Goal: Contribute content

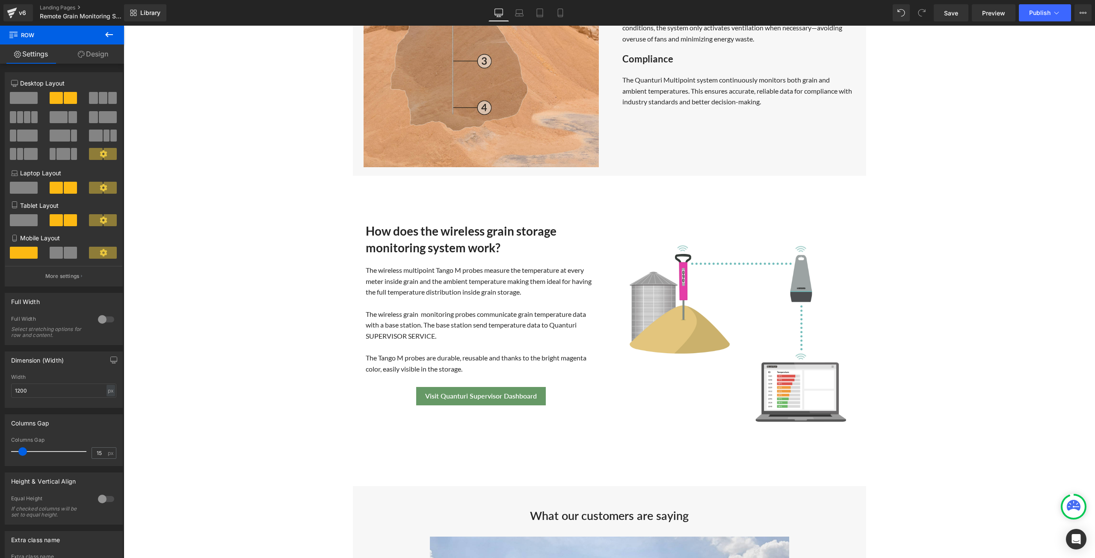
scroll to position [1031, 0]
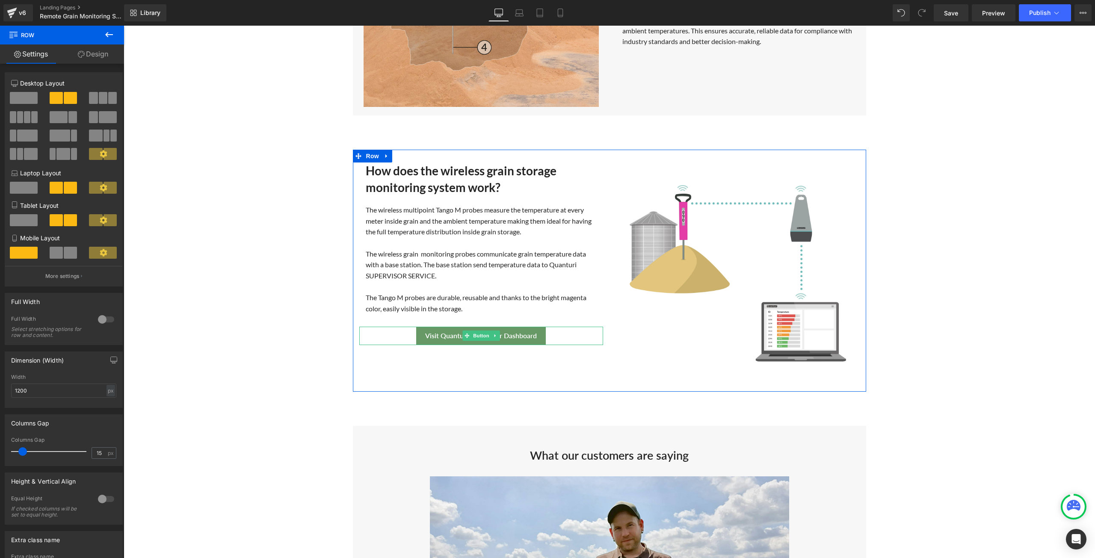
click at [437, 334] on span "Visit Quanturi Supervisor Dashboard" at bounding box center [481, 336] width 112 height 10
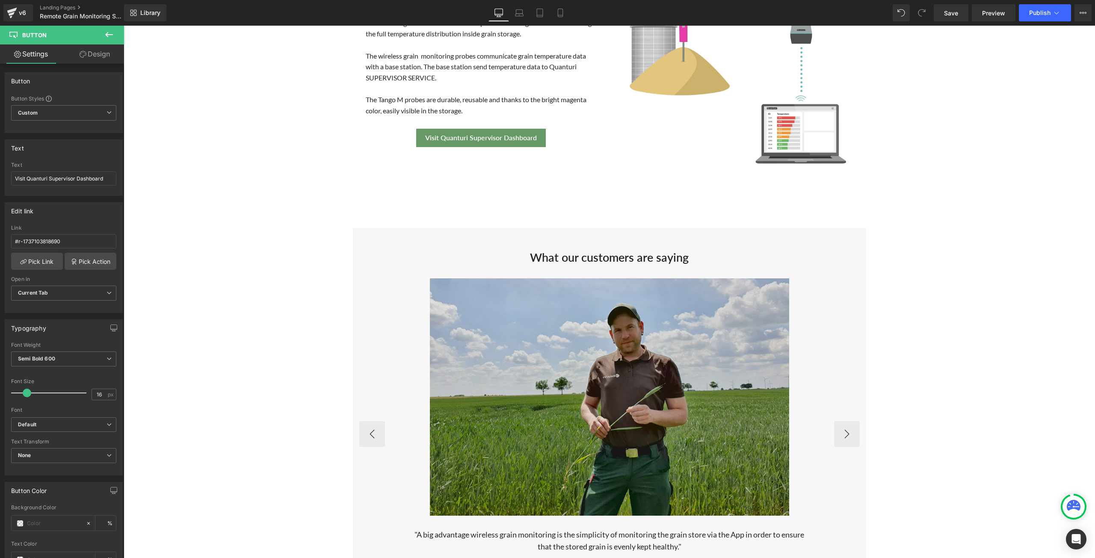
scroll to position [1058, 0]
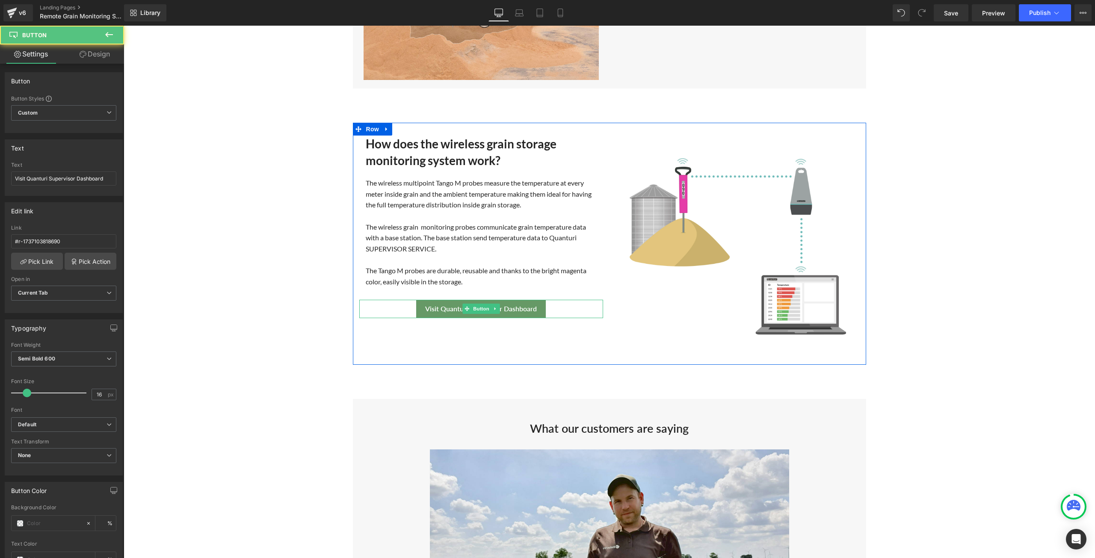
click at [555, 309] on div "Visit Quanturi Supervisor Dashboard" at bounding box center [481, 309] width 244 height 18
click at [532, 312] on span "Visit Quanturi Supervisor Dashboard" at bounding box center [481, 309] width 112 height 10
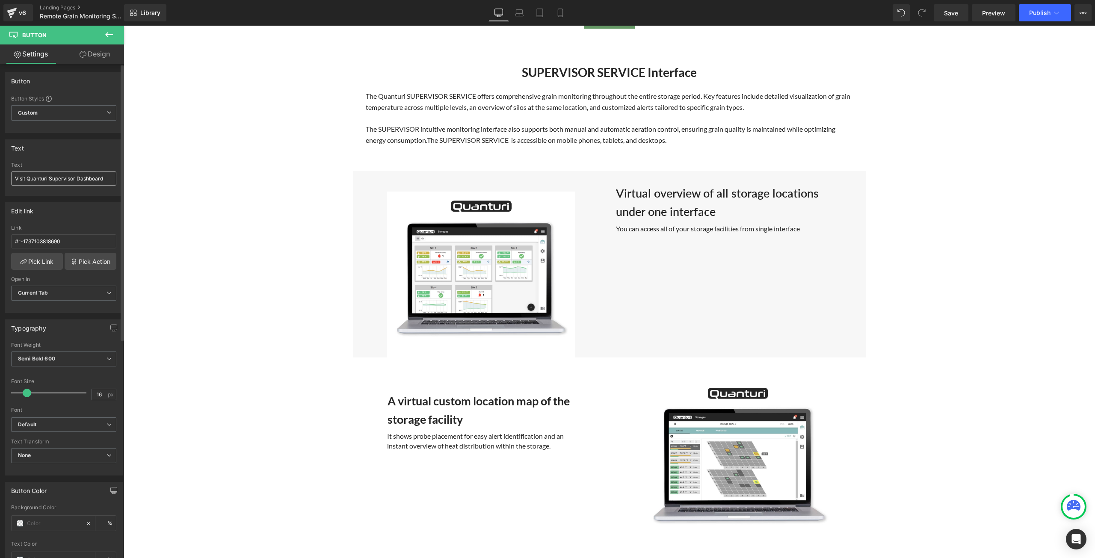
scroll to position [1871, 0]
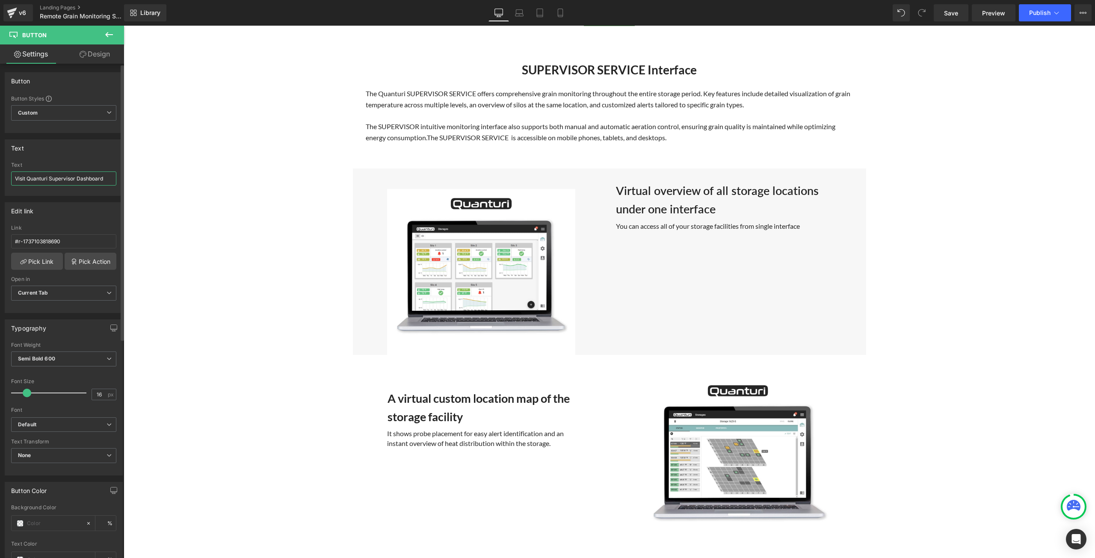
drag, startPoint x: 76, startPoint y: 179, endPoint x: 105, endPoint y: 179, distance: 29.1
click at [105, 179] on input "Visit Quanturi Supervisor Dashboard" at bounding box center [63, 178] width 105 height 14
drag, startPoint x: 26, startPoint y: 176, endPoint x: 12, endPoint y: 178, distance: 13.9
click at [12, 178] on input "Visit Quanturi Supervisor" at bounding box center [63, 178] width 105 height 14
type input "Quanturi Supervisor Overview"
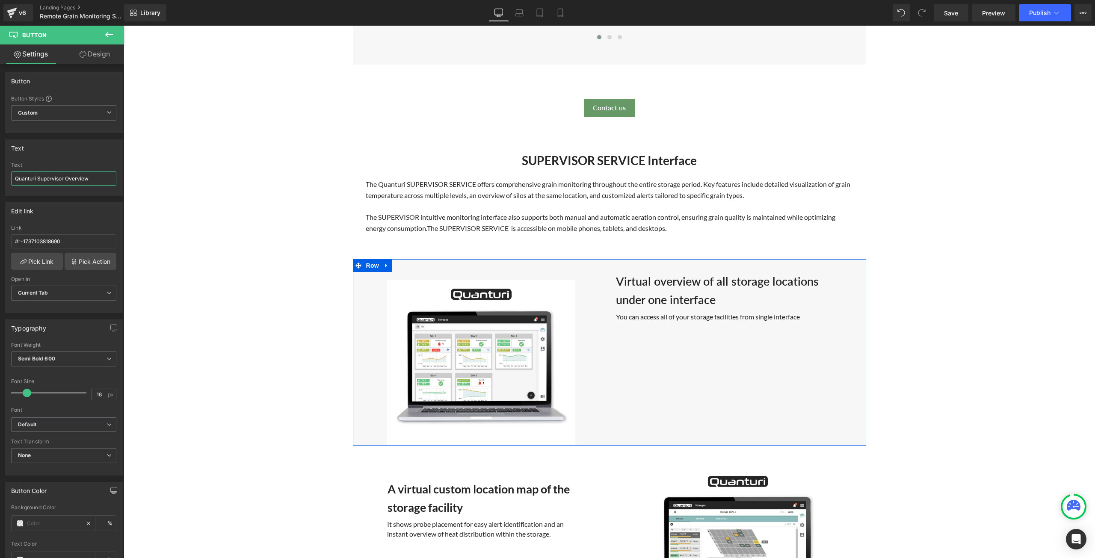
scroll to position [1700, 0]
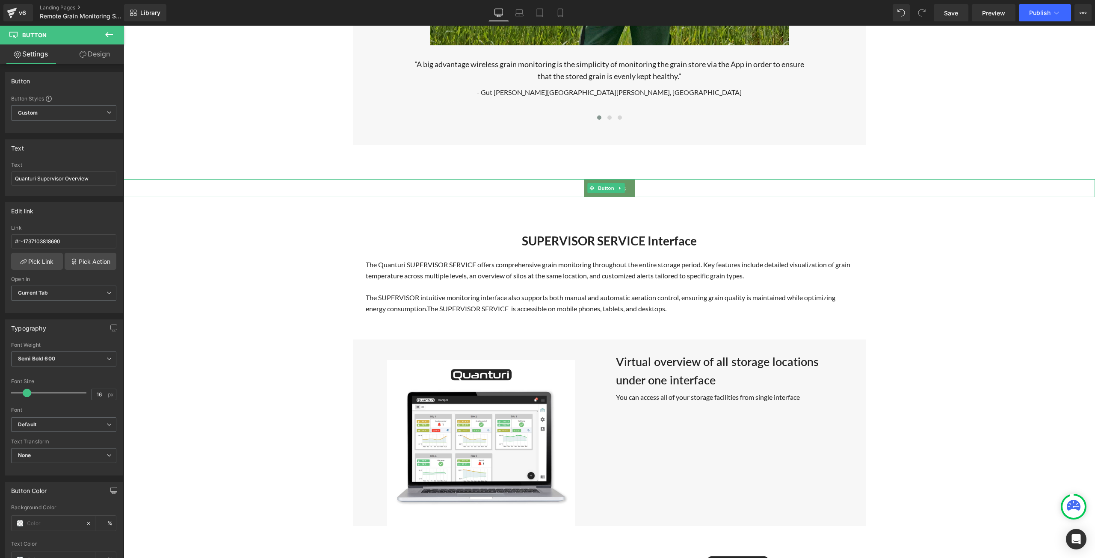
click at [695, 191] on div "Contact us" at bounding box center [609, 188] width 971 height 18
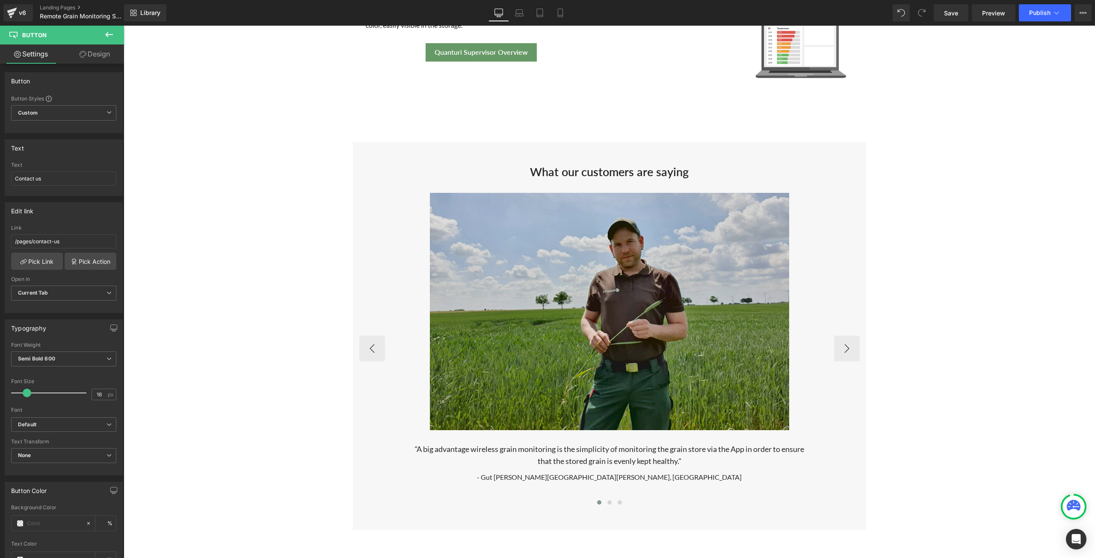
scroll to position [1528, 0]
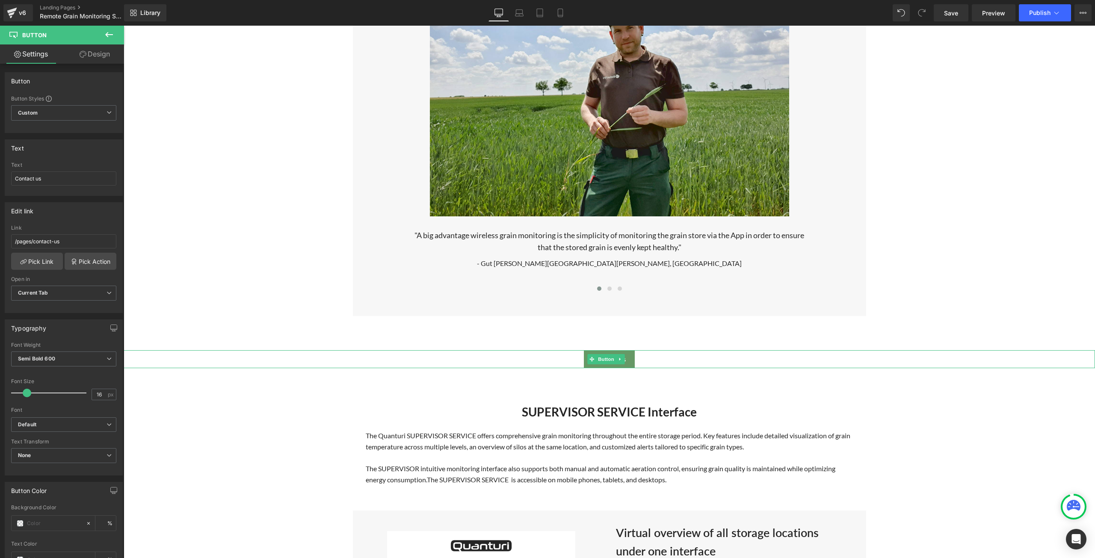
click at [653, 356] on div "Contact us" at bounding box center [609, 359] width 971 height 18
click at [620, 357] on icon at bounding box center [620, 359] width 5 height 5
click at [616, 358] on icon at bounding box center [615, 359] width 5 height 5
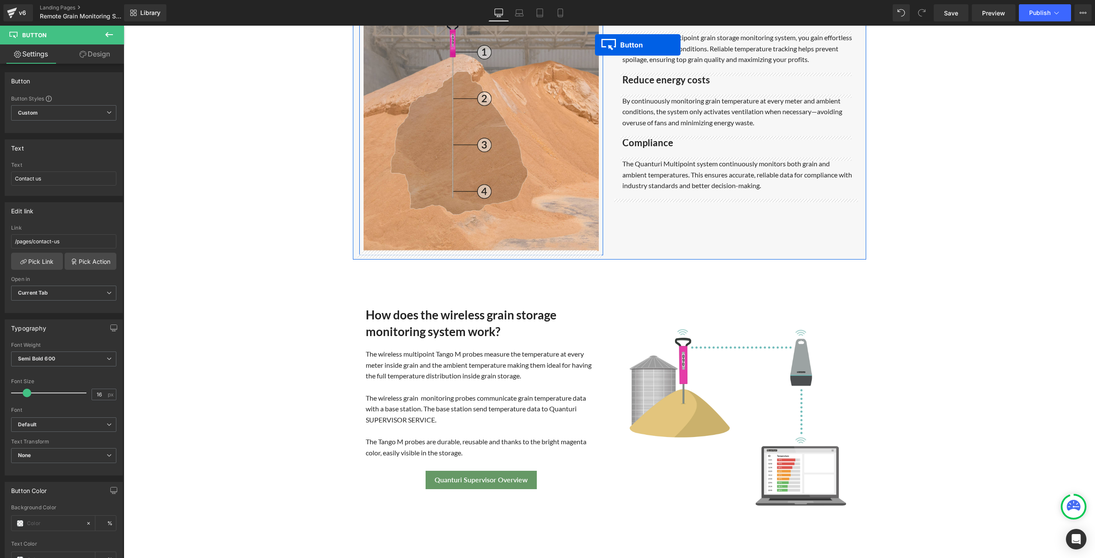
scroll to position [861, 0]
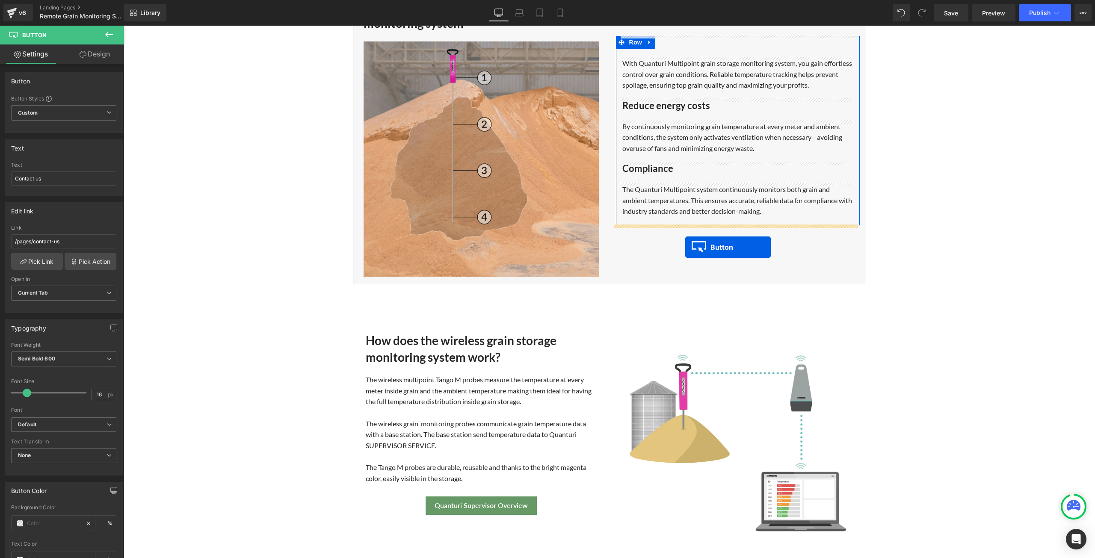
drag, startPoint x: 578, startPoint y: 485, endPoint x: 685, endPoint y: 247, distance: 261.1
click at [758, 234] on link "Contact us" at bounding box center [737, 234] width 51 height 18
click at [82, 177] on input "Contact us" at bounding box center [63, 178] width 105 height 14
type input "C"
type input "Request a Demo"
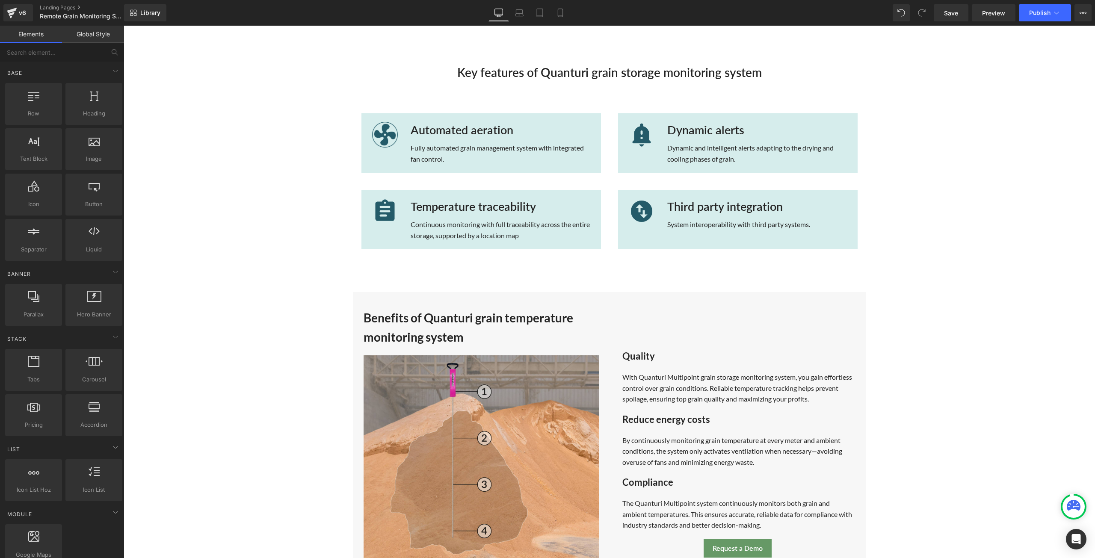
scroll to position [647, 0]
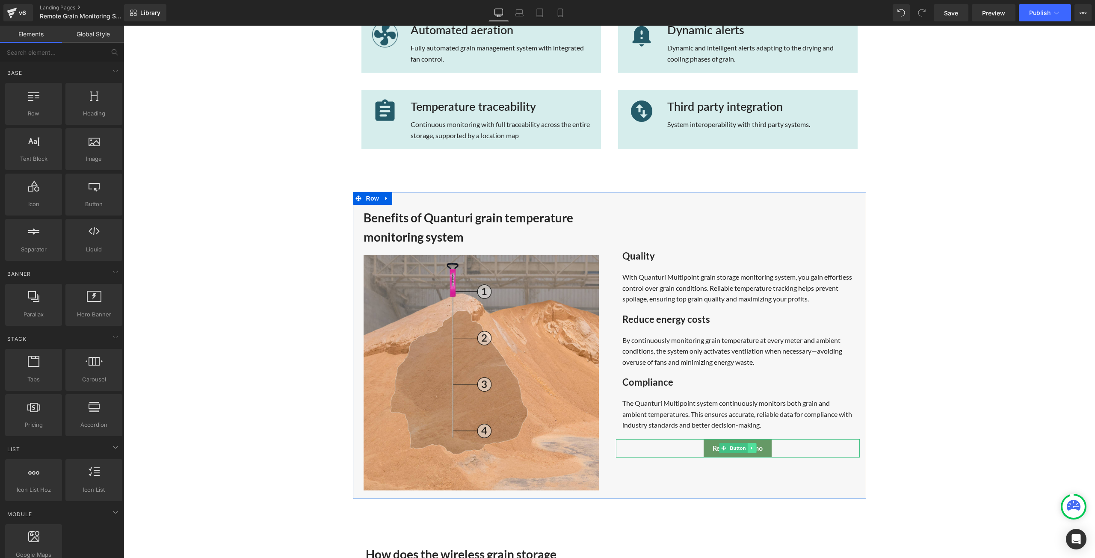
click at [752, 448] on link at bounding box center [751, 448] width 9 height 10
click at [743, 452] on link at bounding box center [747, 448] width 9 height 10
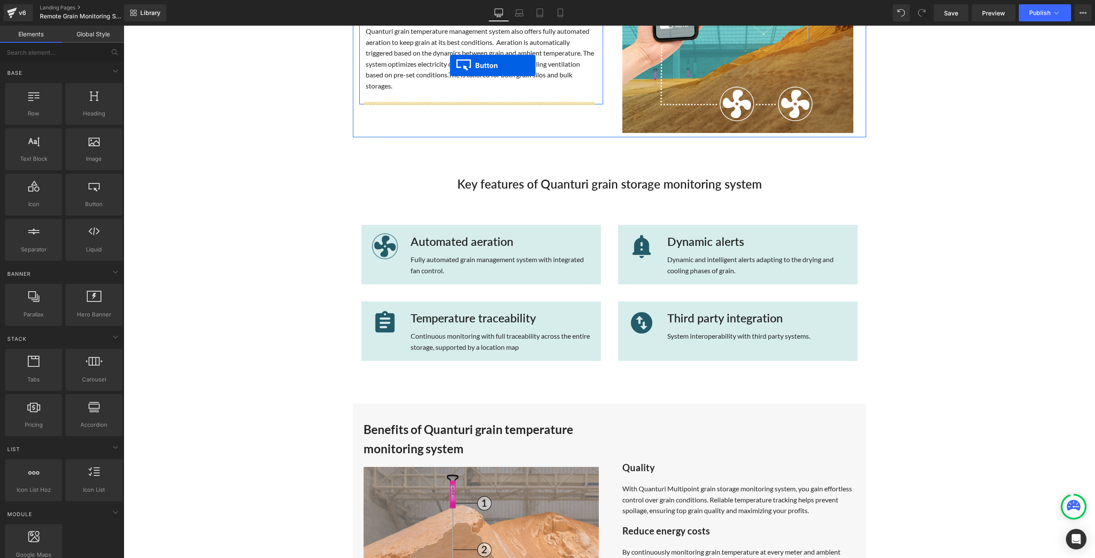
scroll to position [427, 0]
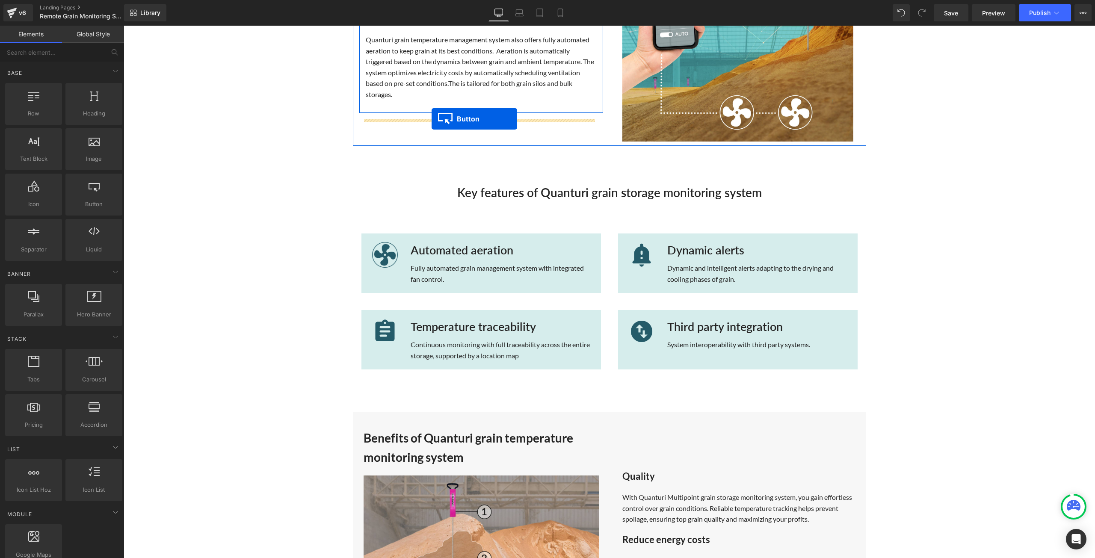
drag, startPoint x: 706, startPoint y: 539, endPoint x: 432, endPoint y: 118, distance: 502.7
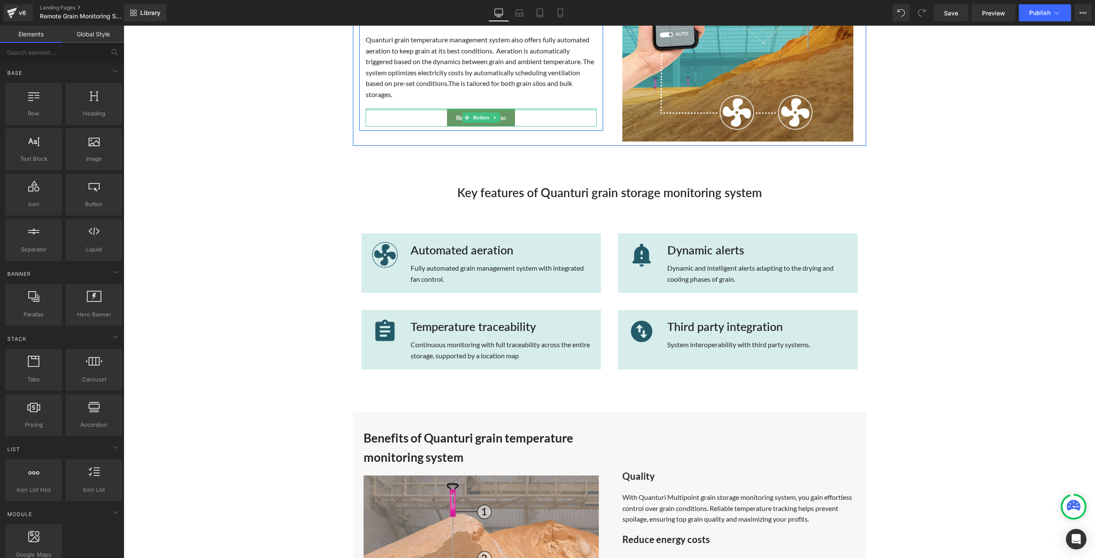
click at [529, 124] on div "Request a Demo" at bounding box center [481, 118] width 231 height 18
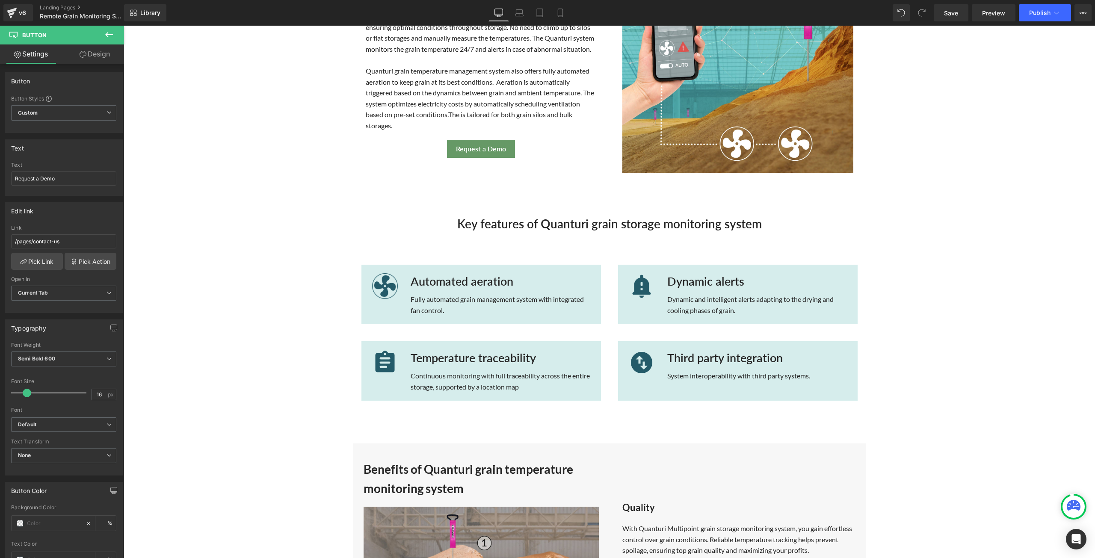
scroll to position [384, 0]
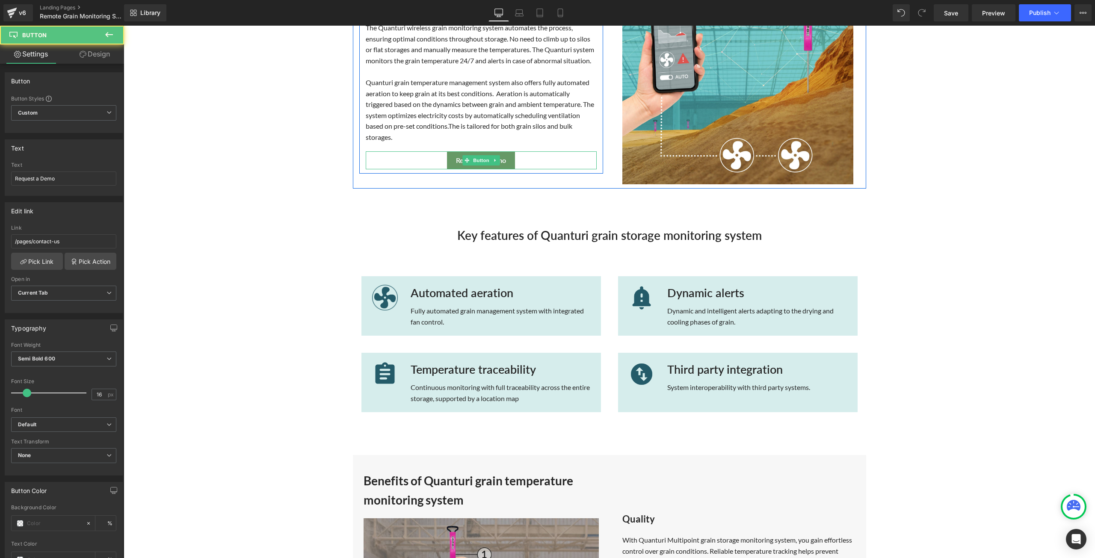
click at [506, 170] on link "Request a Demo" at bounding box center [481, 160] width 68 height 18
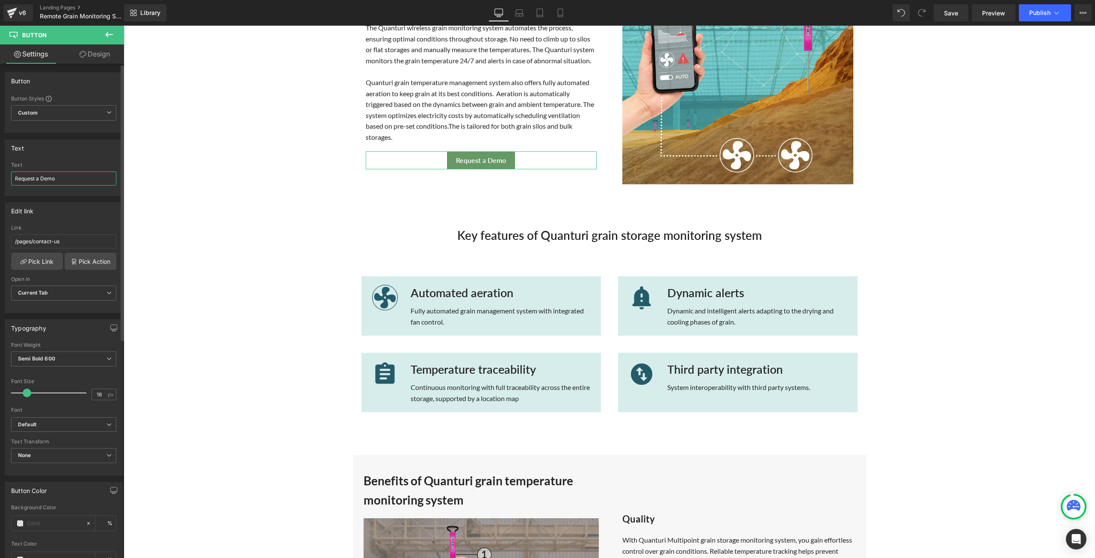
click at [42, 175] on input "Request a Demo" at bounding box center [63, 178] width 105 height 14
type input "Request a demo"
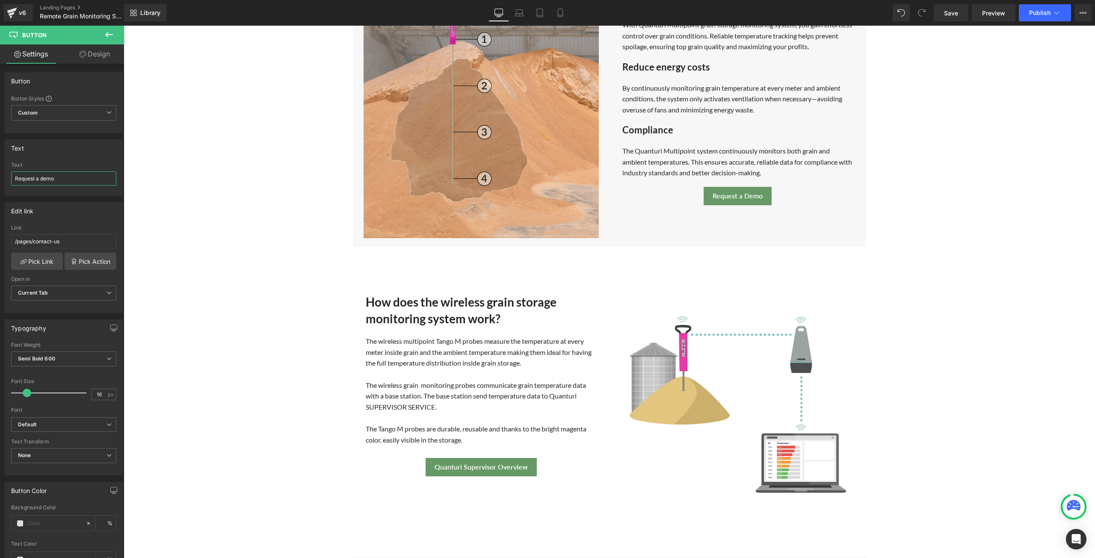
scroll to position [898, 0]
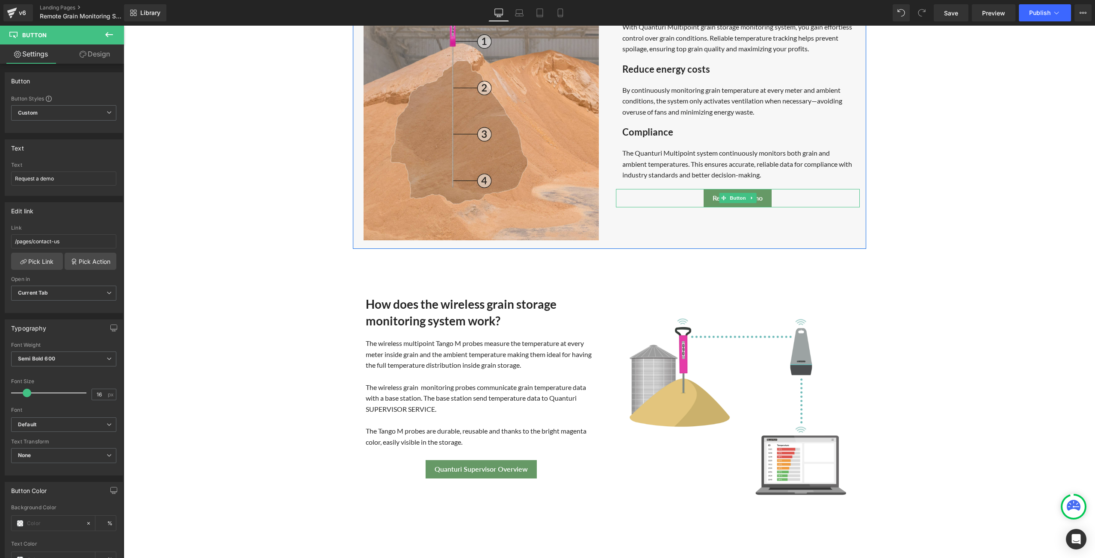
click at [781, 198] on div "Request a Demo" at bounding box center [738, 198] width 244 height 18
click at [779, 196] on div "Request a Demo" at bounding box center [738, 198] width 244 height 18
click at [45, 176] on input "Request a Demo" at bounding box center [63, 178] width 105 height 14
type input "Request a demo"
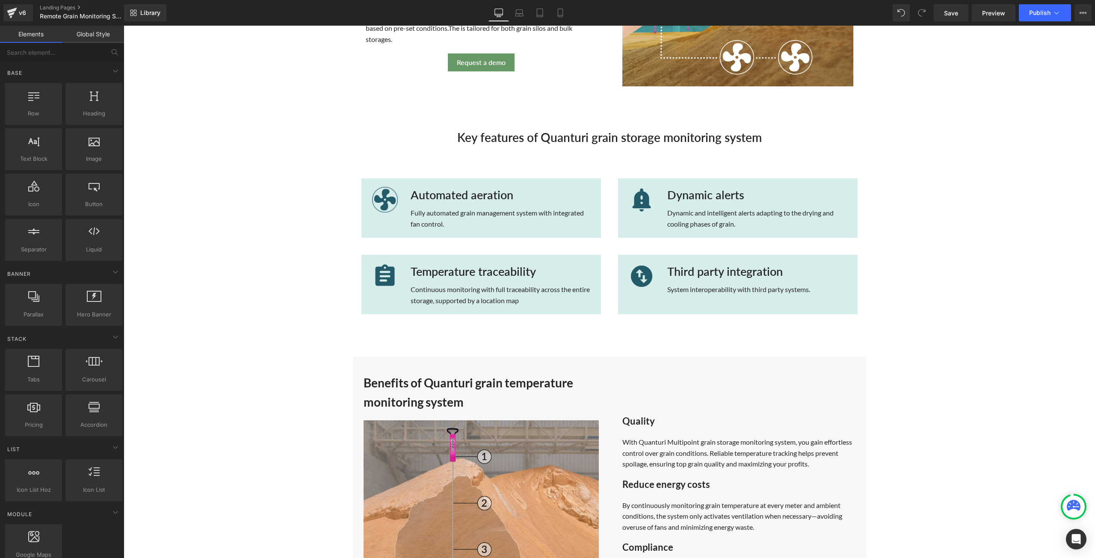
scroll to position [384, 0]
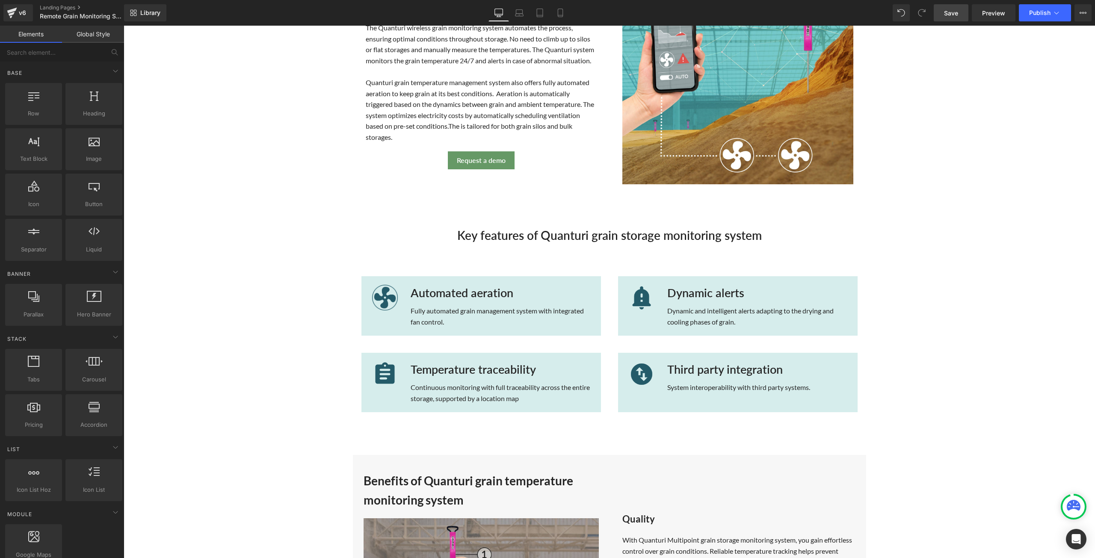
click at [952, 10] on span "Save" at bounding box center [951, 13] width 14 height 9
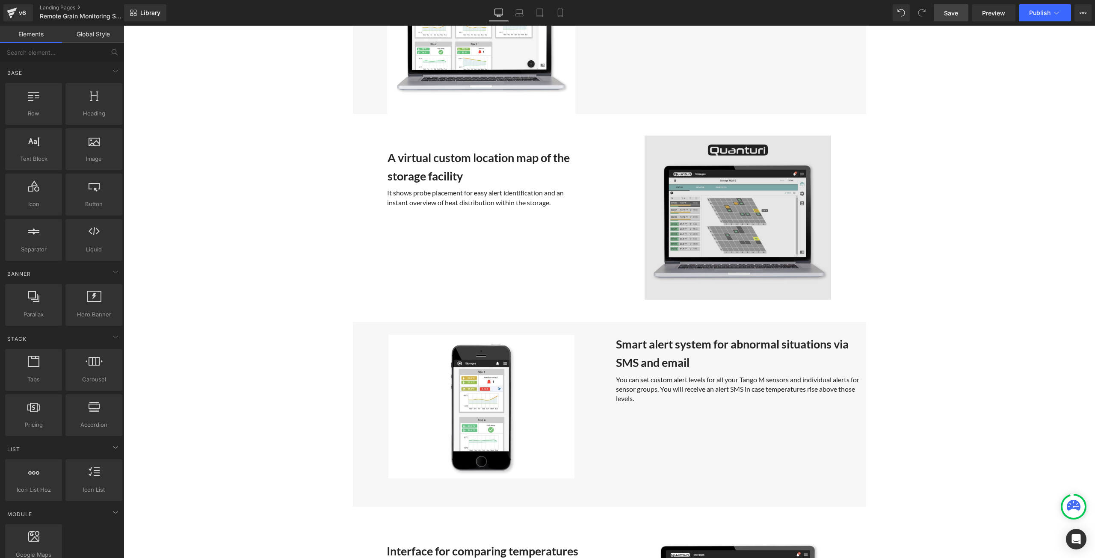
scroll to position [2052, 0]
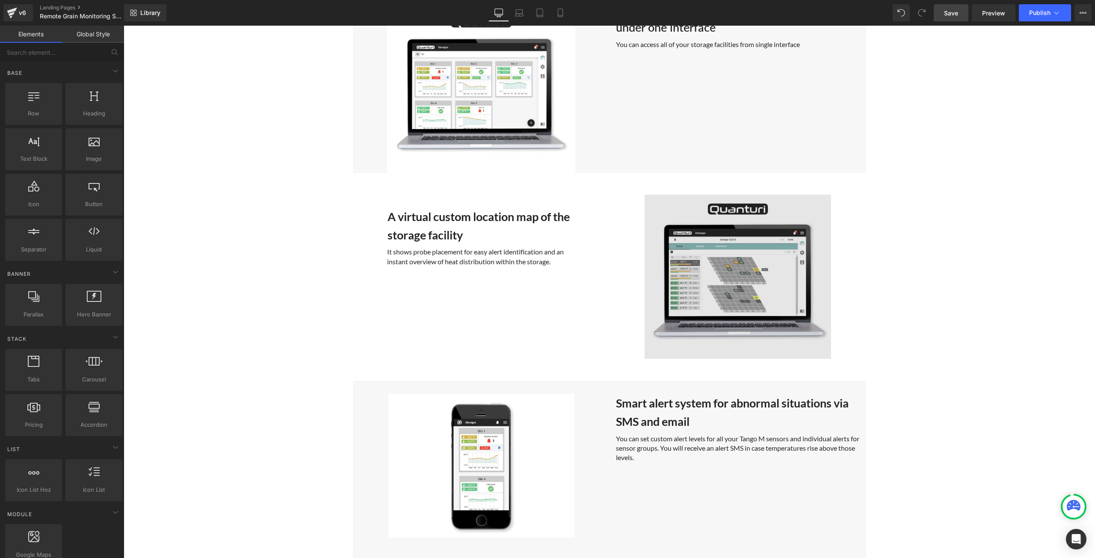
click at [713, 277] on img at bounding box center [738, 277] width 244 height 164
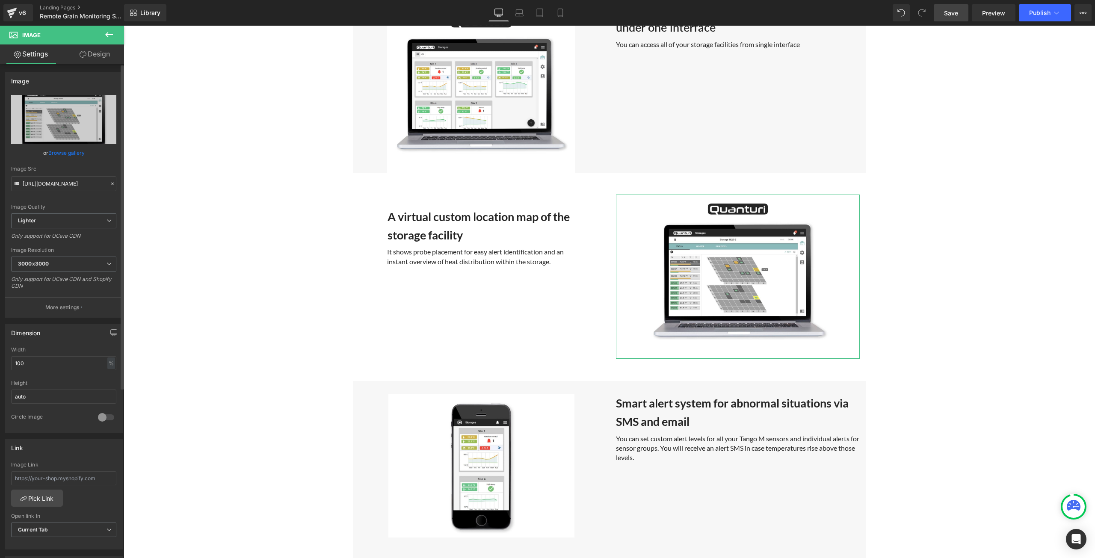
click at [68, 151] on link "Browse gallery" at bounding box center [66, 152] width 36 height 15
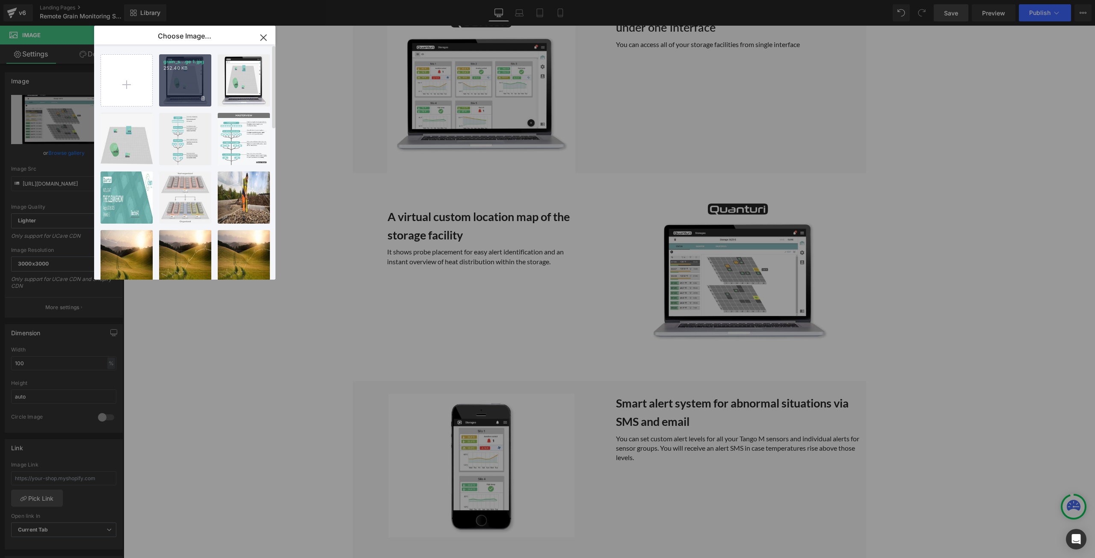
click at [203, 79] on div "grain_s...ge 1.jpg 252.40 KB" at bounding box center [185, 80] width 52 height 52
type input "[URL][DOMAIN_NAME]"
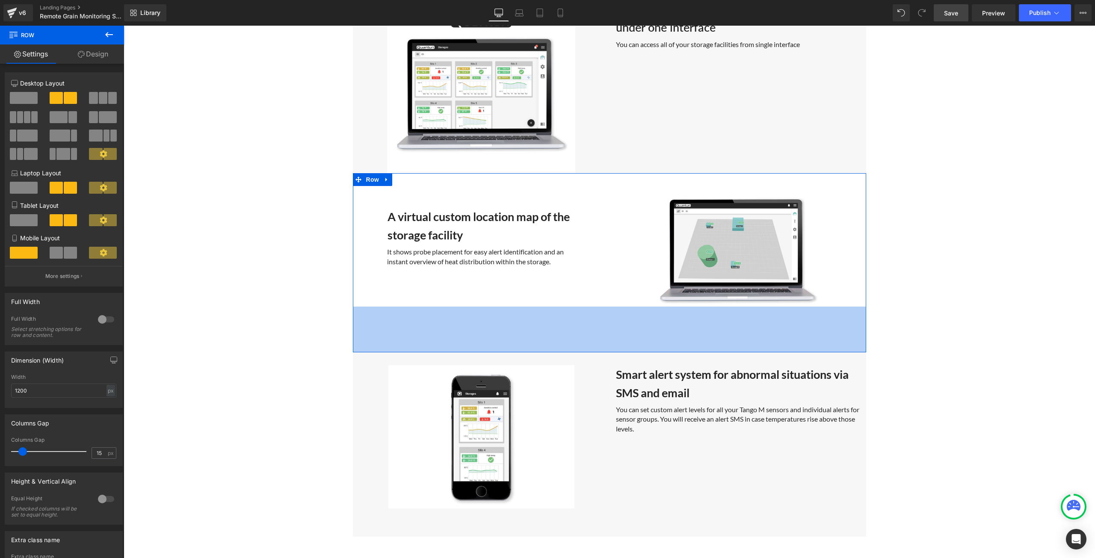
drag, startPoint x: 718, startPoint y: 326, endPoint x: 991, endPoint y: 326, distance: 272.8
click at [724, 349] on div "107px" at bounding box center [609, 330] width 513 height 46
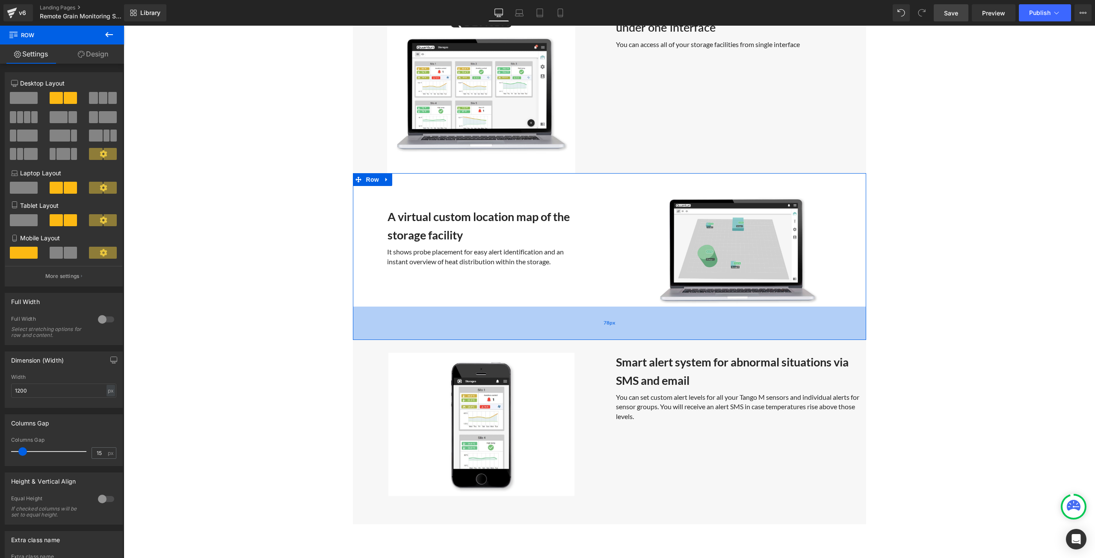
drag, startPoint x: 791, startPoint y: 337, endPoint x: 793, endPoint y: 325, distance: 11.7
click at [793, 325] on div "78px" at bounding box center [609, 323] width 513 height 33
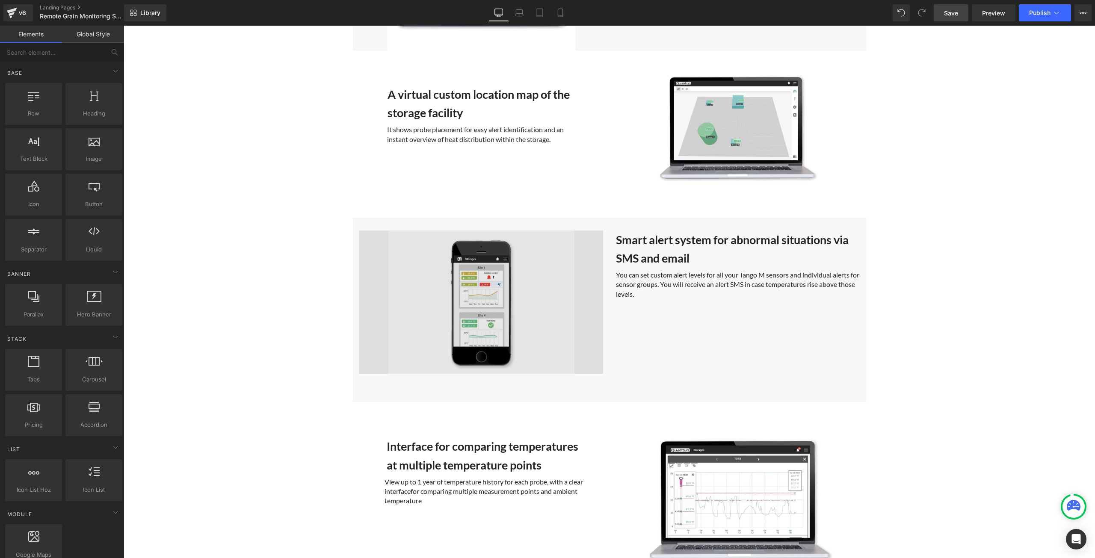
scroll to position [2266, 0]
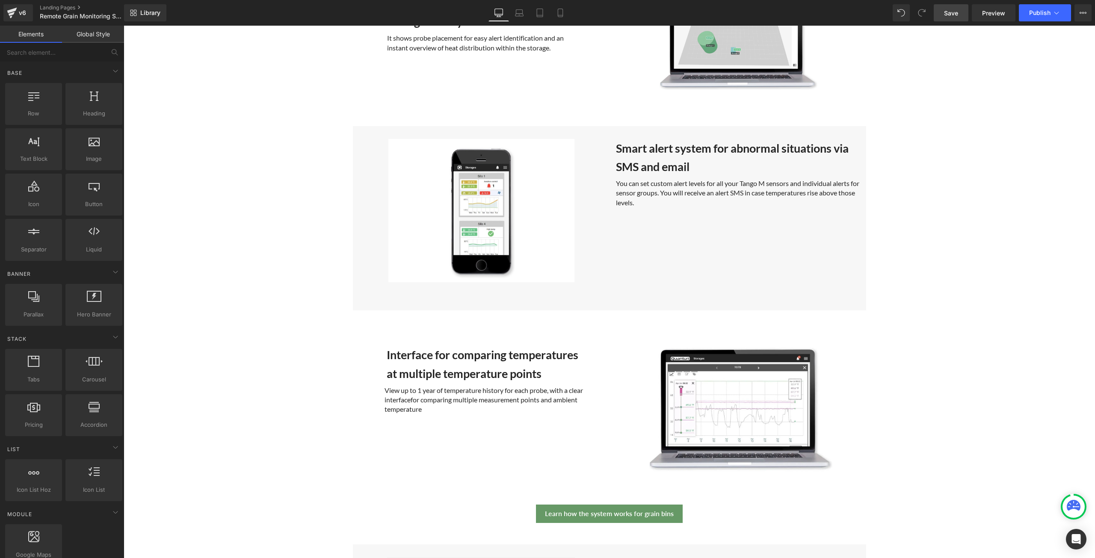
drag, startPoint x: 952, startPoint y: 11, endPoint x: 593, endPoint y: 302, distance: 462.4
click at [952, 11] on span "Save" at bounding box center [951, 13] width 14 height 9
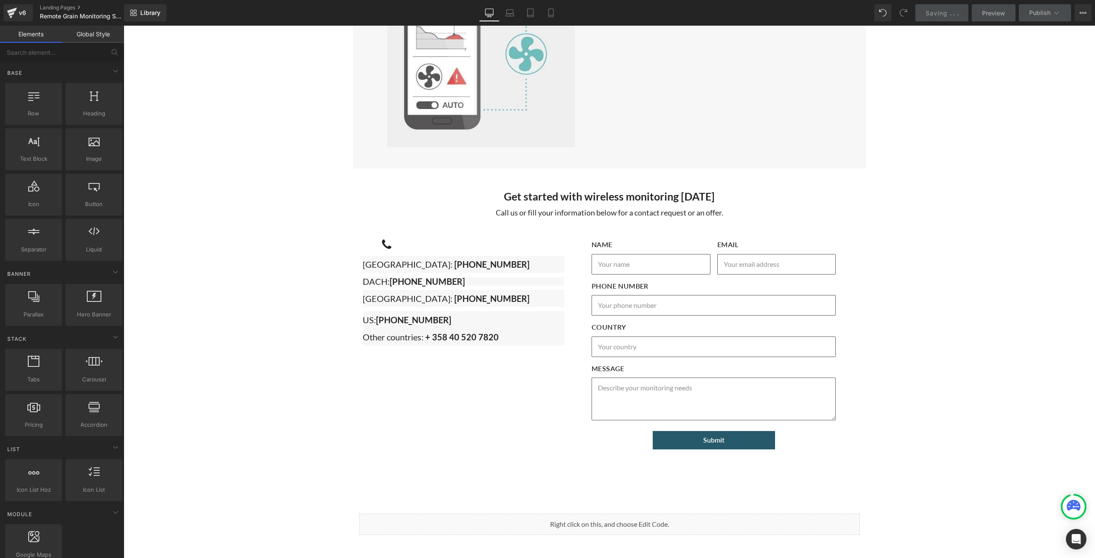
scroll to position [3036, 0]
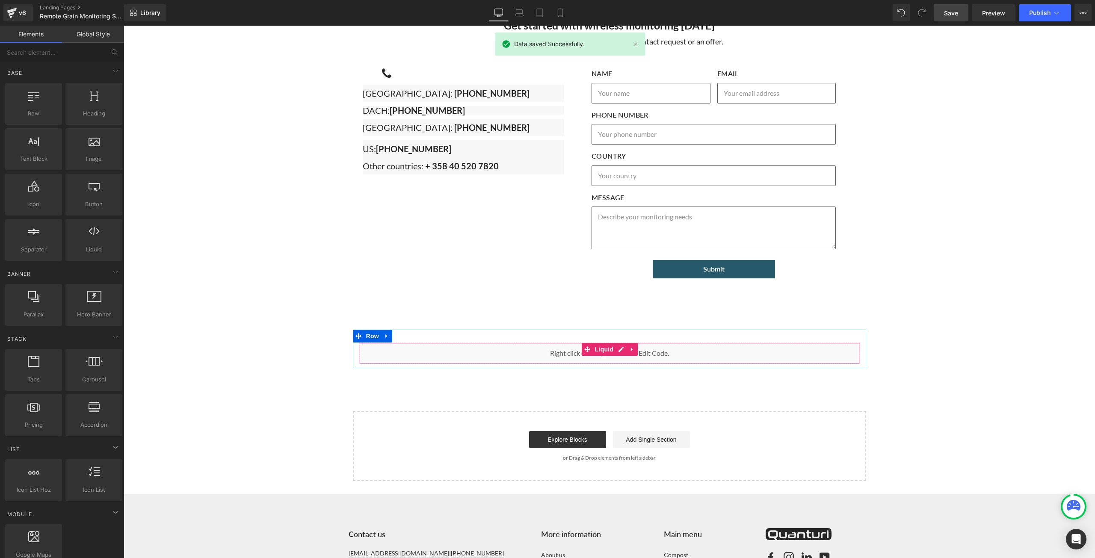
click at [712, 351] on div "Liquid" at bounding box center [609, 353] width 500 height 21
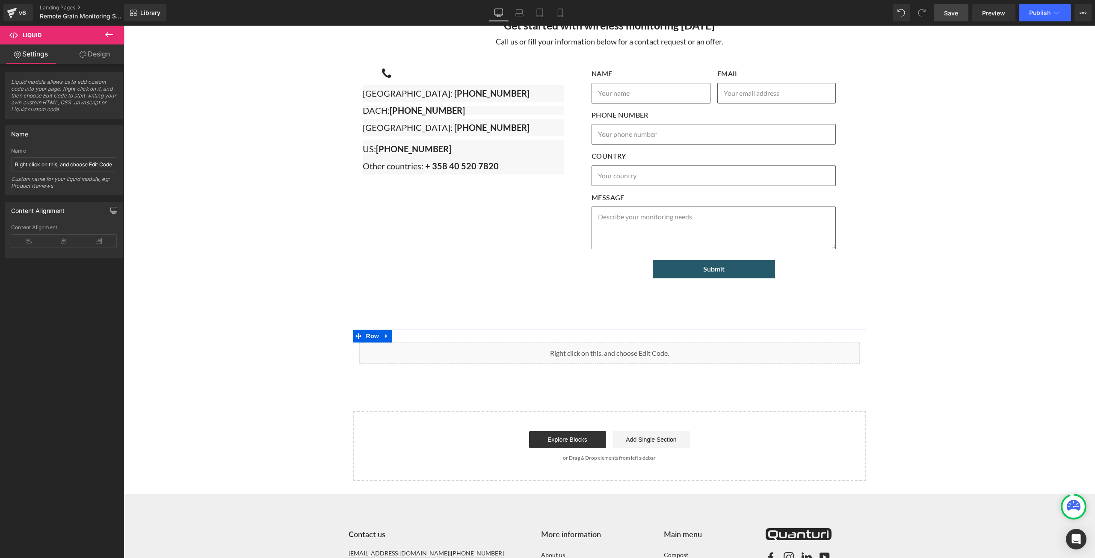
click at [616, 344] on div "Liquid" at bounding box center [609, 353] width 500 height 21
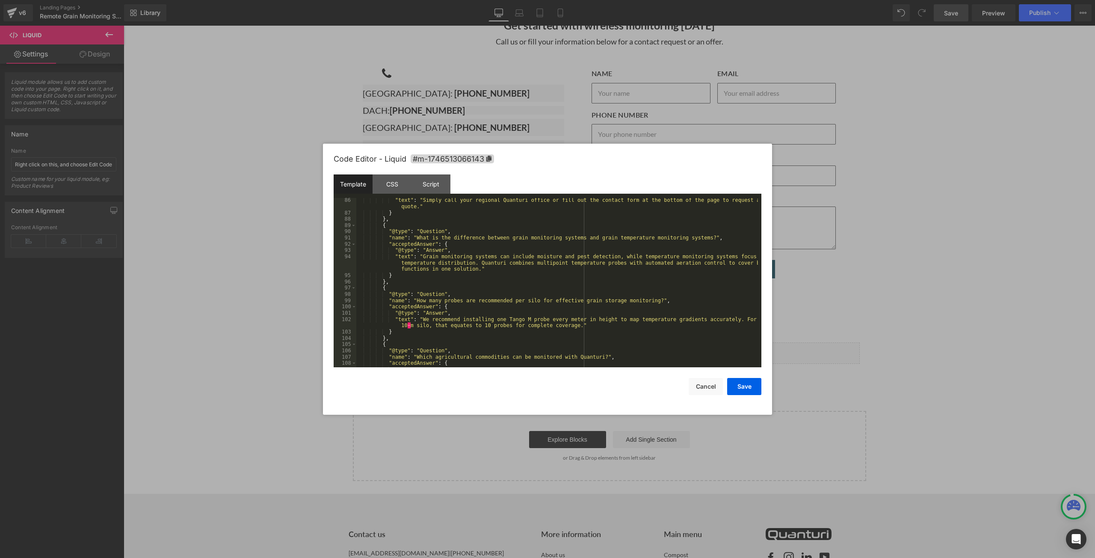
scroll to position [590, 0]
click at [742, 385] on button "Save" at bounding box center [744, 386] width 34 height 17
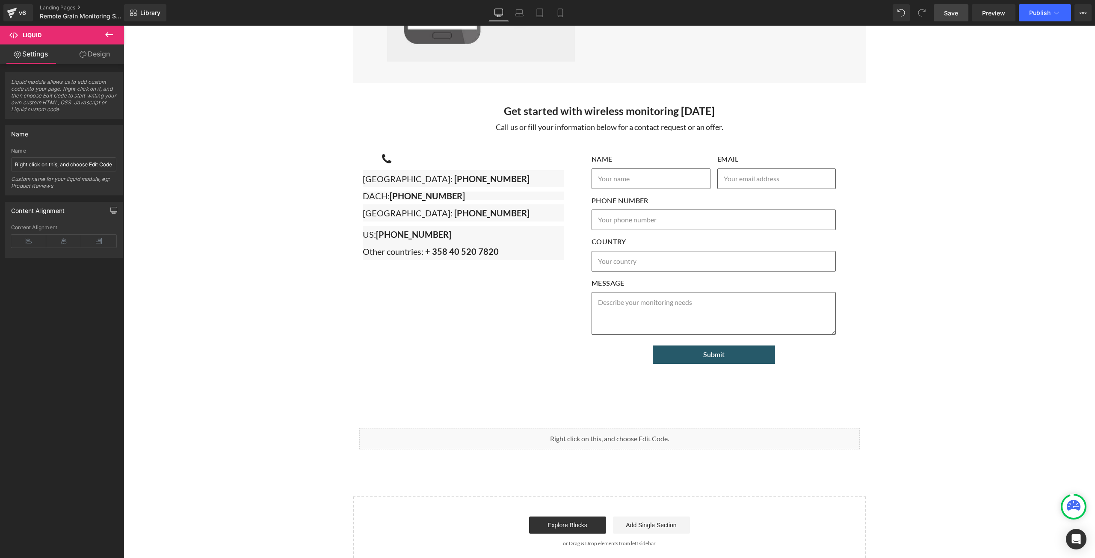
scroll to position [3121, 0]
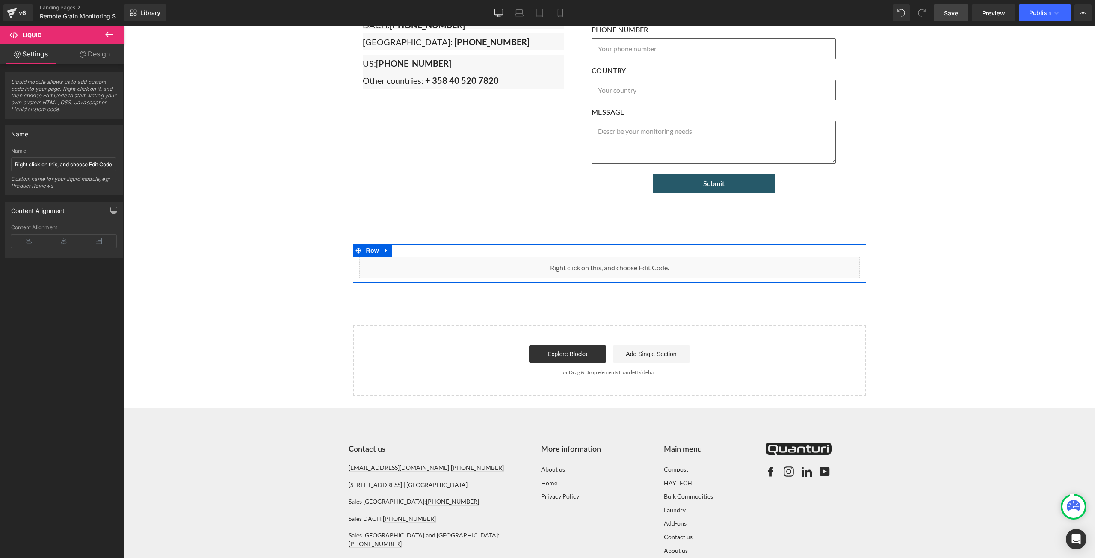
click at [617, 266] on div "Liquid" at bounding box center [609, 267] width 500 height 21
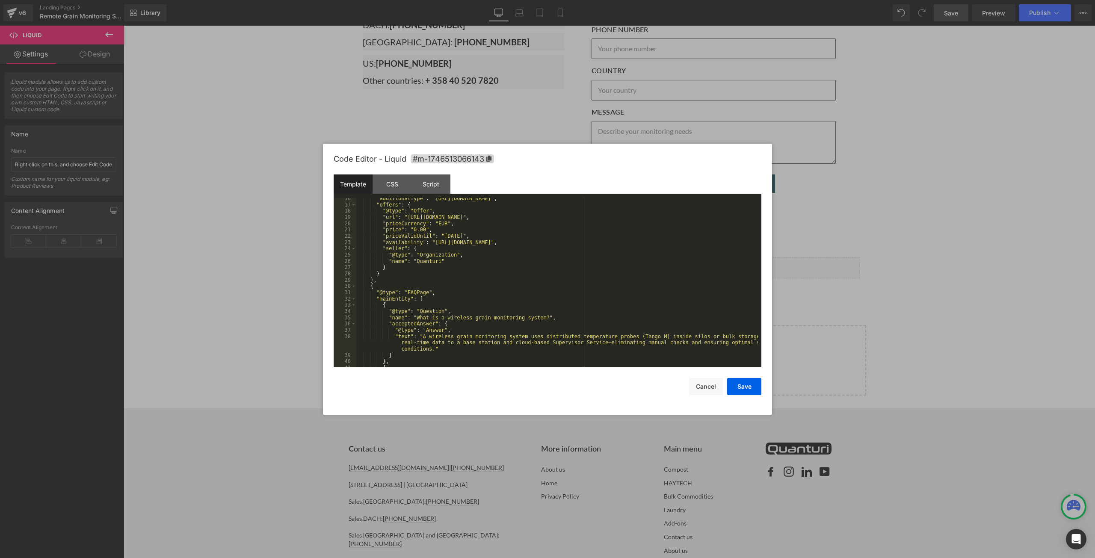
scroll to position [154, 0]
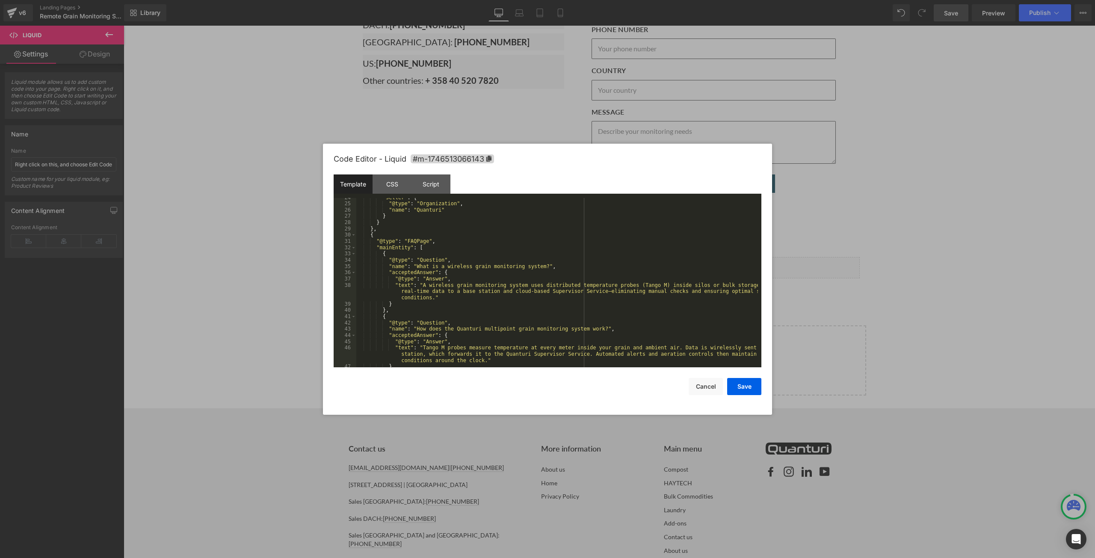
click at [375, 240] on div ""seller" : { "@type" : "Organization" , "name" : "Quanturi" } } } , { "@type" :…" at bounding box center [557, 286] width 402 height 182
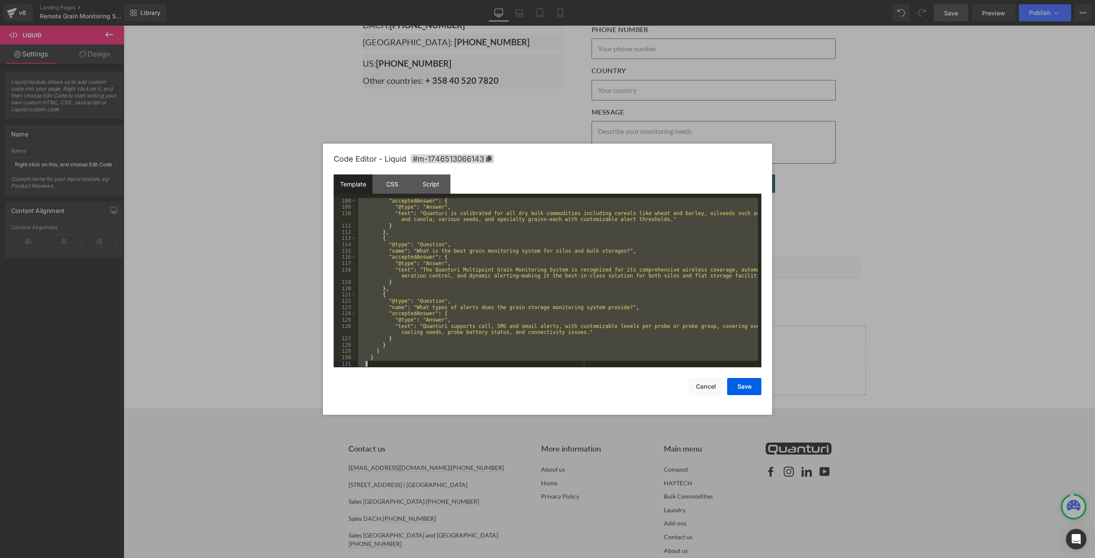
scroll to position [765, 0]
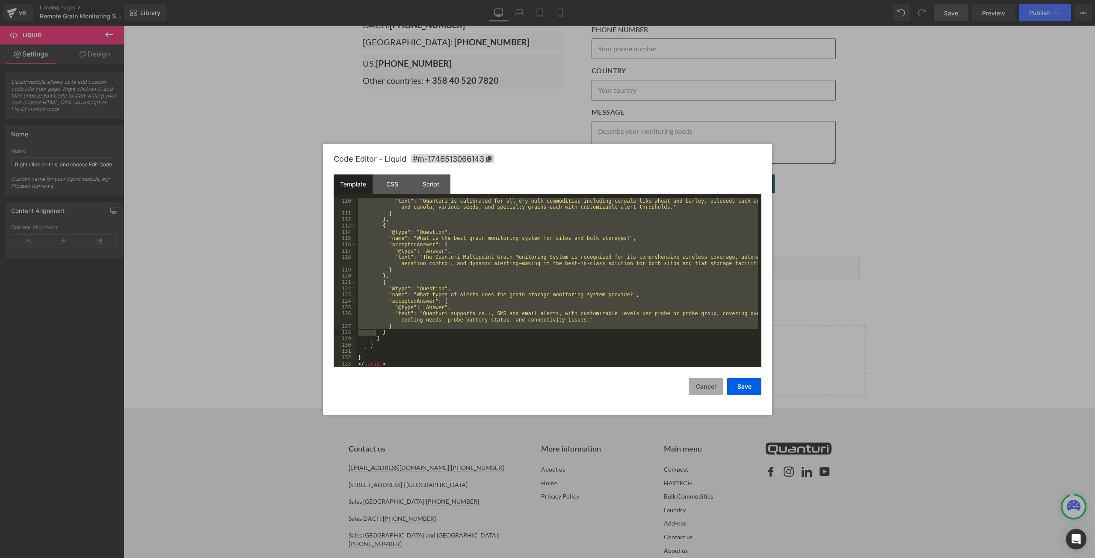
click at [698, 386] on button "Cancel" at bounding box center [706, 386] width 34 height 17
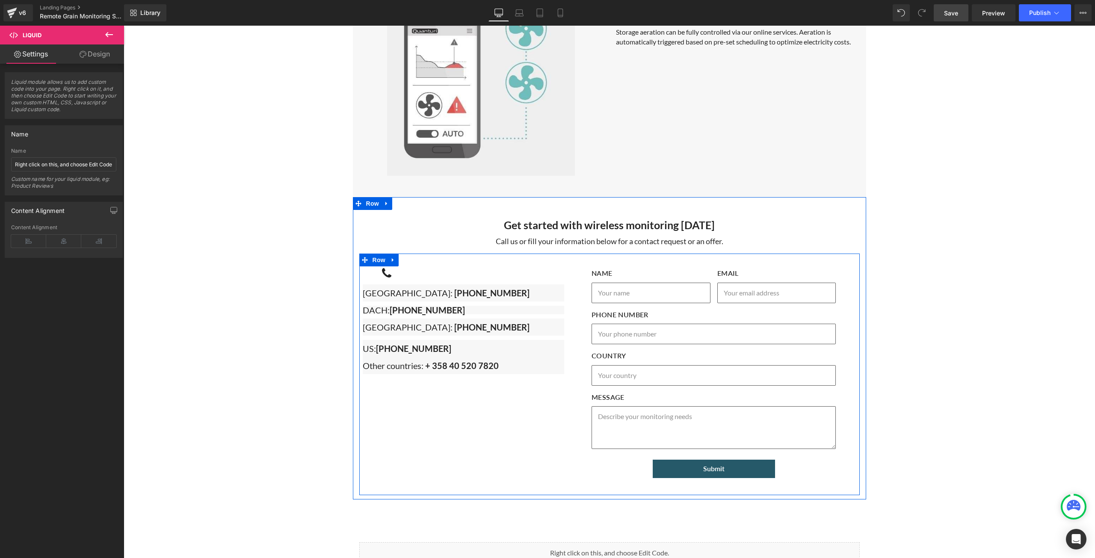
scroll to position [2950, 0]
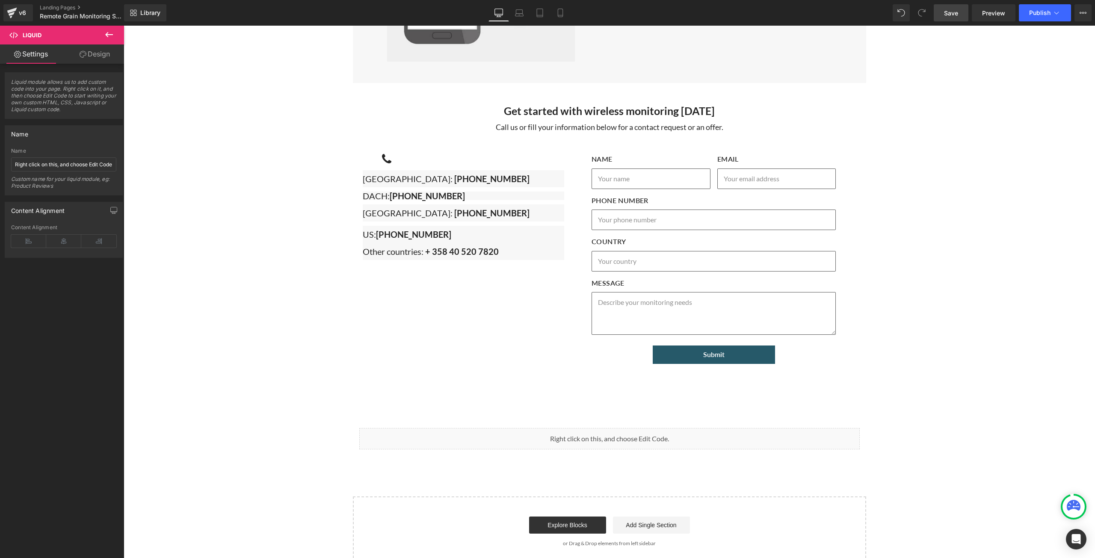
click at [553, 522] on div "Rendering Content" at bounding box center [547, 524] width 53 height 9
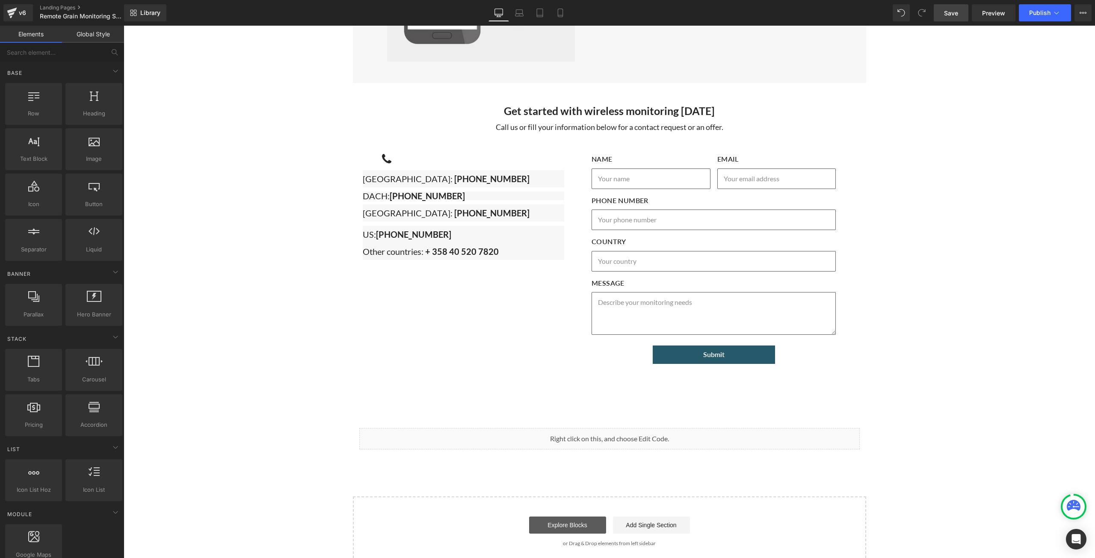
click at [581, 526] on link "Explore Blocks" at bounding box center [567, 525] width 77 height 17
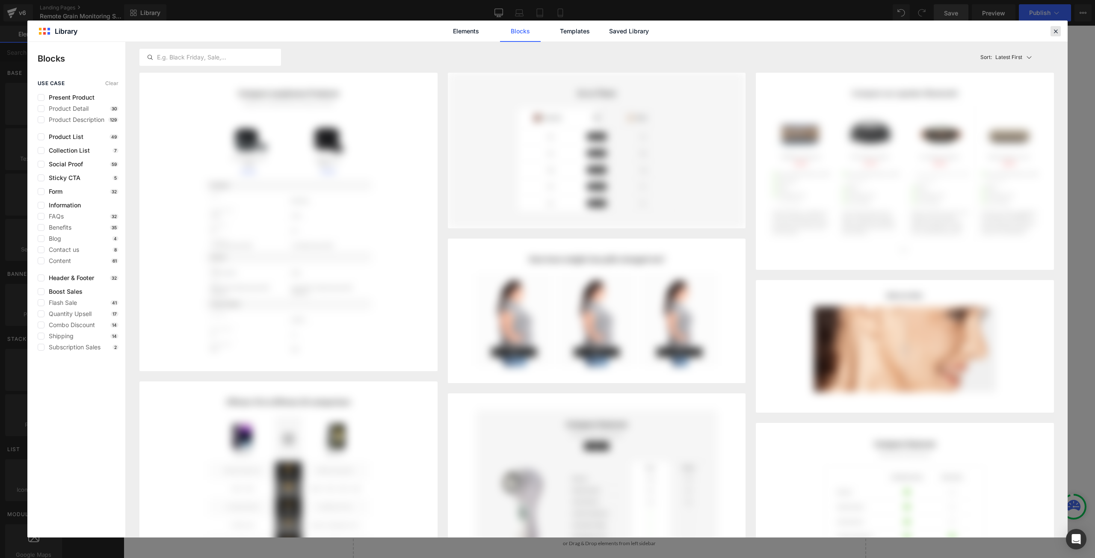
click at [1055, 30] on icon at bounding box center [1056, 31] width 8 height 8
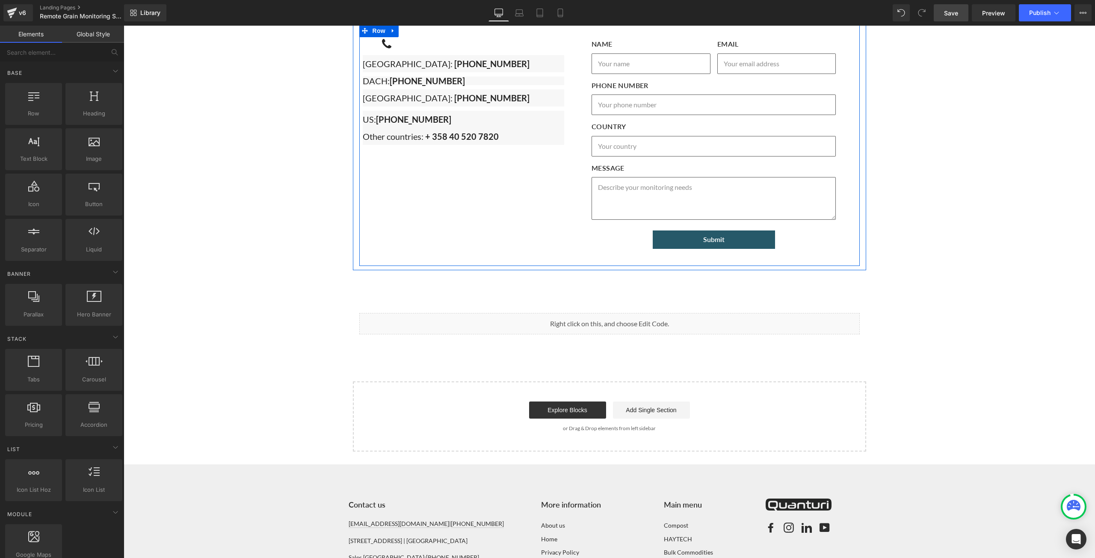
scroll to position [3079, 0]
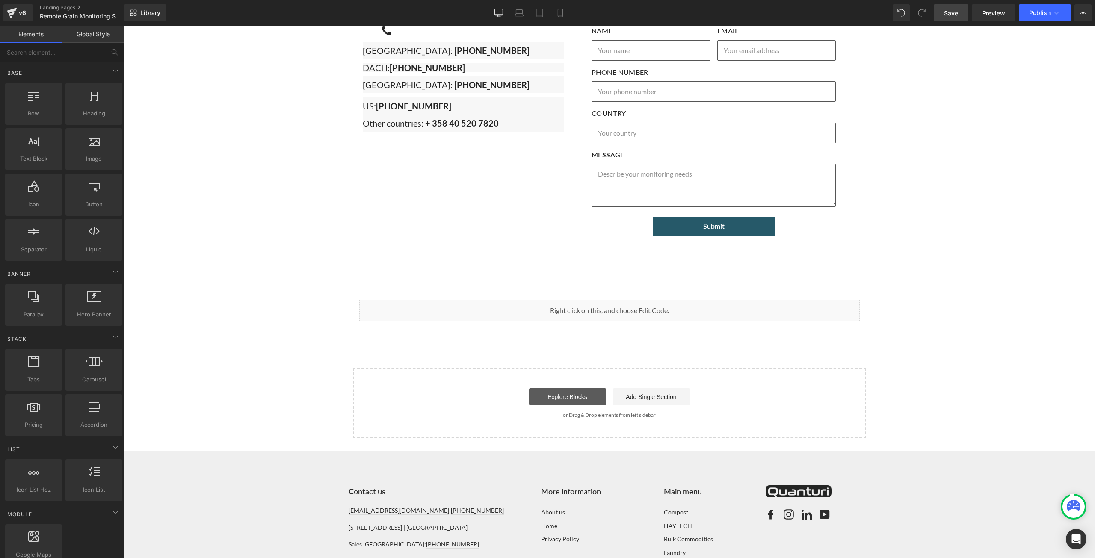
click at [547, 393] on link "Explore Blocks" at bounding box center [567, 396] width 77 height 17
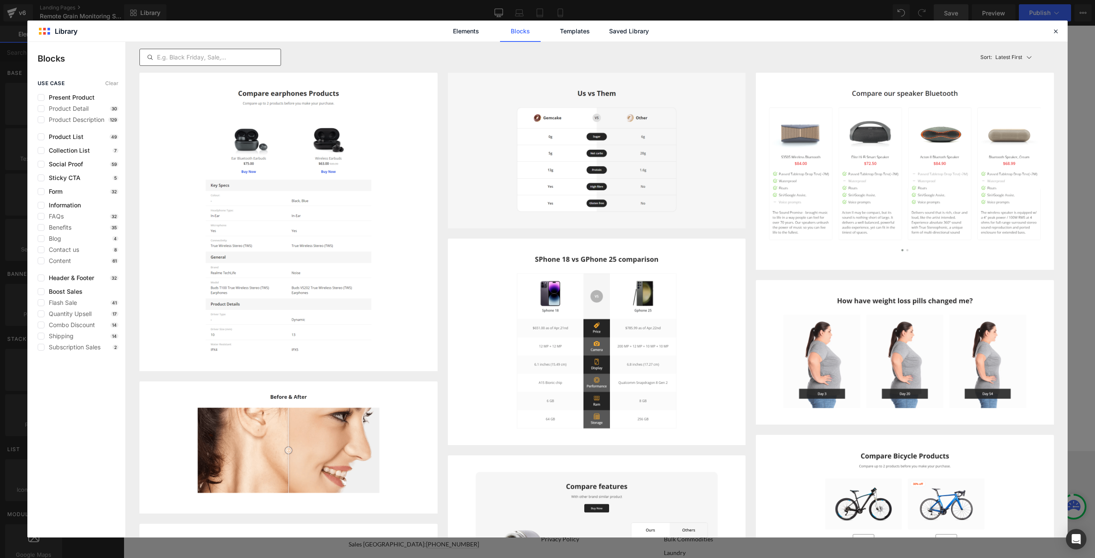
click at [176, 50] on div at bounding box center [210, 57] width 142 height 17
click at [177, 57] on input "text" at bounding box center [210, 57] width 141 height 10
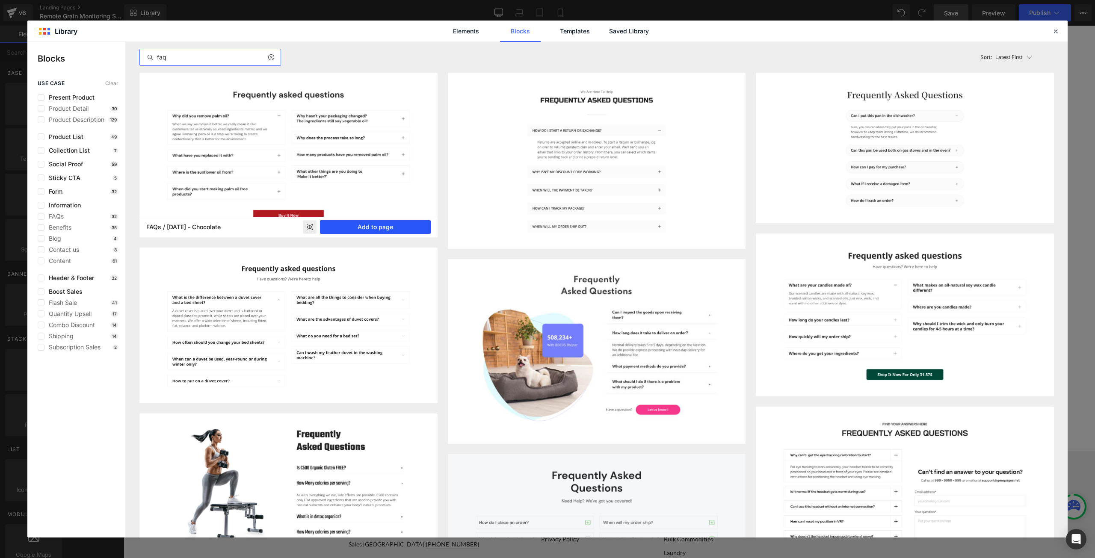
type input "faq"
click at [361, 227] on button "Add to page" at bounding box center [375, 227] width 111 height 14
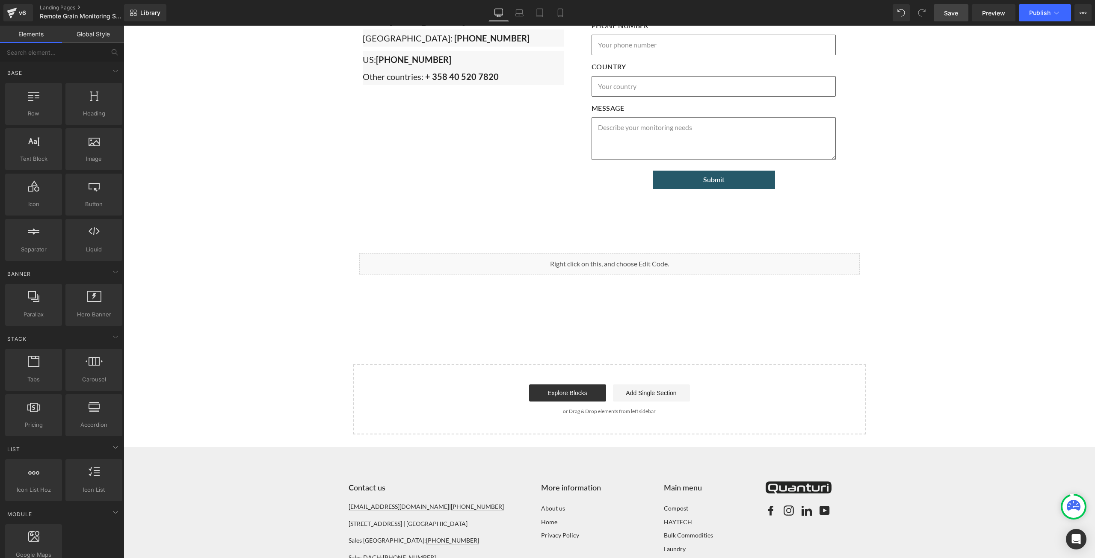
scroll to position [3204, 0]
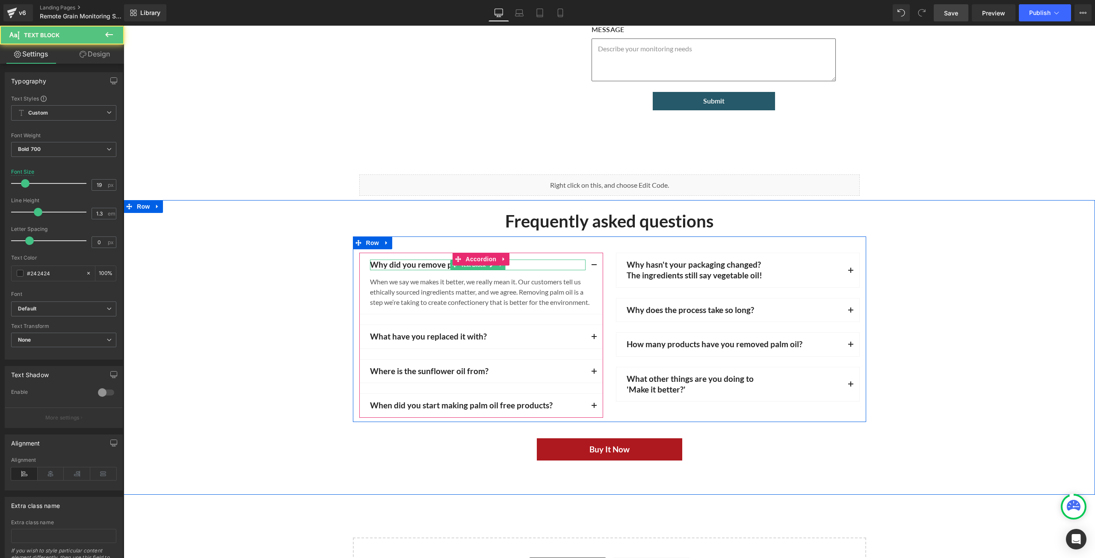
click at [547, 262] on p "Why did you remove palm oil?" at bounding box center [478, 265] width 216 height 11
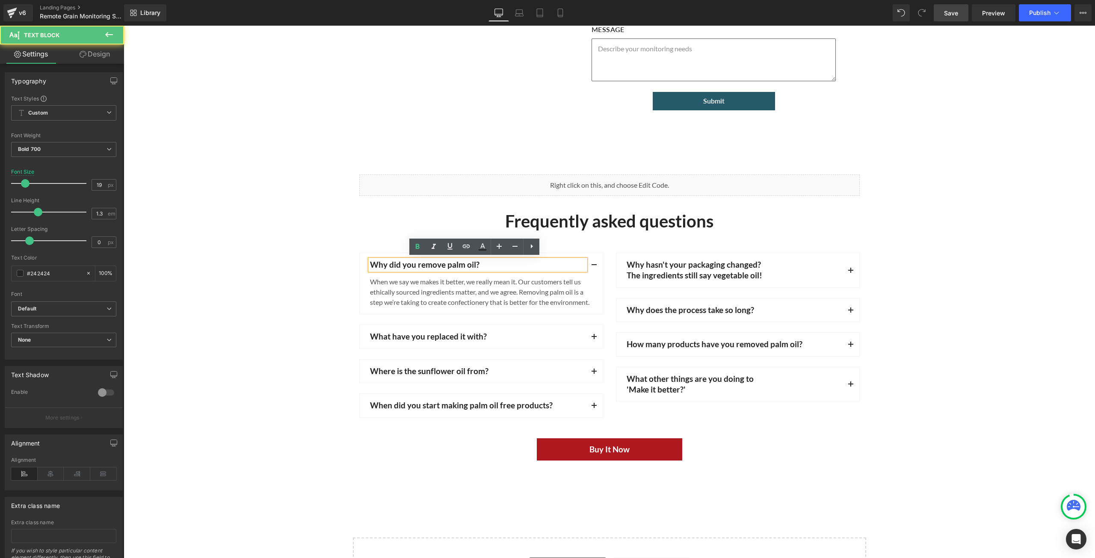
click at [536, 264] on p "Why did you remove palm oil?" at bounding box center [478, 265] width 216 height 11
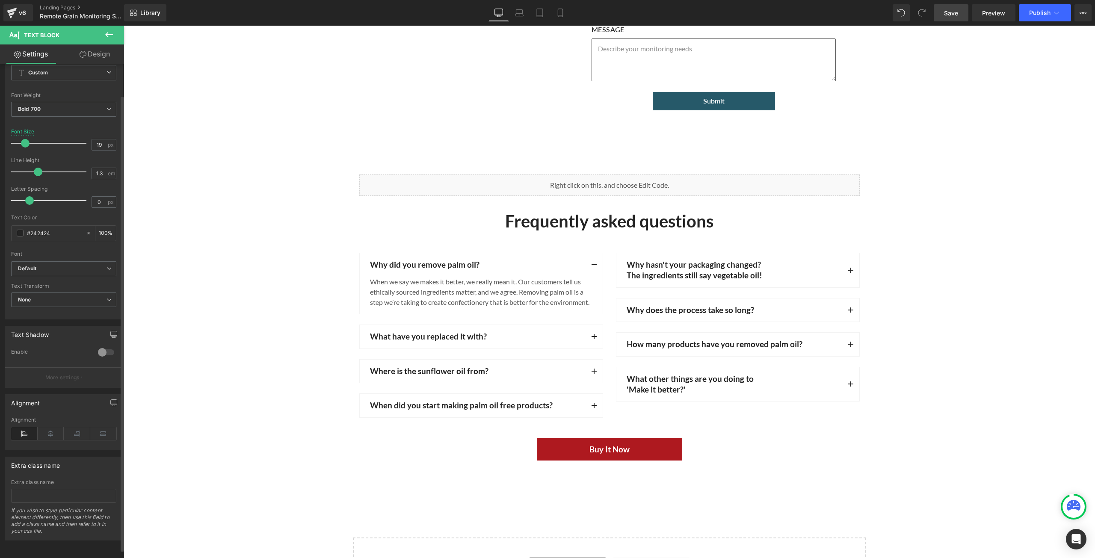
scroll to position [44, 0]
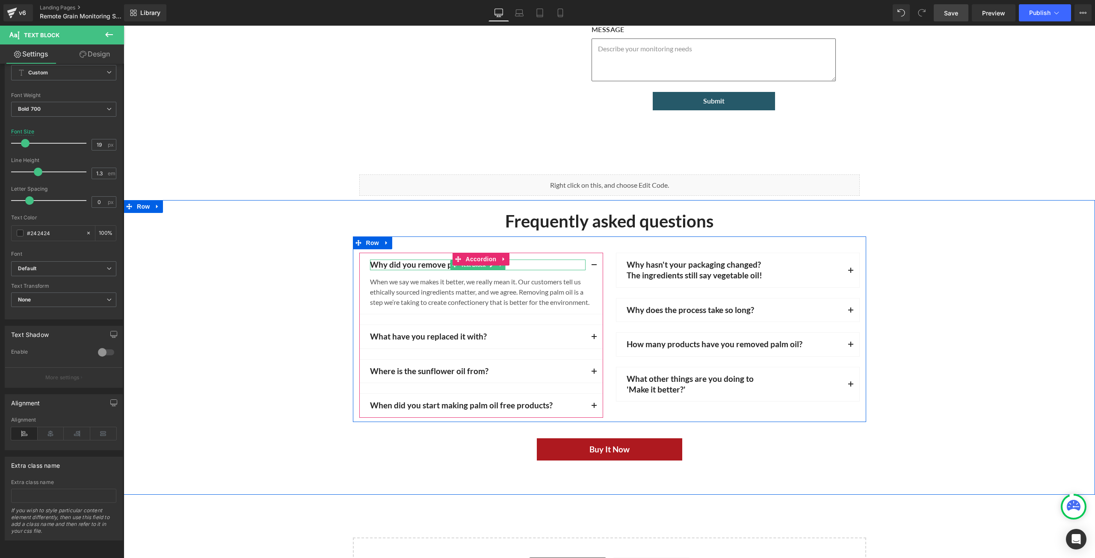
click at [523, 263] on p "Why did you remove palm oil?" at bounding box center [478, 265] width 216 height 11
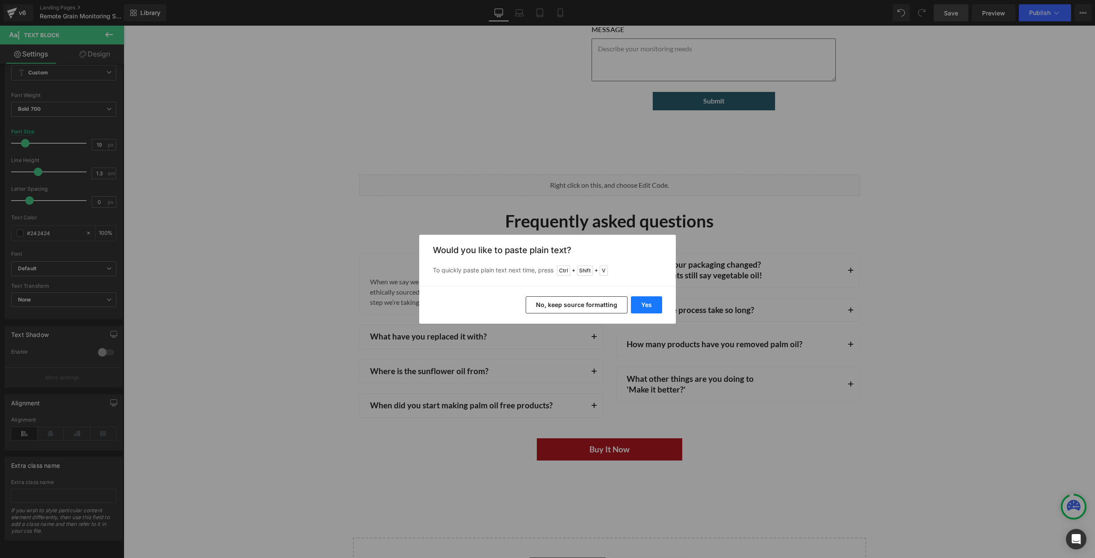
click at [648, 307] on button "Yes" at bounding box center [646, 304] width 31 height 17
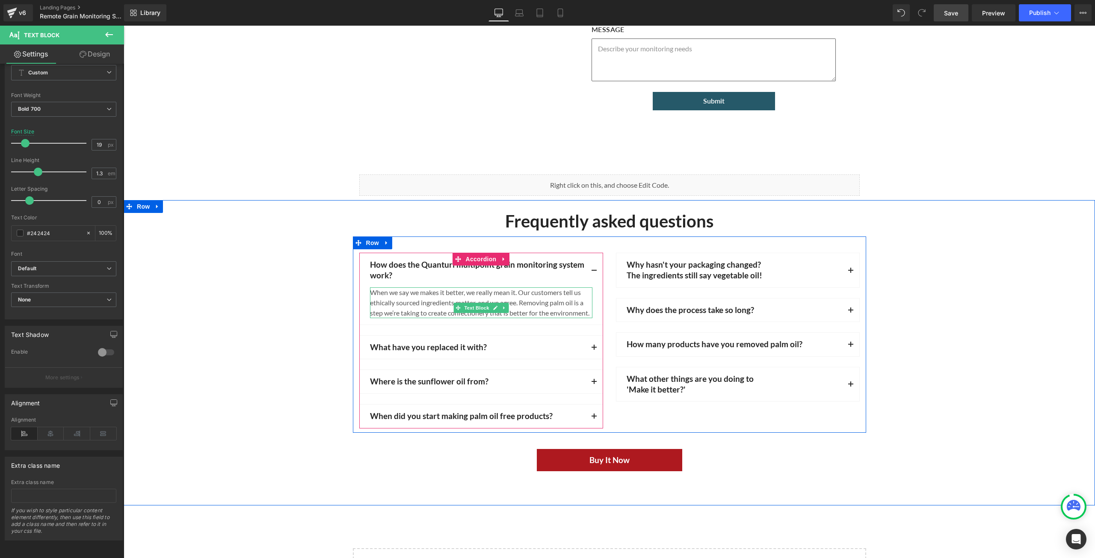
drag, startPoint x: 416, startPoint y: 316, endPoint x: 409, endPoint y: 322, distance: 8.8
click at [416, 316] on div "When we say we makes it better, we really mean it. Our customers tell us ethica…" at bounding box center [481, 302] width 222 height 31
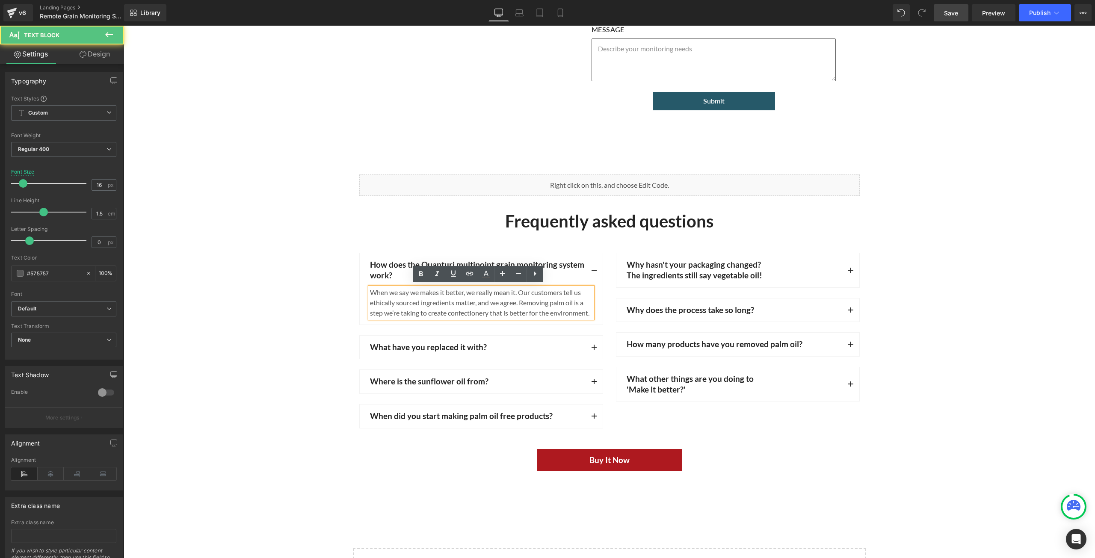
click at [409, 318] on div "When we say we makes it better, we really mean it. Our customers tell us ethica…" at bounding box center [481, 302] width 222 height 31
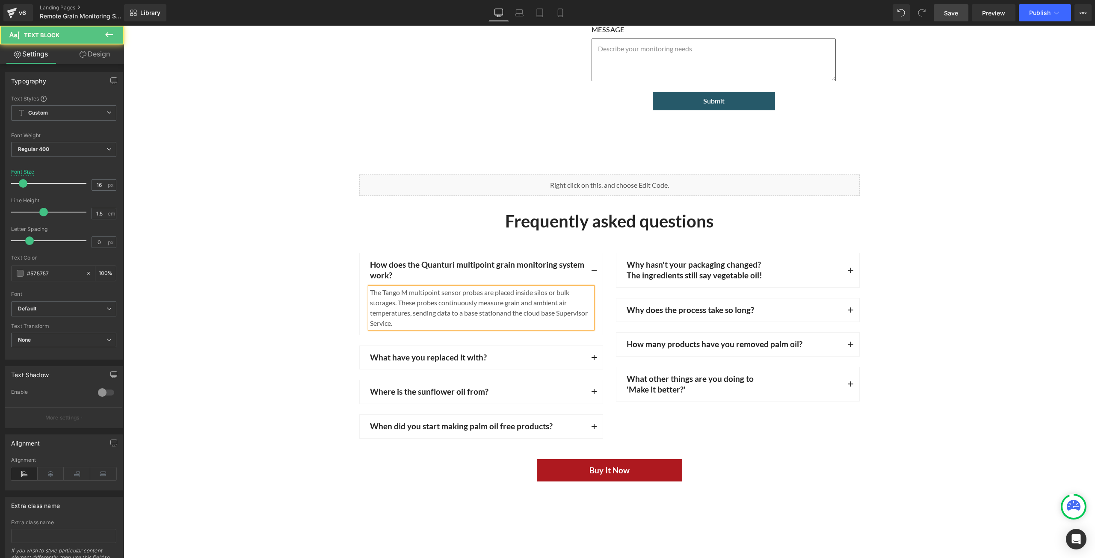
click at [499, 313] on div "The Tango M multipoint sensor probes are placed inside silos or bulk storages. …" at bounding box center [481, 307] width 222 height 41
click at [513, 316] on div "The Tango M multipoint sensor probes are placed inside silos or bulk storages. …" at bounding box center [481, 307] width 222 height 41
click at [384, 326] on div "The Tango M multipoint sensor probes are placed inside silos or bulk storages. …" at bounding box center [481, 307] width 222 height 41
click at [392, 320] on div "The Tango M multipoint sensor probes are placed inside silos or bulk storages. …" at bounding box center [481, 307] width 222 height 41
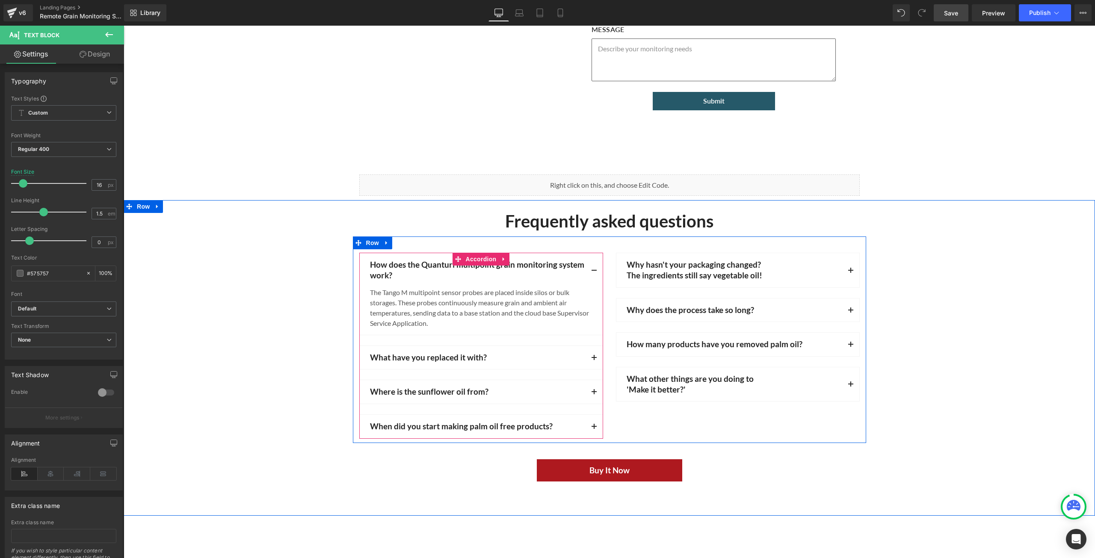
click at [565, 354] on p "What have you replaced it with?" at bounding box center [478, 357] width 216 height 11
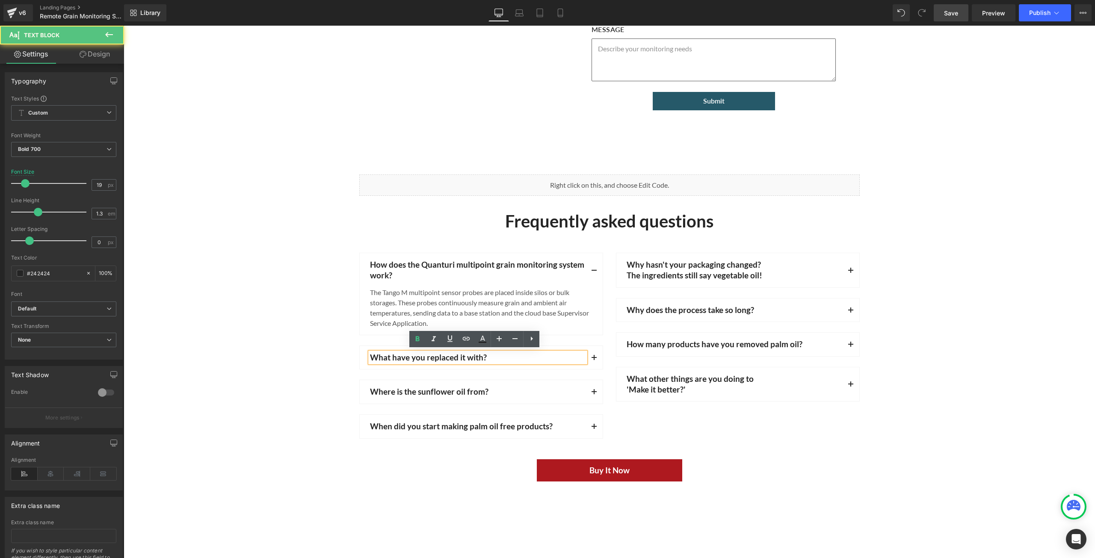
click at [543, 355] on p "What have you replaced it with?" at bounding box center [478, 357] width 216 height 11
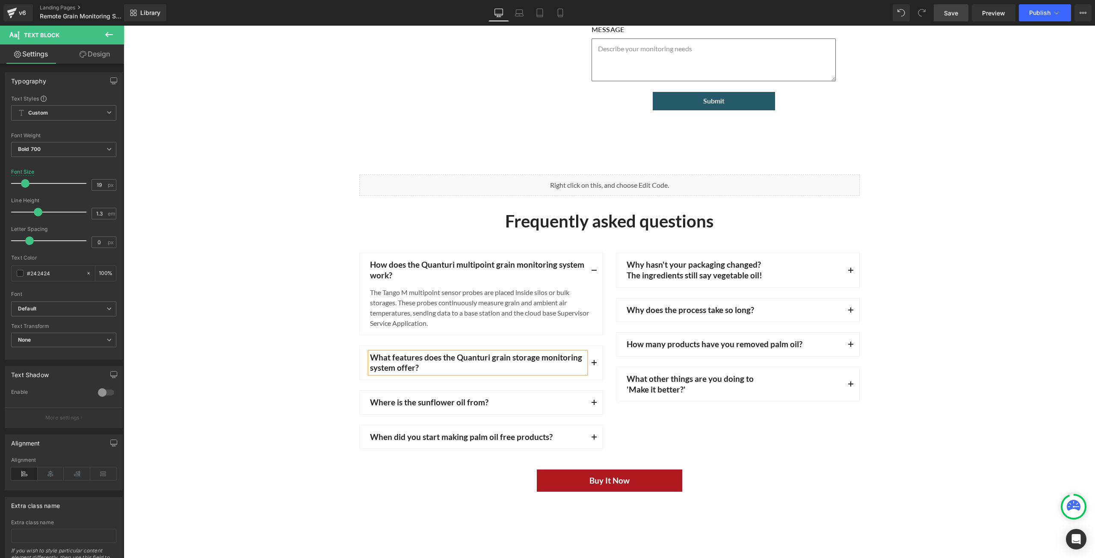
click at [594, 365] on span "button" at bounding box center [594, 365] width 0 height 0
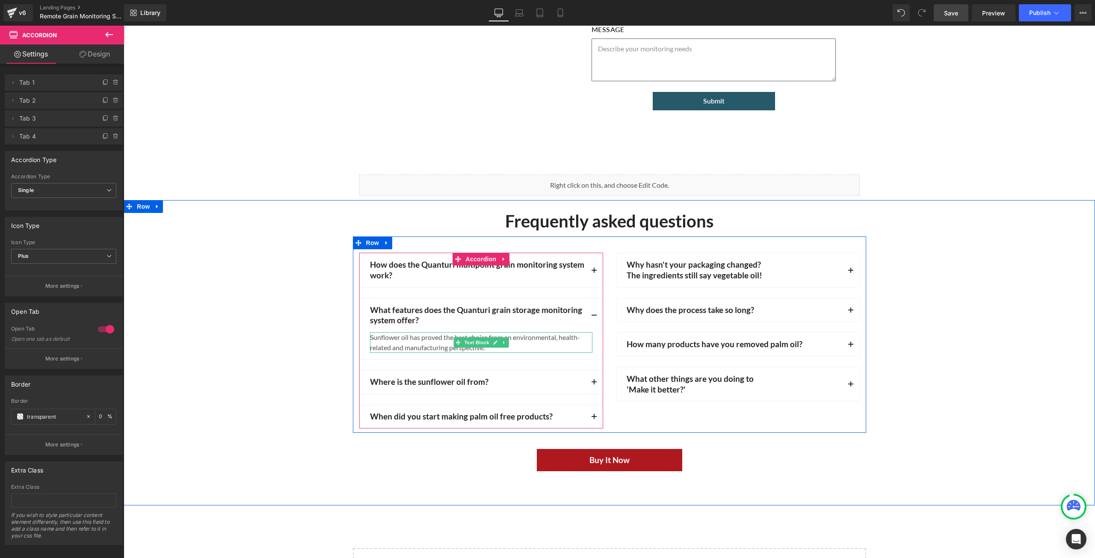
click at [495, 346] on link at bounding box center [495, 342] width 9 height 10
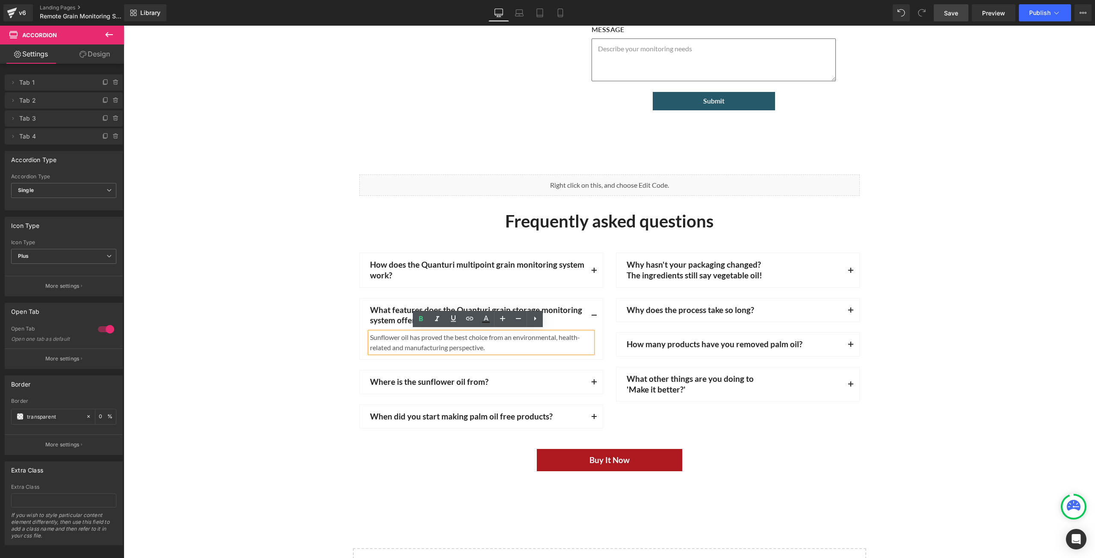
click at [506, 347] on div "Sunflower oil has proved the best choice from an environmental, health-related …" at bounding box center [481, 342] width 222 height 21
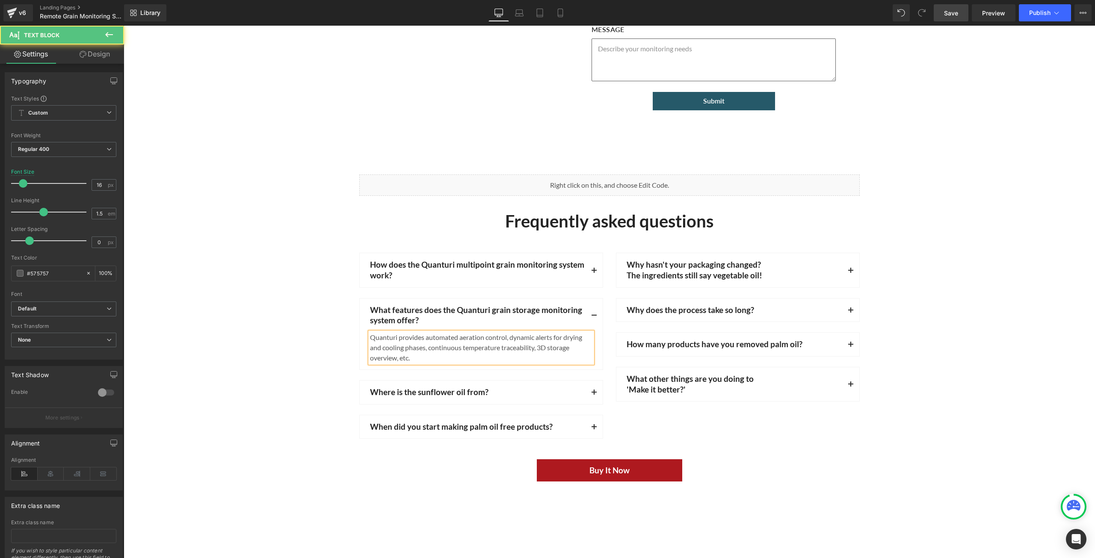
click at [502, 335] on div "Quanturi provides automated aeration control, dynamic alerts for drying and coo…" at bounding box center [481, 347] width 222 height 31
click at [503, 337] on div "Quanturi provides automated aeration control, dynamic alerts for drying and coo…" at bounding box center [481, 347] width 222 height 31
click at [505, 335] on div "Quanturi provides automated aeration control, dynamic alerts for drying and coo…" at bounding box center [481, 347] width 222 height 31
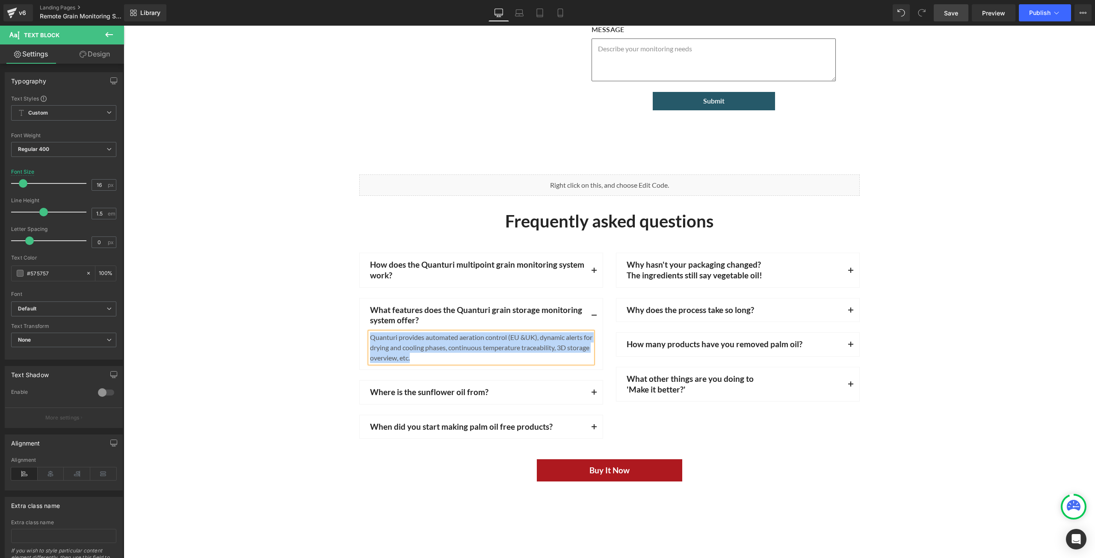
drag, startPoint x: 442, startPoint y: 355, endPoint x: 367, endPoint y: 335, distance: 77.9
click at [370, 335] on div "Quanturi provides automated aeration control (EU &UK), dynamic alerts for dryin…" at bounding box center [481, 347] width 222 height 31
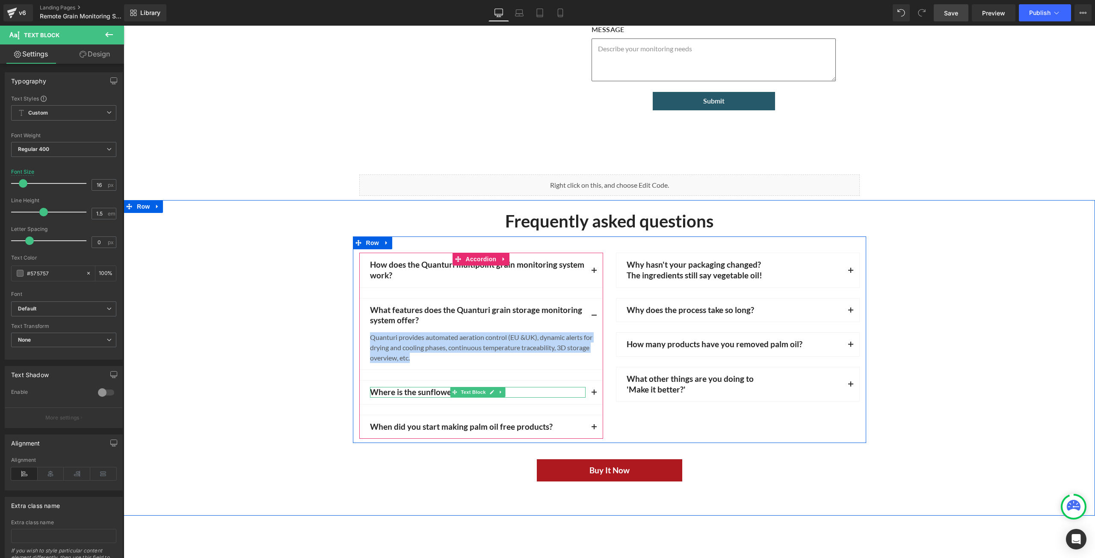
click at [536, 391] on p "Where is the sunflower oil from?" at bounding box center [478, 392] width 216 height 11
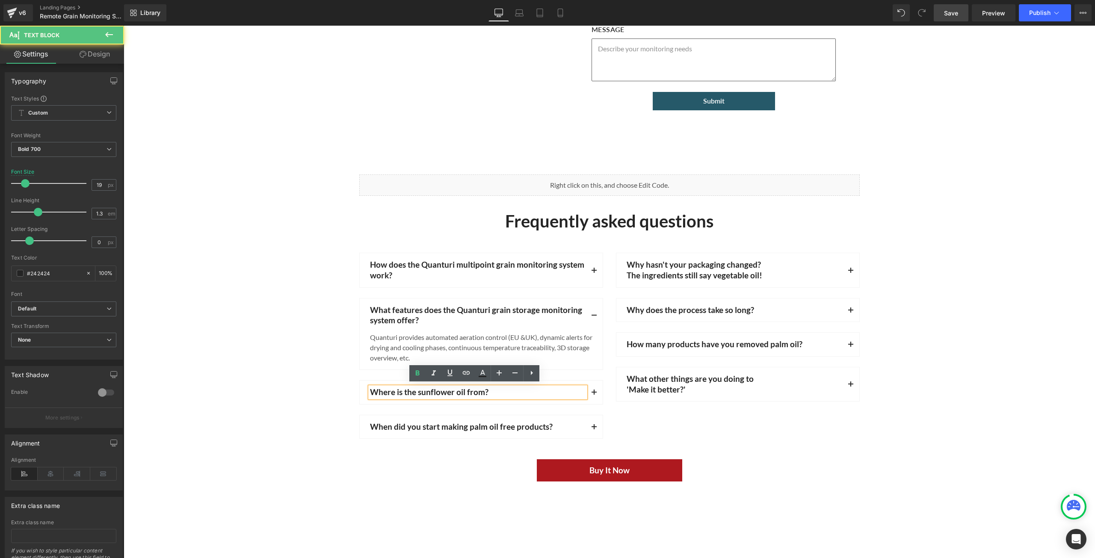
click at [536, 391] on p "Where is the sunflower oil from?" at bounding box center [478, 392] width 216 height 11
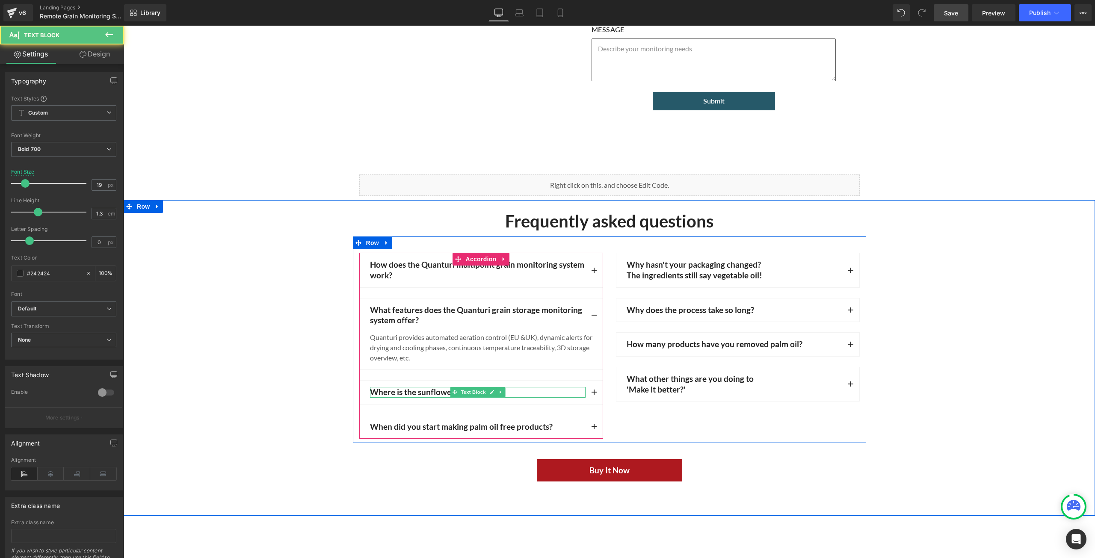
click at [523, 390] on p "Where is the sunflower oil from?" at bounding box center [478, 392] width 216 height 11
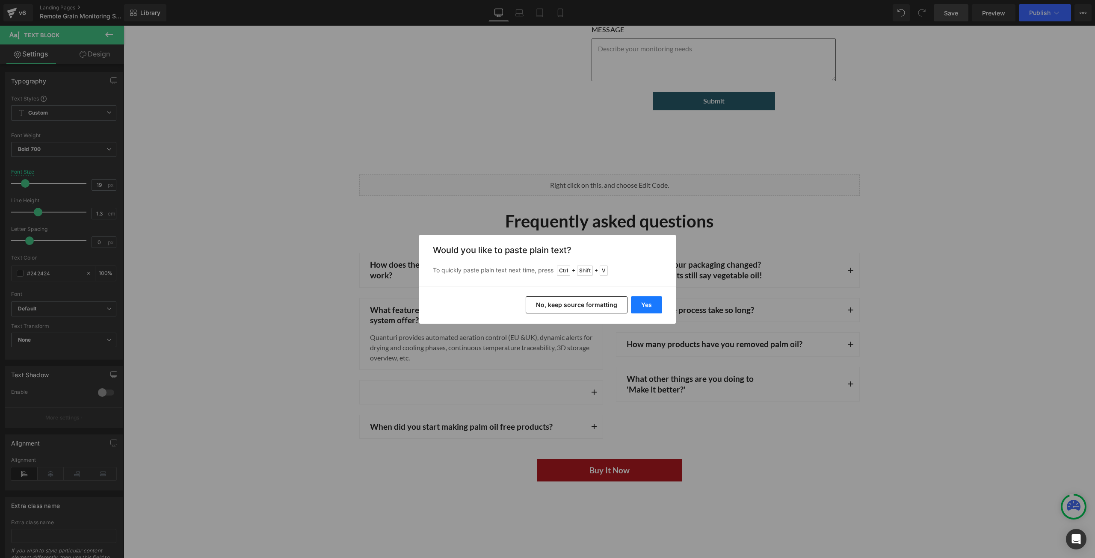
click at [645, 306] on button "Yes" at bounding box center [646, 304] width 31 height 17
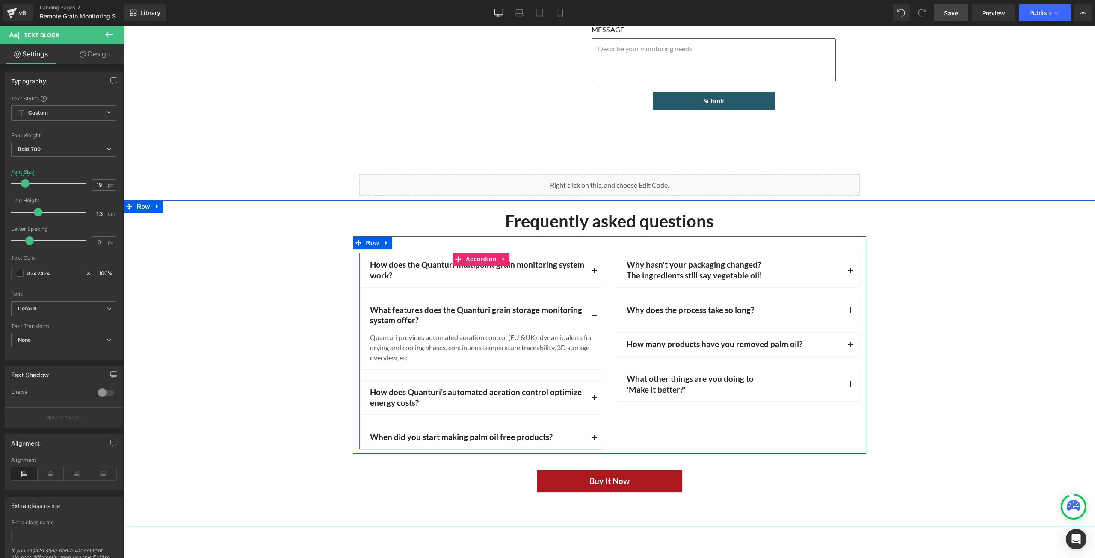
click at [594, 400] on span "button" at bounding box center [594, 400] width 0 height 0
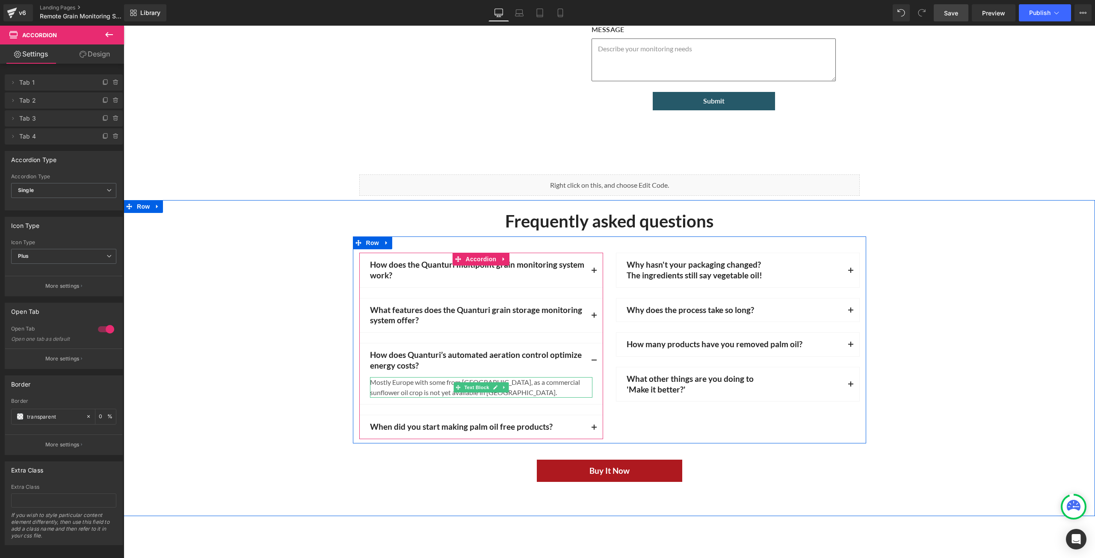
click at [534, 390] on div "Mostly Europe with some from [GEOGRAPHIC_DATA], as a commercial sunflower oil c…" at bounding box center [481, 387] width 222 height 21
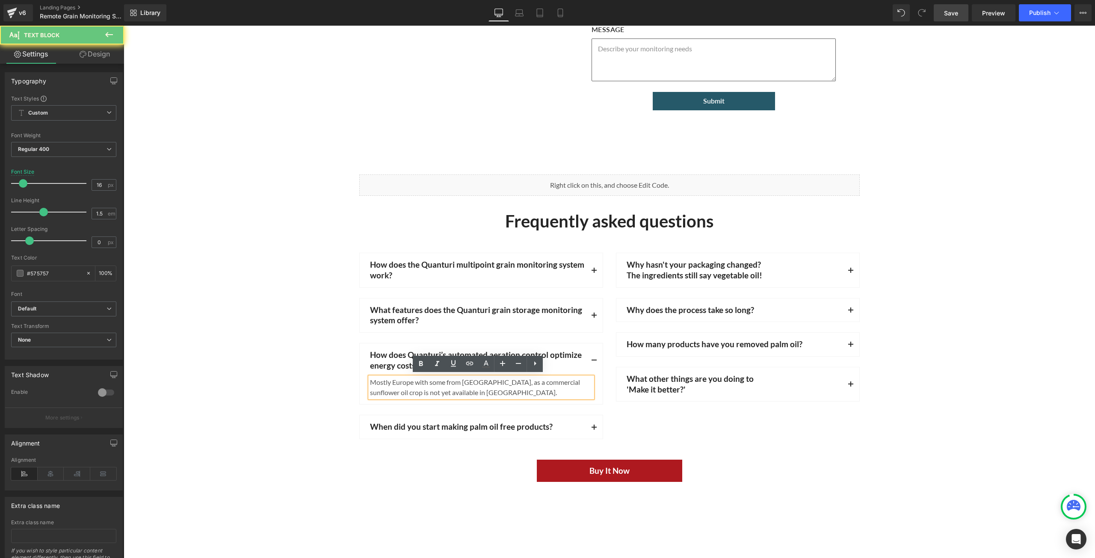
click at [534, 390] on div "Mostly Europe with some from [GEOGRAPHIC_DATA], as a commercial sunflower oil c…" at bounding box center [481, 387] width 222 height 21
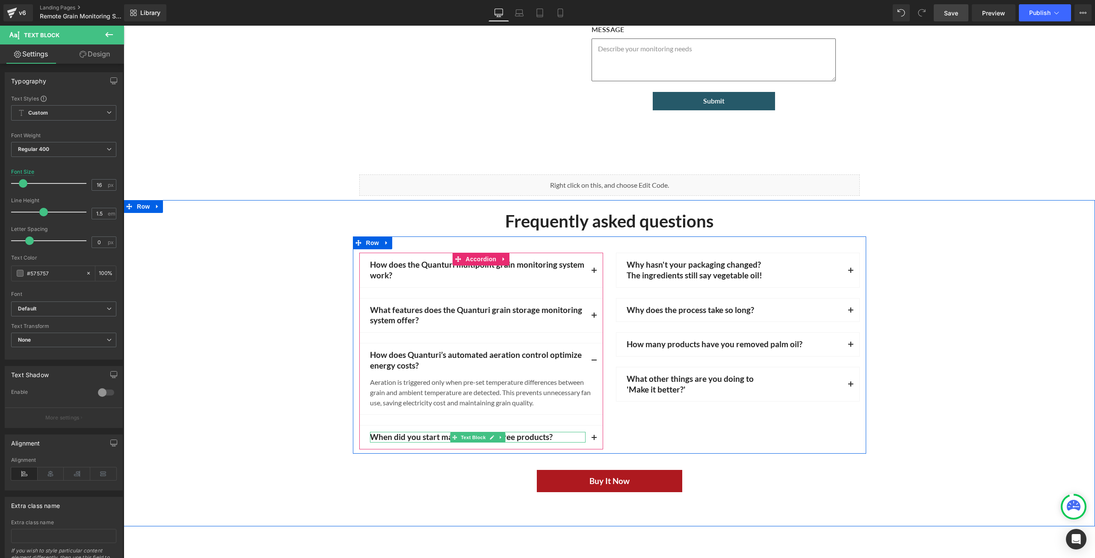
click at [556, 433] on p "When did you start making palm oil free products?" at bounding box center [478, 437] width 216 height 11
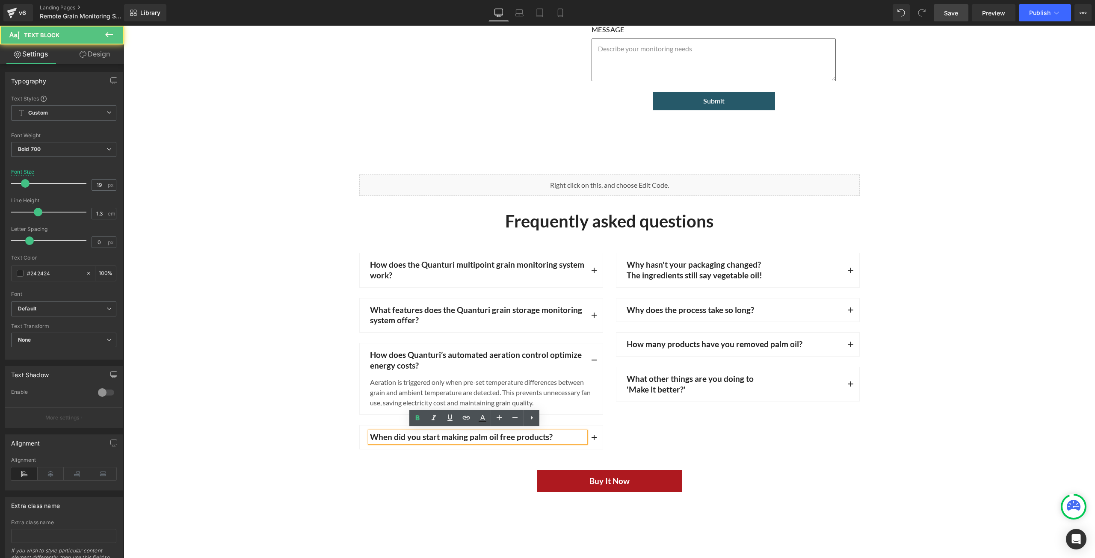
click at [553, 434] on p "When did you start making palm oil free products?" at bounding box center [478, 437] width 216 height 11
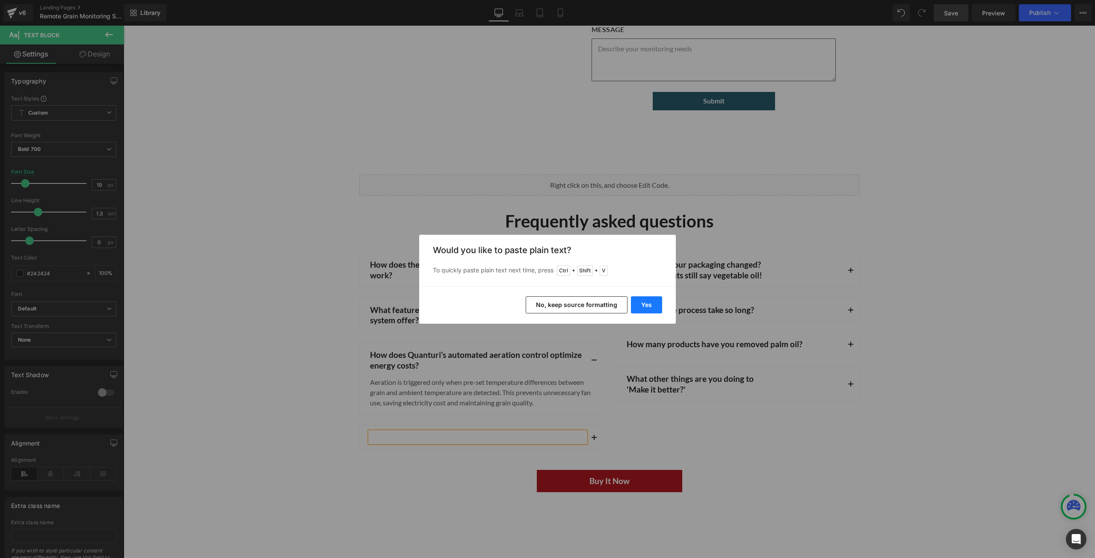
click at [649, 301] on button "Yes" at bounding box center [646, 304] width 31 height 17
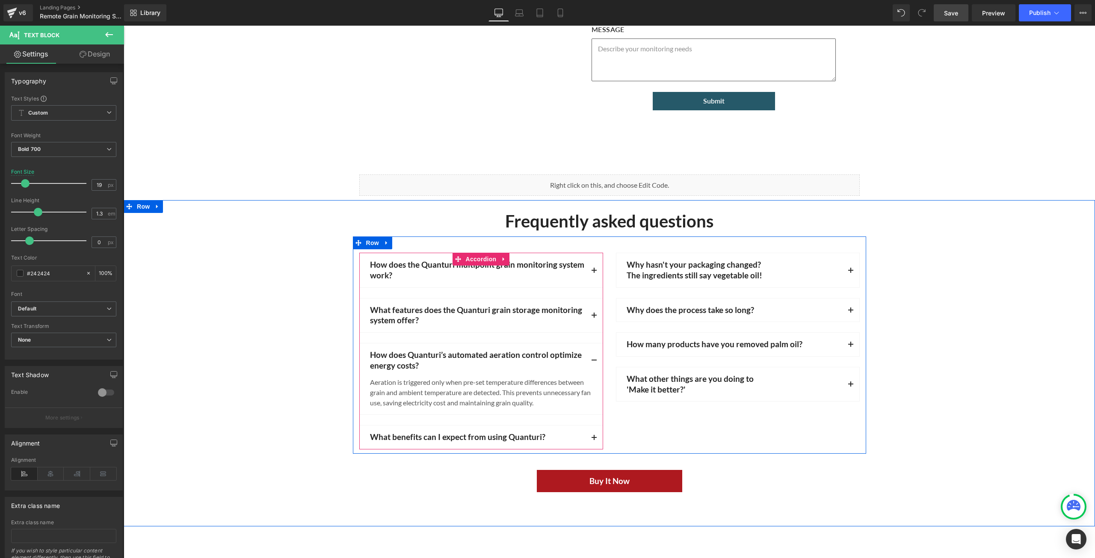
click at [594, 434] on button "button" at bounding box center [593, 438] width 17 height 24
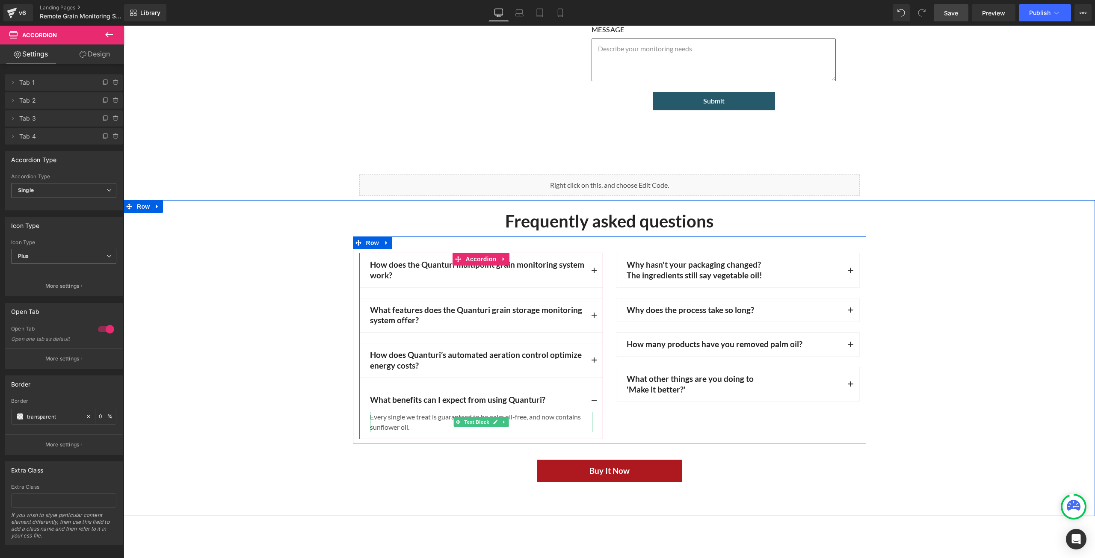
drag, startPoint x: 429, startPoint y: 420, endPoint x: 417, endPoint y: 424, distance: 13.3
click at [429, 420] on div "Every single we treat is guaranteed to be palm oil-free, and now contains sunfl…" at bounding box center [481, 422] width 222 height 21
click at [425, 426] on div "Every single we treat is guaranteed to be palm oil-free, and now contains sunfl…" at bounding box center [481, 422] width 222 height 21
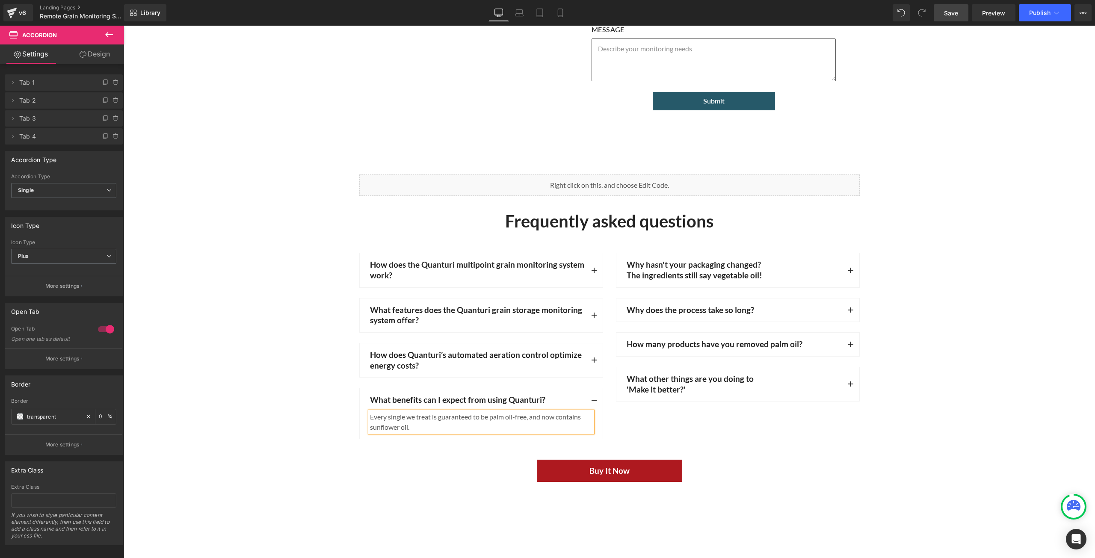
click at [415, 423] on div "Every single we treat is guaranteed to be palm oil-free, and now contains sunfl…" at bounding box center [481, 422] width 222 height 21
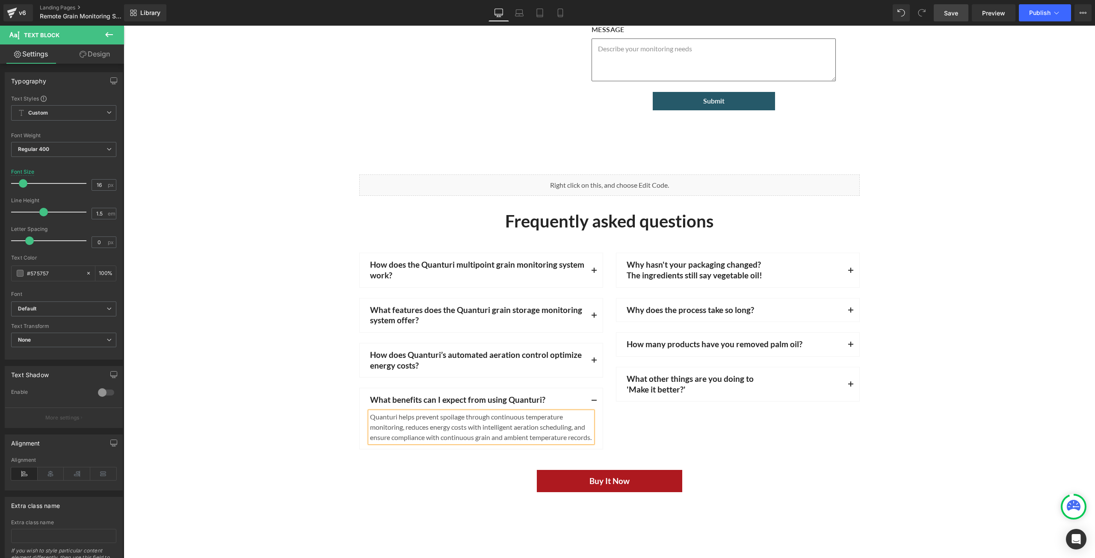
click at [591, 400] on button "button" at bounding box center [593, 400] width 17 height 24
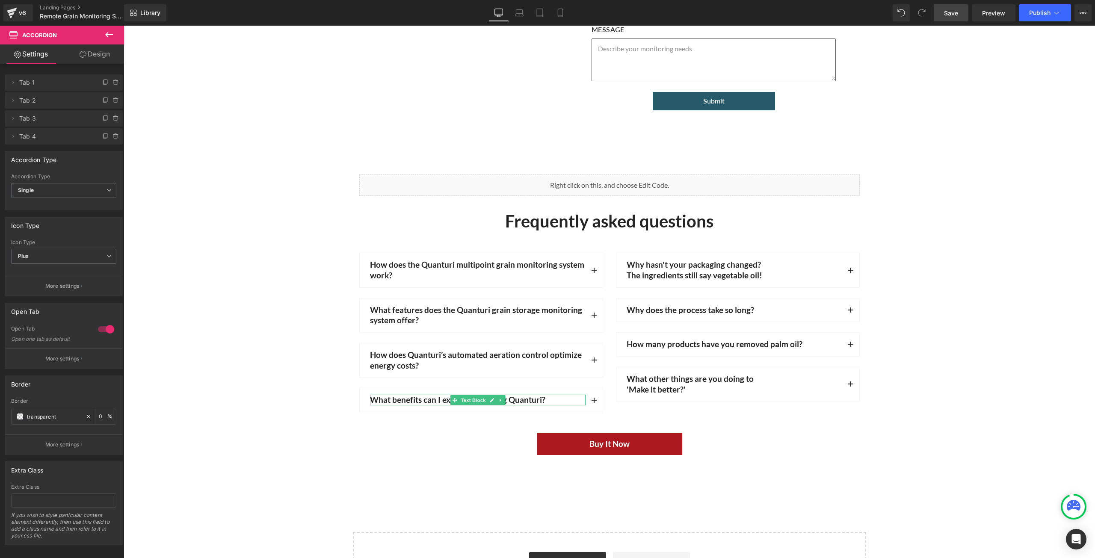
click at [563, 399] on p "What benefits can I expect from using Quanturi?" at bounding box center [478, 400] width 216 height 11
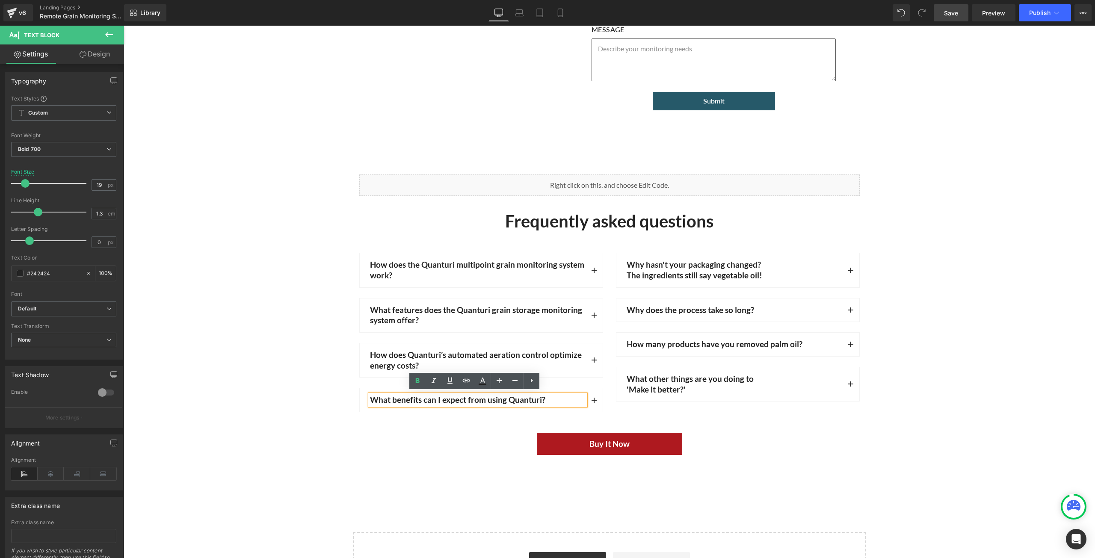
click at [591, 396] on button "button" at bounding box center [593, 400] width 17 height 24
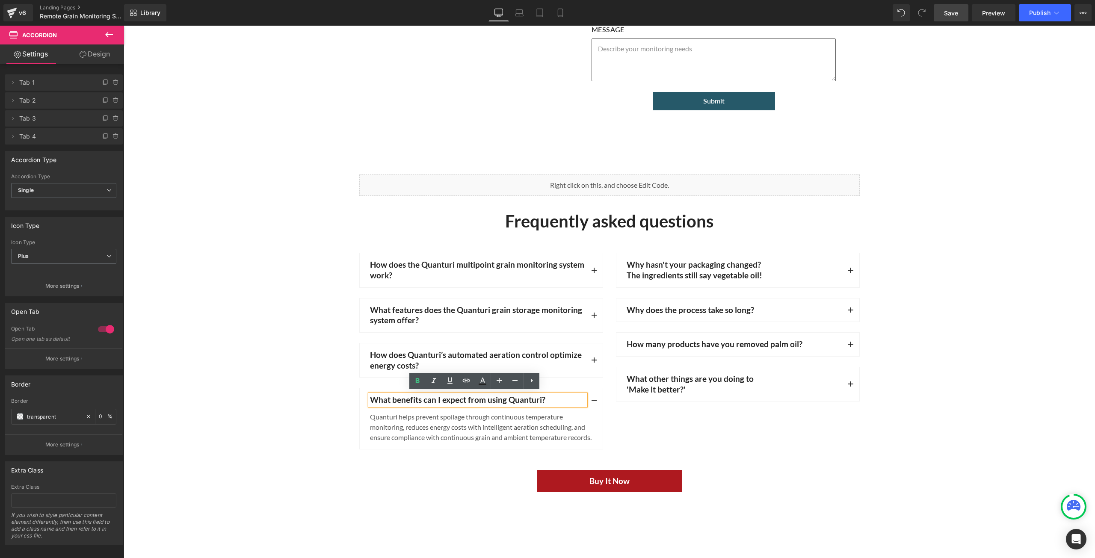
click at [594, 273] on span "button" at bounding box center [594, 273] width 0 height 0
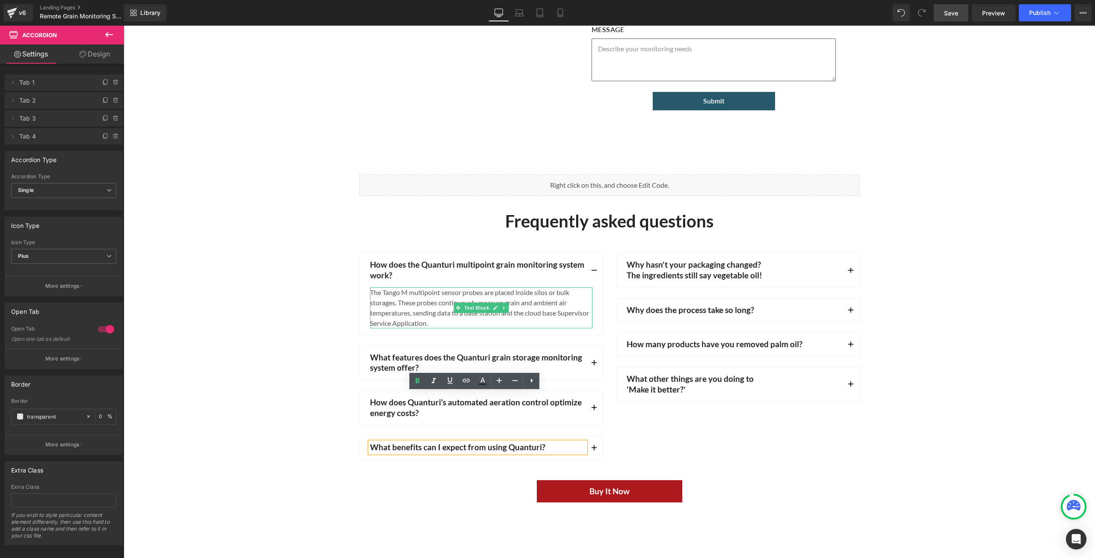
click at [439, 323] on div "The Tango M multipoint sensor probes are placed inside silos or bulk storages. …" at bounding box center [481, 307] width 222 height 41
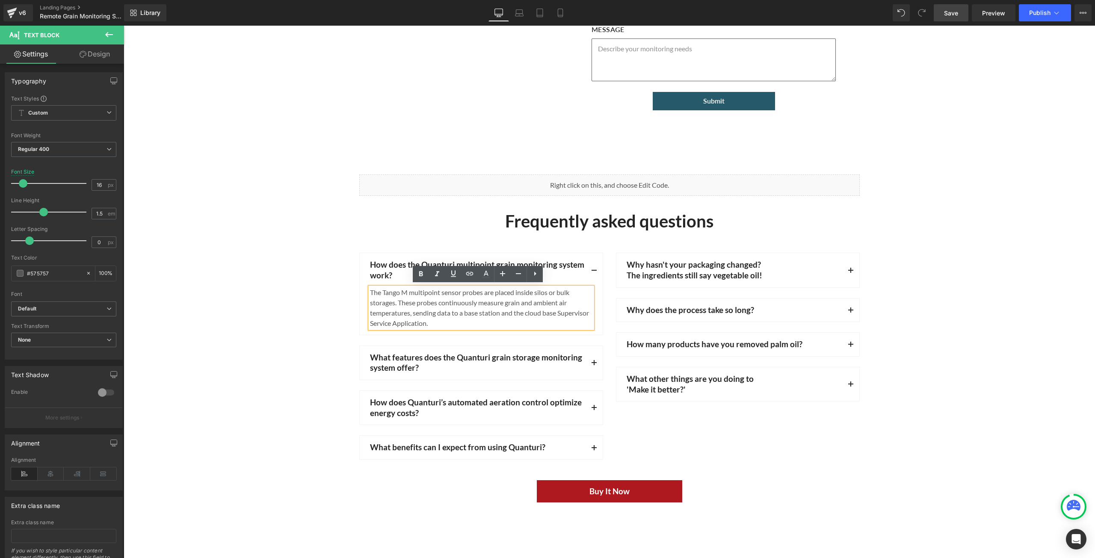
drag, startPoint x: 438, startPoint y: 322, endPoint x: 364, endPoint y: 294, distance: 79.6
click at [364, 294] on article "The Tango M multipoint sensor probes are placed inside silos or bulk storages. …" at bounding box center [481, 310] width 243 height 47
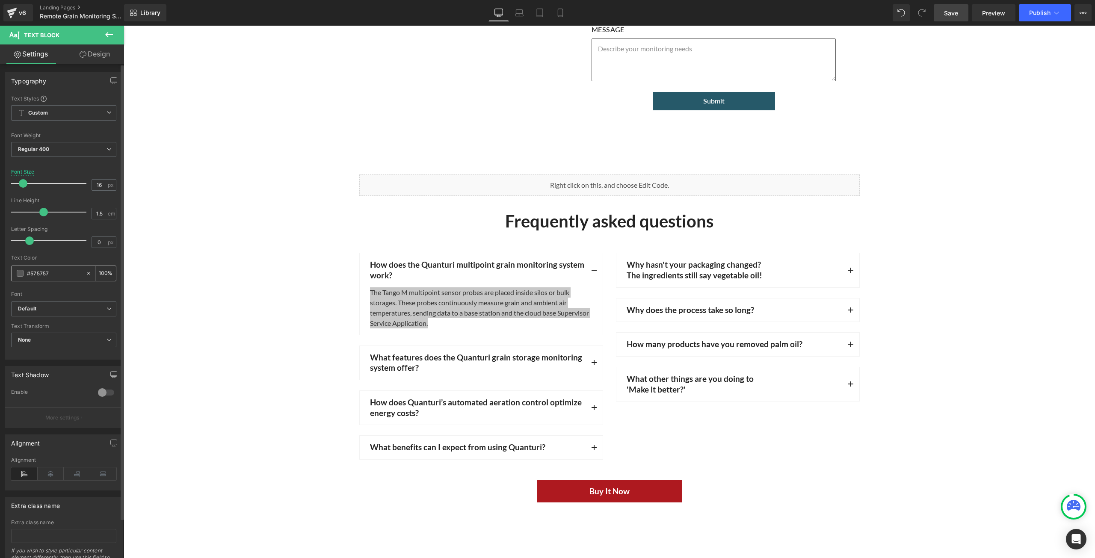
click at [21, 272] on span at bounding box center [20, 273] width 7 height 7
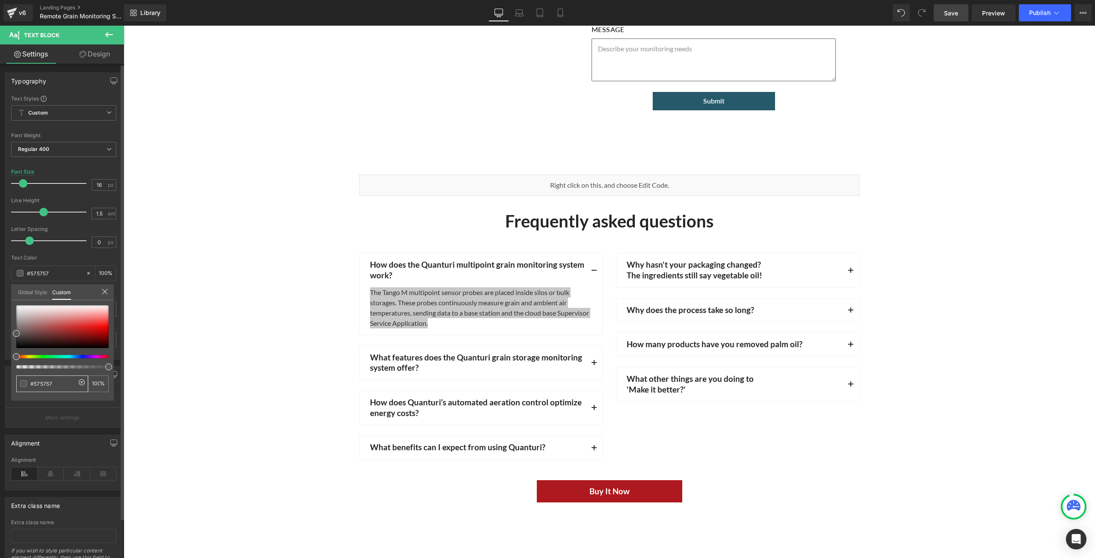
click at [23, 384] on span at bounding box center [23, 383] width 7 height 7
click at [23, 382] on span at bounding box center [23, 383] width 7 height 7
type input "#595959"
type input "#4c4c4c"
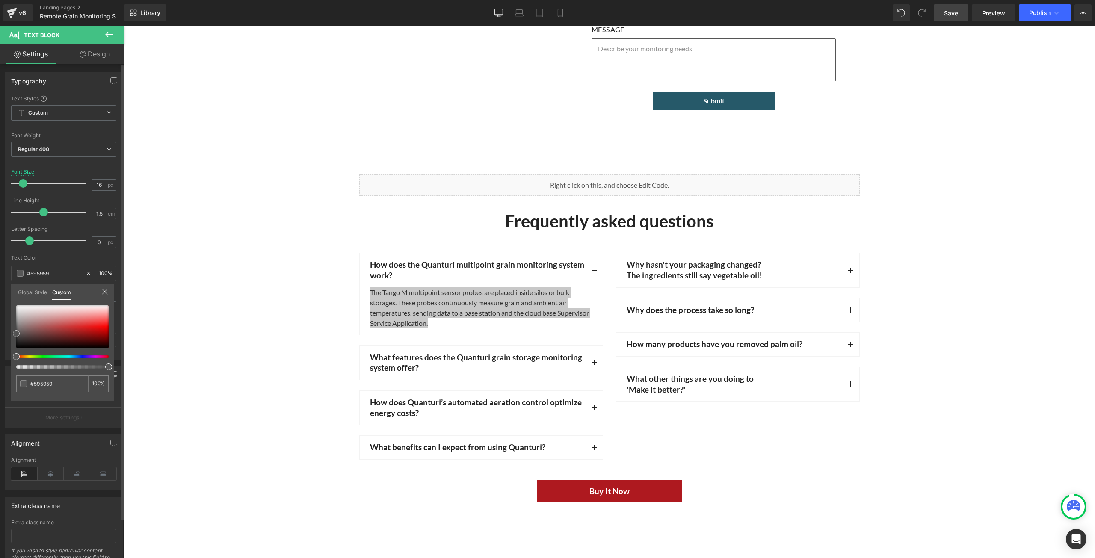
type input "#4c4c4c"
type input "#424242"
type input "#3a3a3a"
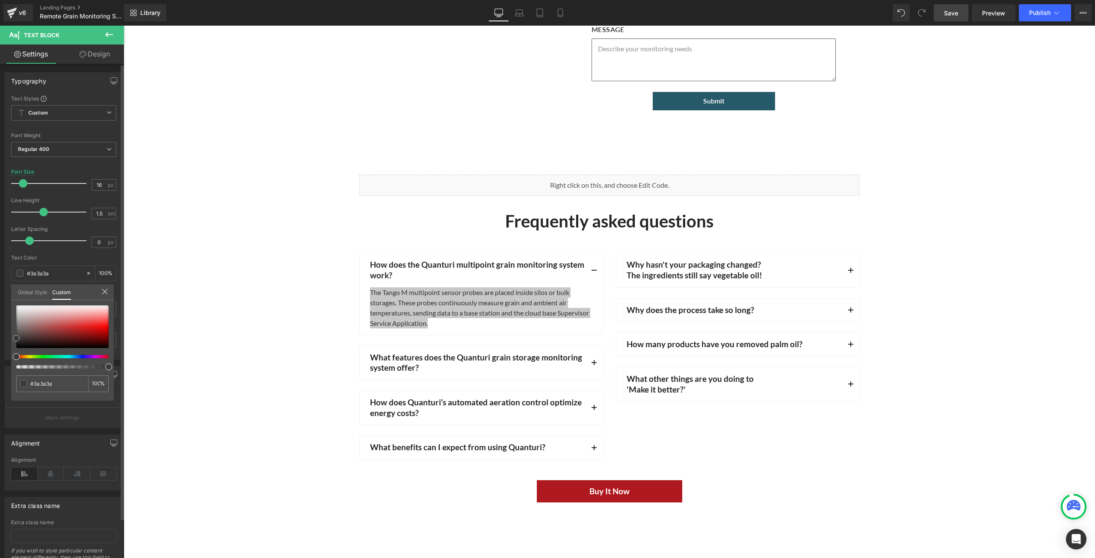
type input "#383838"
type input "#282828"
type input "#232323"
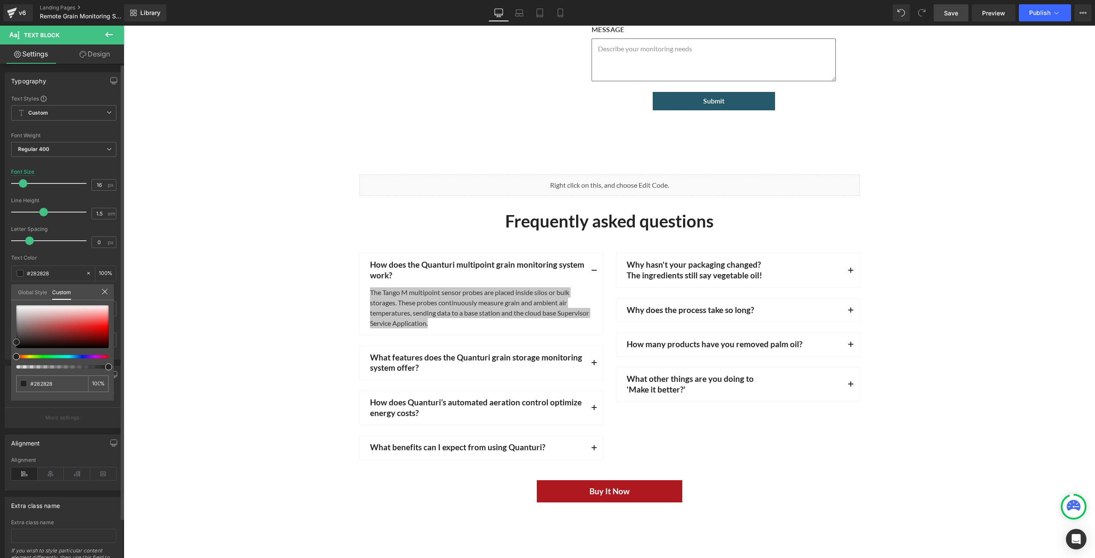
type input "#232323"
type input "#212121"
drag, startPoint x: 16, startPoint y: 332, endPoint x: 14, endPoint y: 341, distance: 9.2
click at [14, 341] on span at bounding box center [16, 342] width 7 height 7
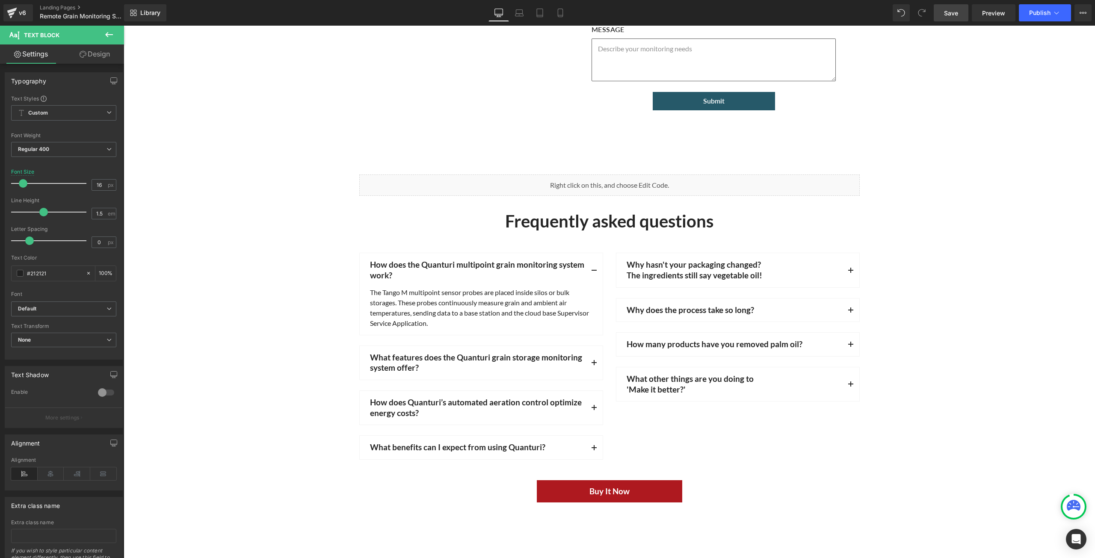
click at [54, 272] on input "#212121" at bounding box center [54, 273] width 55 height 9
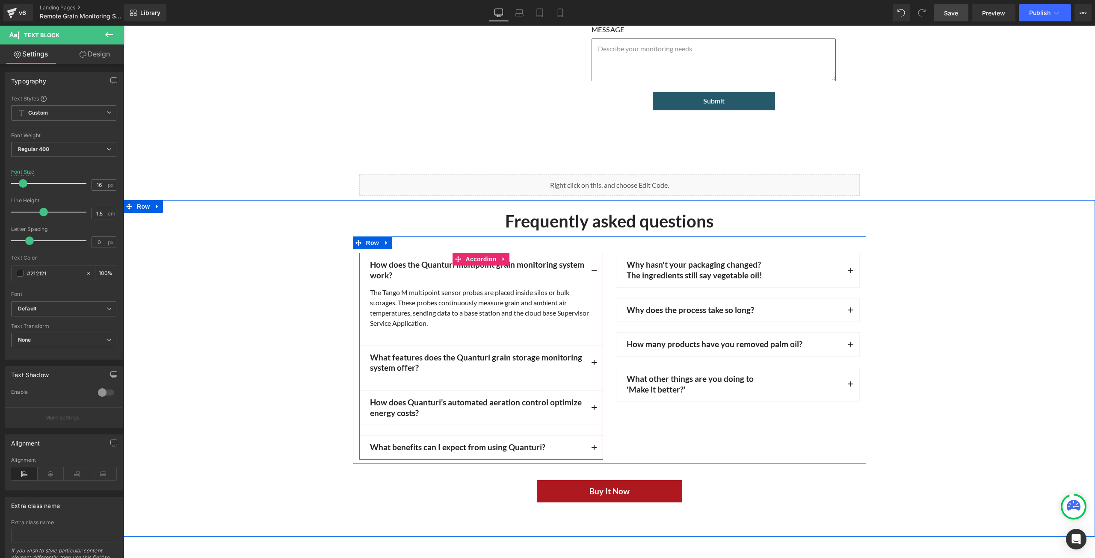
click at [594, 365] on span "button" at bounding box center [594, 365] width 0 height 0
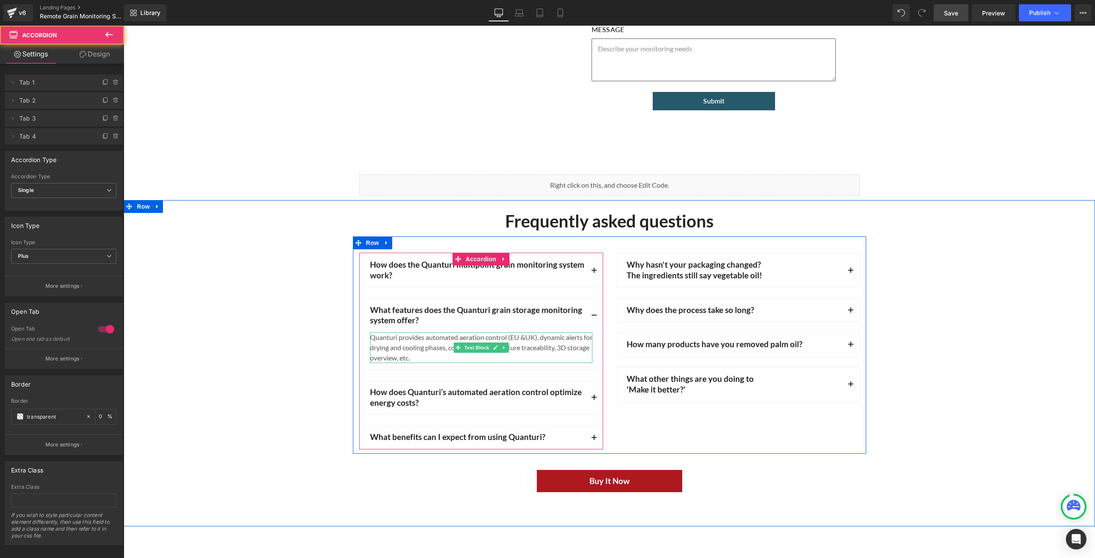
click at [447, 355] on div "Quanturi provides automated aeration control (EU &UK), dynamic alerts for dryin…" at bounding box center [481, 347] width 222 height 31
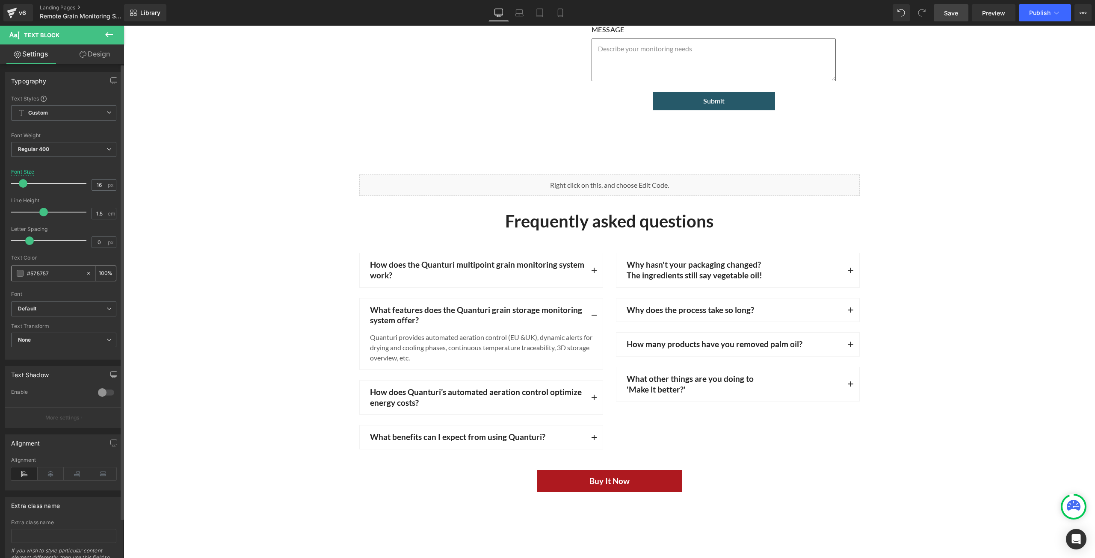
click at [50, 267] on div "#575757" at bounding box center [49, 273] width 74 height 15
click at [53, 270] on input "#575757" at bounding box center [54, 273] width 55 height 9
type input "#"
type input "0"
paste input "#212121"
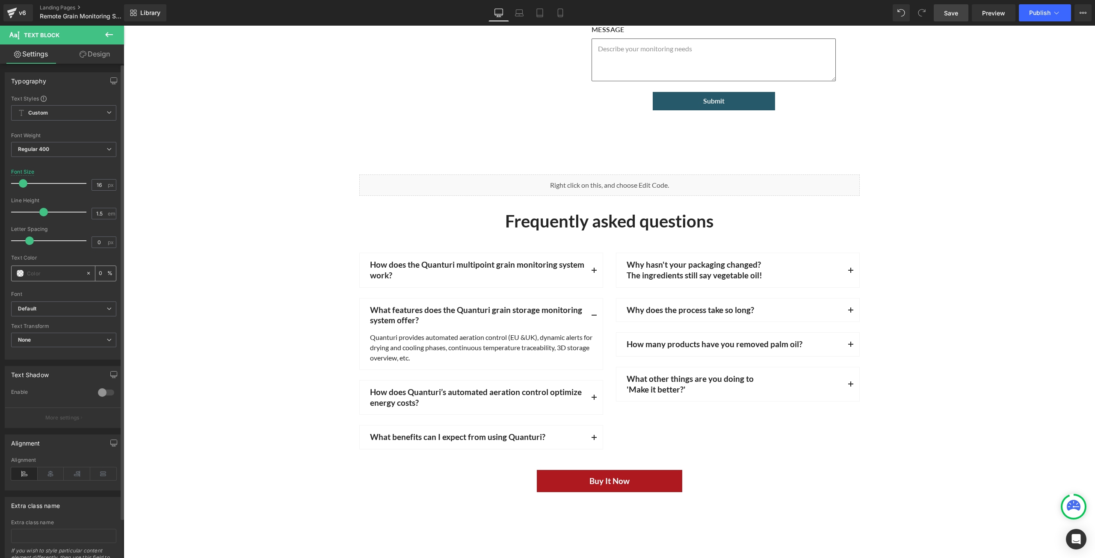
type input "#212121"
type input "100"
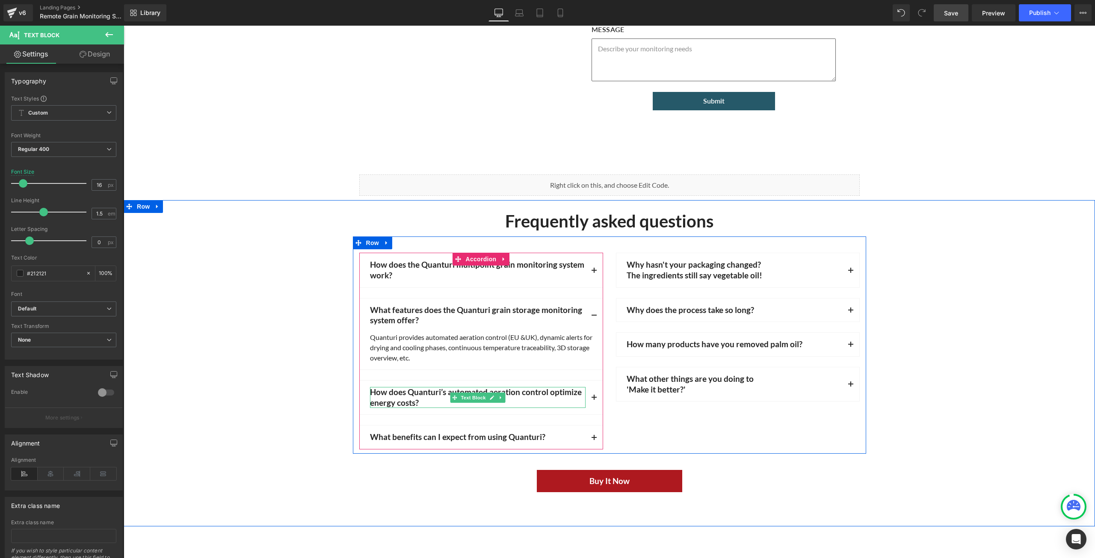
click at [542, 393] on p "How does Quanturi’s automated aeration control optimize energy costs?" at bounding box center [478, 397] width 216 height 21
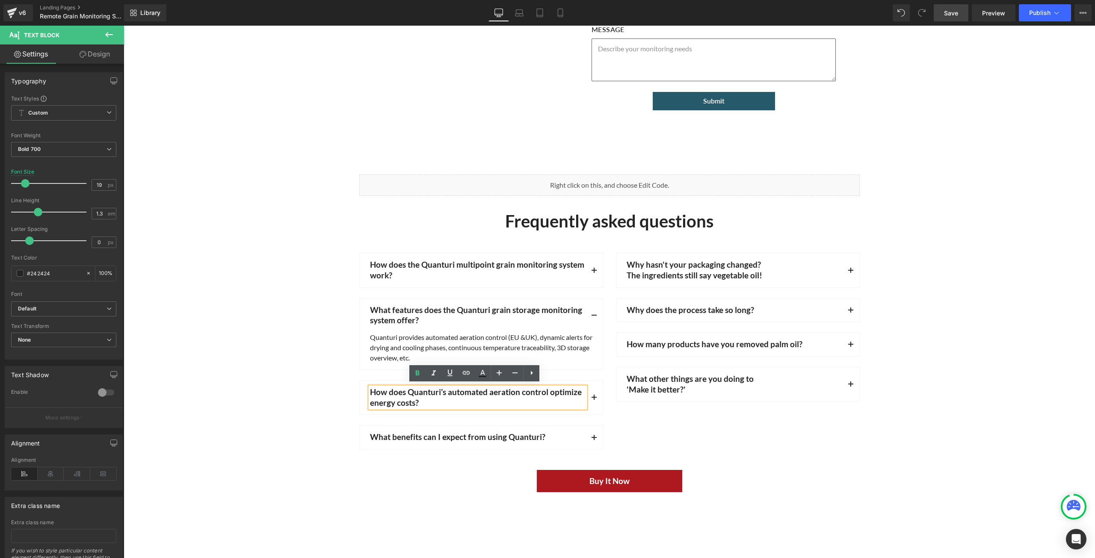
click at [593, 396] on button "button" at bounding box center [593, 398] width 17 height 34
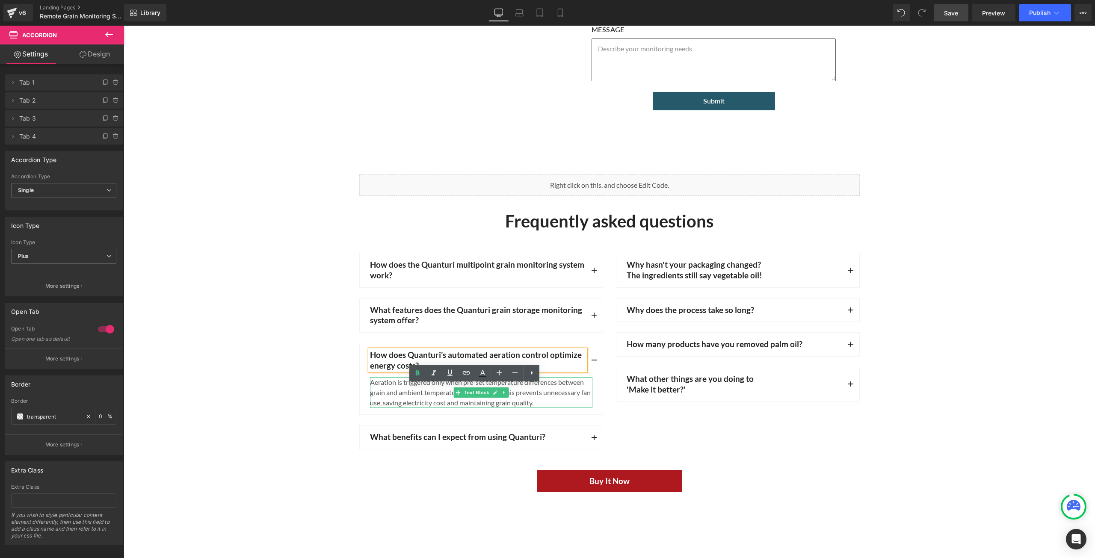
click at [442, 400] on div "Aeration is triggered only when pre-set temperature differences between grain a…" at bounding box center [481, 392] width 222 height 31
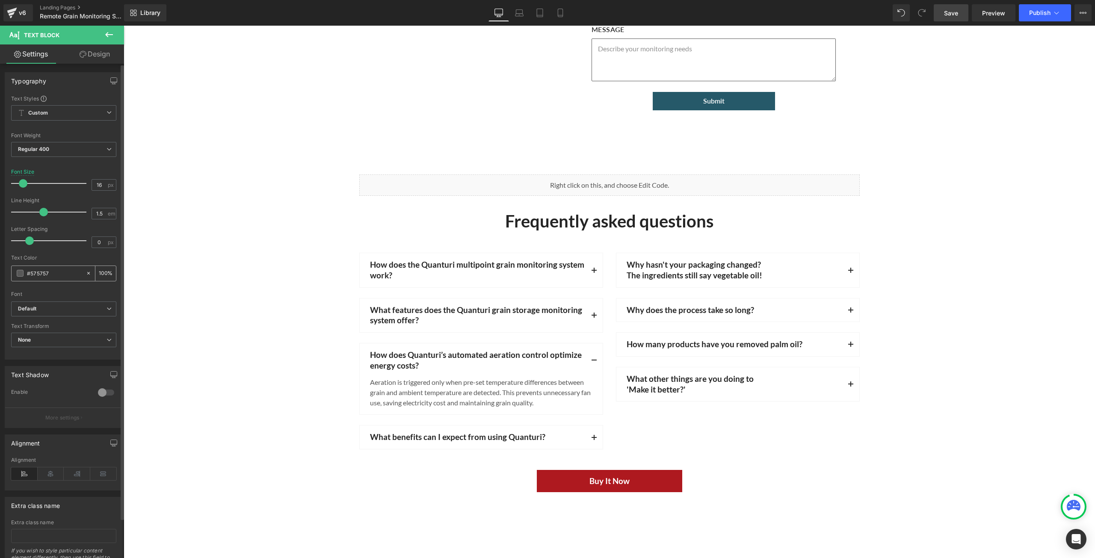
drag, startPoint x: 56, startPoint y: 270, endPoint x: 27, endPoint y: 267, distance: 29.6
click at [27, 267] on div "#575757" at bounding box center [49, 273] width 74 height 15
type input "0"
type input "#212121"
type input "100"
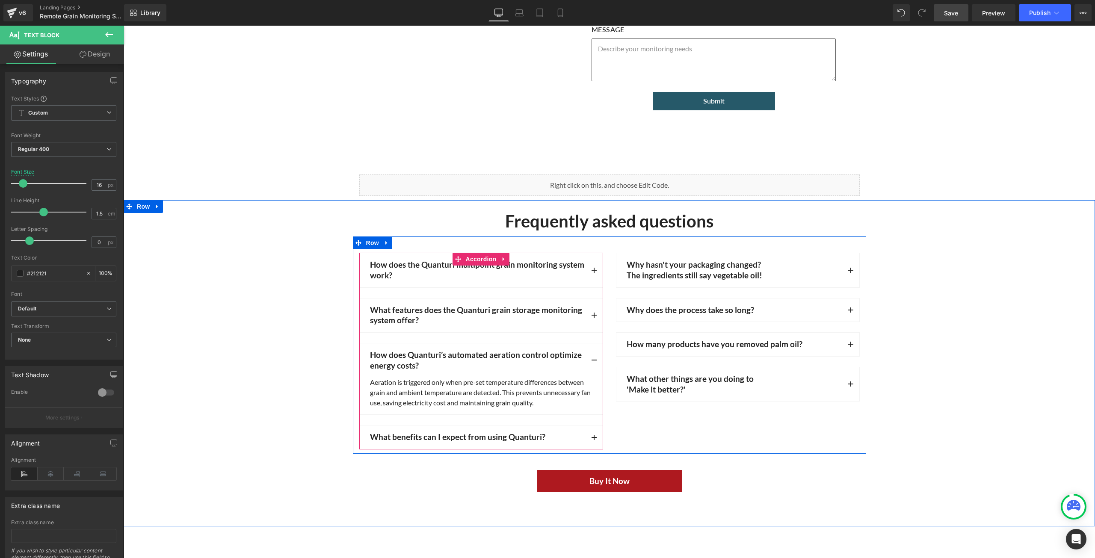
click at [591, 309] on button "button" at bounding box center [593, 316] width 17 height 34
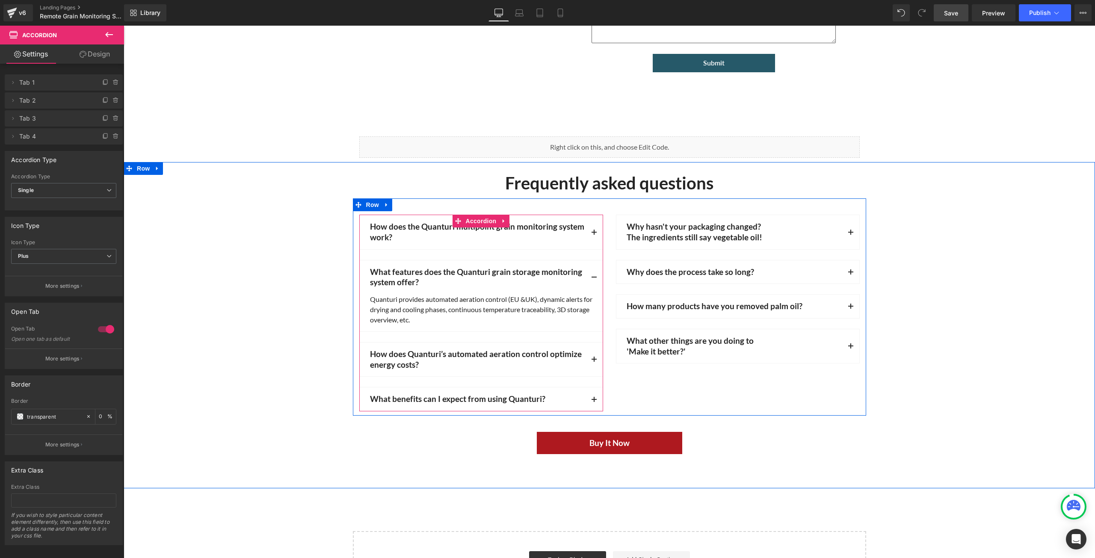
scroll to position [3290, 0]
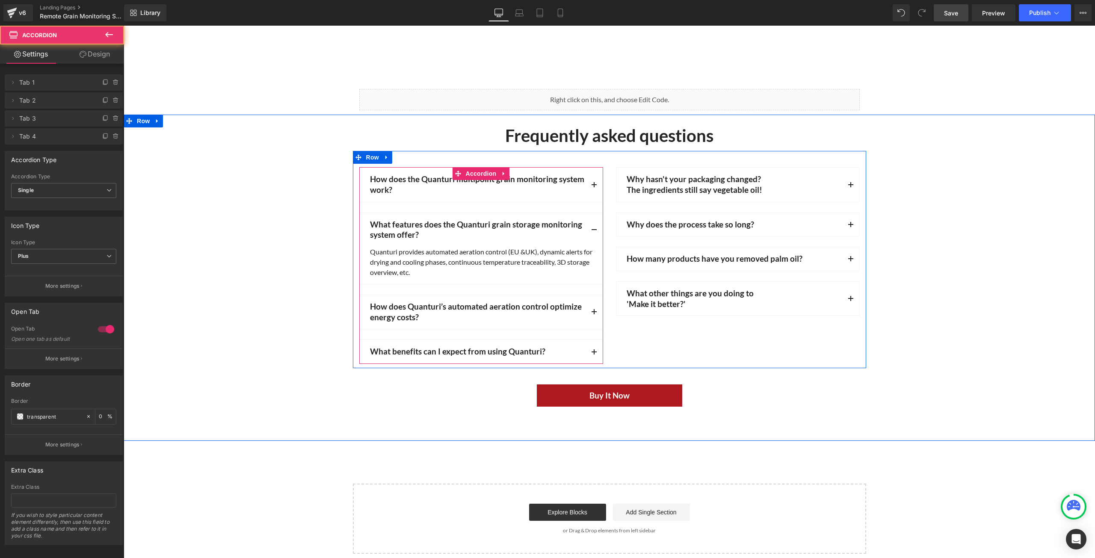
click at [588, 348] on button "button" at bounding box center [593, 352] width 17 height 24
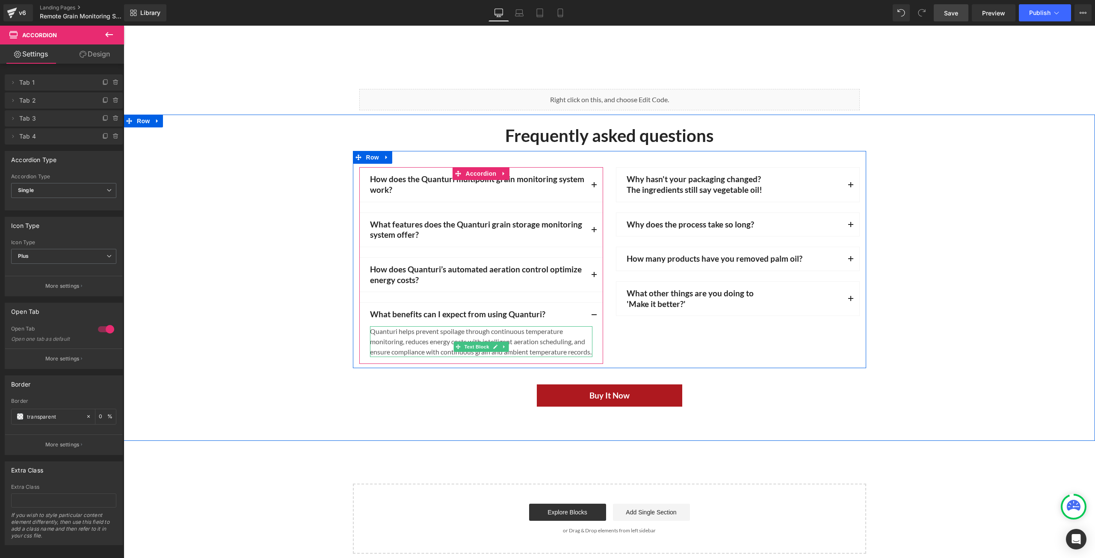
click at [436, 331] on div "Quanturi helps prevent spoilage through continuous temperature monitoring, redu…" at bounding box center [481, 341] width 222 height 31
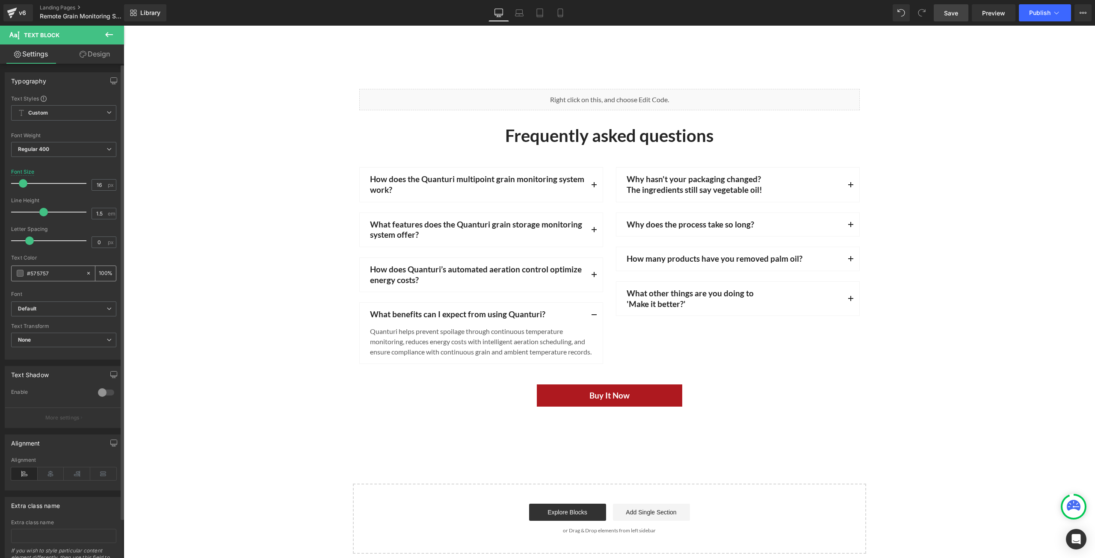
click at [86, 273] on icon at bounding box center [89, 273] width 6 height 6
type input "none"
type input "0"
click at [74, 274] on input "none" at bounding box center [54, 273] width 55 height 9
type input "n"
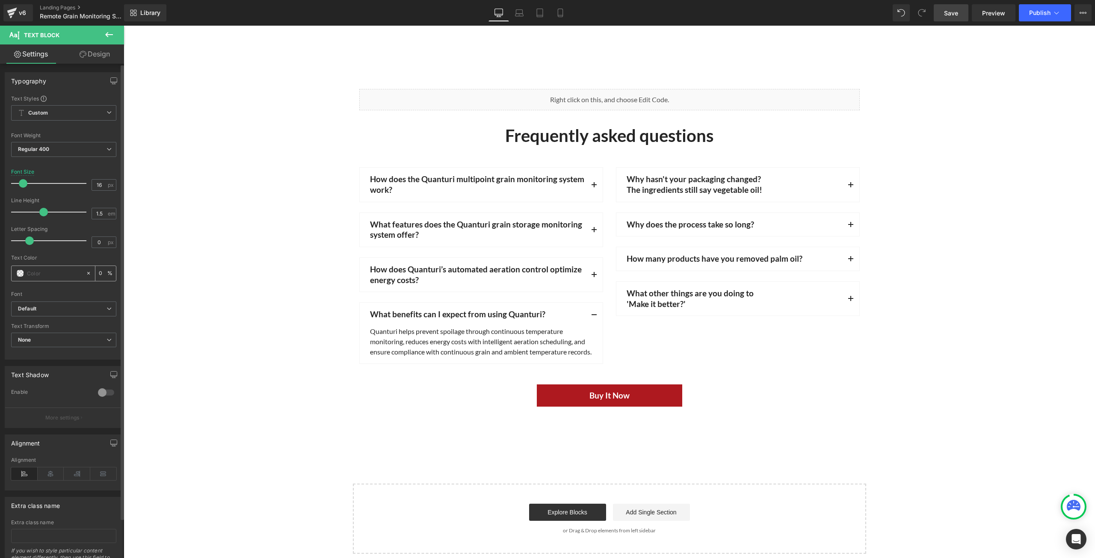
paste input "#212121"
type input "#212121"
type input "100"
type input "#212121"
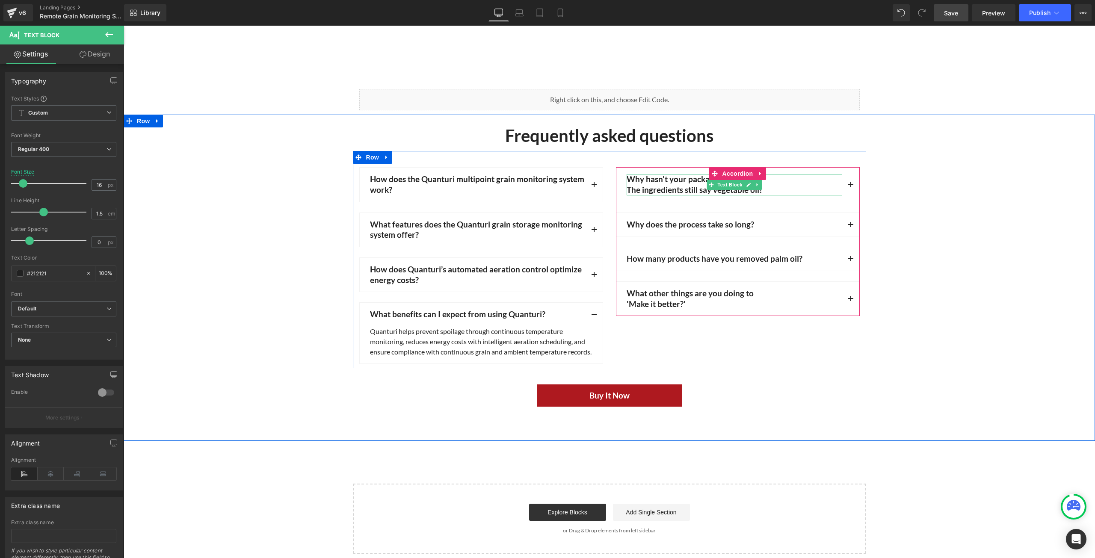
drag, startPoint x: 784, startPoint y: 186, endPoint x: 772, endPoint y: 191, distance: 12.5
click at [784, 186] on p "The ingredients still say vegetable oil!" at bounding box center [735, 190] width 216 height 11
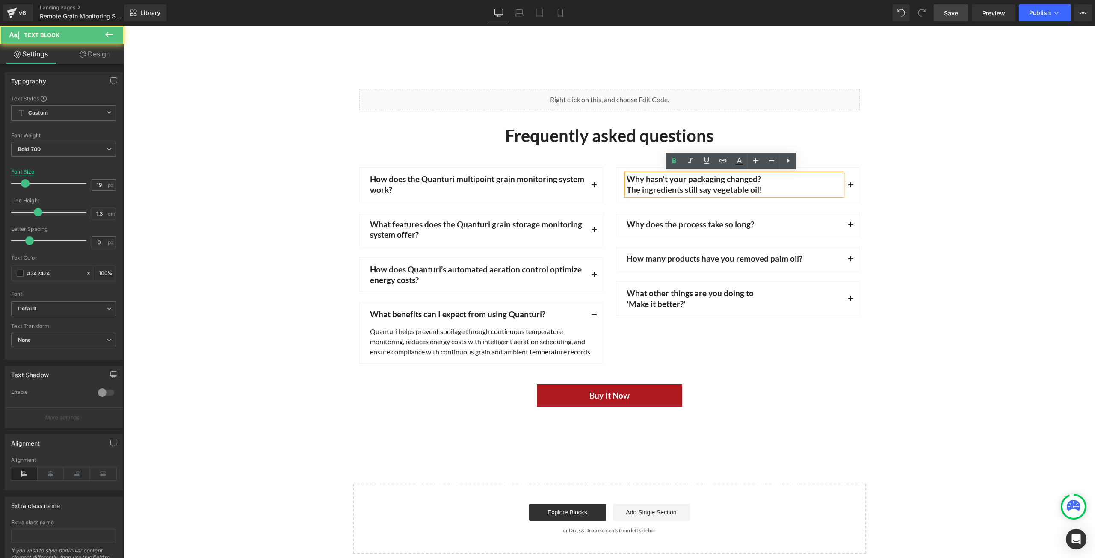
click at [766, 187] on p "The ingredients still say vegetable oil!" at bounding box center [735, 190] width 216 height 11
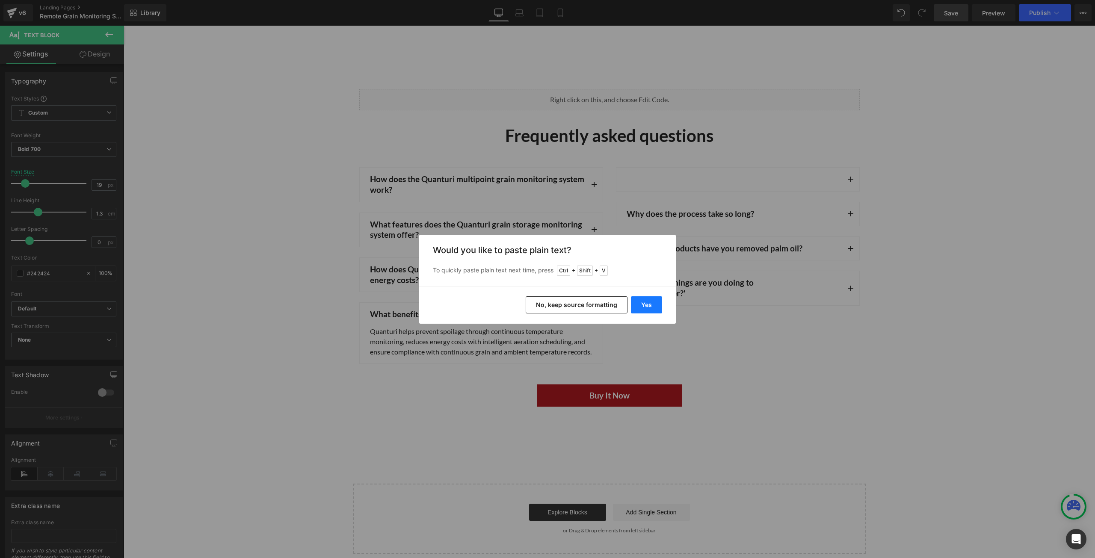
click at [642, 307] on button "Yes" at bounding box center [646, 304] width 31 height 17
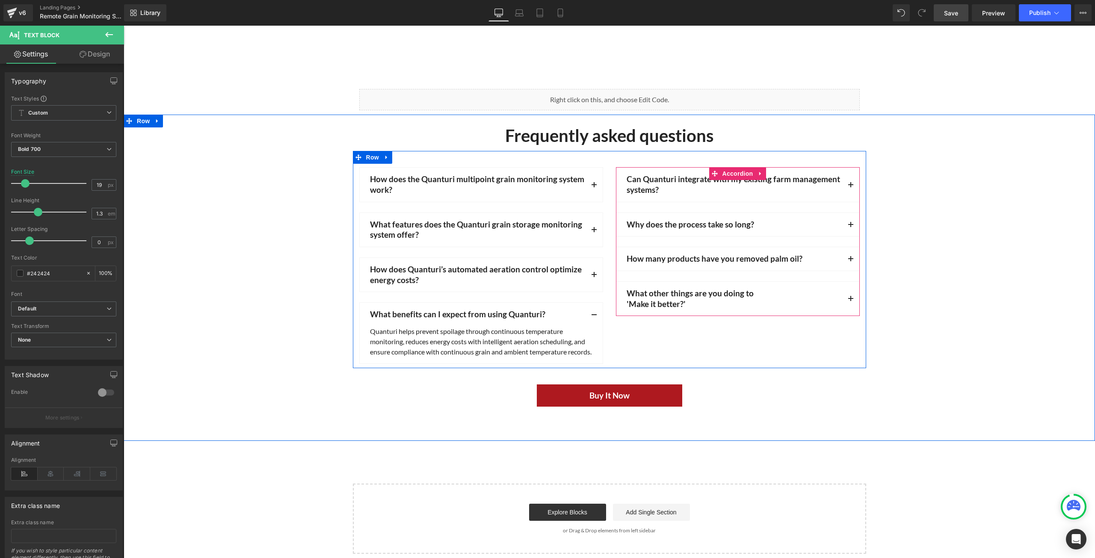
click at [847, 182] on button "button" at bounding box center [850, 185] width 17 height 34
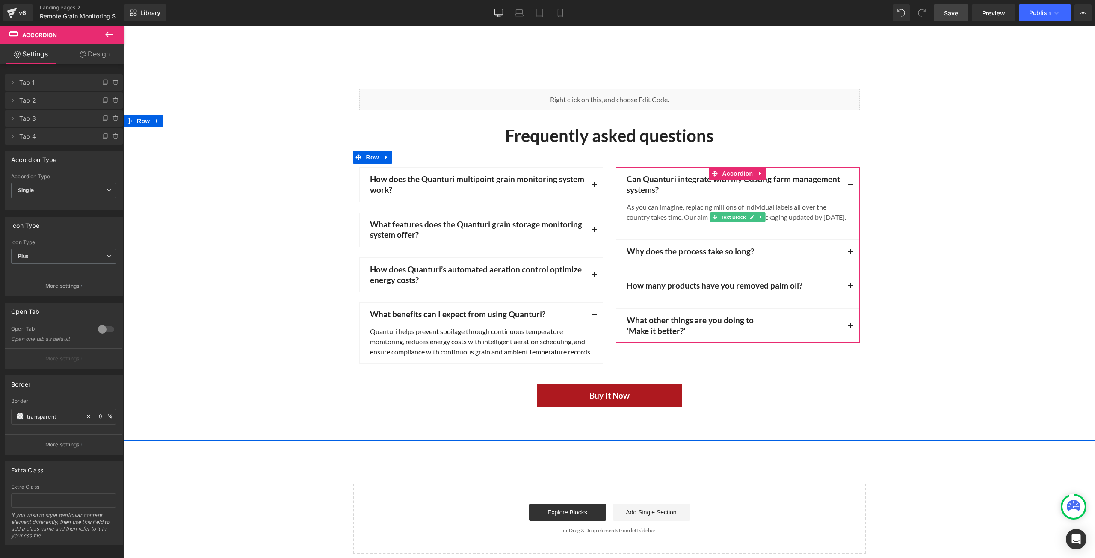
drag, startPoint x: 656, startPoint y: 222, endPoint x: 650, endPoint y: 227, distance: 8.2
click at [656, 222] on div "As you can imagine, replacing millions of individual labels all over the countr…" at bounding box center [738, 212] width 222 height 21
click at [651, 222] on div "As you can imagine, replacing millions of individual labels all over the countr…" at bounding box center [738, 212] width 222 height 21
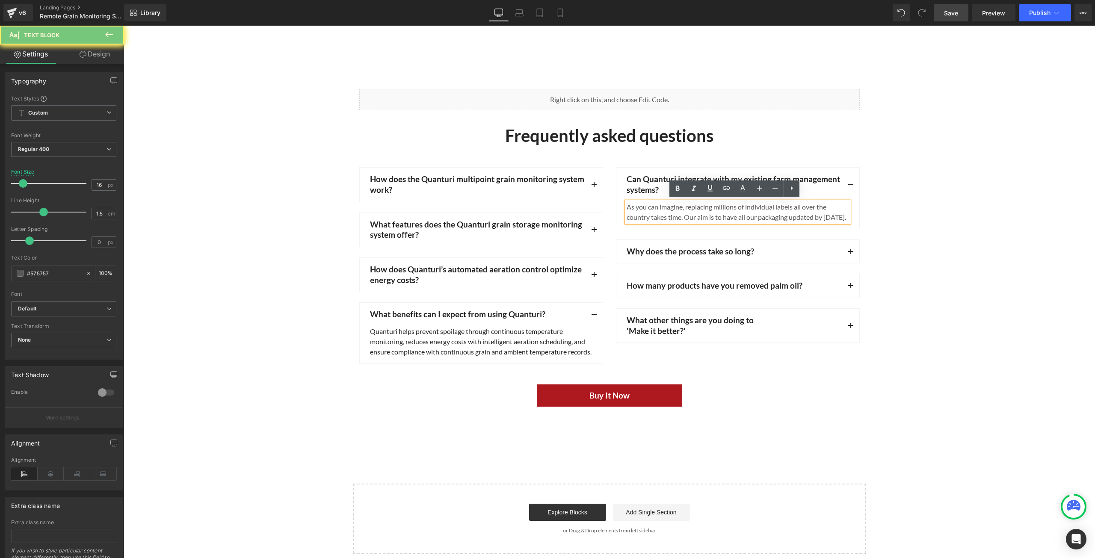
click at [649, 222] on div "As you can imagine, replacing millions of individual labels all over the countr…" at bounding box center [738, 212] width 222 height 21
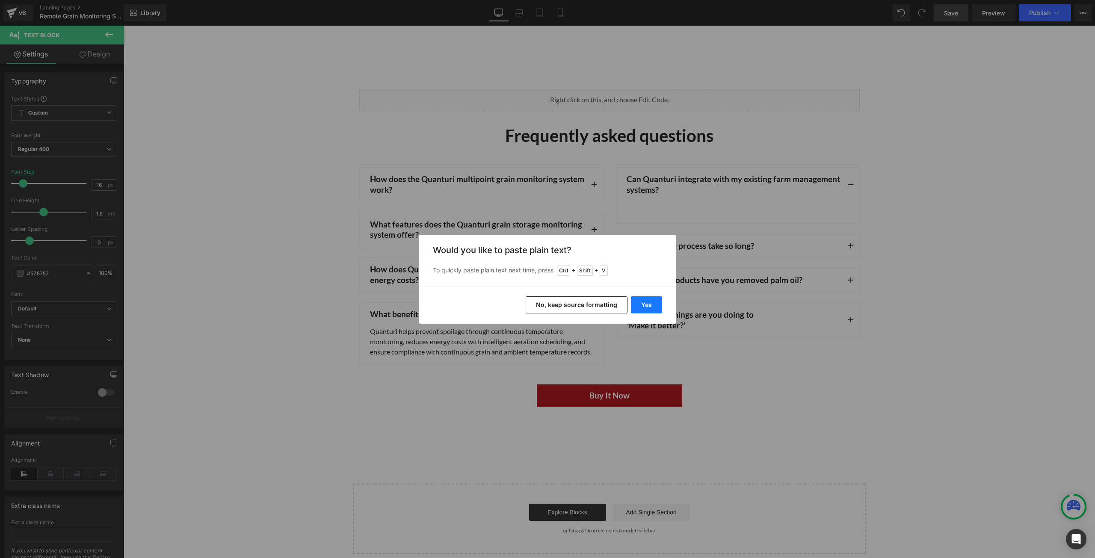
click at [641, 301] on button "Yes" at bounding box center [646, 304] width 31 height 17
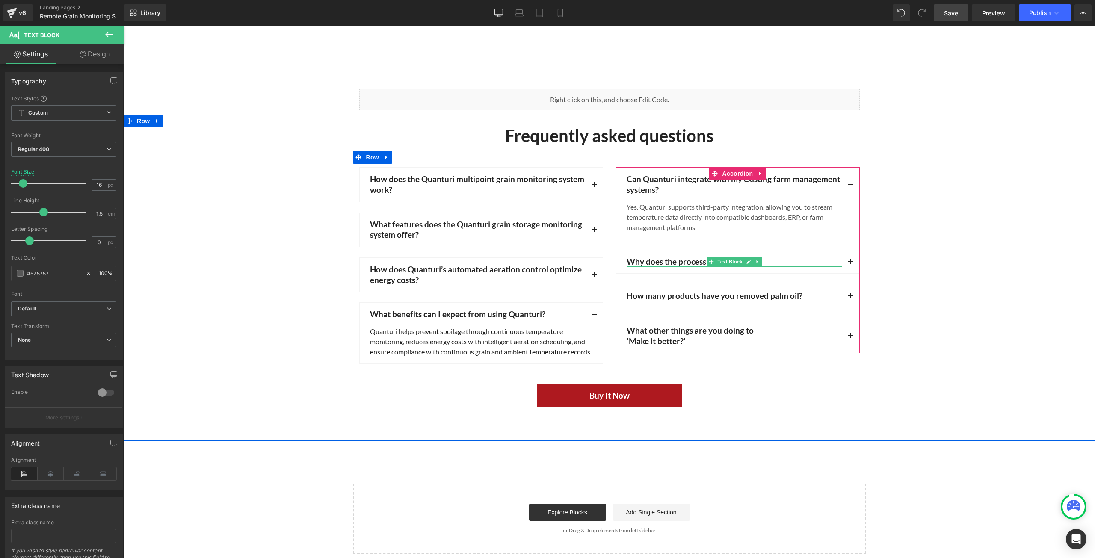
click at [801, 261] on p "Why does the process take so long?" at bounding box center [735, 262] width 216 height 11
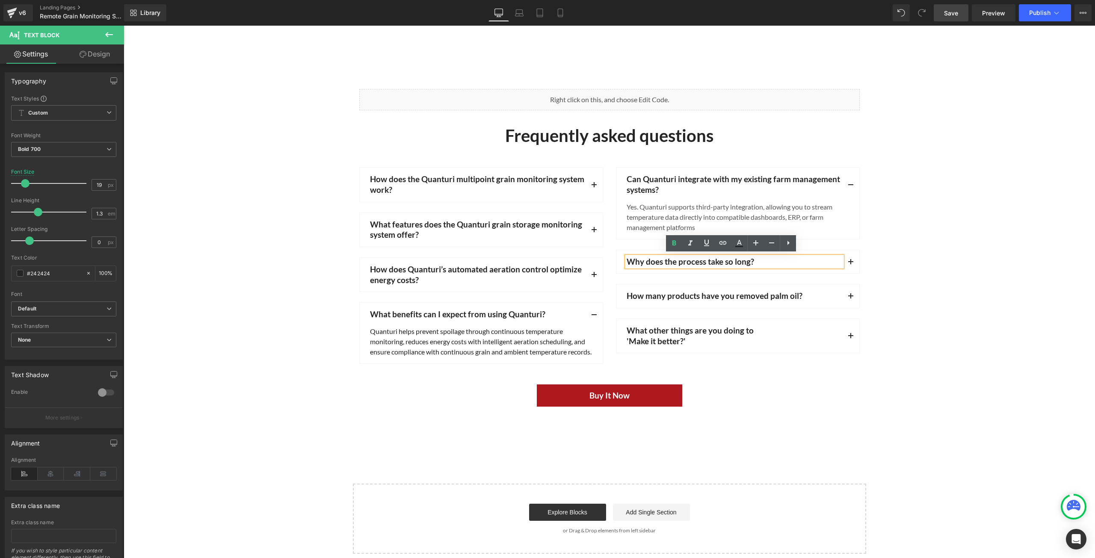
click at [846, 259] on button "button" at bounding box center [850, 262] width 17 height 24
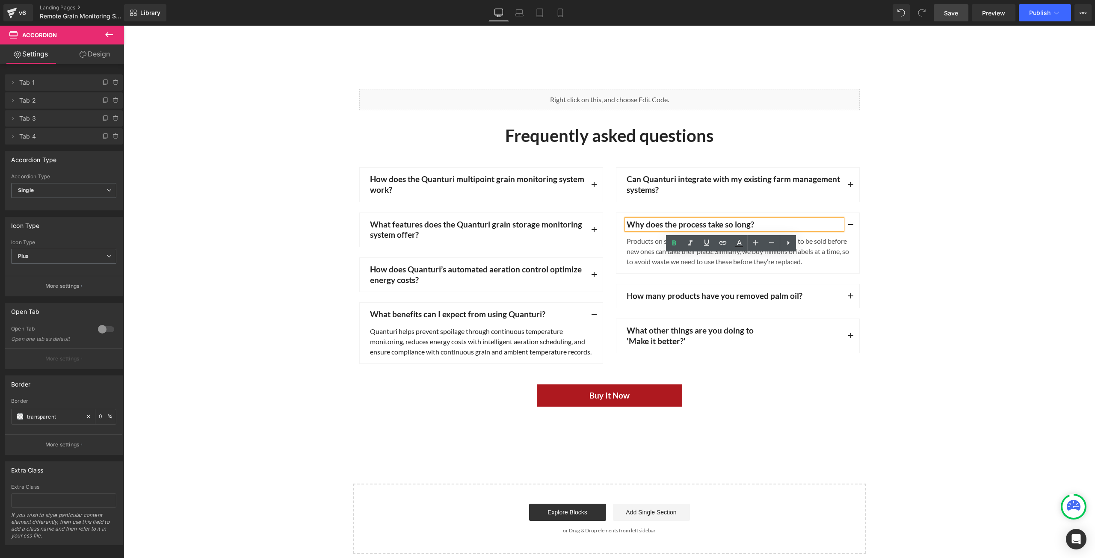
click at [787, 222] on p "Why does the process take so long?" at bounding box center [735, 224] width 216 height 11
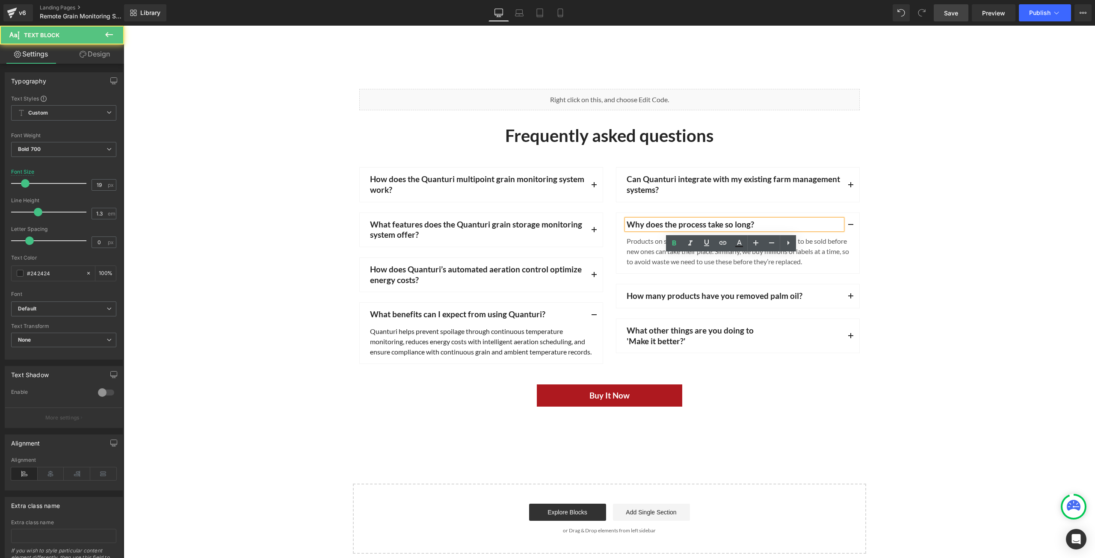
click at [785, 222] on p "Why does the process take so long?" at bounding box center [735, 224] width 216 height 11
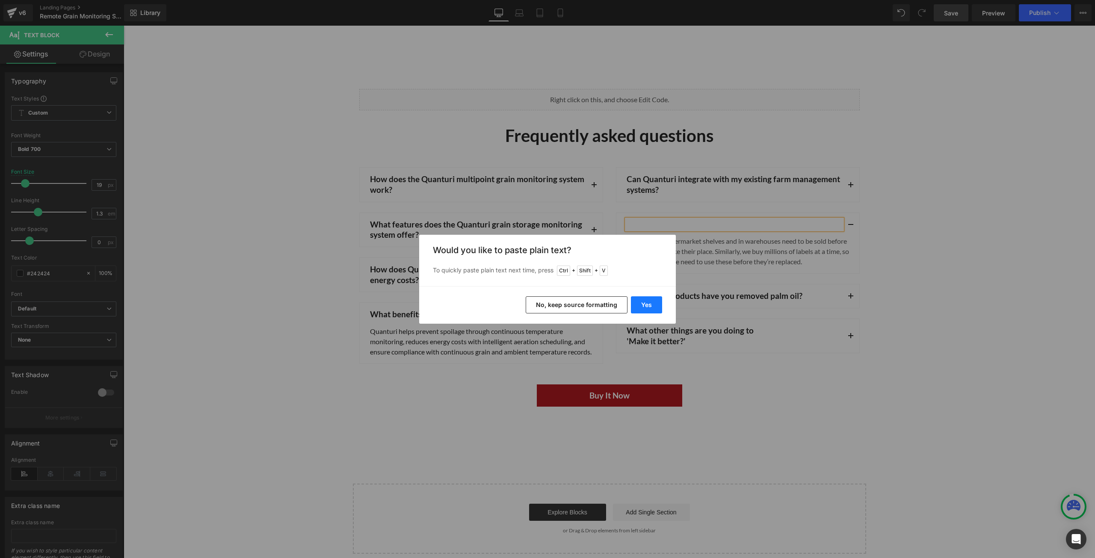
click at [653, 304] on button "Yes" at bounding box center [646, 304] width 31 height 17
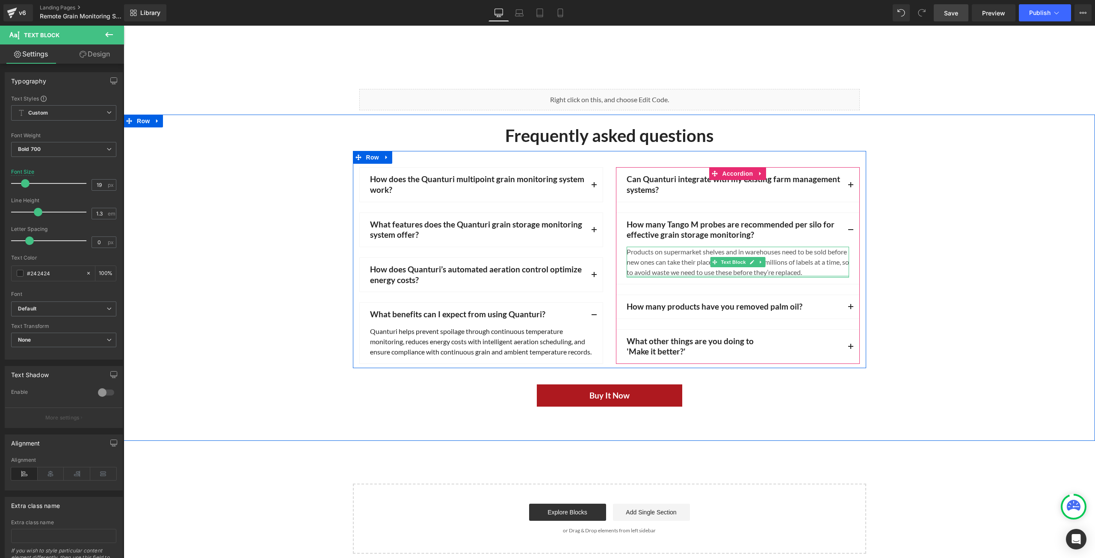
drag, startPoint x: 837, startPoint y: 275, endPoint x: 793, endPoint y: 259, distance: 46.8
click at [837, 275] on div "Products on supermarket shelves and in warehouses need to be sold before new on…" at bounding box center [738, 262] width 222 height 31
click at [835, 269] on div "Products on supermarket shelves and in warehouses need to be sold before new on…" at bounding box center [738, 262] width 222 height 31
click at [792, 259] on div "Products on supermarket shelves and in warehouses need to be sold before new on…" at bounding box center [738, 262] width 222 height 31
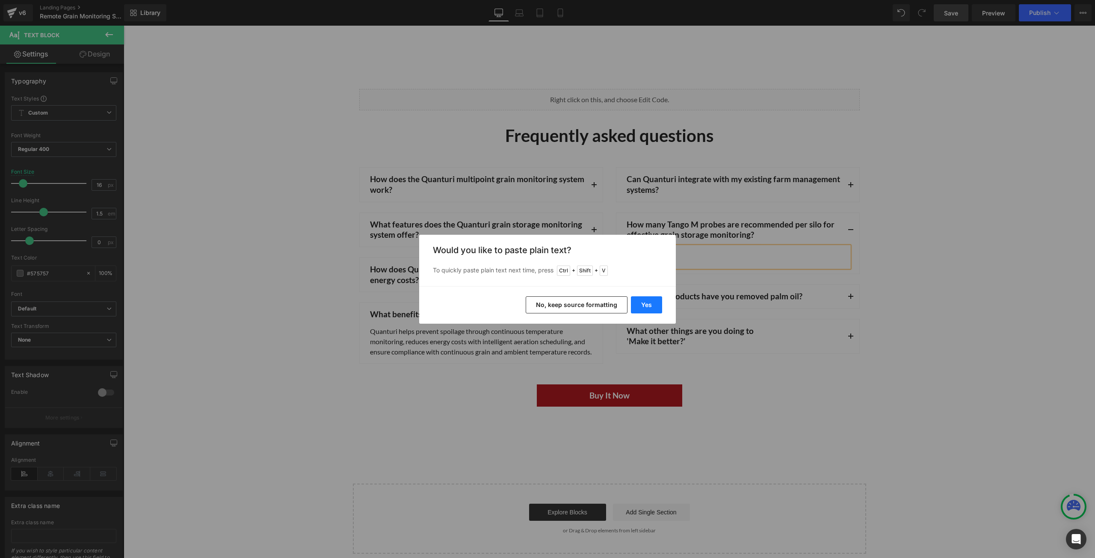
click at [643, 297] on button "Yes" at bounding box center [646, 304] width 31 height 17
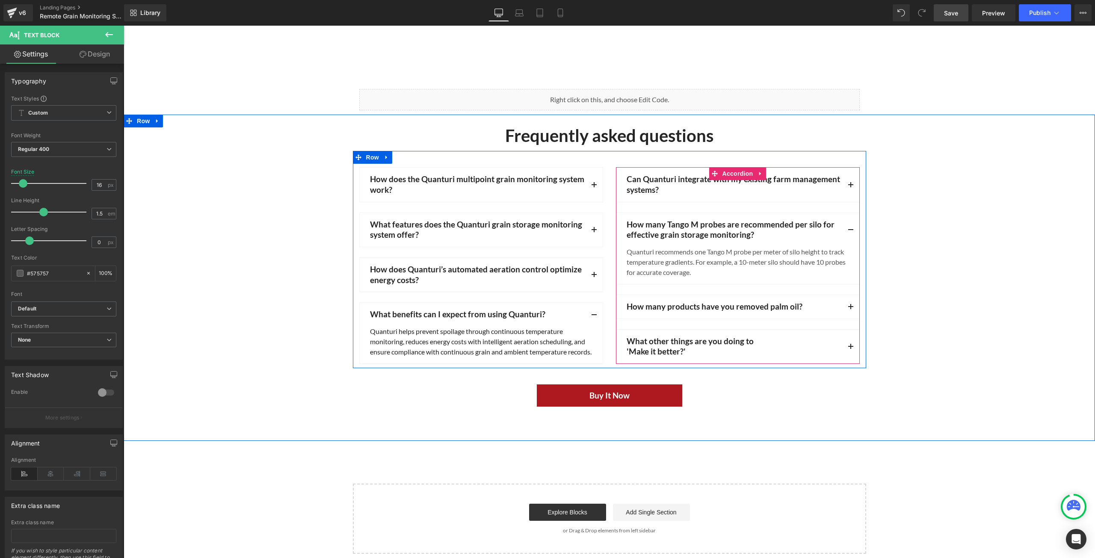
click at [846, 304] on button "button" at bounding box center [850, 307] width 17 height 24
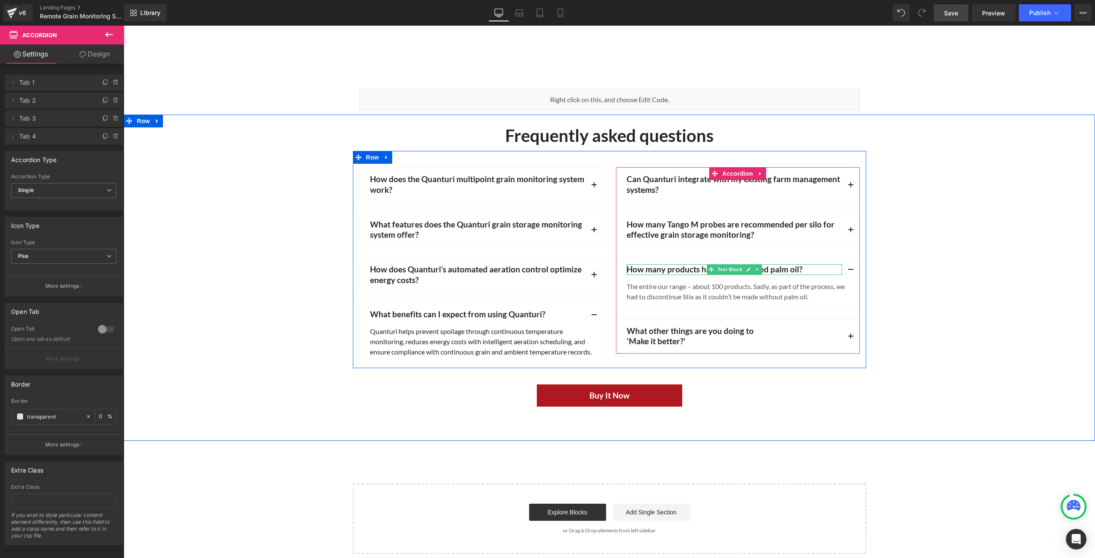
click at [807, 268] on p "How many products have you removed palm oil?" at bounding box center [735, 269] width 216 height 11
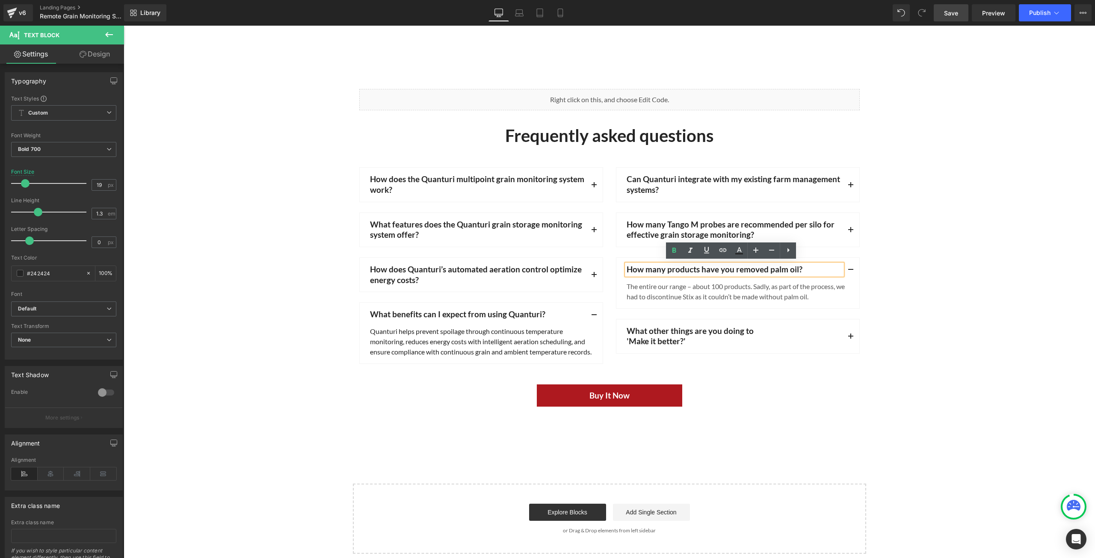
click at [807, 268] on p "How many products have you removed palm oil?" at bounding box center [735, 269] width 216 height 11
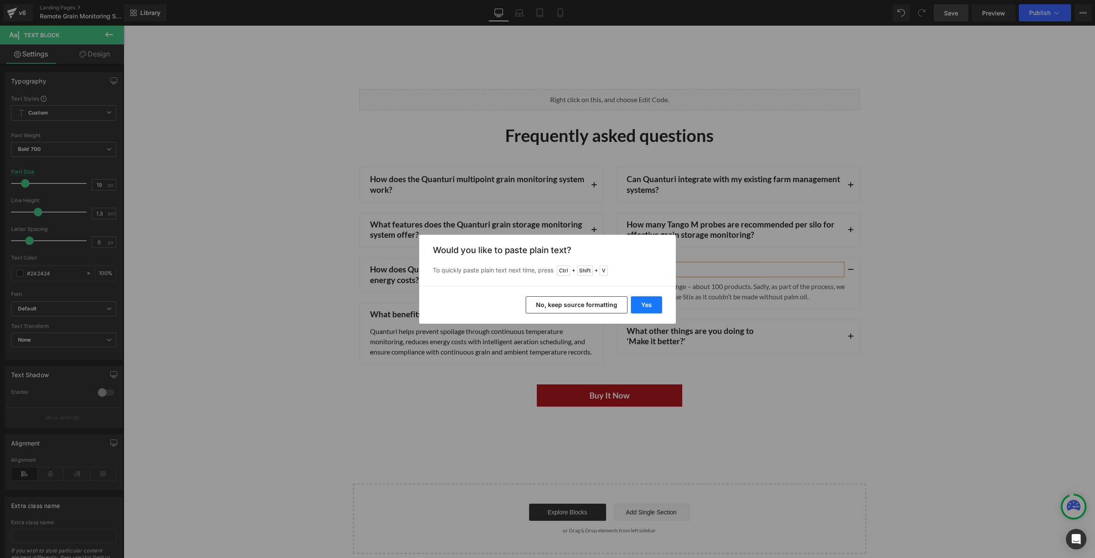
click at [653, 306] on button "Yes" at bounding box center [646, 304] width 31 height 17
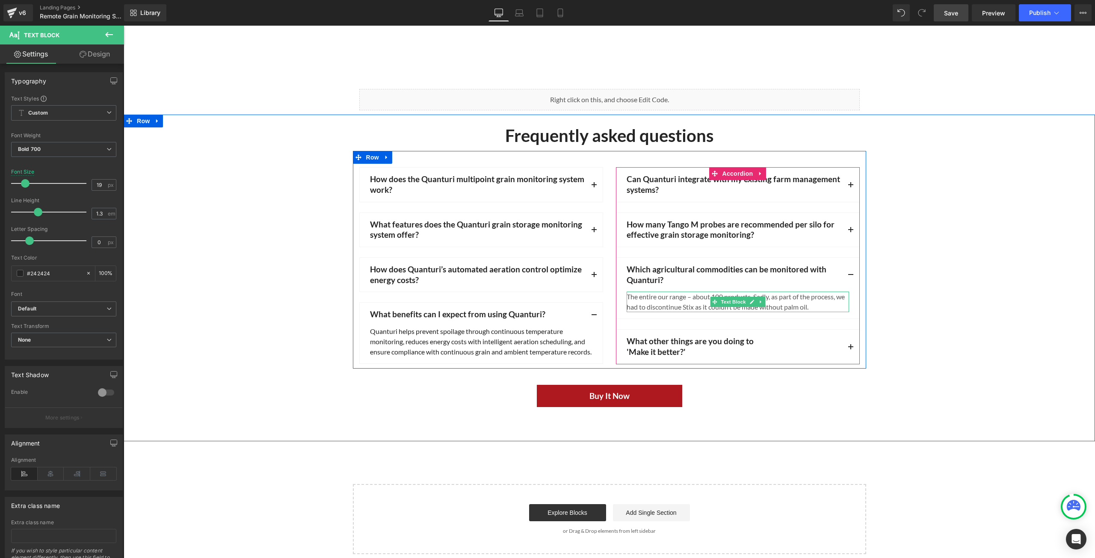
drag, startPoint x: 816, startPoint y: 303, endPoint x: 812, endPoint y: 305, distance: 4.4
click at [816, 303] on div "The entire our range – about 100 products. Sadly, as part of the process, we ha…" at bounding box center [738, 302] width 222 height 21
click at [813, 307] on div "The entire our range – about 100 products. Sadly, as part of the process, we ha…" at bounding box center [738, 302] width 222 height 21
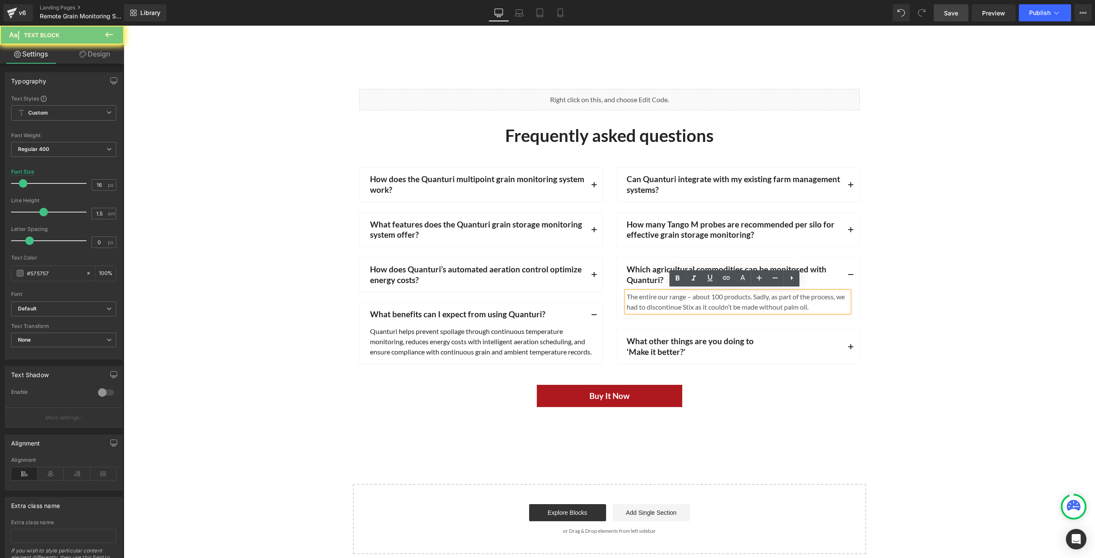
click at [812, 304] on div "The entire our range – about 100 products. Sadly, as part of the process, we ha…" at bounding box center [738, 302] width 222 height 21
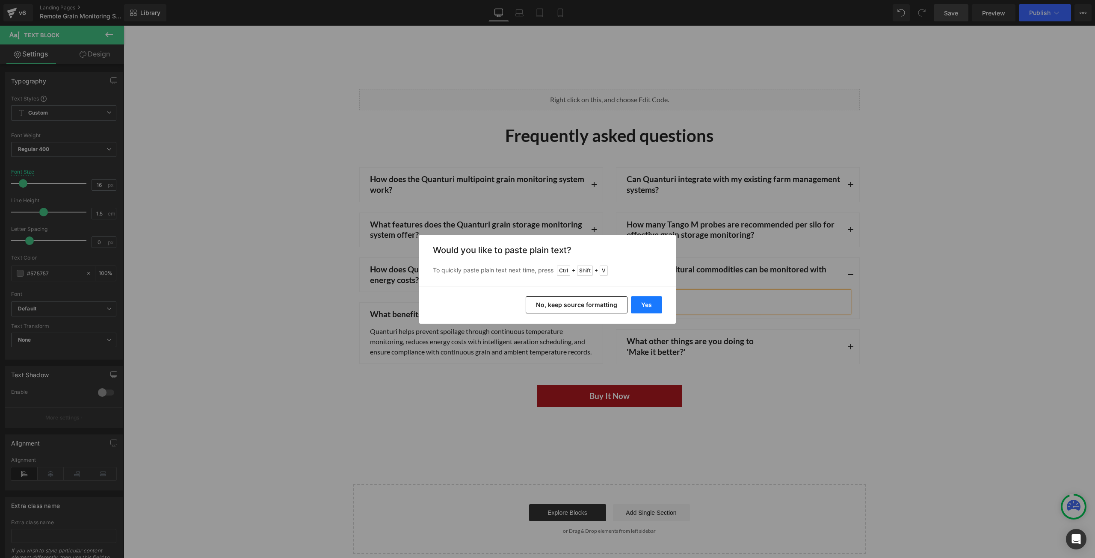
click at [644, 304] on button "Yes" at bounding box center [646, 304] width 31 height 17
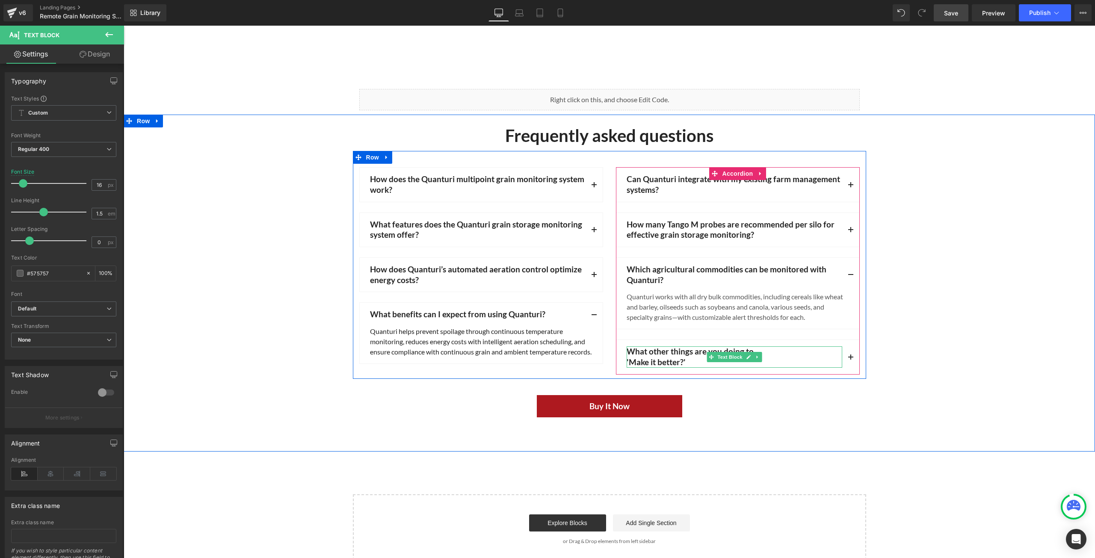
click at [795, 354] on p "What other things are you doing to" at bounding box center [735, 351] width 216 height 11
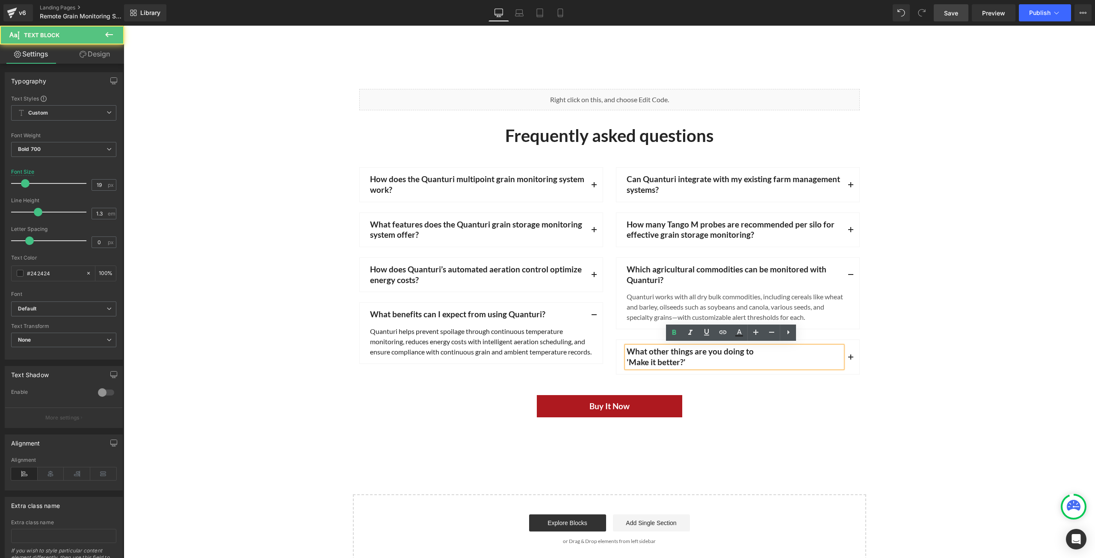
click at [799, 357] on p "'Make it better?'" at bounding box center [735, 362] width 216 height 11
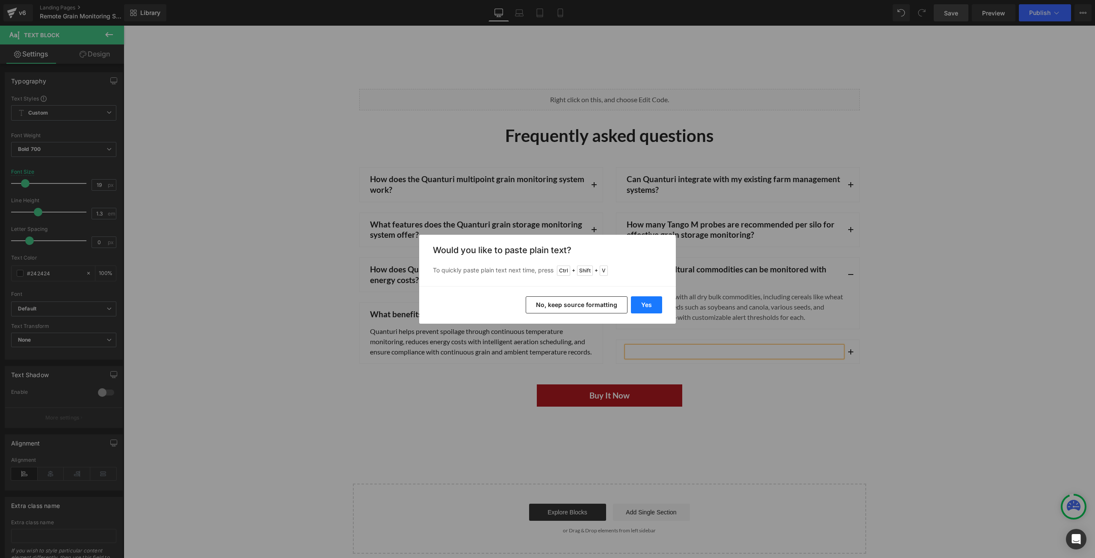
click at [638, 302] on button "Yes" at bounding box center [646, 304] width 31 height 17
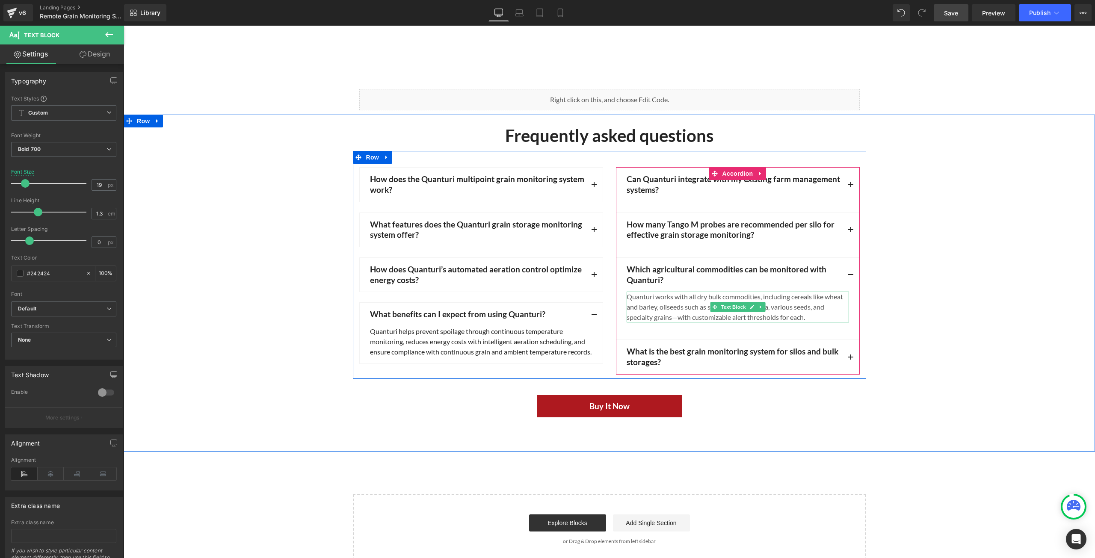
click at [812, 317] on div "Quanturi works with all dry bulk commodities, including cereals like wheat and …" at bounding box center [738, 307] width 222 height 31
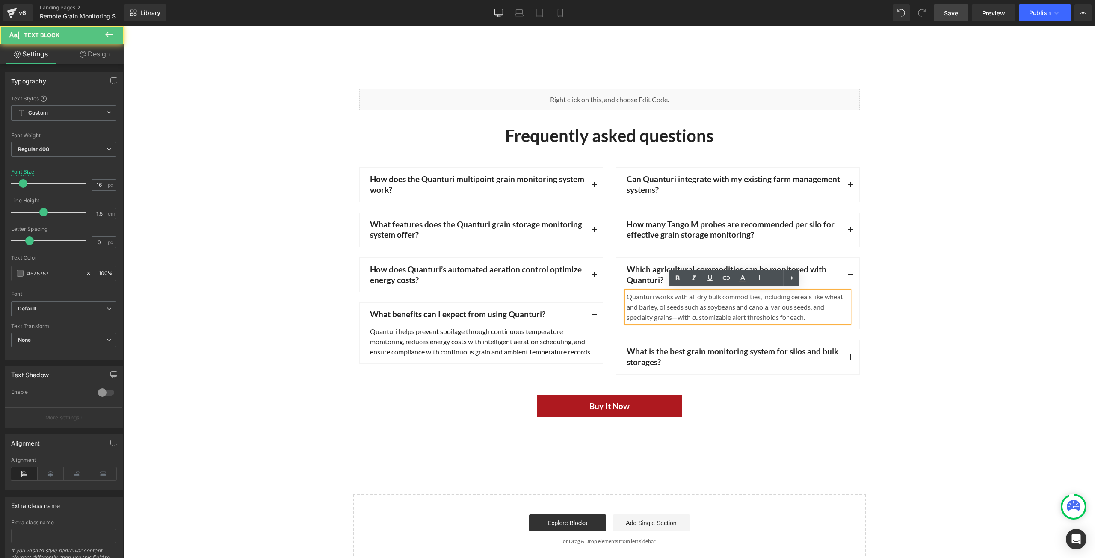
click at [812, 316] on div "Quanturi works with all dry bulk commodities, including cereals like wheat and …" at bounding box center [738, 307] width 222 height 31
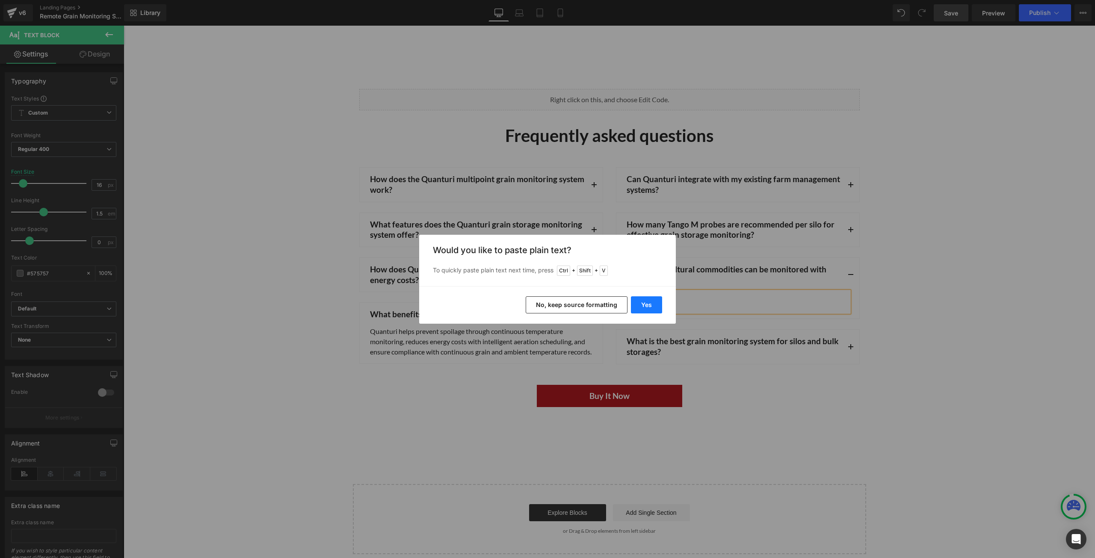
click at [644, 301] on button "Yes" at bounding box center [646, 304] width 31 height 17
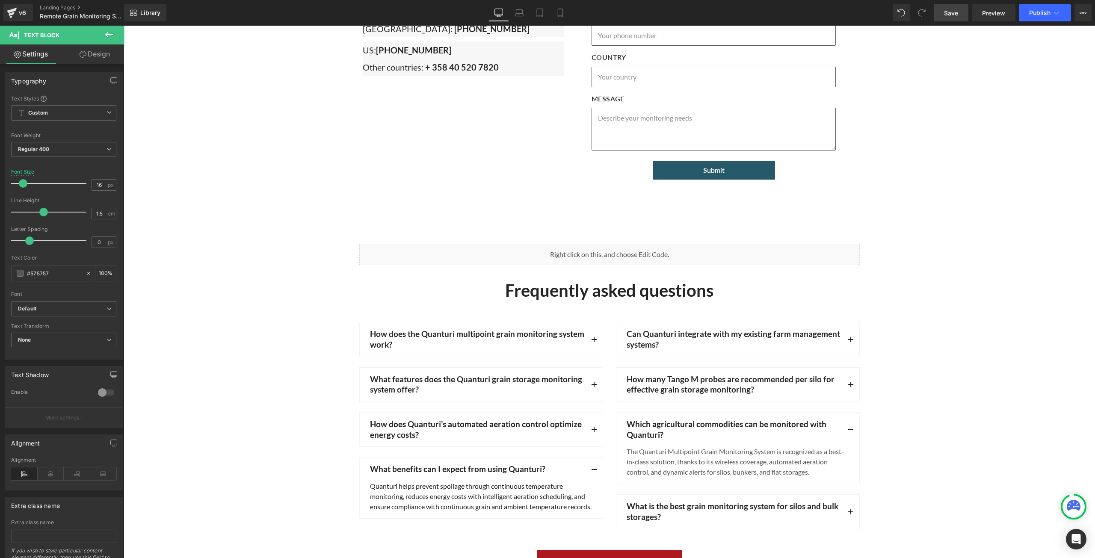
scroll to position [3247, 0]
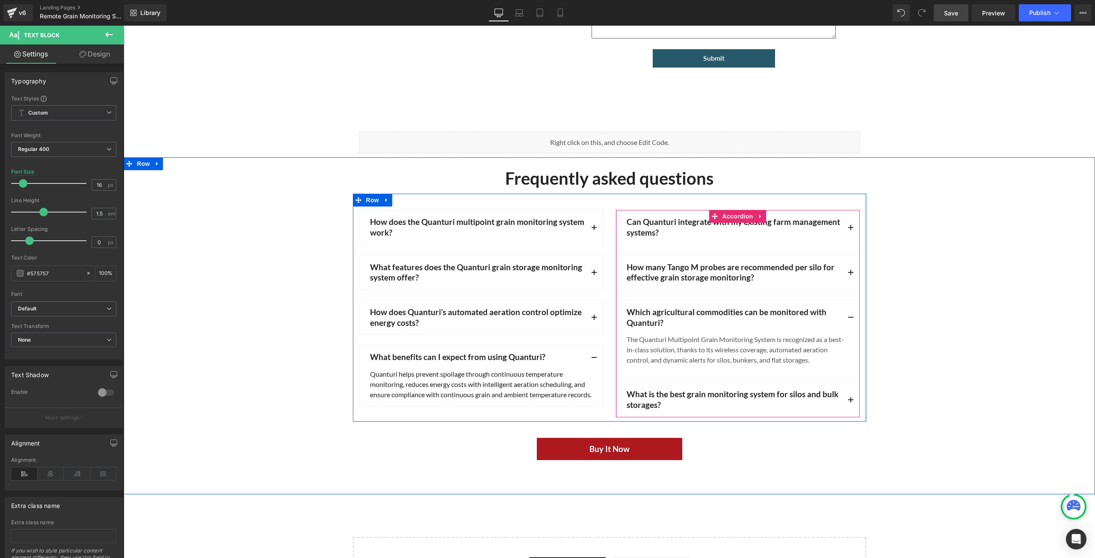
click at [845, 395] on button "button" at bounding box center [850, 400] width 17 height 34
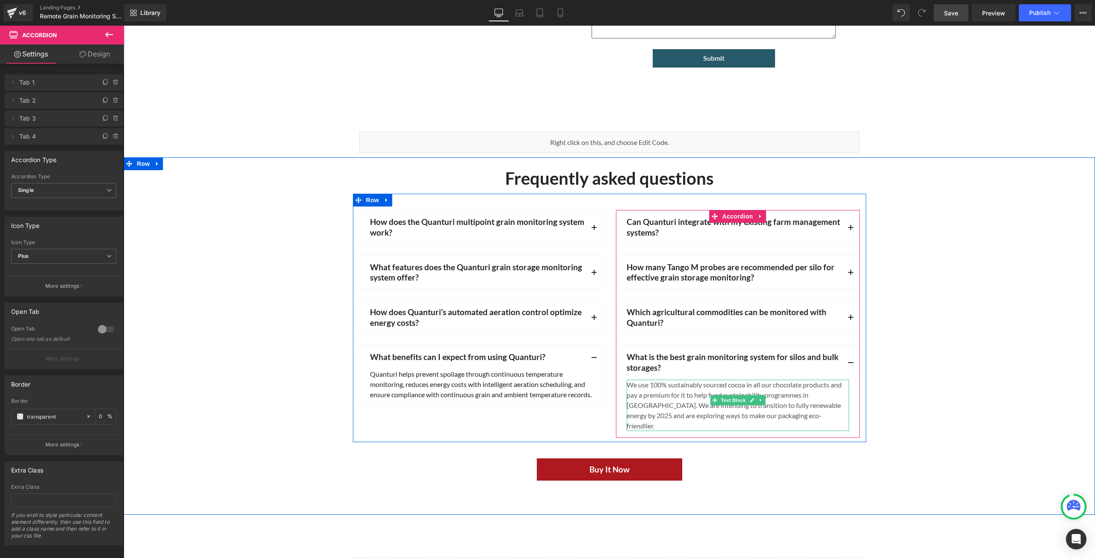
click at [791, 411] on div "We use 100% sustainably sourced cocoa in all our chocolate products and pay a p…" at bounding box center [738, 405] width 222 height 51
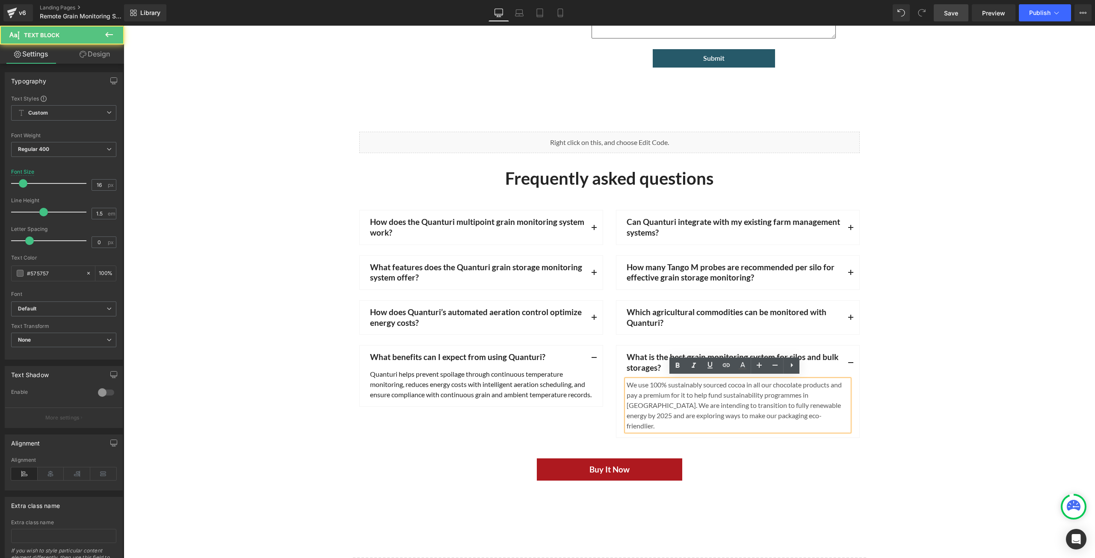
click at [789, 412] on div "We use 100% sustainably sourced cocoa in all our chocolate products and pay a p…" at bounding box center [738, 405] width 222 height 51
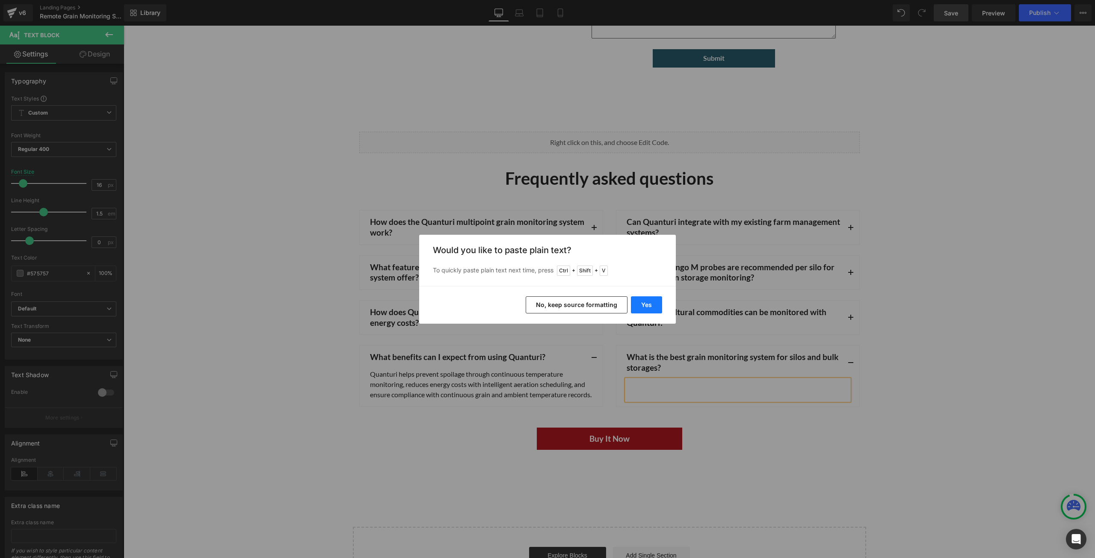
click at [654, 304] on button "Yes" at bounding box center [646, 304] width 31 height 17
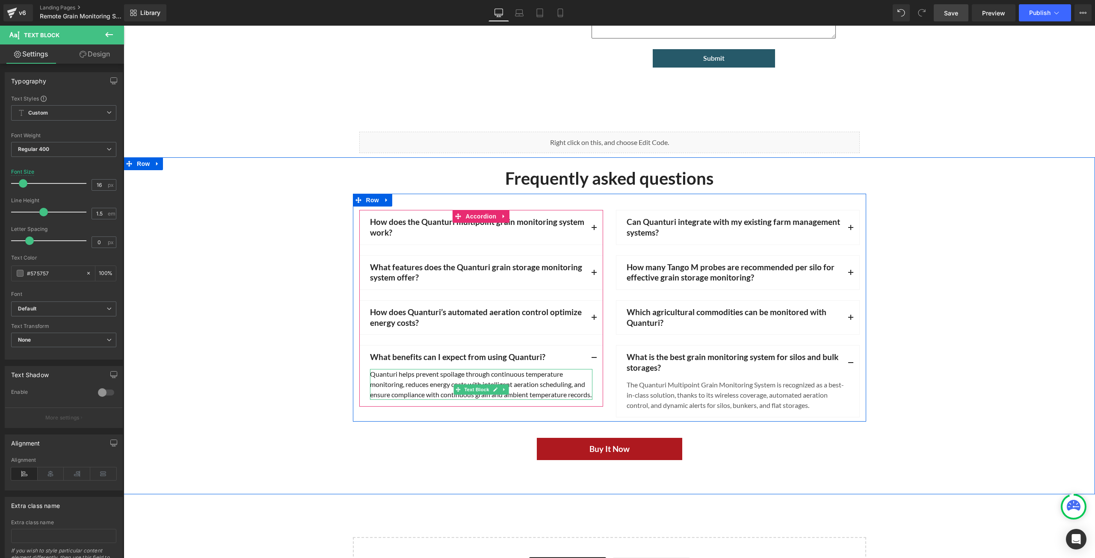
click at [474, 381] on div "Quanturi helps prevent spoilage through continuous temperature monitoring, redu…" at bounding box center [481, 384] width 222 height 31
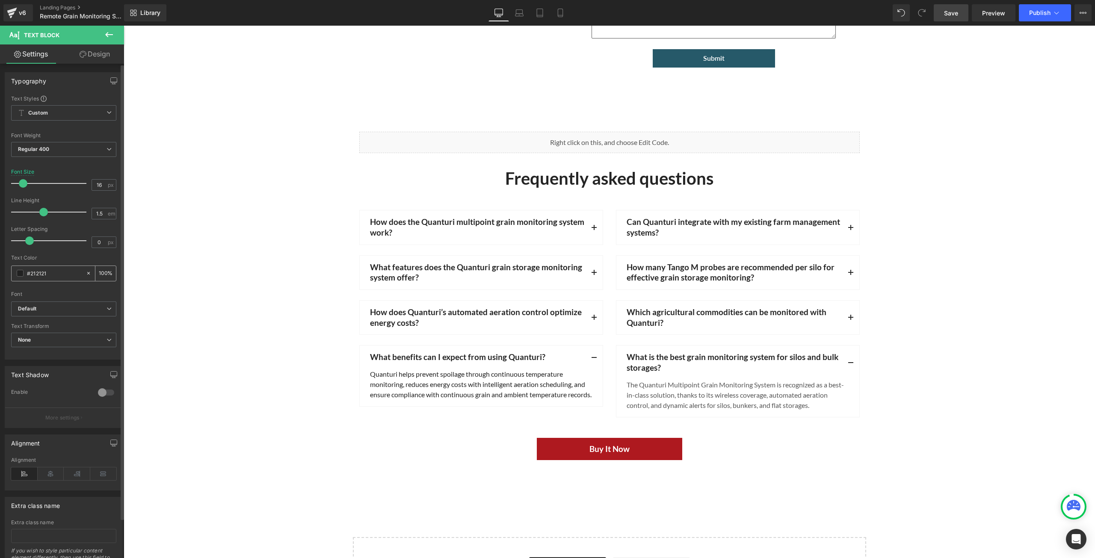
drag, startPoint x: 50, startPoint y: 271, endPoint x: 26, endPoint y: 269, distance: 24.0
click at [26, 269] on div "#212121" at bounding box center [49, 273] width 74 height 15
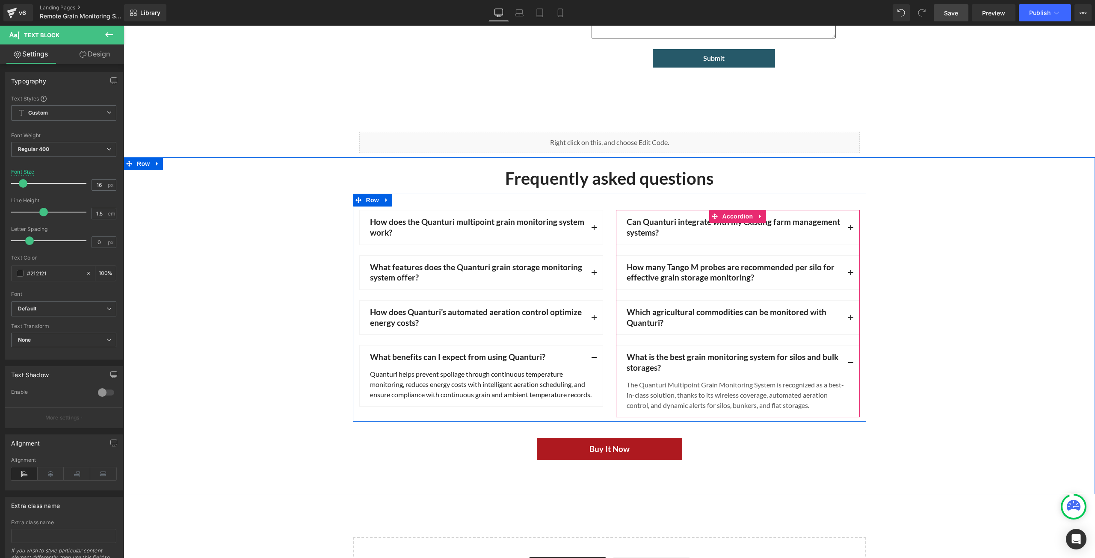
click at [851, 230] on span "button" at bounding box center [851, 230] width 0 height 0
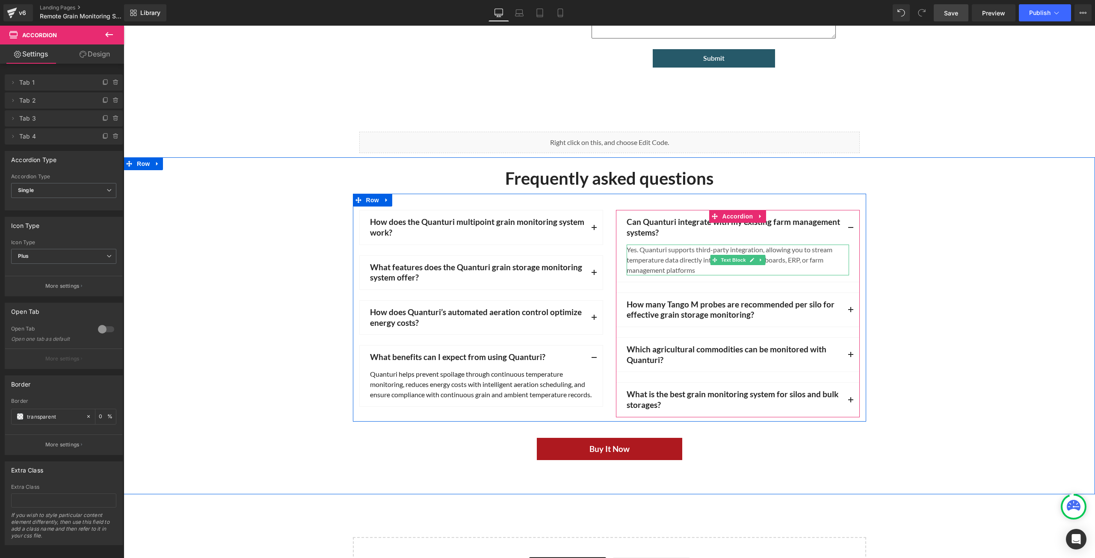
click at [738, 269] on div "Yes. Quanturi supports third-party integration, allowing you to stream temperat…" at bounding box center [738, 260] width 222 height 31
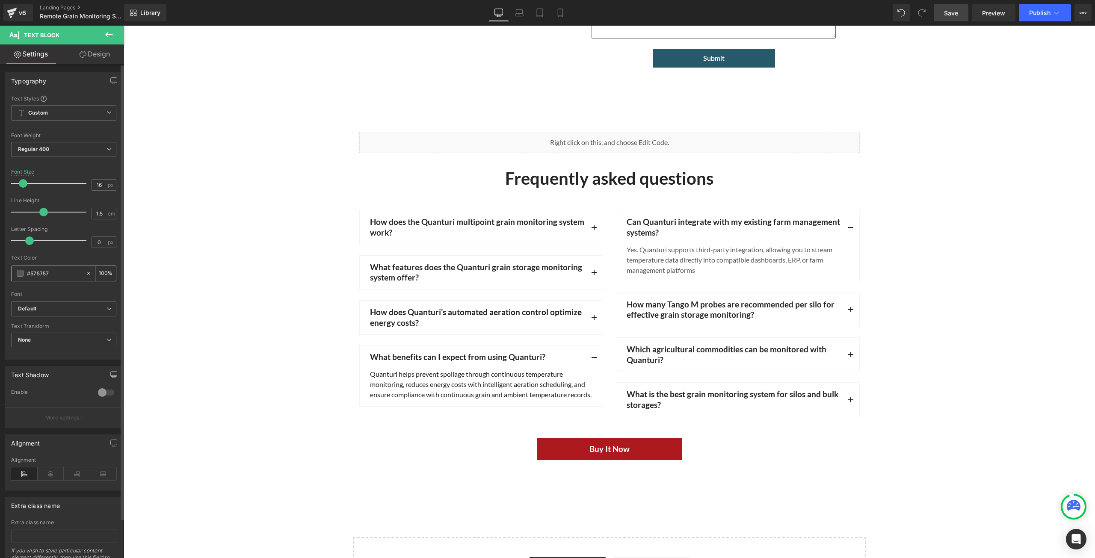
drag, startPoint x: 57, startPoint y: 270, endPoint x: 22, endPoint y: 268, distance: 35.1
click at [22, 268] on div "#575757" at bounding box center [49, 273] width 74 height 15
type input "0"
type input "#212121"
type input "100"
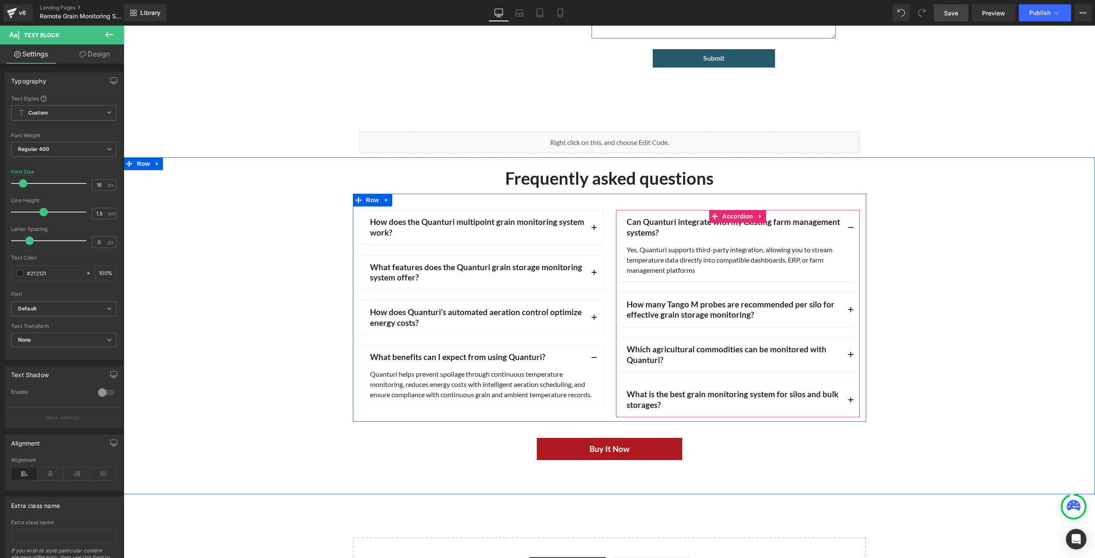
click at [851, 312] on span "button" at bounding box center [851, 312] width 0 height 0
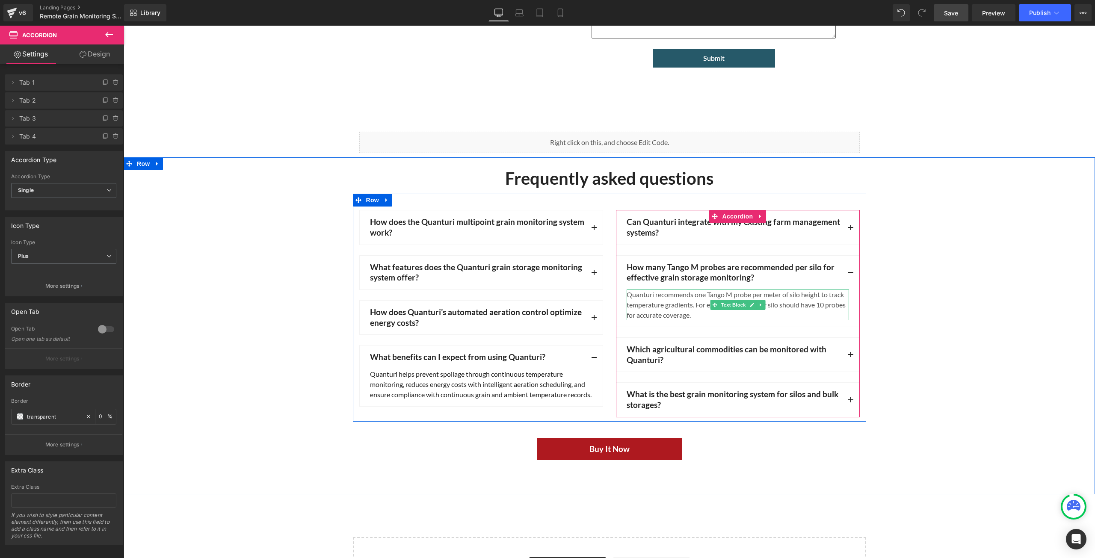
click at [665, 301] on div "Quanturi recommends one Tango M probe per meter of silo height to track tempera…" at bounding box center [738, 305] width 222 height 31
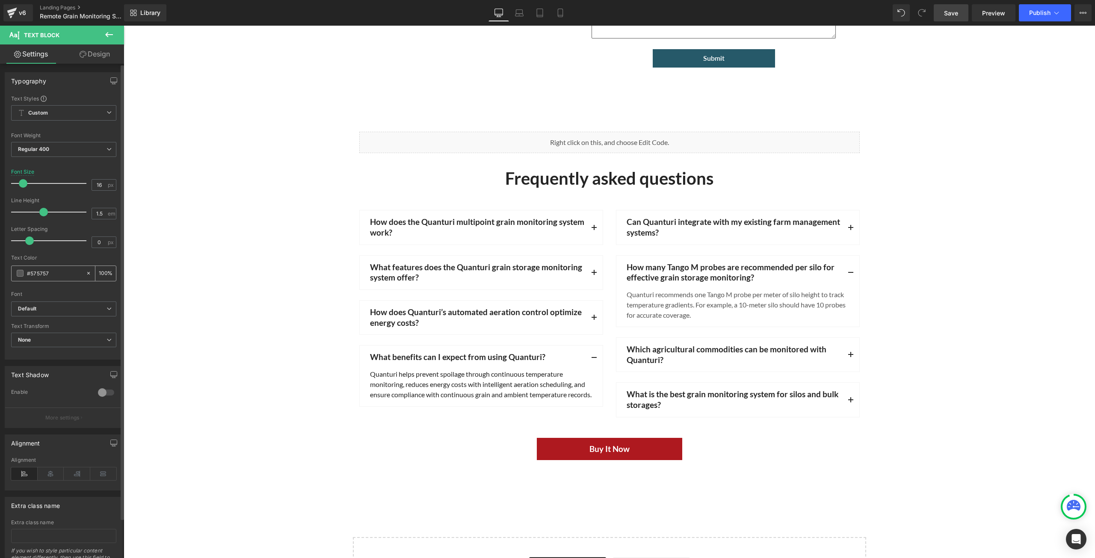
drag, startPoint x: 62, startPoint y: 274, endPoint x: 24, endPoint y: 273, distance: 38.1
click at [24, 274] on div "#575757" at bounding box center [49, 273] width 74 height 15
type input "0"
paste input "#212121"
type input "#212121"
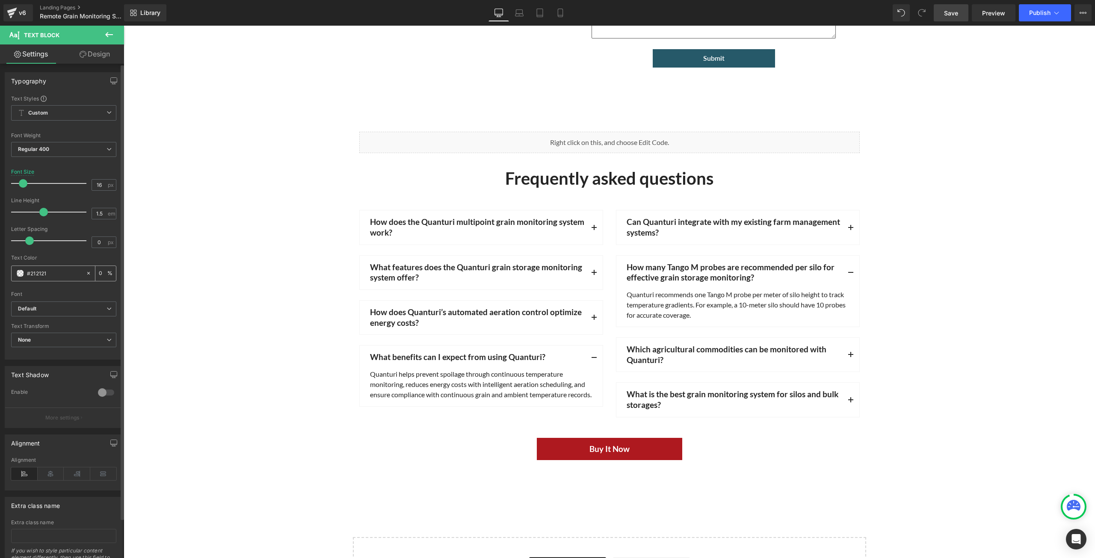
type input "100"
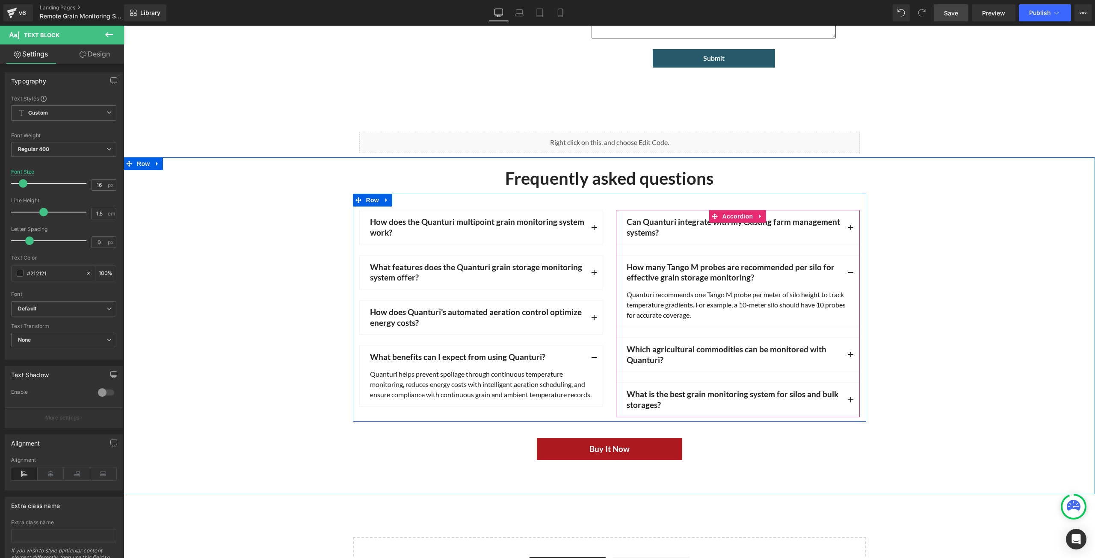
click at [848, 351] on button "button" at bounding box center [850, 355] width 17 height 34
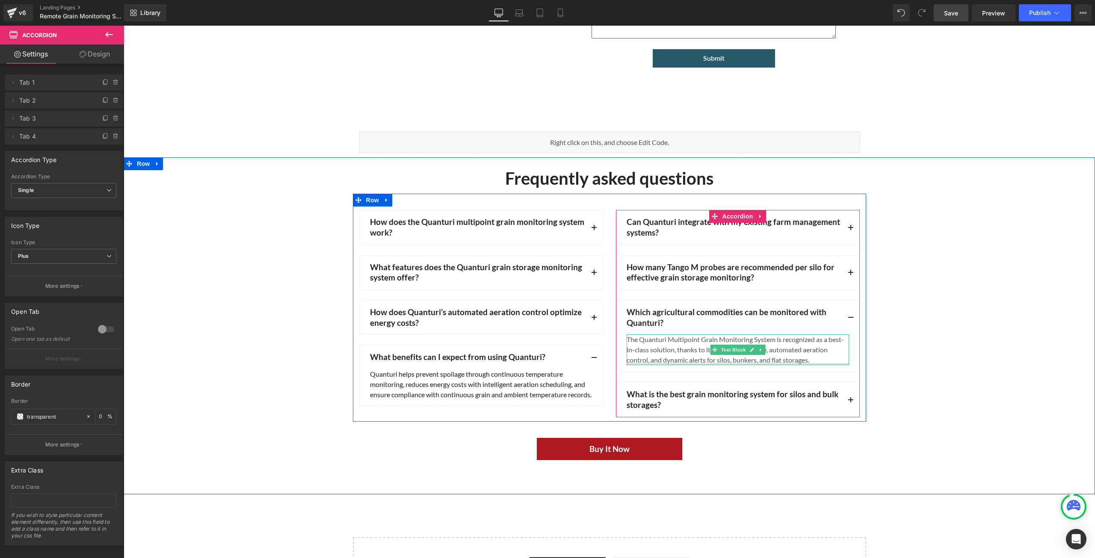
click at [668, 363] on div at bounding box center [738, 364] width 222 height 2
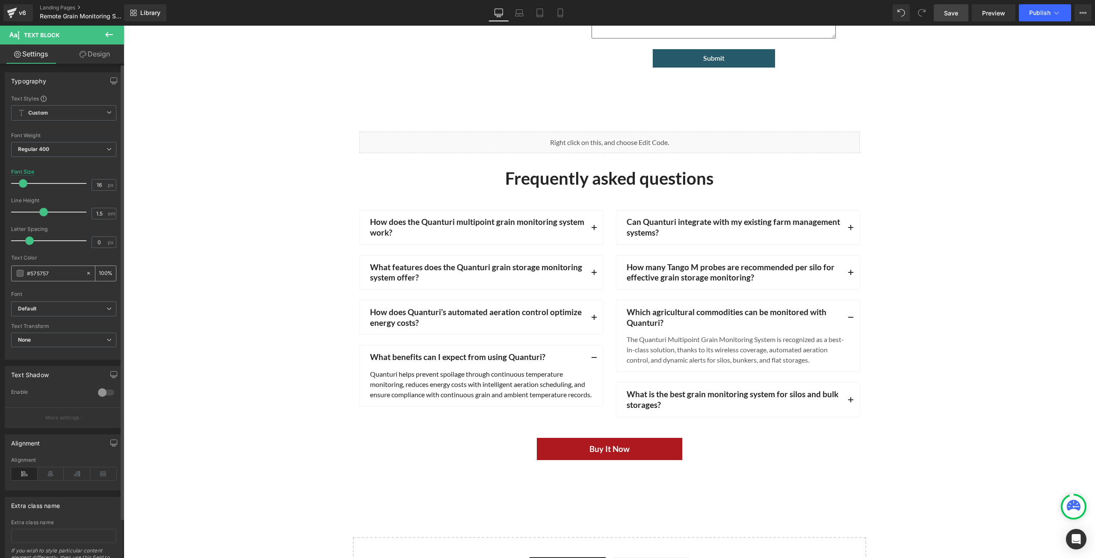
drag, startPoint x: 58, startPoint y: 273, endPoint x: 24, endPoint y: 272, distance: 33.8
click at [24, 272] on div "#575757" at bounding box center [49, 273] width 74 height 15
type input "0"
type input "#212121"
type input "100"
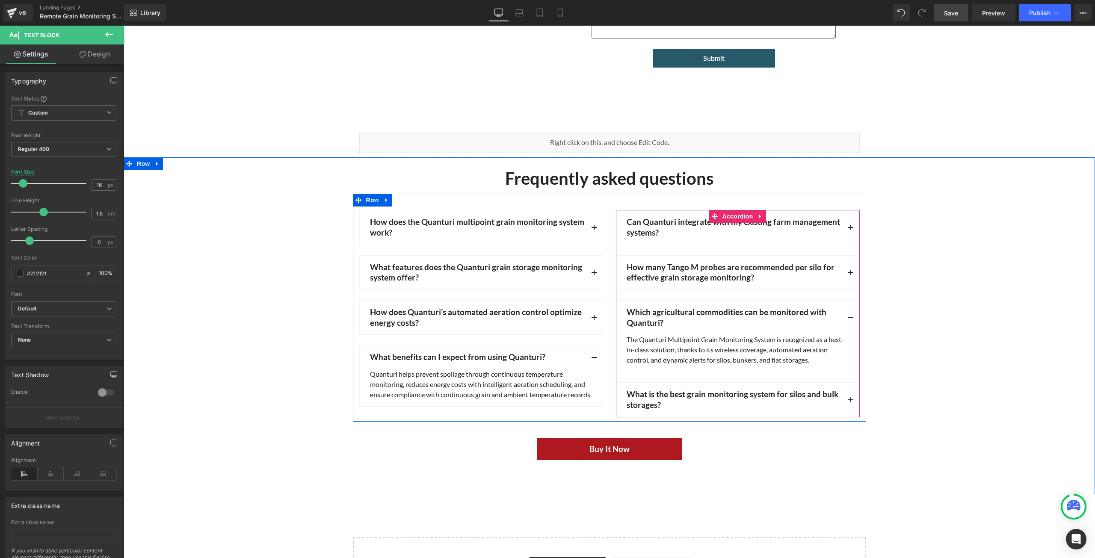
click at [848, 396] on button "button" at bounding box center [850, 400] width 17 height 34
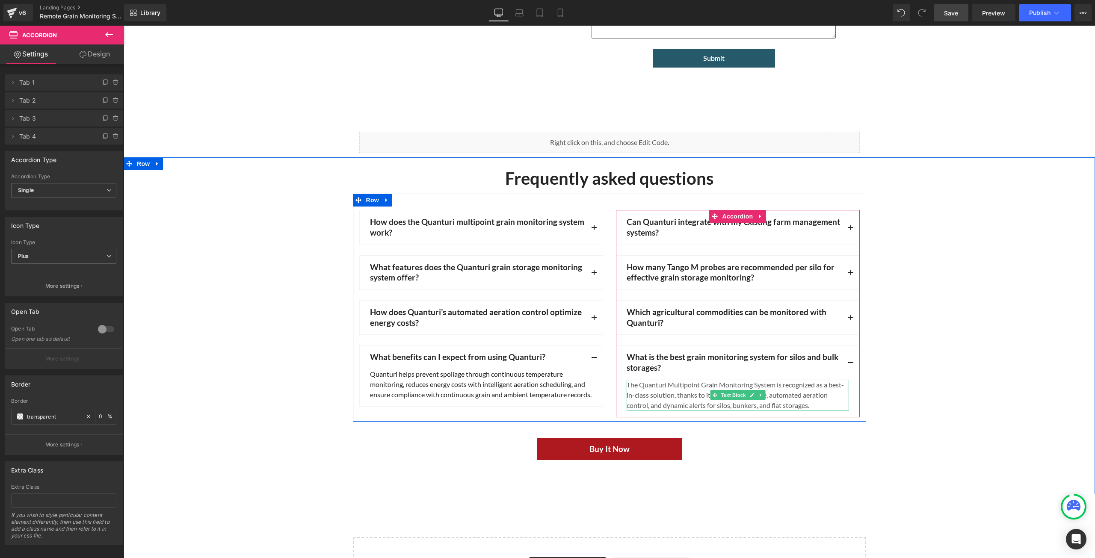
click at [818, 405] on div "The Quanturi Multipoint Grain Monitoring System is recognized as a best-in-clas…" at bounding box center [738, 395] width 222 height 31
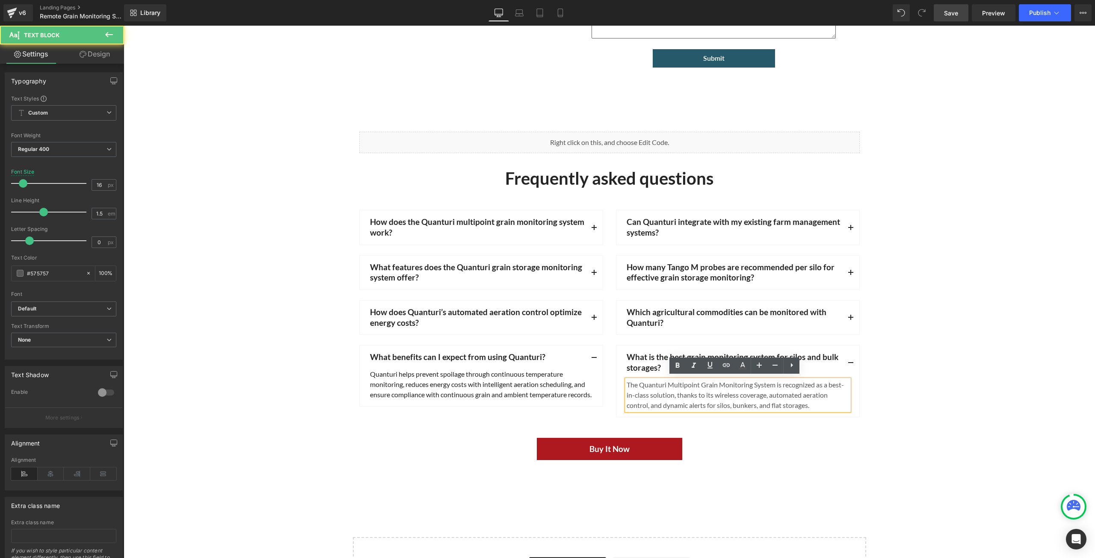
drag, startPoint x: 816, startPoint y: 401, endPoint x: 621, endPoint y: 384, distance: 196.2
click at [627, 384] on div "The Quanturi Multipoint Grain Monitoring System is recognized as a best-in-clas…" at bounding box center [738, 395] width 222 height 31
click at [813, 399] on div "The Quanturi Multipoint Grain Monitoring System is recognized as a best-in-clas…" at bounding box center [738, 395] width 222 height 31
drag, startPoint x: 815, startPoint y: 404, endPoint x: 621, endPoint y: 378, distance: 195.5
click at [627, 380] on div "The Quanturi Multipoint Grain Monitoring System is recognized as a best-in-clas…" at bounding box center [738, 395] width 222 height 31
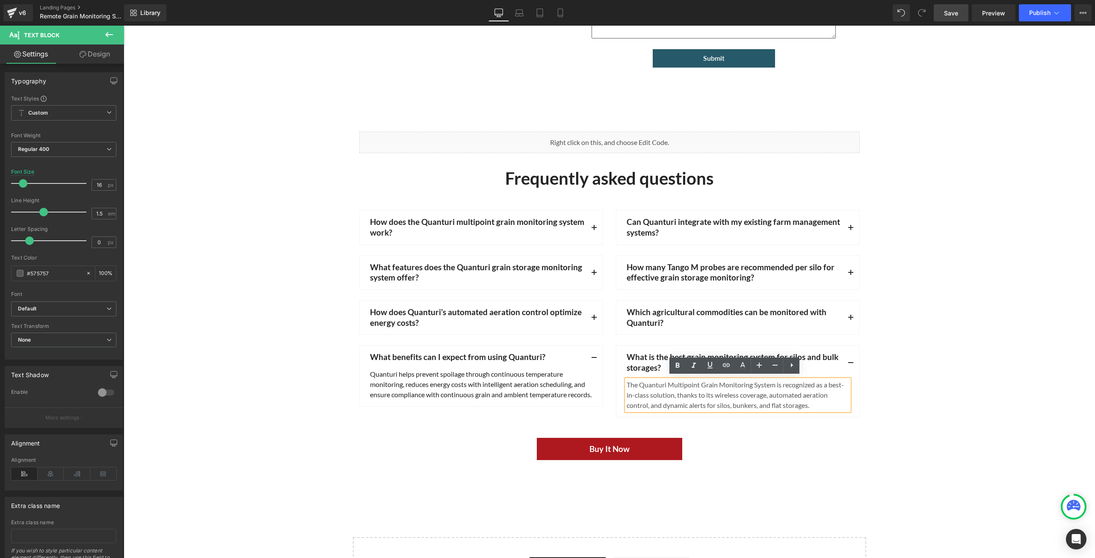
click at [829, 406] on div "The Quanturi Multipoint Grain Monitoring System is recognized as a best-in-clas…" at bounding box center [738, 395] width 222 height 31
drag, startPoint x: 53, startPoint y: 274, endPoint x: 25, endPoint y: 269, distance: 29.2
click at [25, 269] on div "#575757" at bounding box center [49, 273] width 74 height 15
type input "0"
type input "#212121"
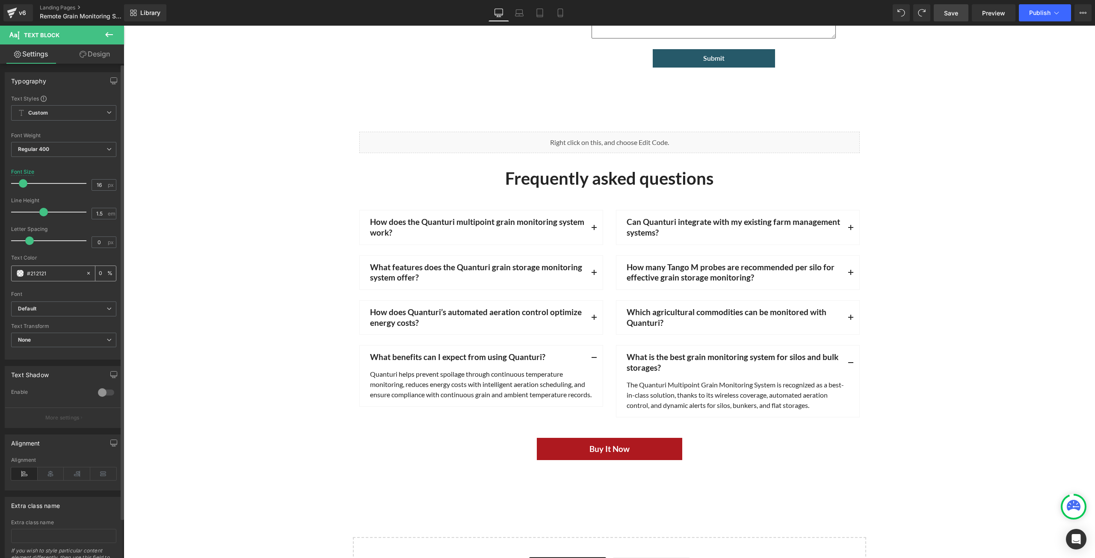
type input "100"
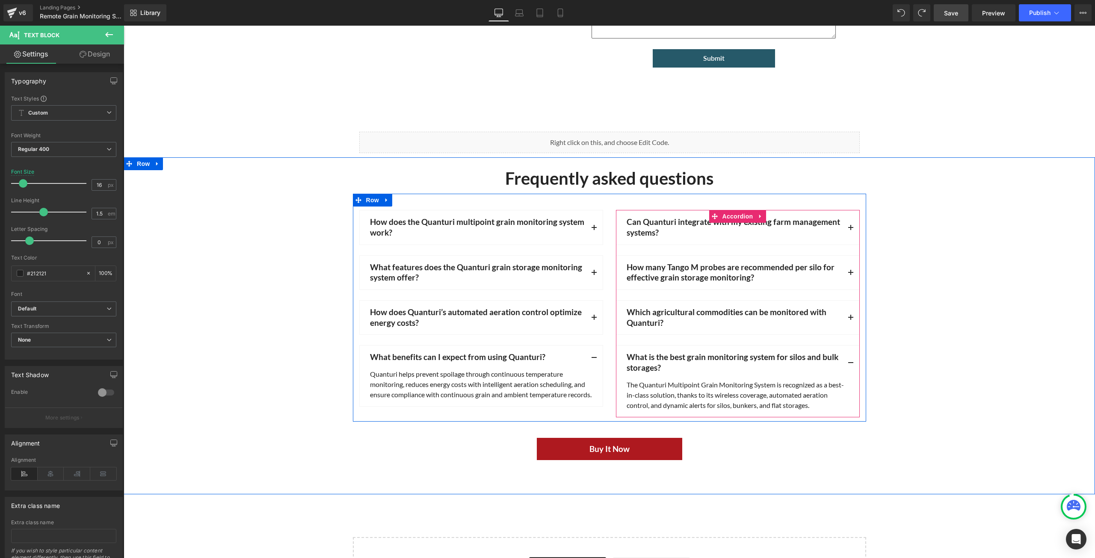
click at [849, 359] on button "button" at bounding box center [850, 363] width 17 height 34
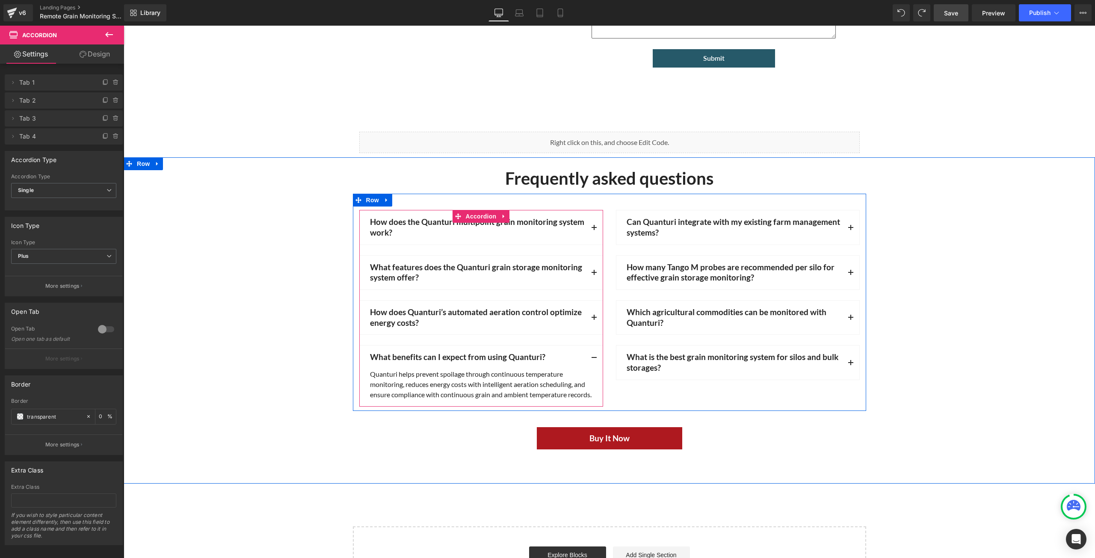
click at [591, 358] on button "button" at bounding box center [593, 358] width 17 height 24
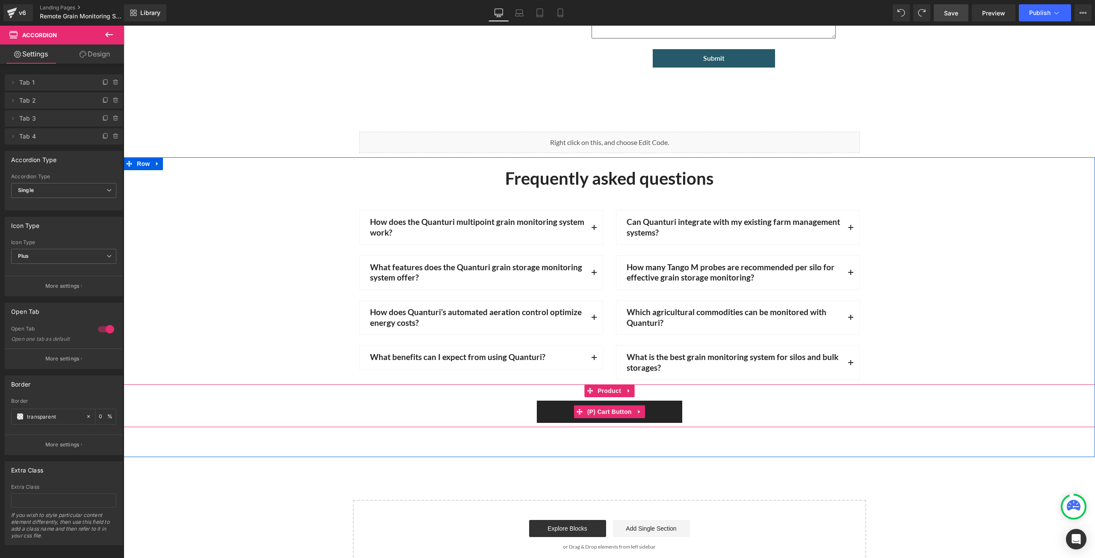
click at [663, 408] on button "Buy It Now" at bounding box center [609, 412] width 145 height 22
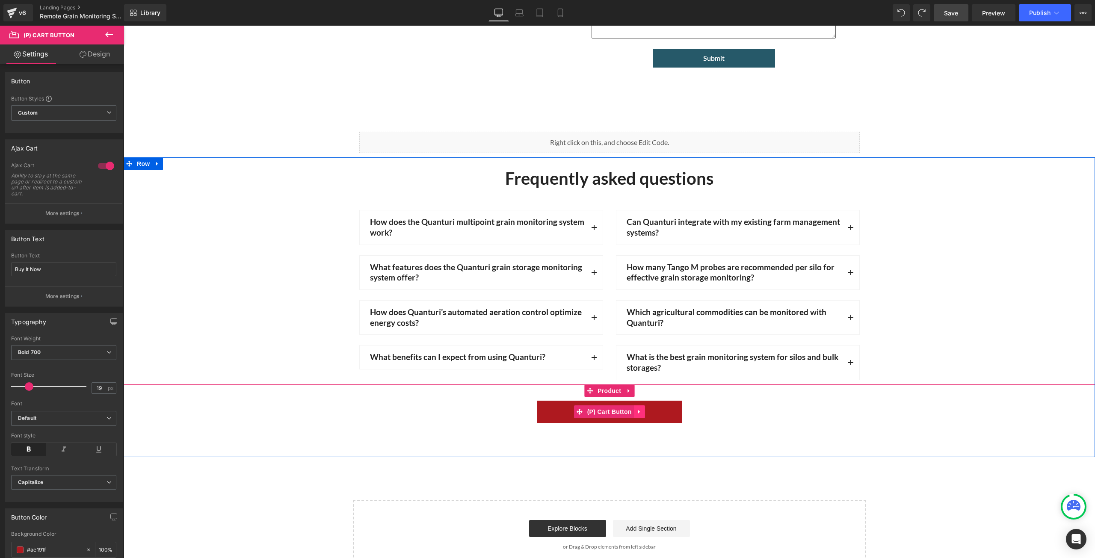
click at [638, 410] on icon at bounding box center [639, 412] width 2 height 4
click at [642, 409] on icon at bounding box center [645, 412] width 6 height 6
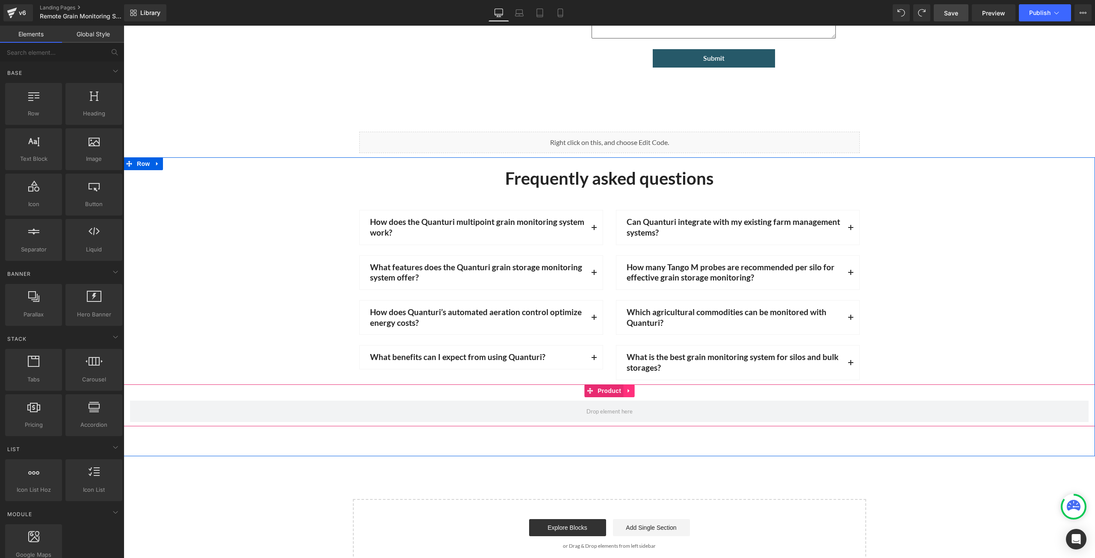
click at [626, 388] on icon at bounding box center [629, 390] width 6 height 6
click at [634, 388] on icon at bounding box center [634, 391] width 6 height 6
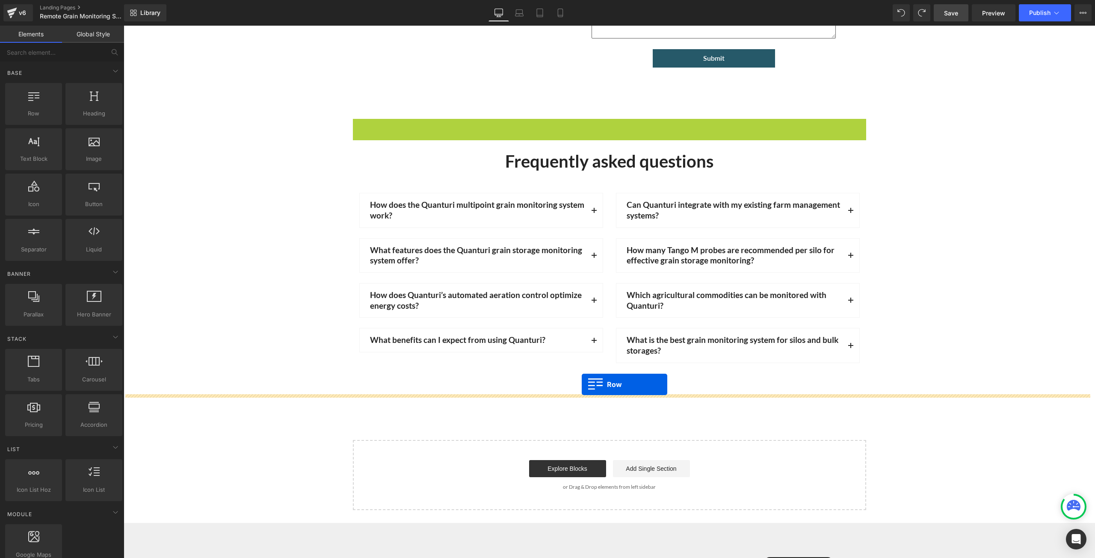
drag, startPoint x: 355, startPoint y: 121, endPoint x: 582, endPoint y: 385, distance: 347.5
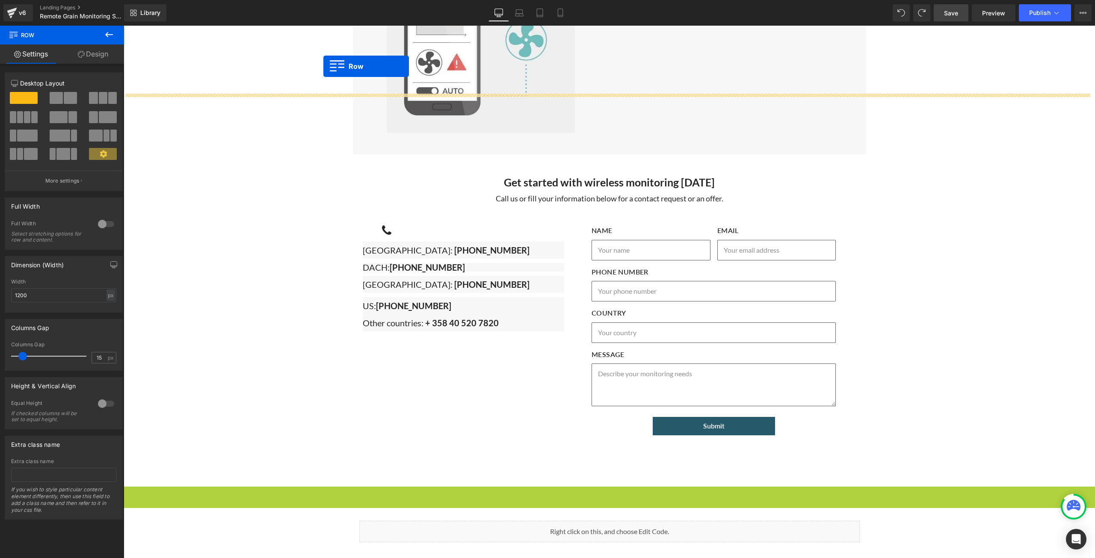
scroll to position [2853, 0]
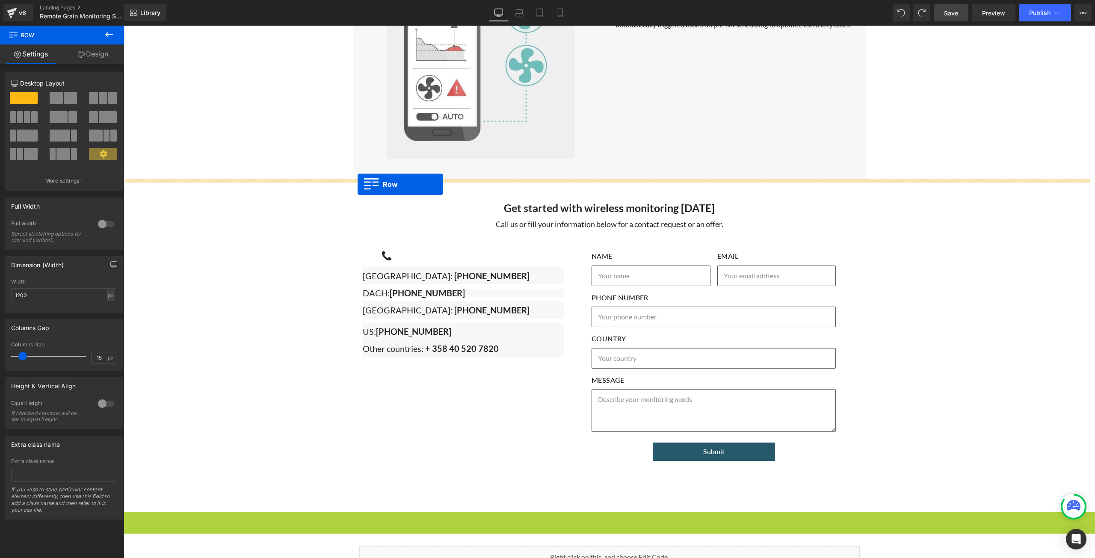
drag, startPoint x: 127, startPoint y: 296, endPoint x: 358, endPoint y: 185, distance: 255.7
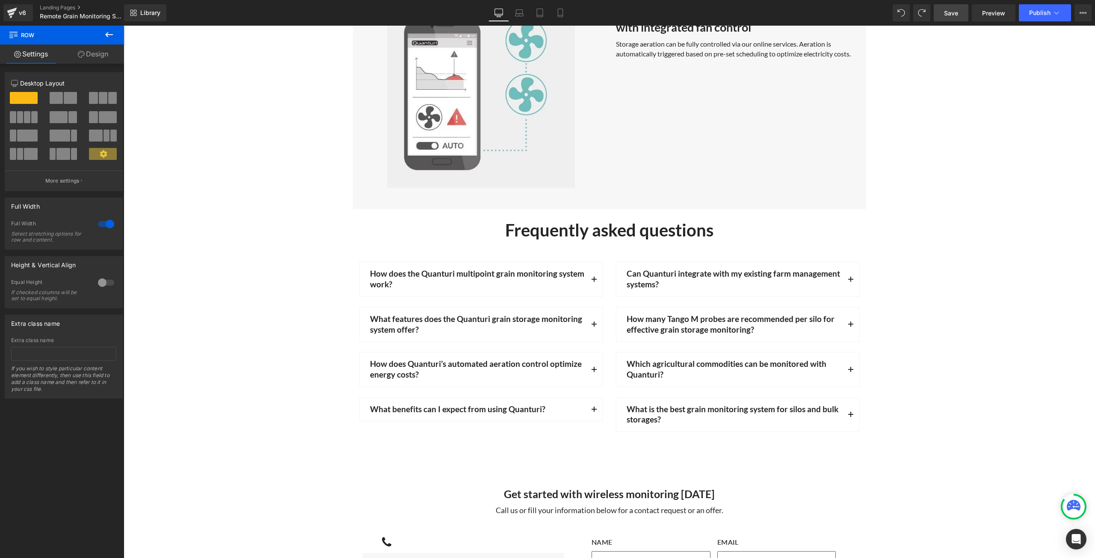
scroll to position [2811, 0]
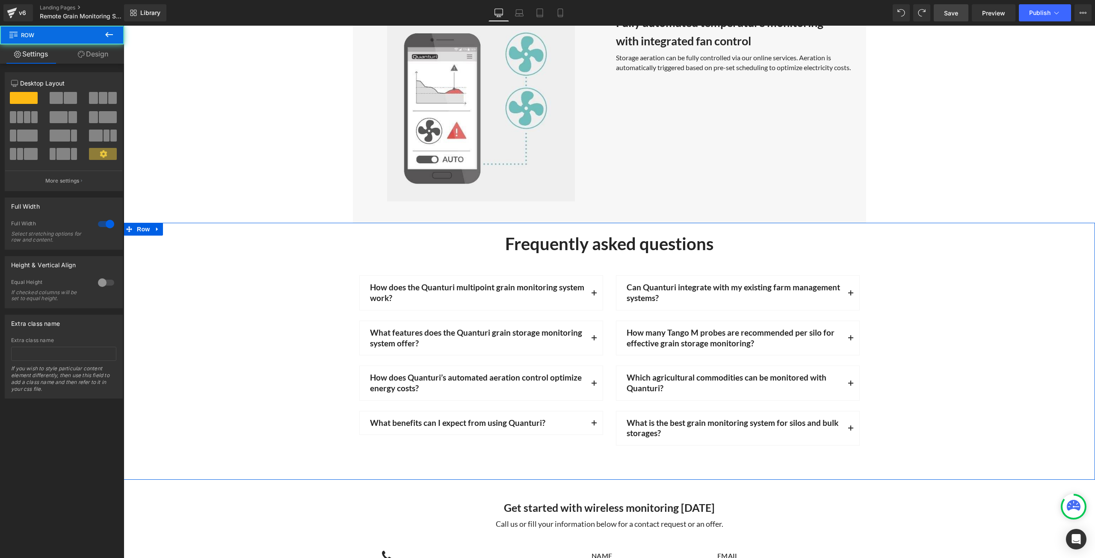
click at [989, 278] on div "Frequently asked questions Heading Row How does the Quanturi multipoint grain m…" at bounding box center [609, 341] width 971 height 217
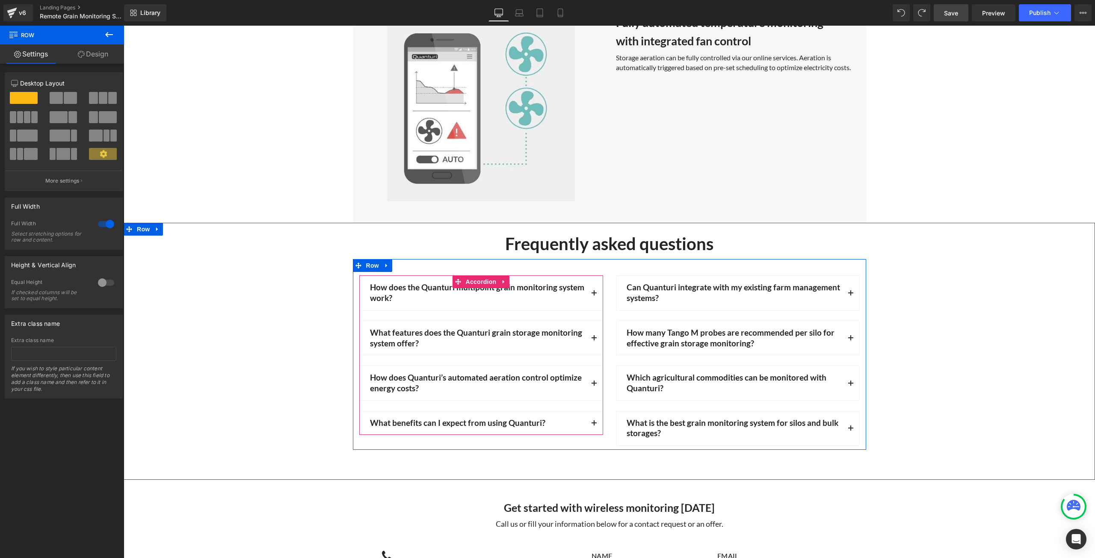
click at [589, 293] on button "button" at bounding box center [593, 293] width 17 height 34
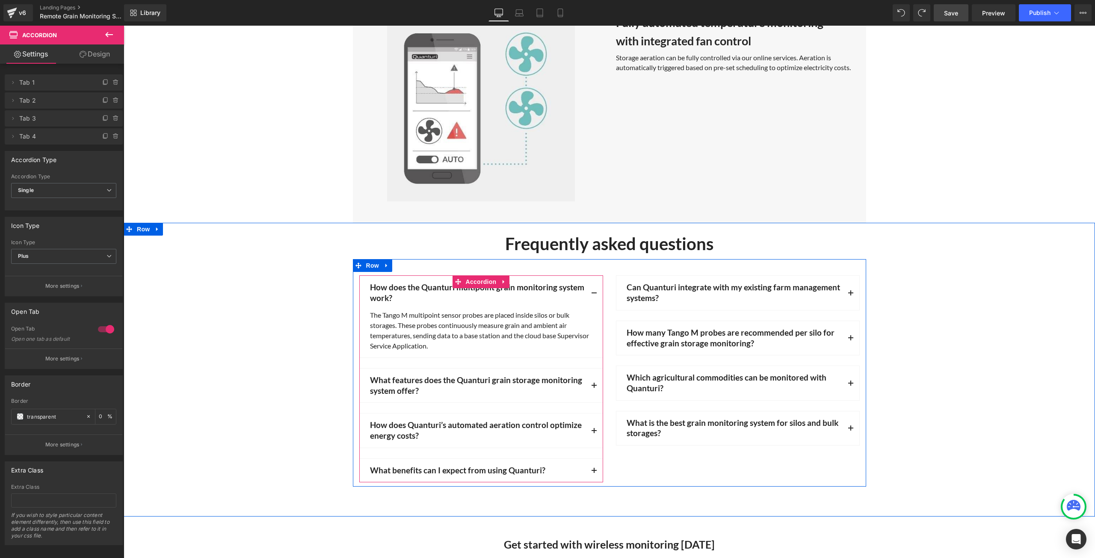
click at [589, 293] on button "button" at bounding box center [593, 293] width 17 height 34
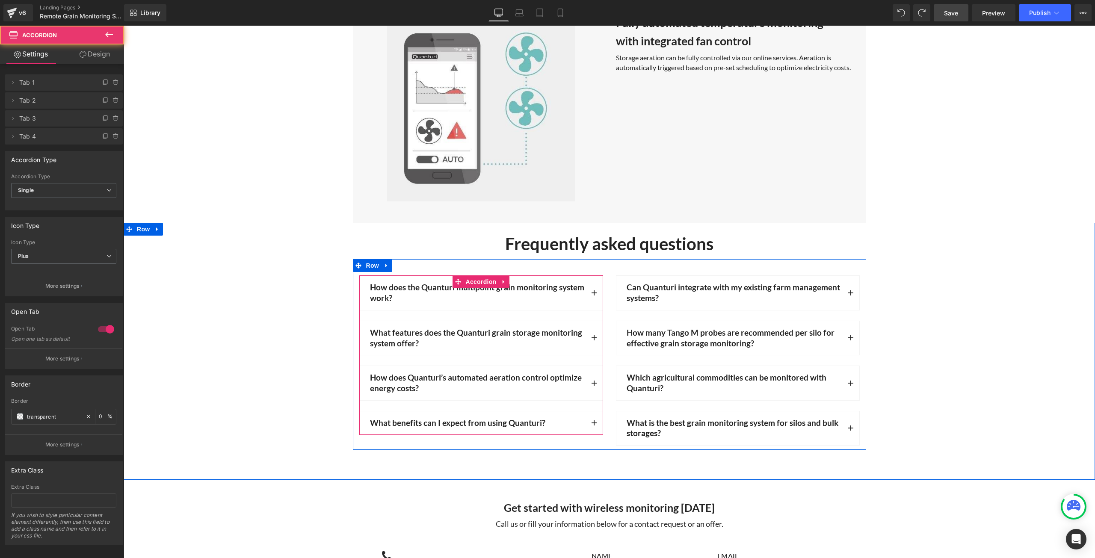
click at [590, 335] on button "button" at bounding box center [593, 338] width 17 height 34
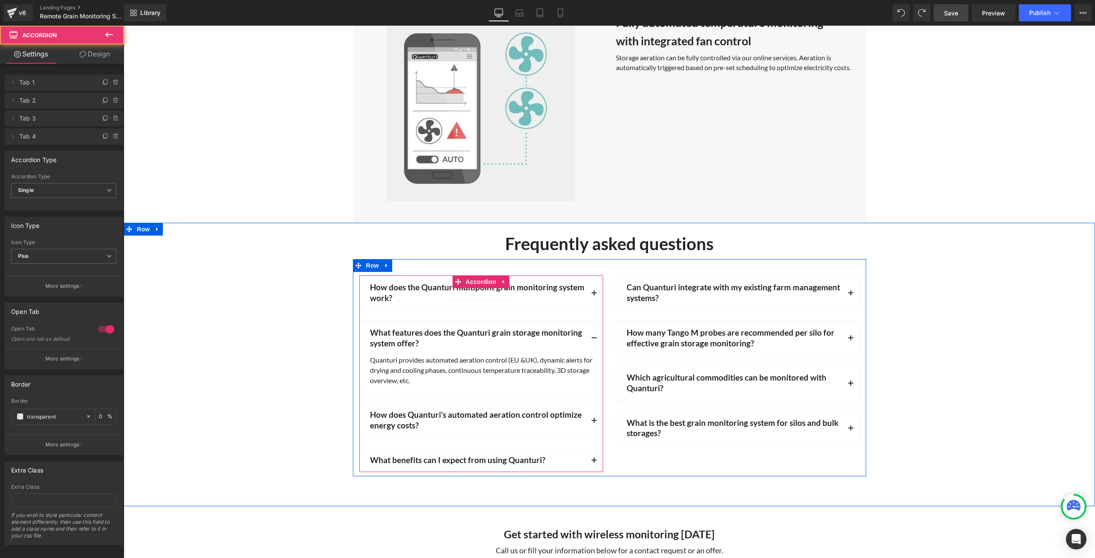
click at [590, 334] on button "button" at bounding box center [593, 338] width 17 height 34
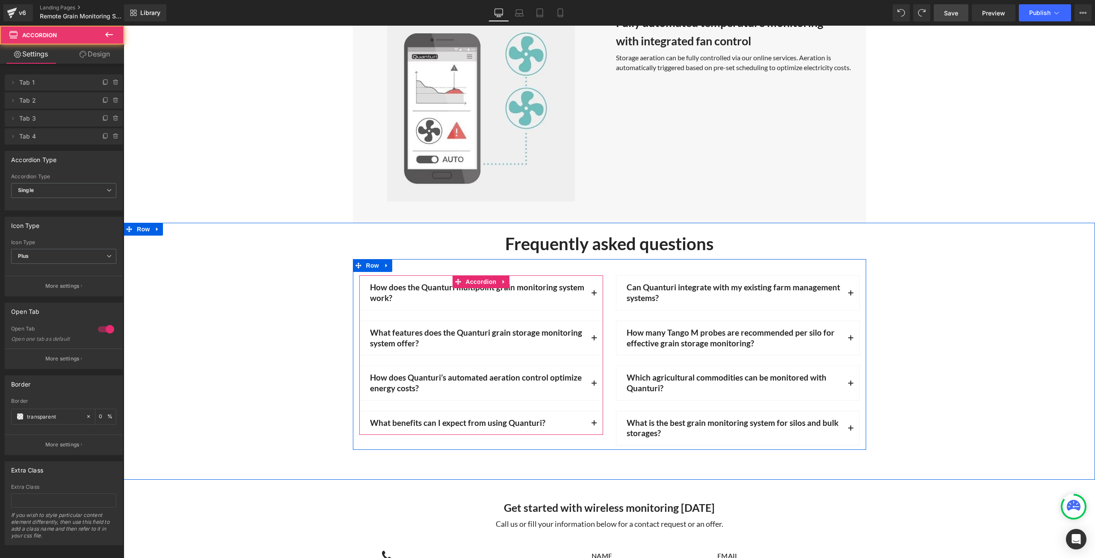
click at [589, 376] on button "button" at bounding box center [593, 383] width 17 height 34
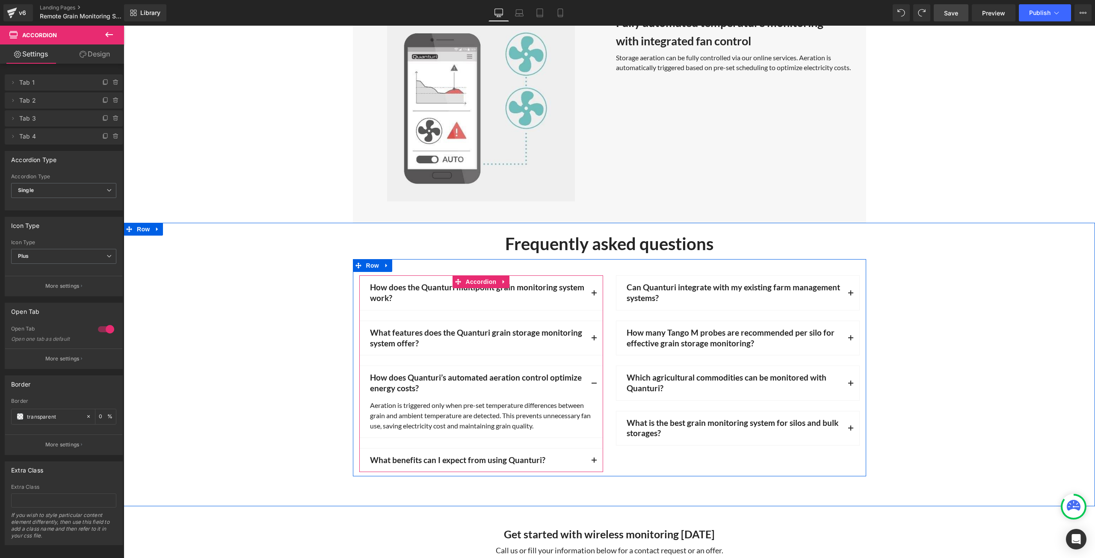
click at [589, 376] on button "button" at bounding box center [593, 383] width 17 height 34
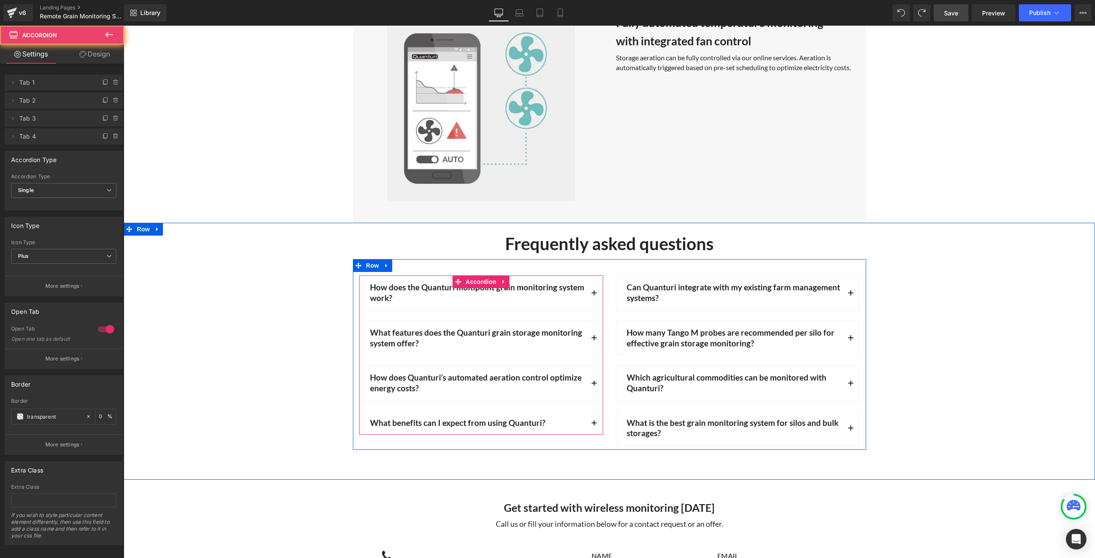
click at [585, 426] on button "button" at bounding box center [593, 423] width 17 height 24
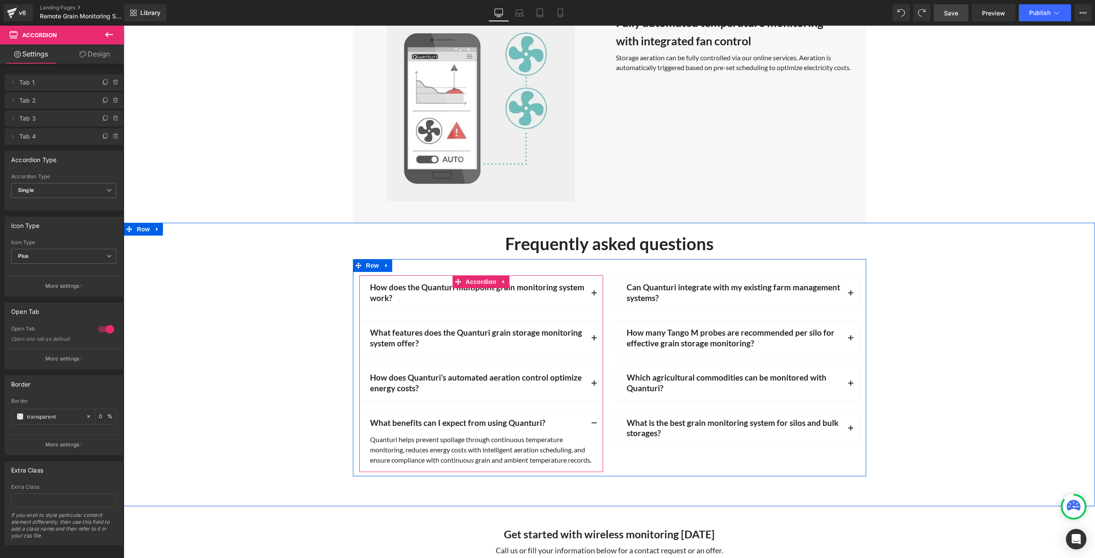
click at [585, 425] on button "button" at bounding box center [593, 423] width 17 height 24
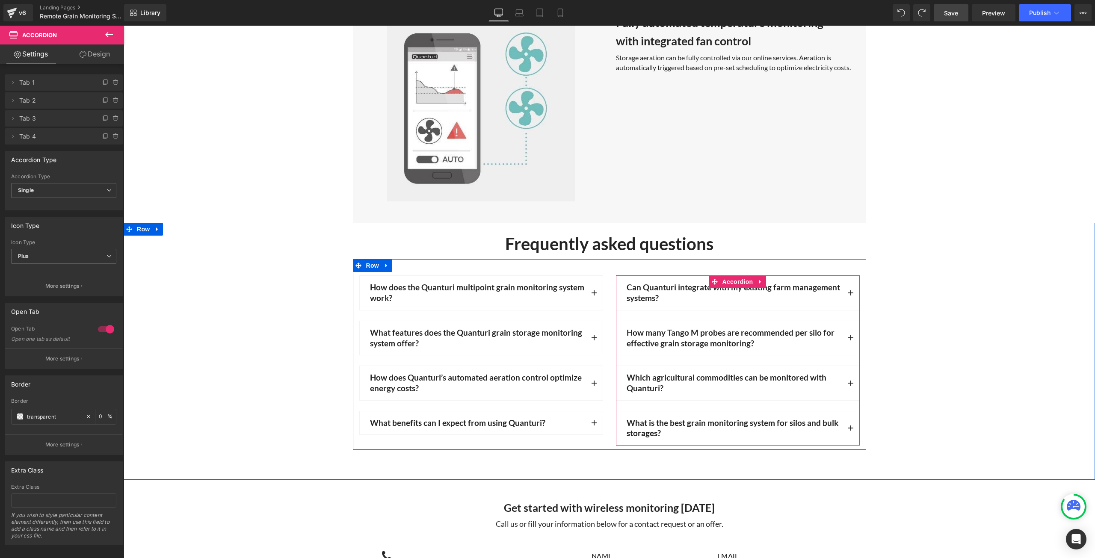
click at [842, 296] on button "button" at bounding box center [850, 293] width 17 height 34
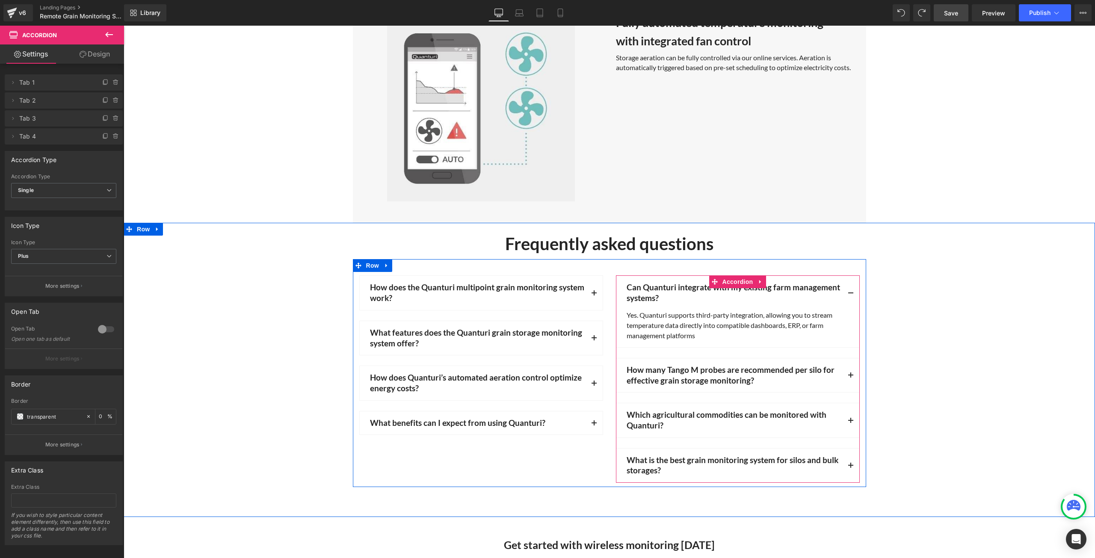
click at [842, 296] on button "button" at bounding box center [850, 293] width 17 height 34
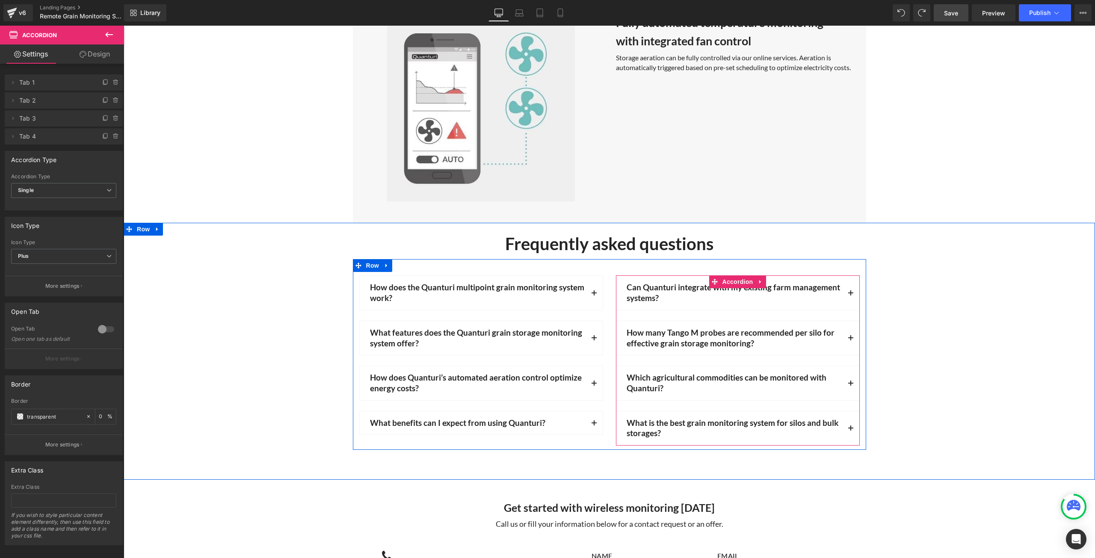
click at [846, 333] on button "button" at bounding box center [850, 338] width 17 height 34
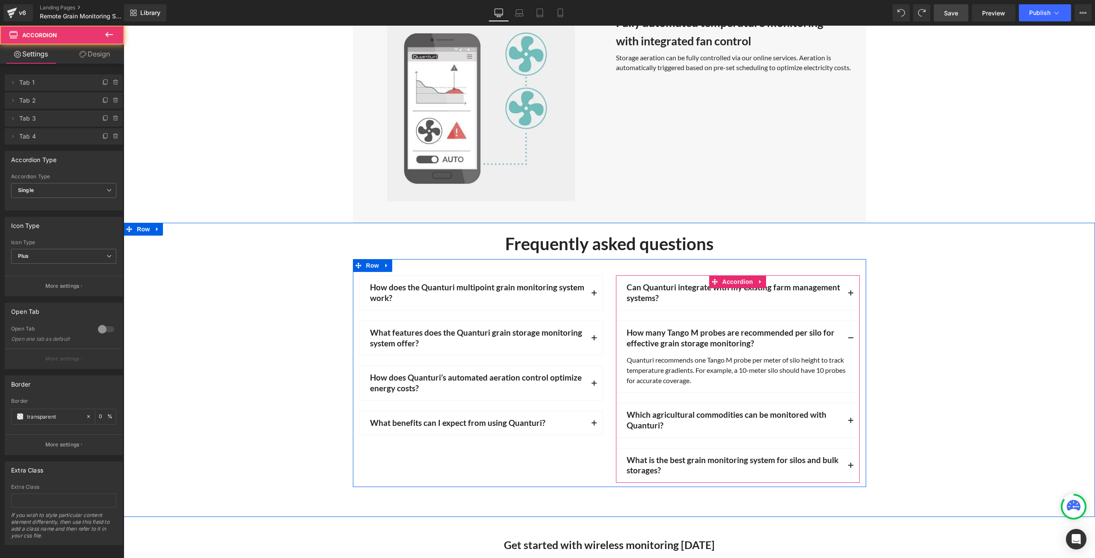
click at [845, 332] on button "button" at bounding box center [850, 338] width 17 height 34
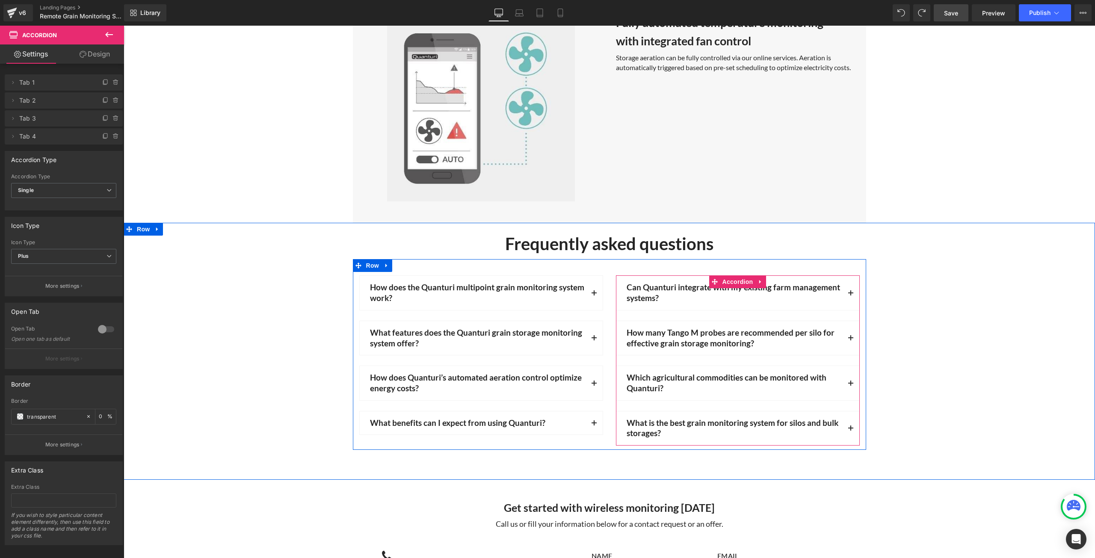
click at [842, 377] on button "button" at bounding box center [850, 383] width 17 height 34
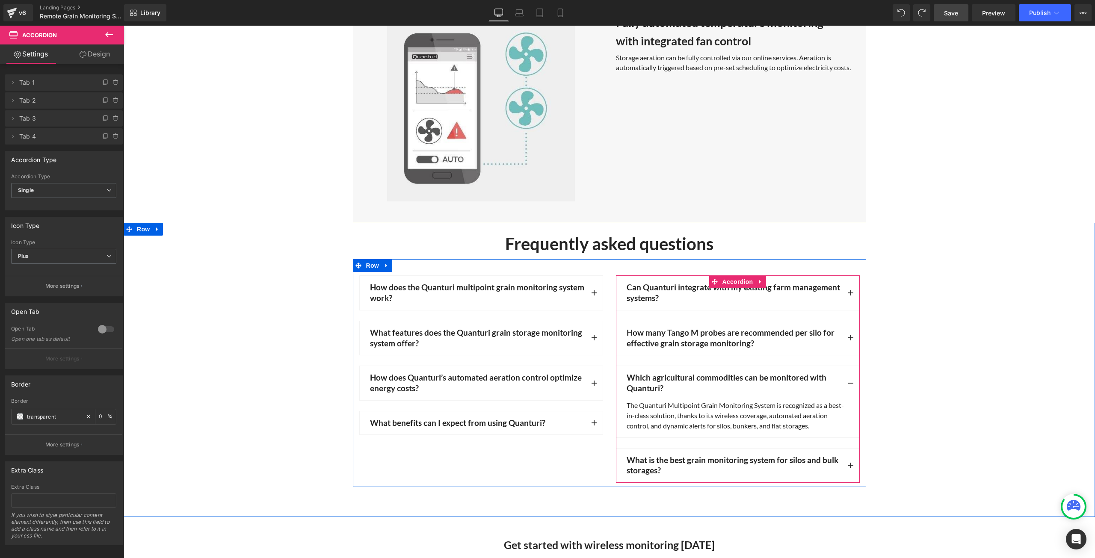
click at [843, 380] on button "button" at bounding box center [850, 383] width 17 height 34
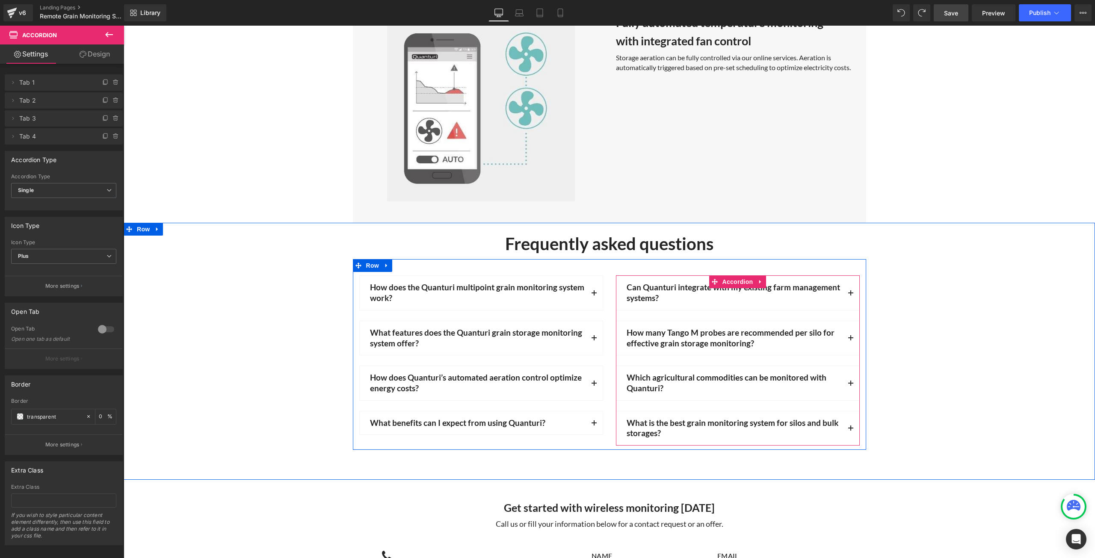
click at [844, 429] on button "button" at bounding box center [850, 428] width 17 height 34
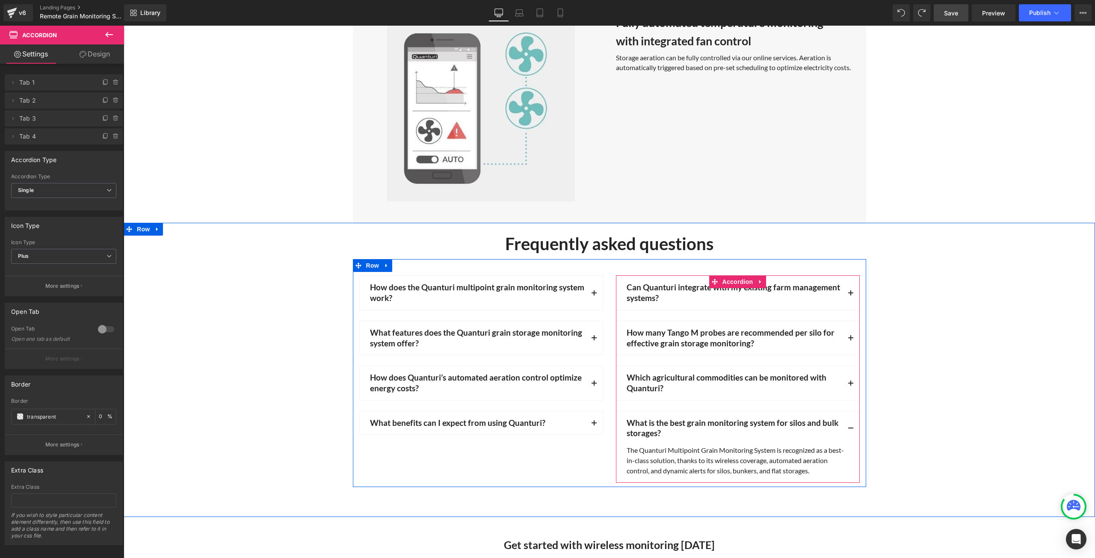
click at [844, 384] on button "button" at bounding box center [850, 383] width 17 height 34
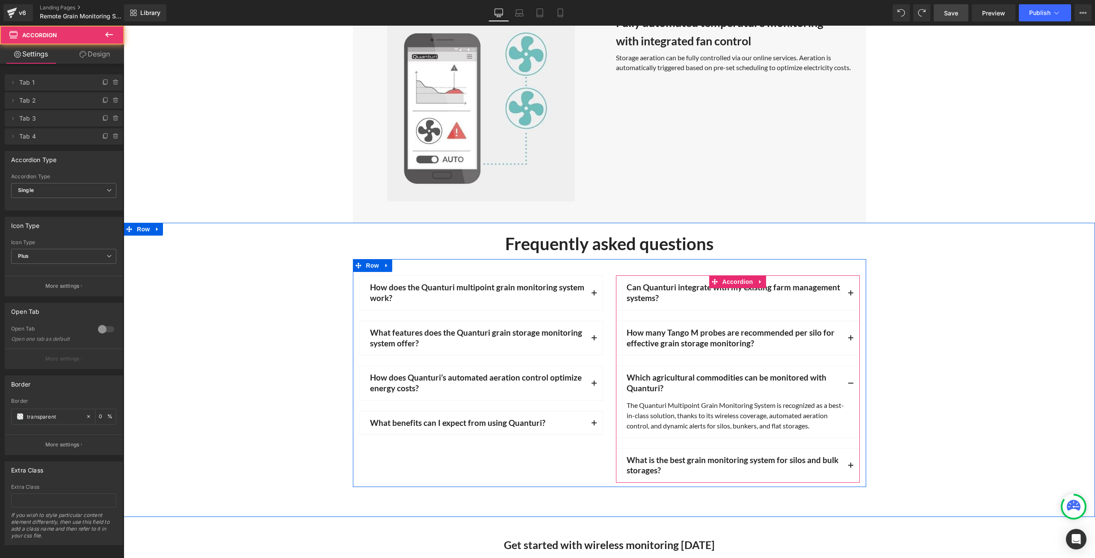
click at [844, 384] on button "button" at bounding box center [850, 383] width 17 height 34
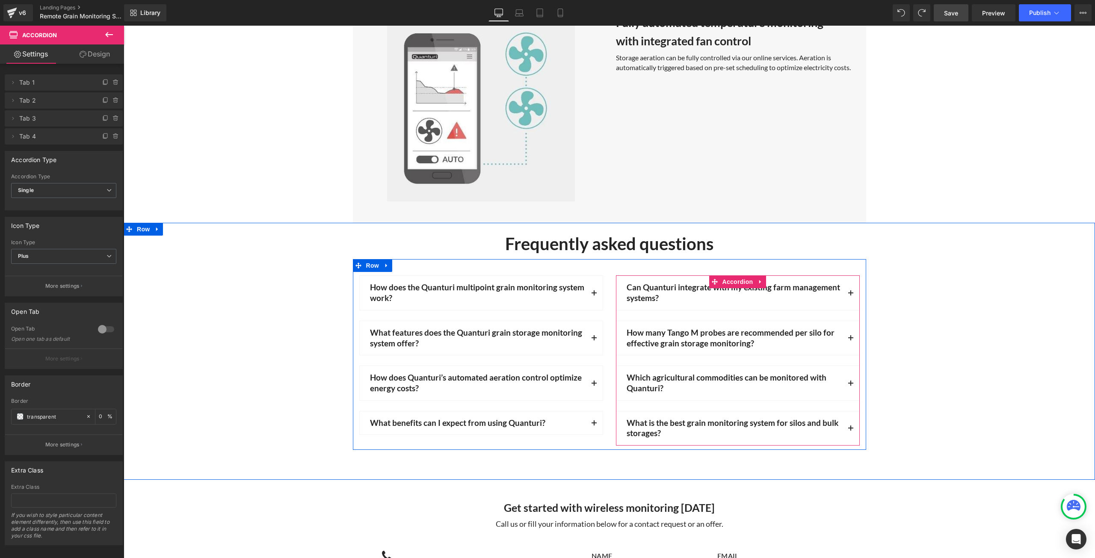
click at [844, 424] on button "button" at bounding box center [850, 428] width 17 height 34
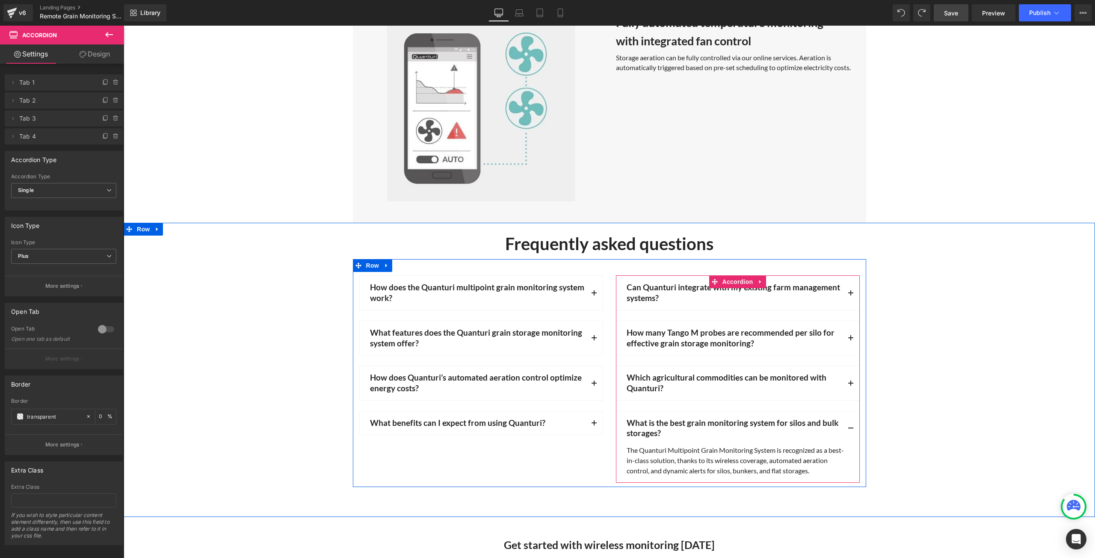
click at [844, 379] on button "button" at bounding box center [850, 383] width 17 height 34
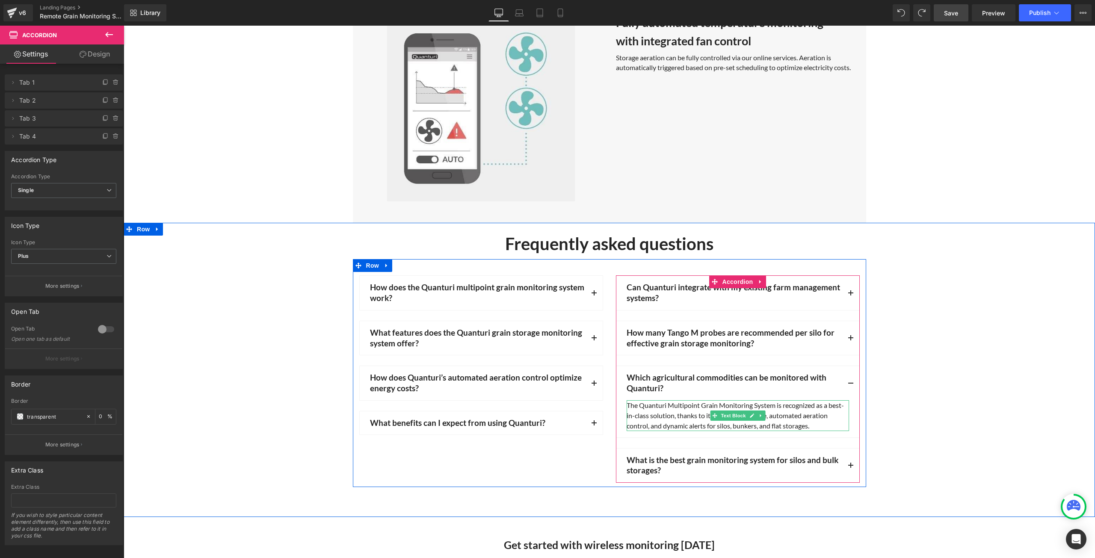
click at [815, 422] on div "The Quanturi Multipoint Grain Monitoring System is recognized as a best-in-clas…" at bounding box center [738, 415] width 222 height 31
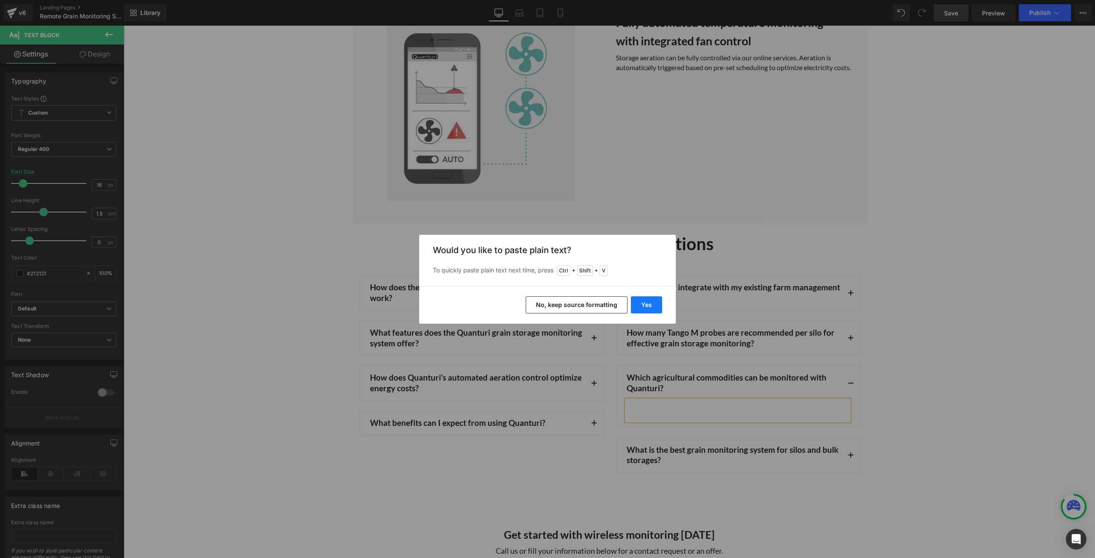
click at [655, 300] on button "Yes" at bounding box center [646, 304] width 31 height 17
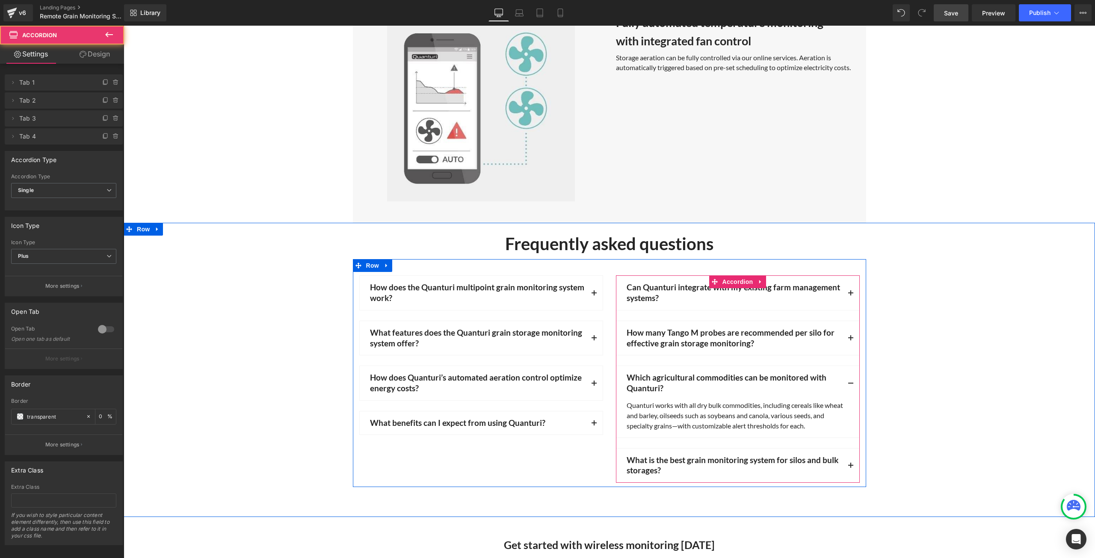
click at [846, 377] on button "button" at bounding box center [850, 383] width 17 height 34
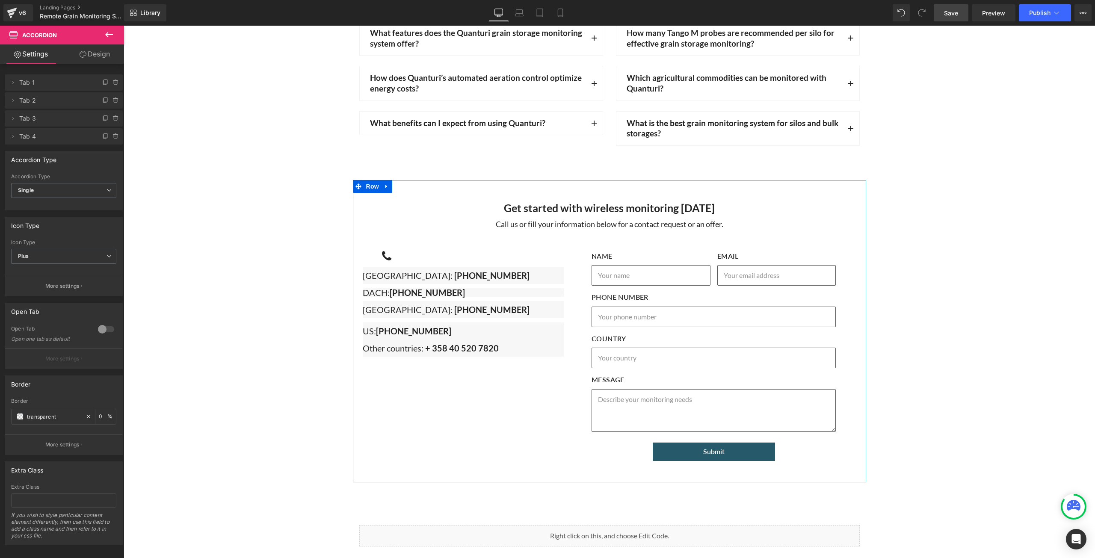
scroll to position [3153, 0]
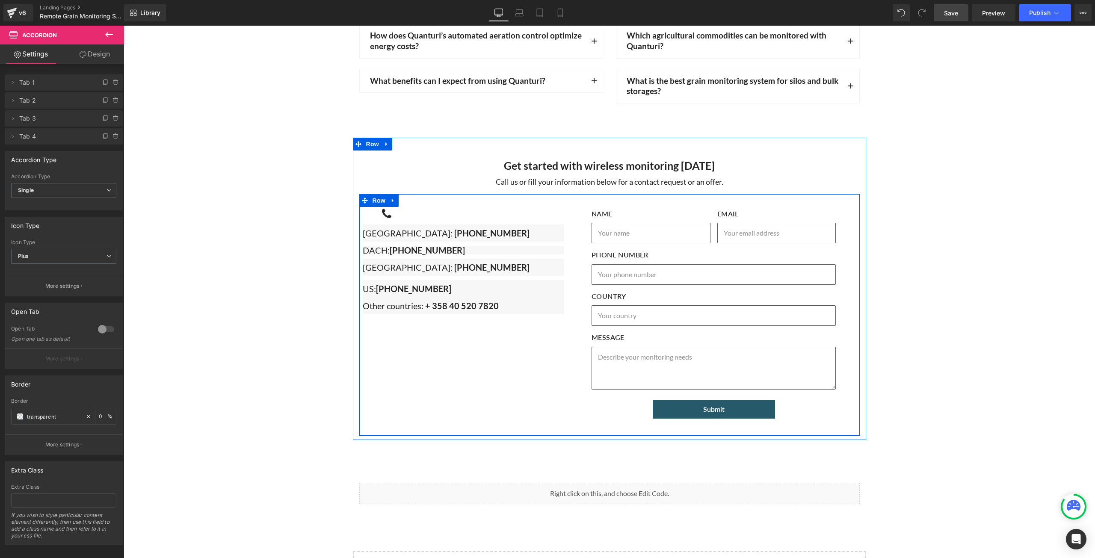
click at [528, 230] on p "[GEOGRAPHIC_DATA]: [PHONE_NUMBER]" at bounding box center [464, 233] width 202 height 17
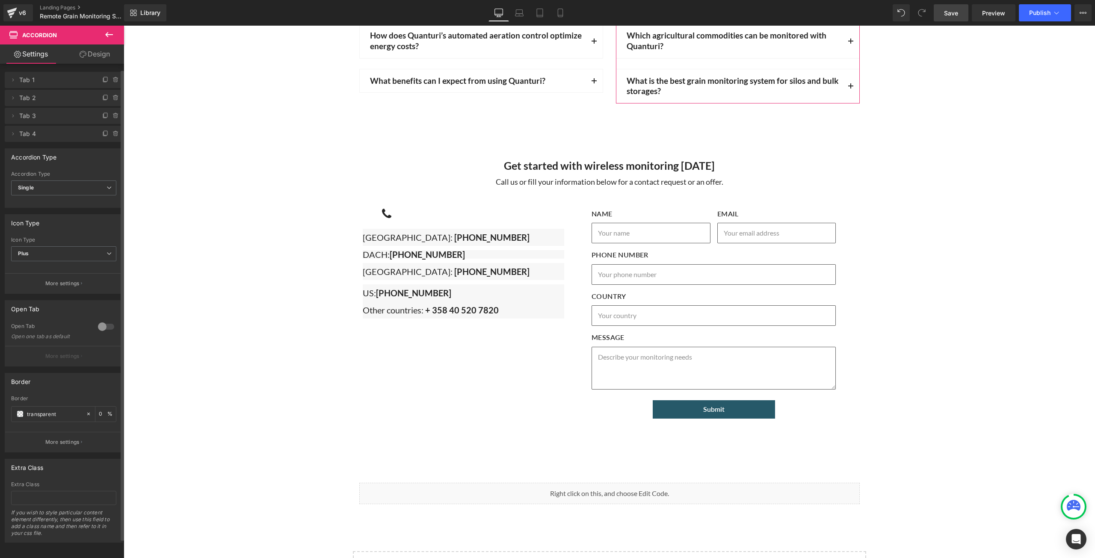
scroll to position [0, 0]
click at [105, 36] on icon at bounding box center [109, 35] width 10 height 10
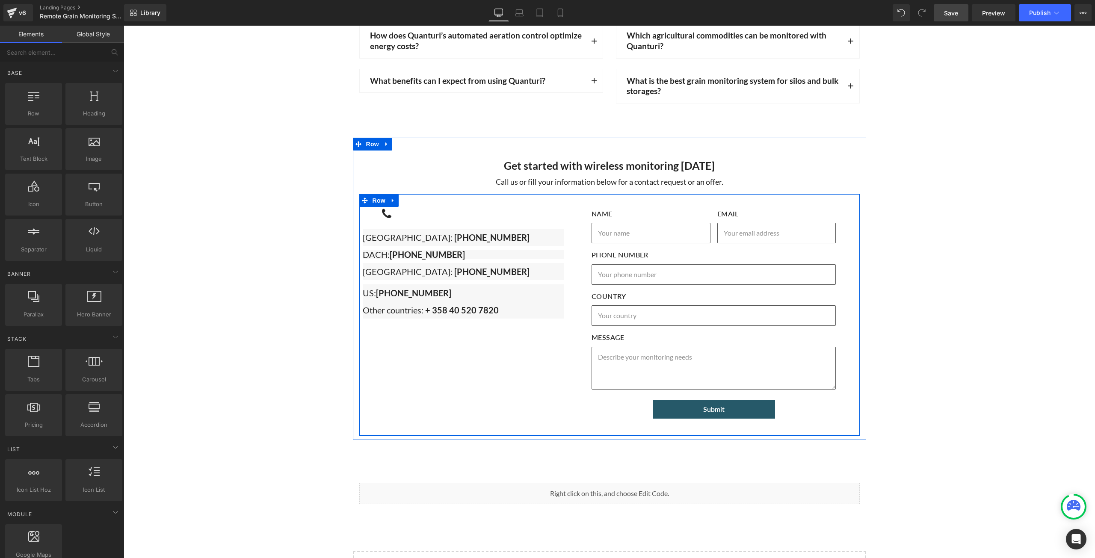
click at [381, 232] on span "[GEOGRAPHIC_DATA]:" at bounding box center [409, 237] width 92 height 10
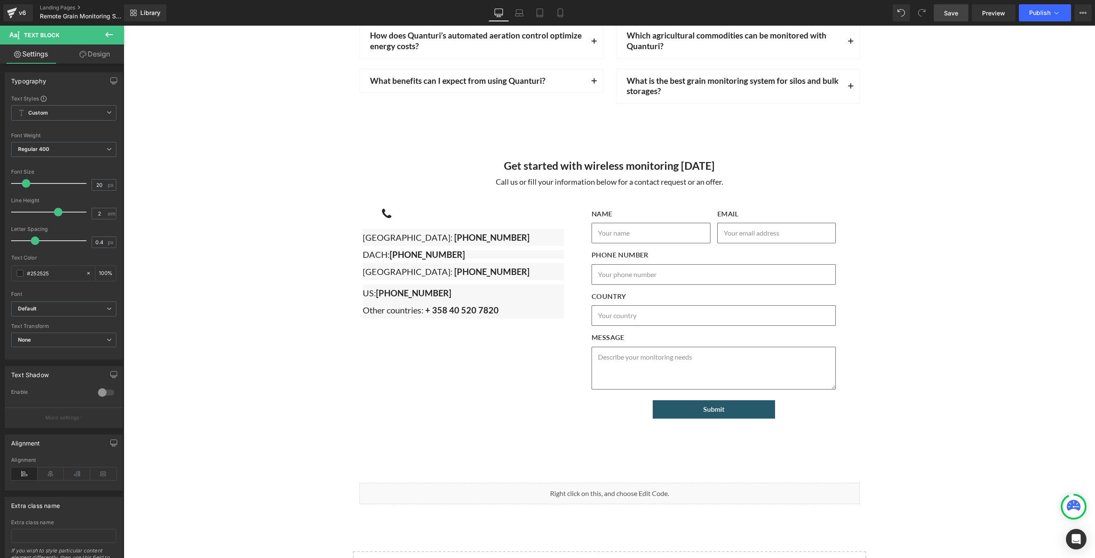
click at [948, 18] on link "Save" at bounding box center [951, 12] width 35 height 17
click at [997, 18] on link "Preview" at bounding box center [994, 12] width 44 height 17
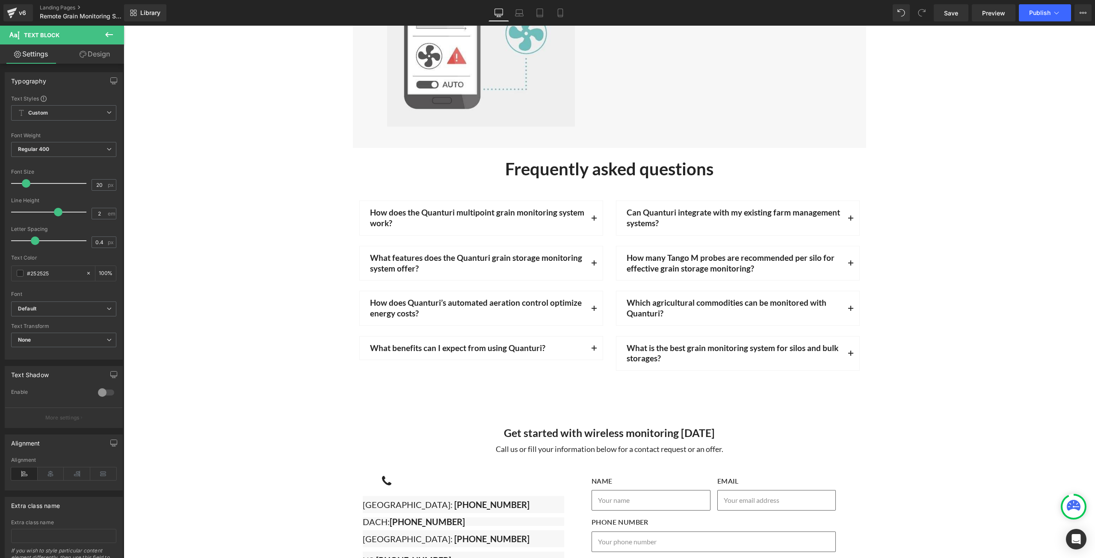
scroll to position [2853, 0]
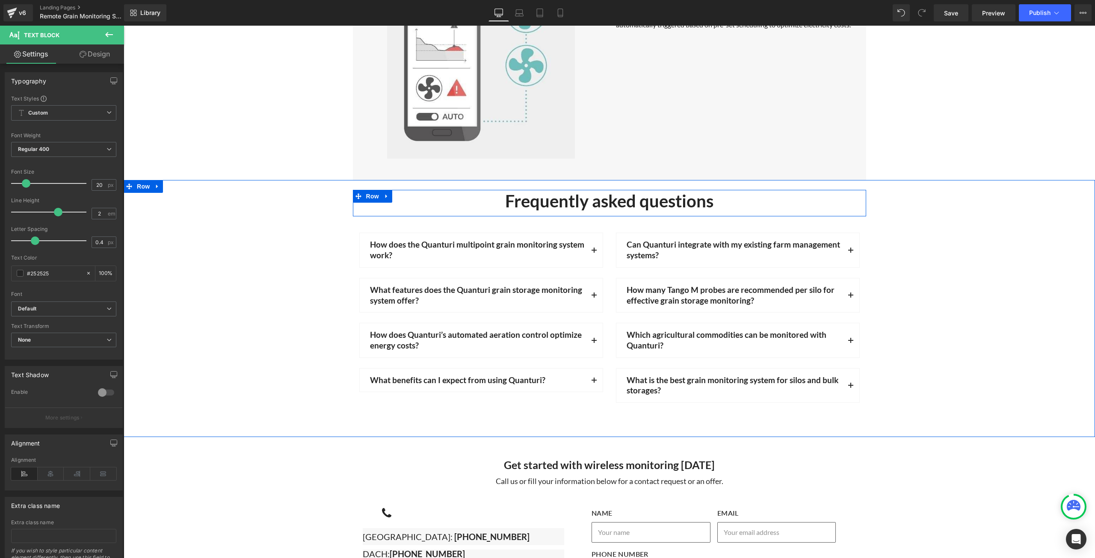
click at [403, 212] on div "Frequently asked questions Heading Row" at bounding box center [609, 203] width 513 height 27
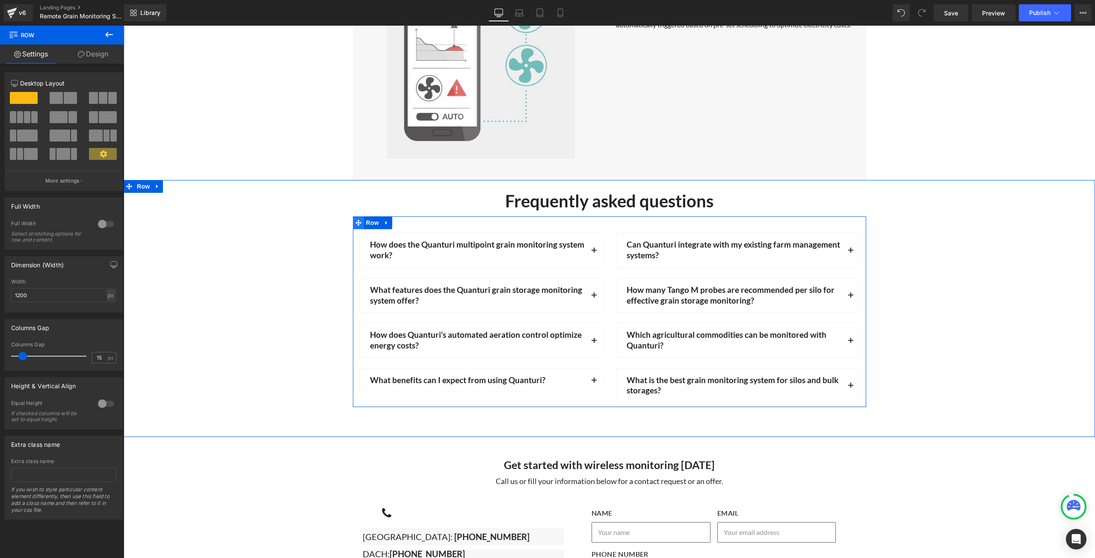
click at [355, 222] on icon at bounding box center [358, 223] width 6 height 6
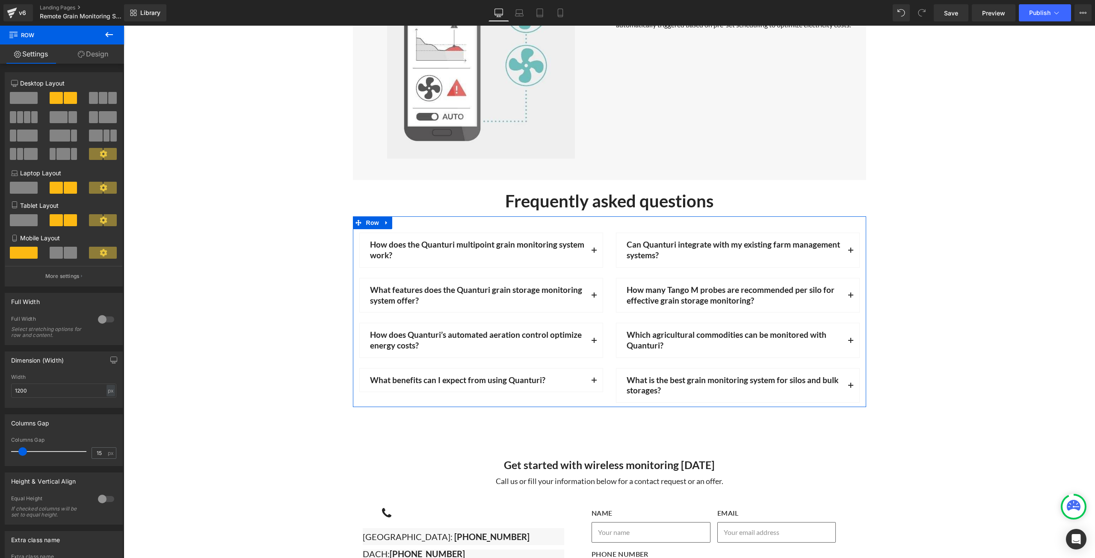
click at [87, 57] on link "Design" at bounding box center [93, 53] width 62 height 19
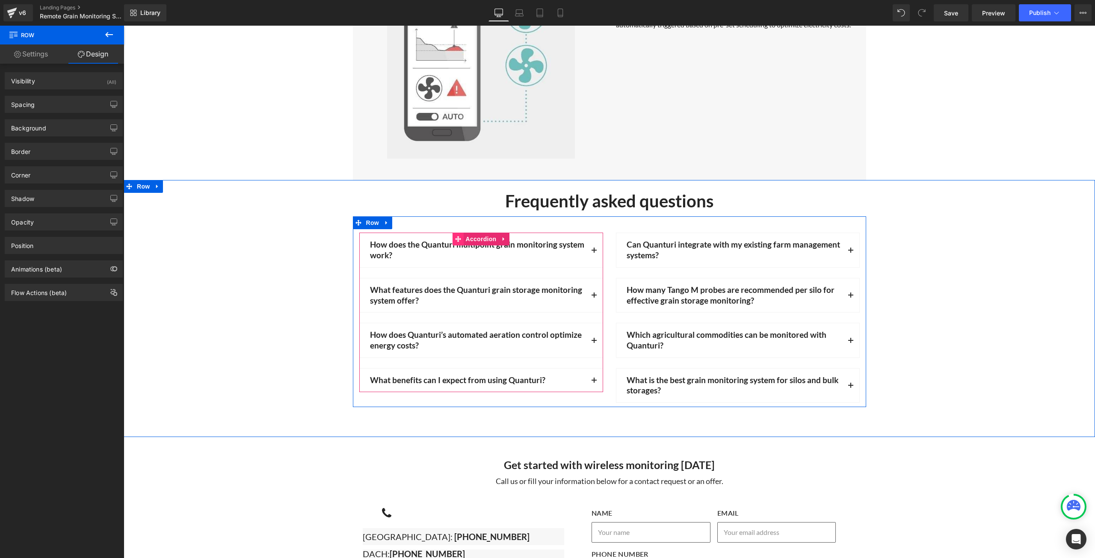
click at [455, 236] on icon at bounding box center [458, 239] width 6 height 6
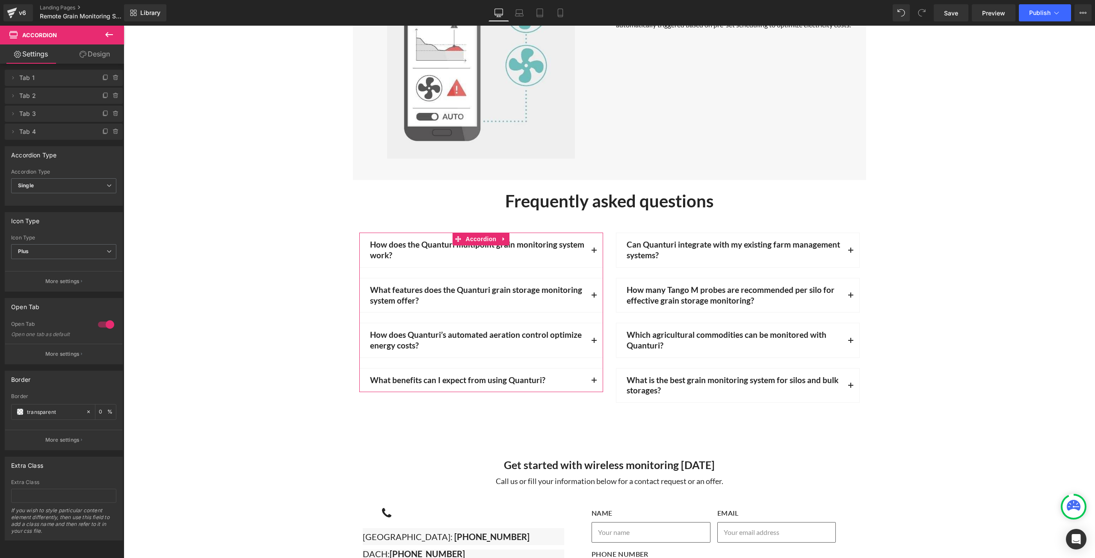
scroll to position [7, 0]
click at [88, 56] on link "Design" at bounding box center [95, 53] width 62 height 19
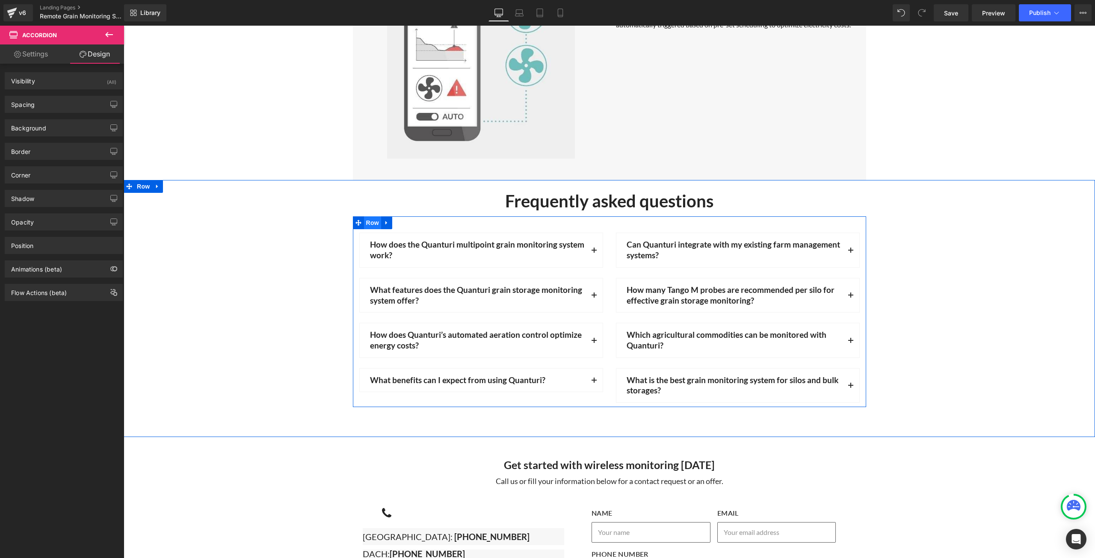
click at [370, 219] on span "Row" at bounding box center [372, 222] width 17 height 13
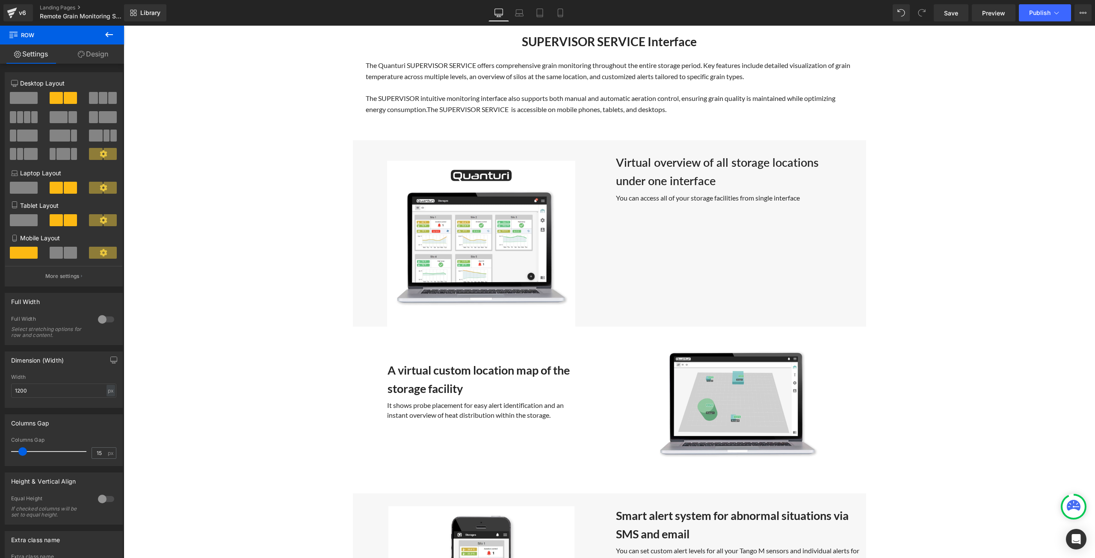
scroll to position [1827, 0]
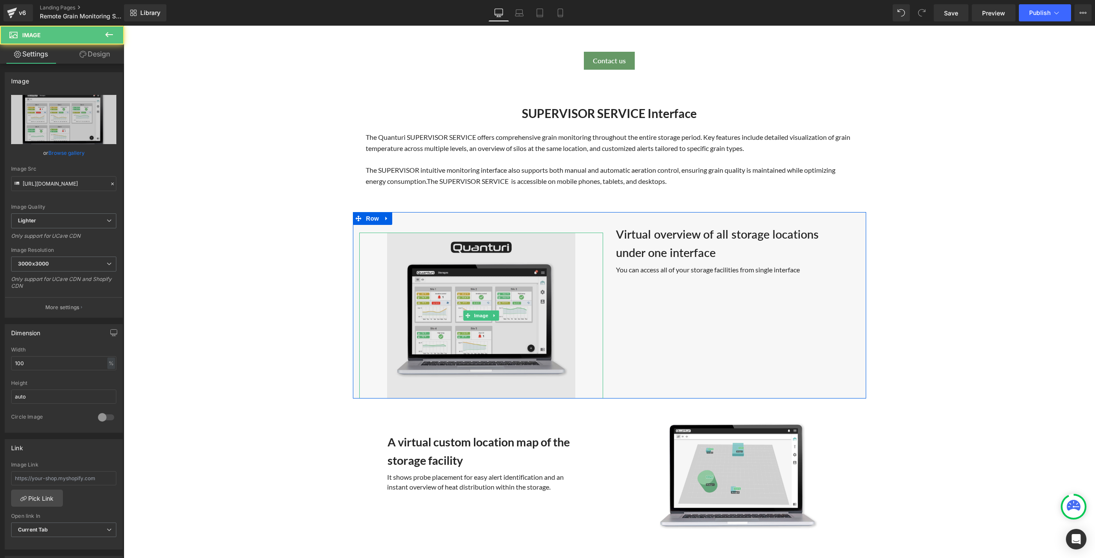
click at [526, 247] on img at bounding box center [481, 316] width 244 height 166
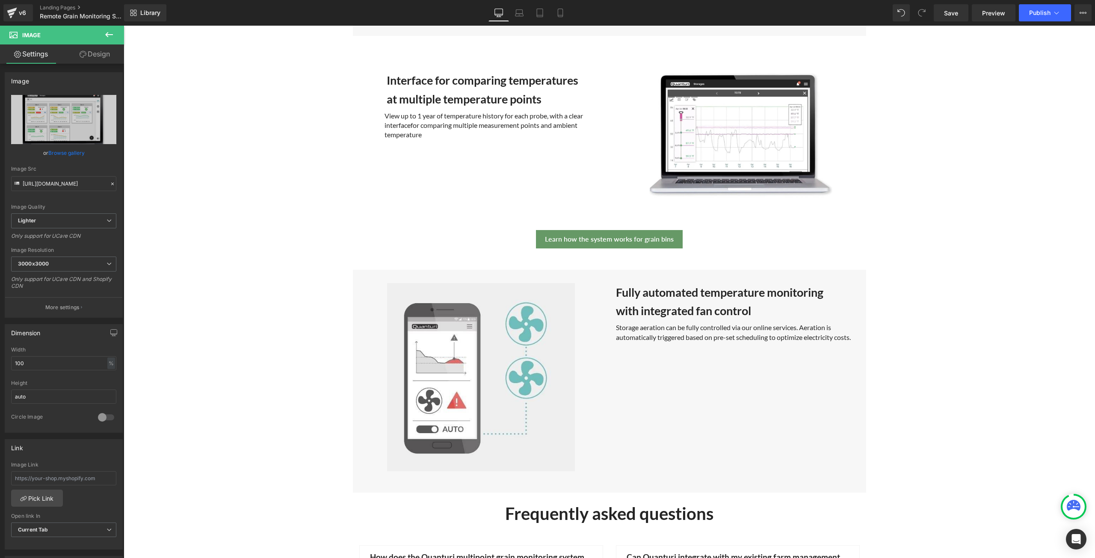
scroll to position [2639, 0]
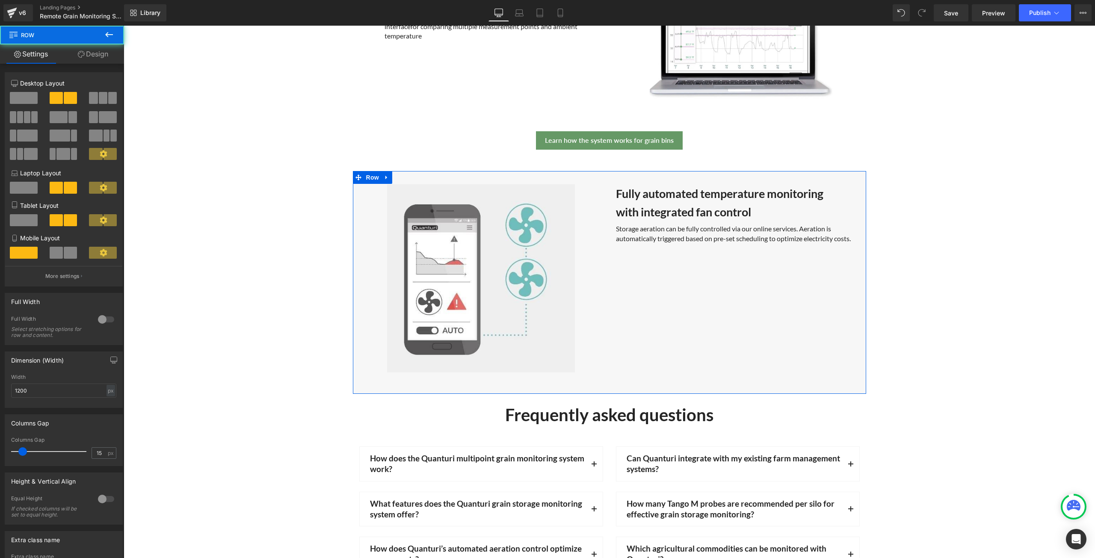
click at [638, 172] on div "Fully automated temperature monitoring with integrated fan control Heading Stor…" at bounding box center [737, 207] width 257 height 72
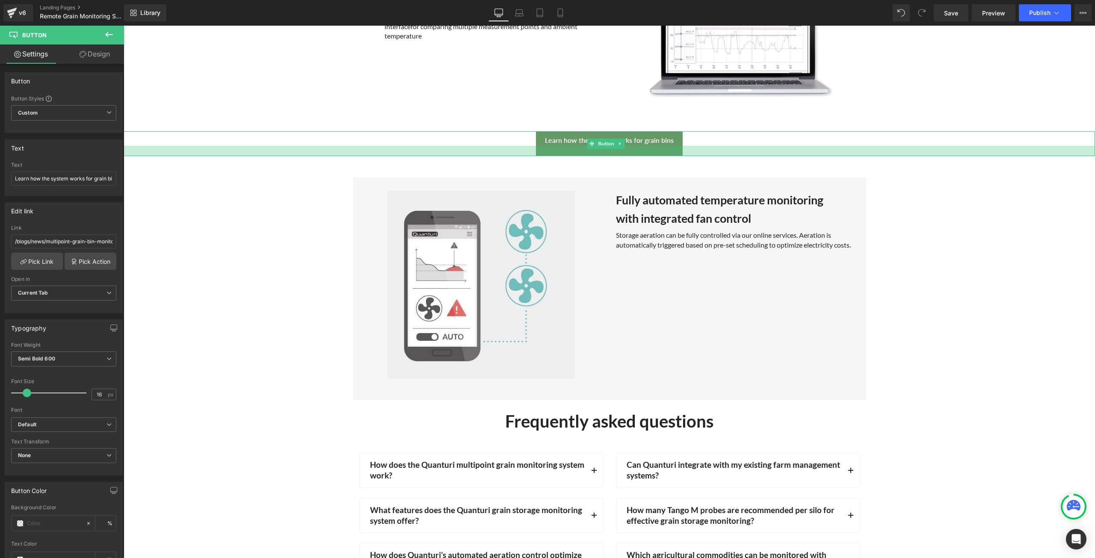
drag, startPoint x: 638, startPoint y: 148, endPoint x: 641, endPoint y: 154, distance: 6.9
click at [641, 154] on div at bounding box center [609, 151] width 971 height 10
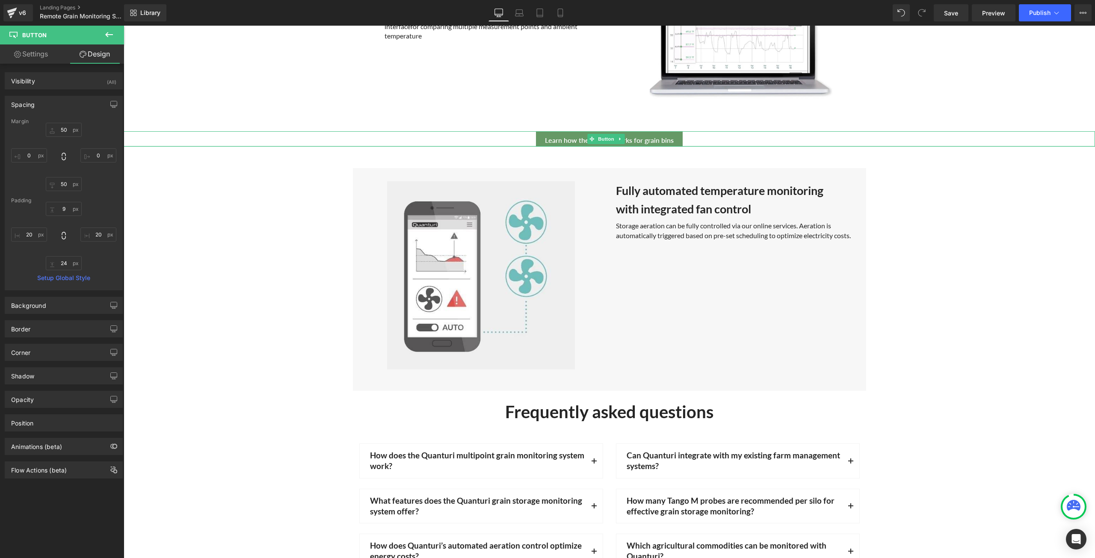
drag, startPoint x: 653, startPoint y: 153, endPoint x: 652, endPoint y: 144, distance: 9.6
click at [652, 144] on div "Learn how the system works for grain bins Button" at bounding box center [609, 138] width 971 height 15
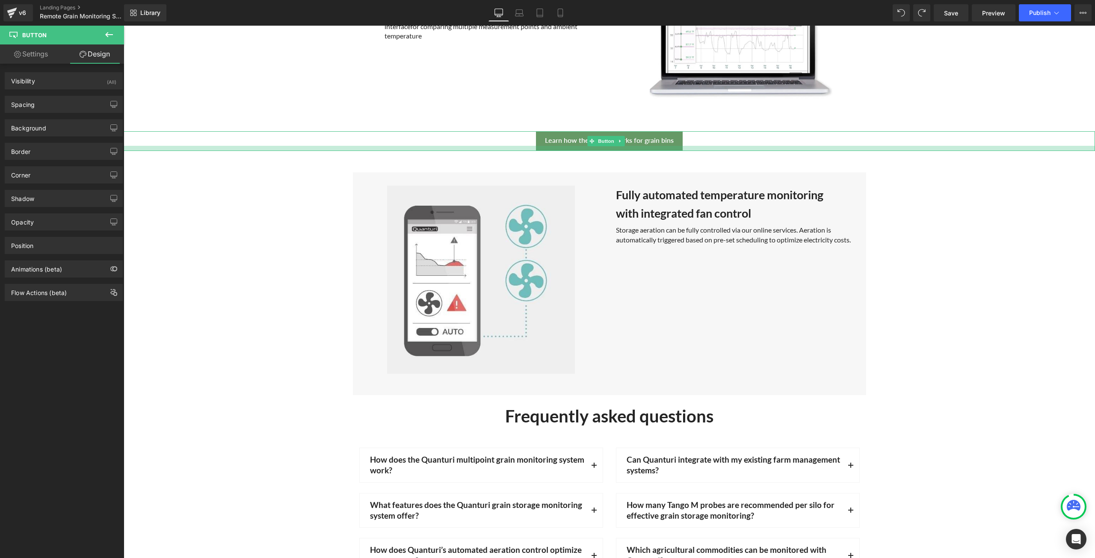
drag, startPoint x: 671, startPoint y: 154, endPoint x: 671, endPoint y: 148, distance: 5.1
click at [671, 148] on div at bounding box center [609, 148] width 971 height 5
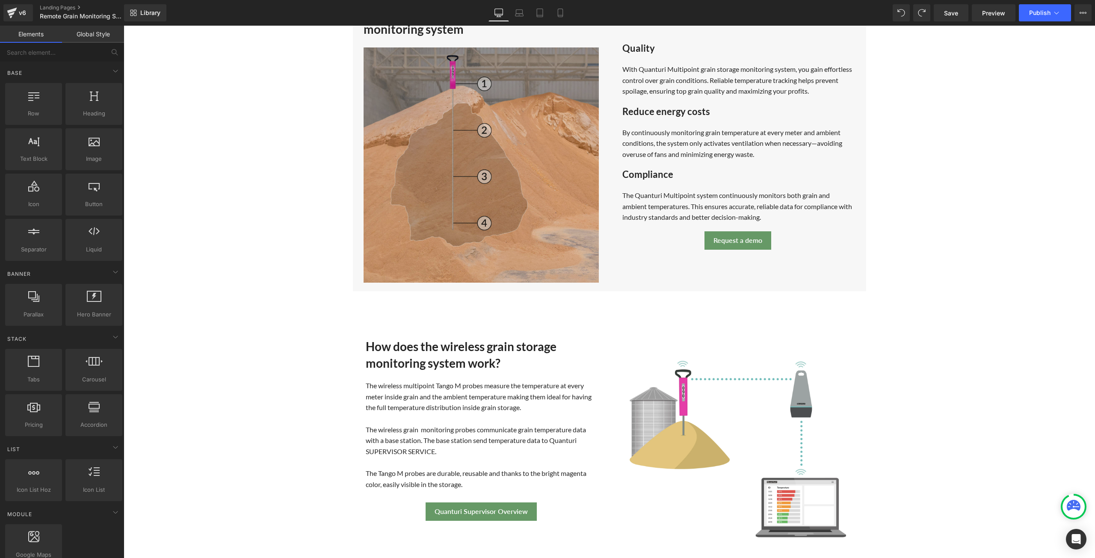
scroll to position [898, 0]
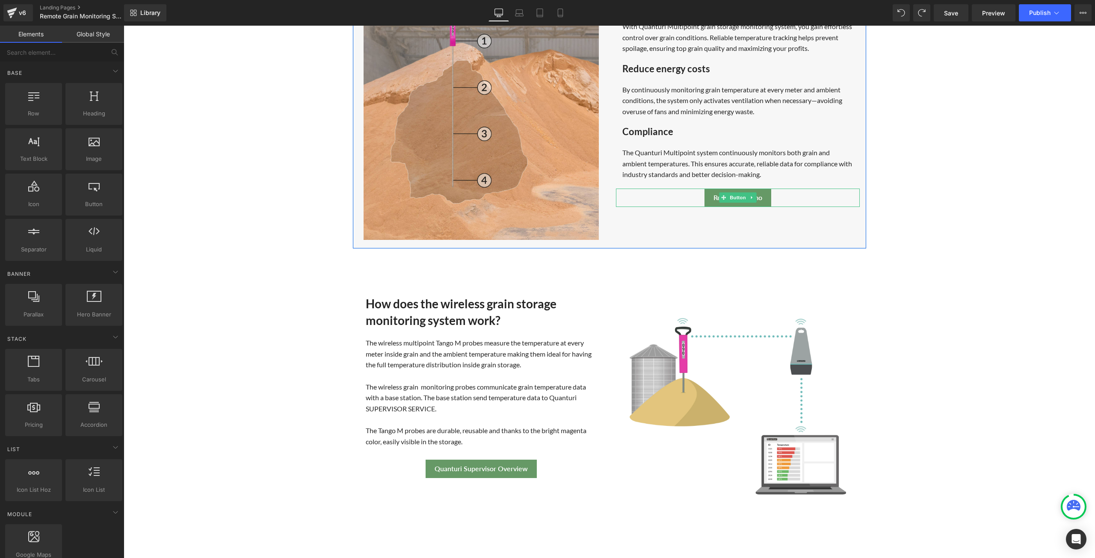
click at [779, 194] on div "Request a demo" at bounding box center [738, 198] width 244 height 18
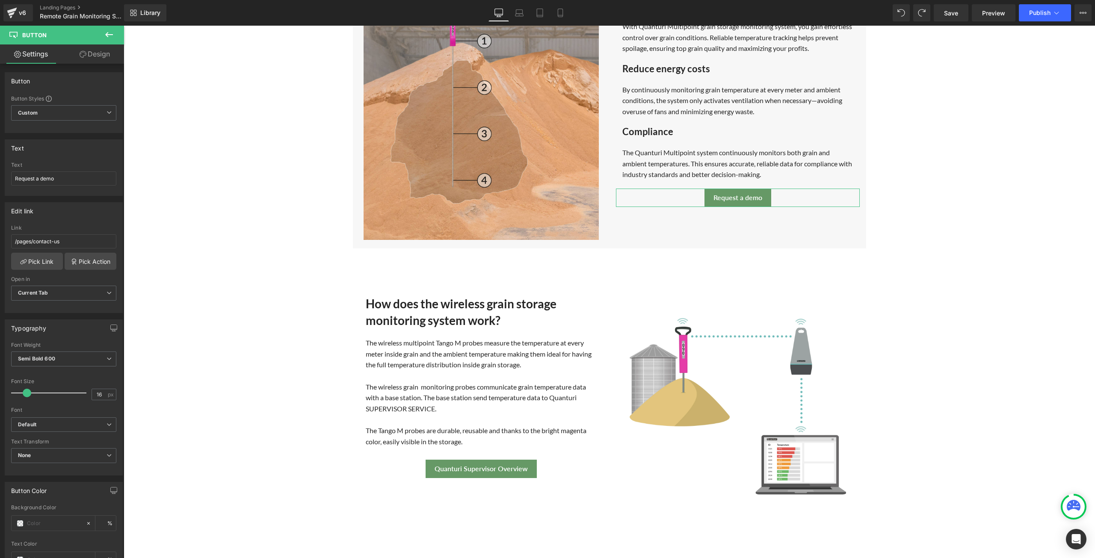
click at [99, 57] on link "Design" at bounding box center [95, 53] width 62 height 19
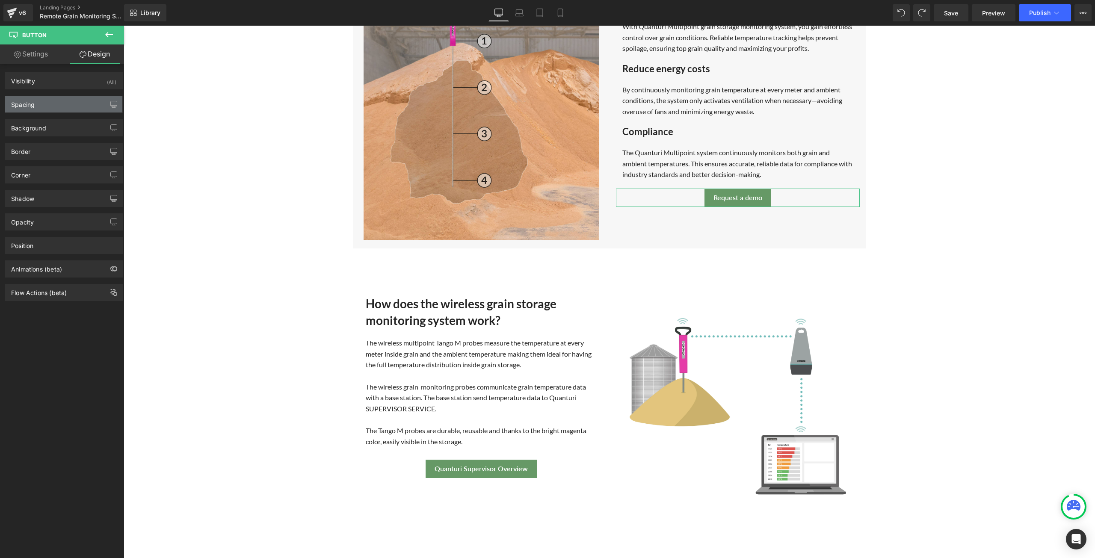
click at [64, 106] on div "Spacing" at bounding box center [63, 104] width 117 height 16
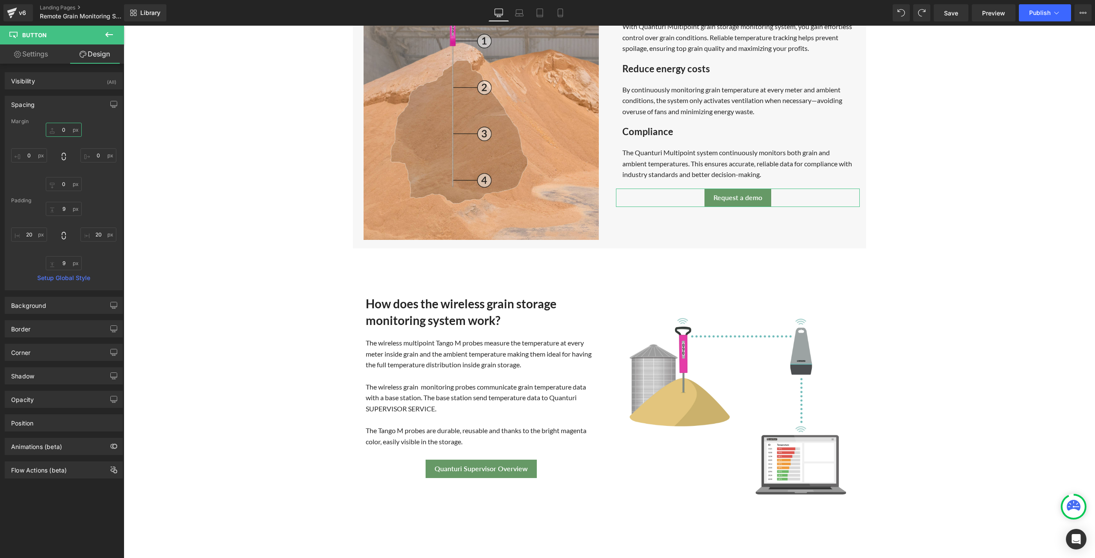
click at [64, 128] on input "0" at bounding box center [64, 130] width 36 height 14
type input "20"
click at [951, 9] on span "Save" at bounding box center [951, 13] width 14 height 9
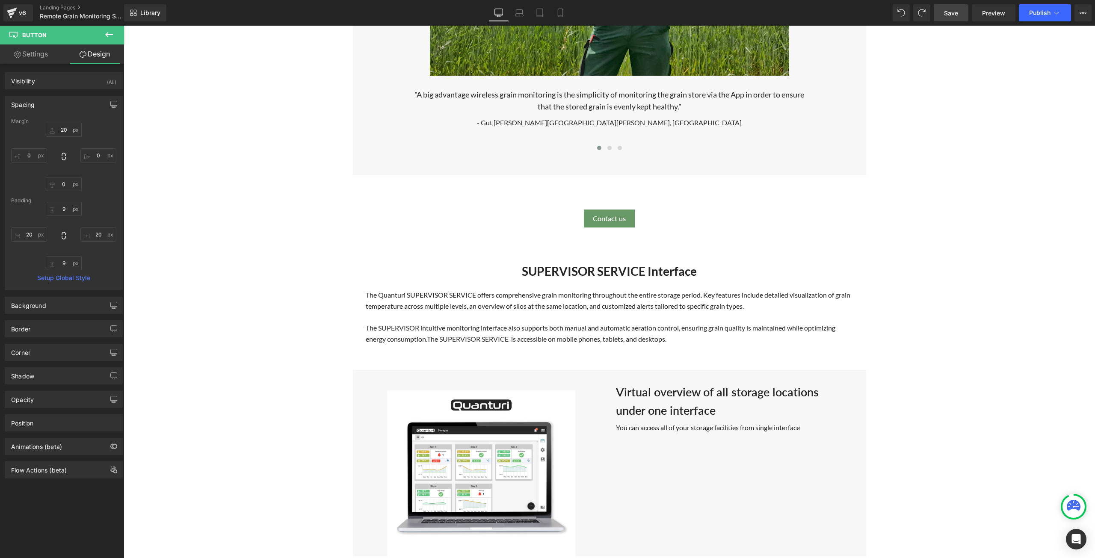
scroll to position [1668, 0]
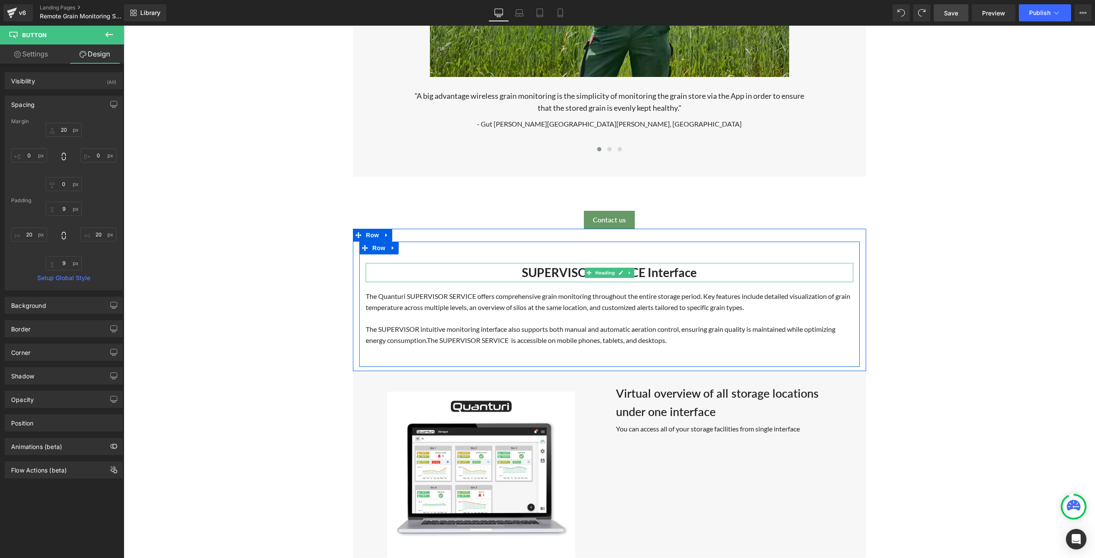
click at [695, 275] on strong "SUPERVISOR SERVICE Interface" at bounding box center [609, 272] width 175 height 15
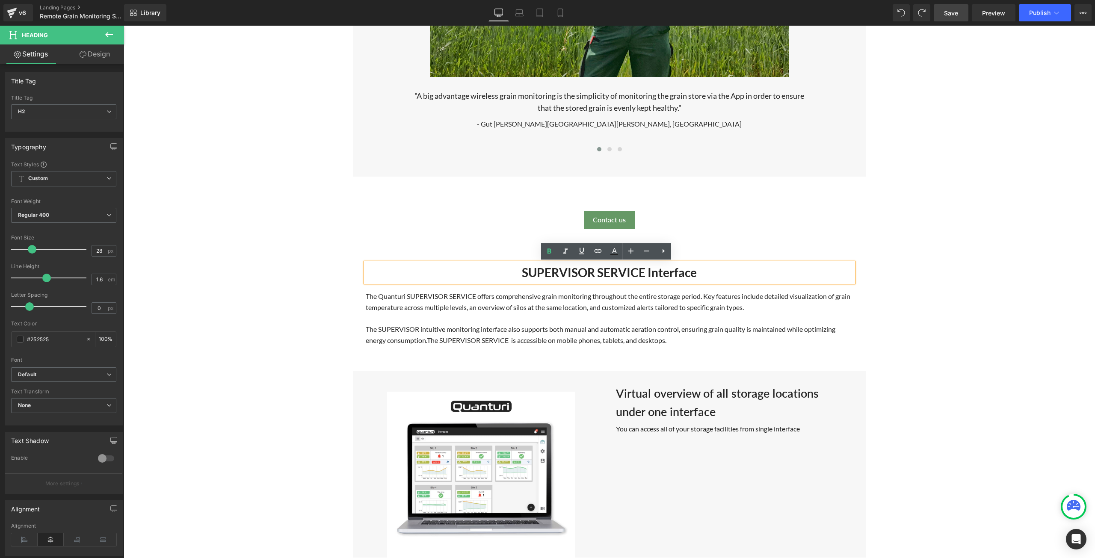
drag, startPoint x: 700, startPoint y: 271, endPoint x: 644, endPoint y: 269, distance: 55.6
click at [644, 269] on h2 "SUPERVISOR SERVICE Interface" at bounding box center [610, 272] width 488 height 19
click at [722, 268] on h2 "SUPERVISOR SERVICE Interface" at bounding box center [610, 272] width 488 height 19
drag, startPoint x: 714, startPoint y: 271, endPoint x: 644, endPoint y: 271, distance: 70.1
click at [644, 271] on h2 "SUPERVISOR SERVICE Interface" at bounding box center [610, 272] width 488 height 19
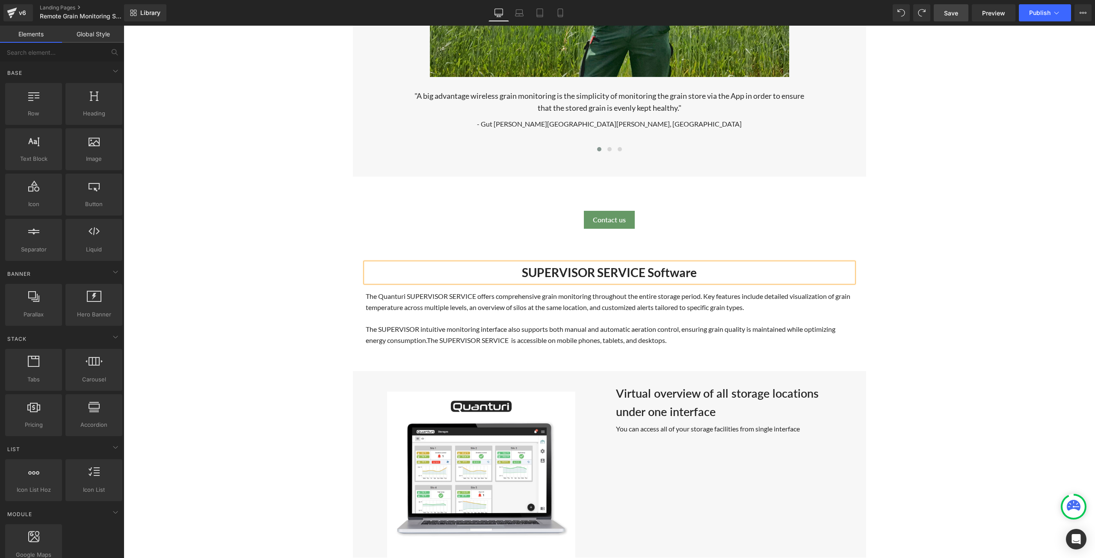
click at [913, 313] on div "Remote Grain Monitoring System for Silos and Bulk Storages Heading The Quanturi…" at bounding box center [609, 257] width 971 height 3701
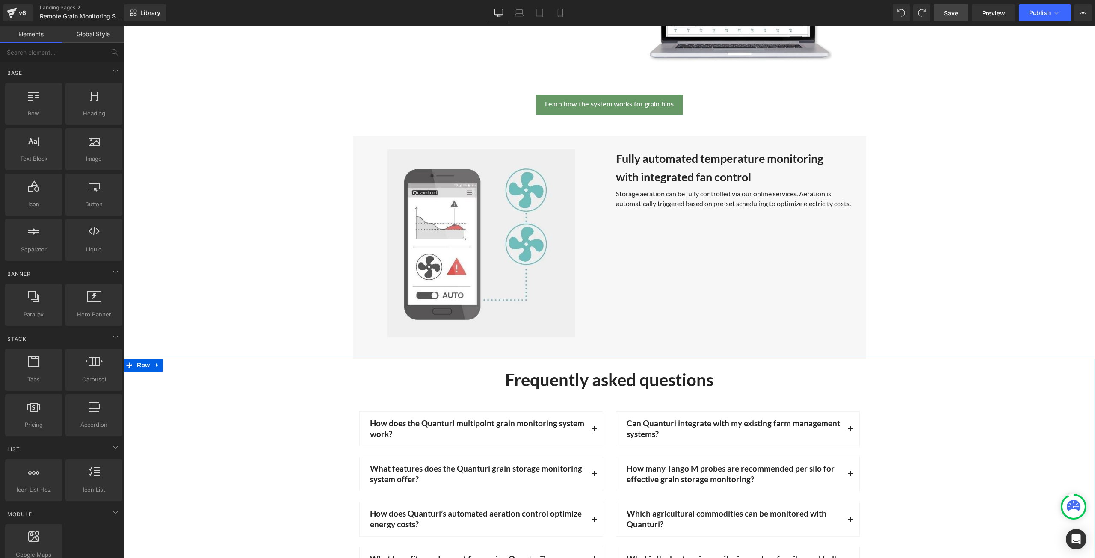
scroll to position [2651, 0]
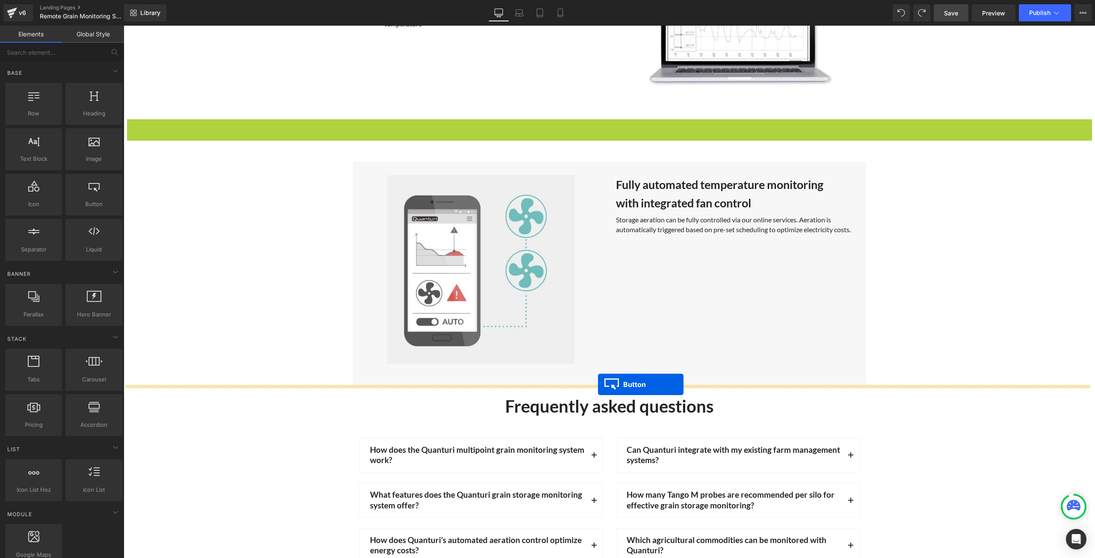
drag, startPoint x: 591, startPoint y: 127, endPoint x: 598, endPoint y: 384, distance: 257.1
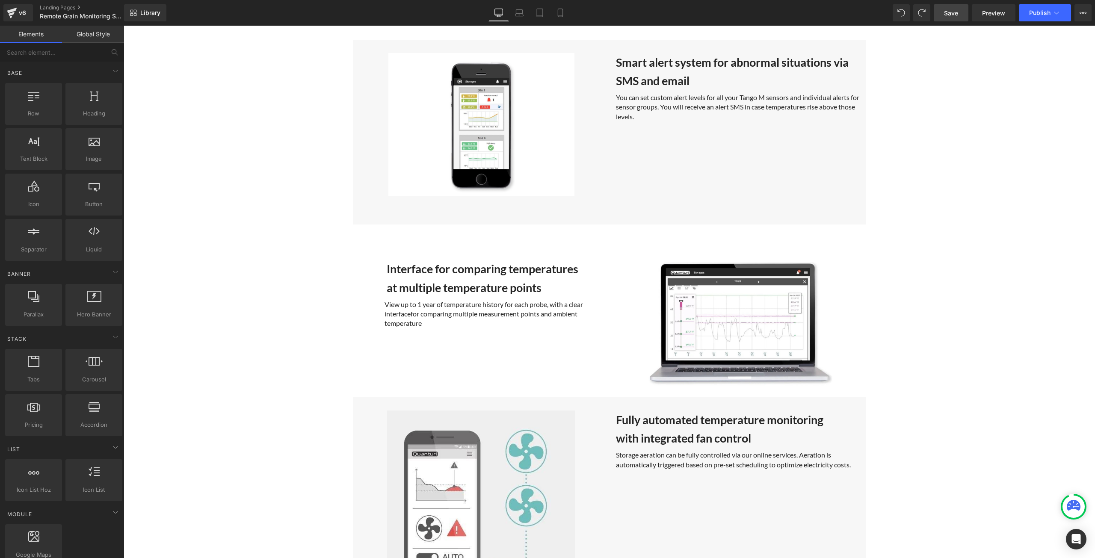
scroll to position [2352, 0]
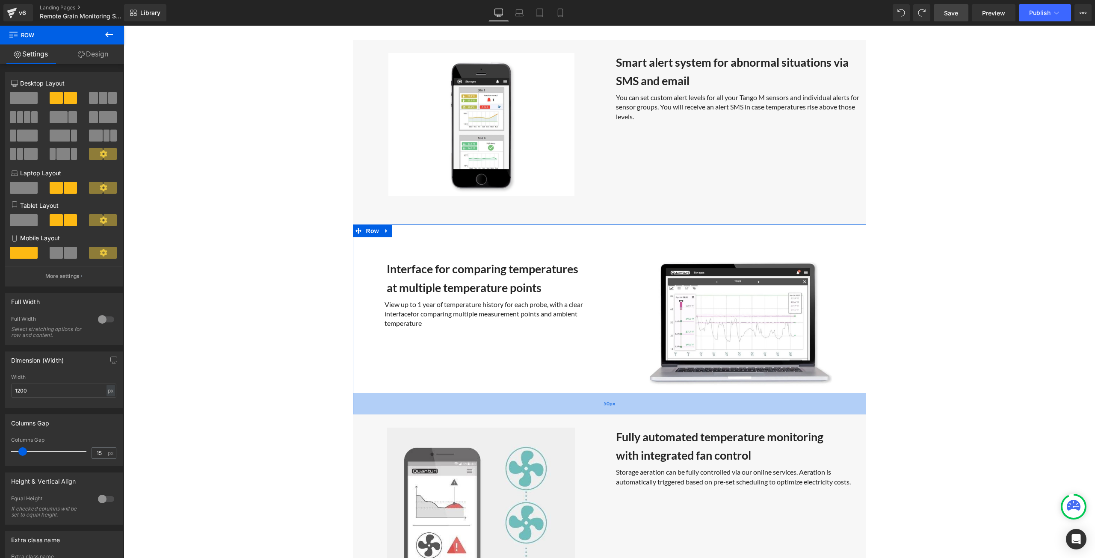
drag, startPoint x: 671, startPoint y: 393, endPoint x: 669, endPoint y: 410, distance: 17.3
click at [669, 410] on div "50px" at bounding box center [609, 403] width 513 height 21
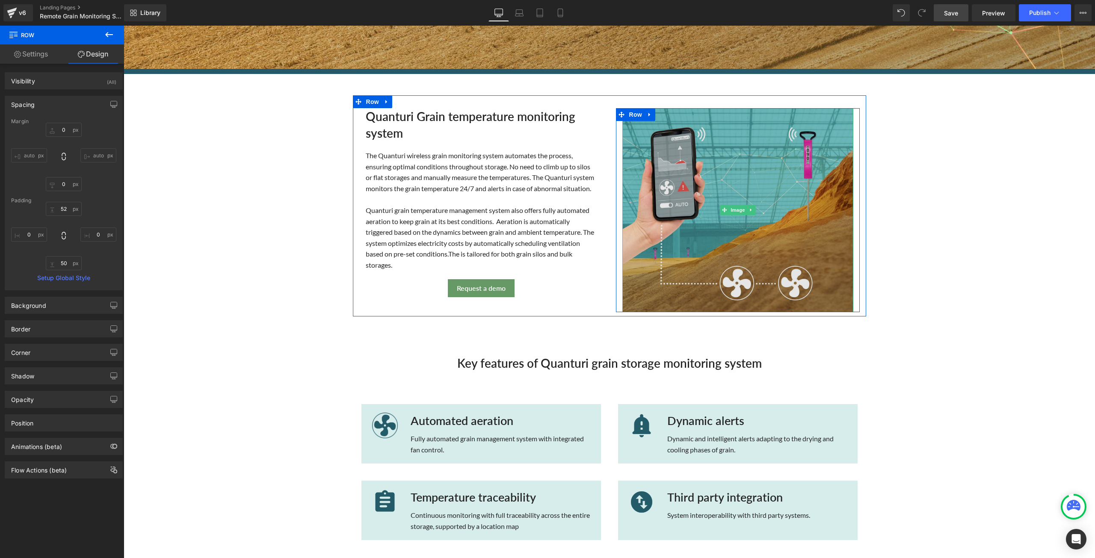
scroll to position [128, 0]
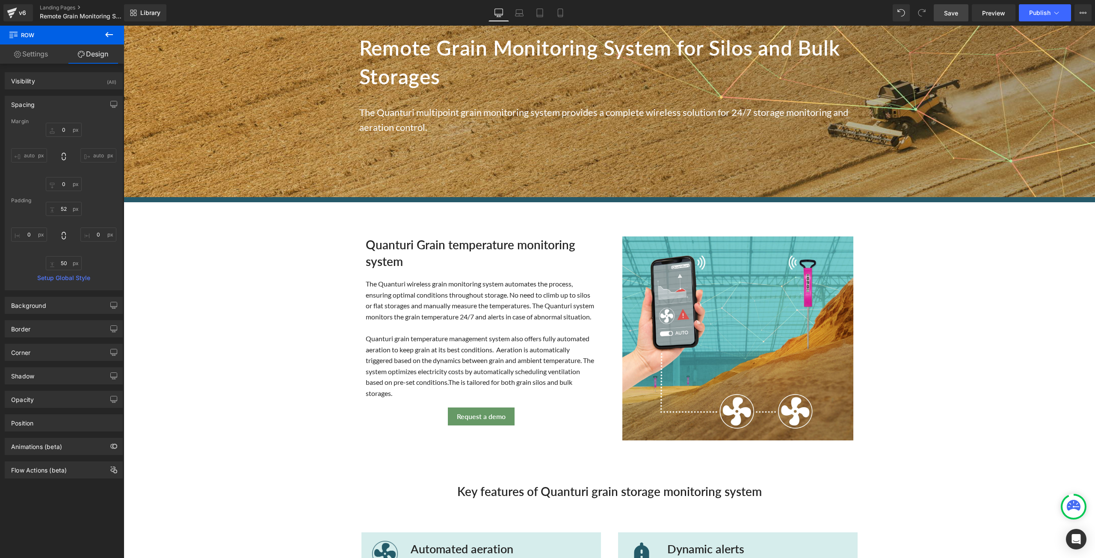
click at [951, 15] on span "Save" at bounding box center [951, 13] width 14 height 9
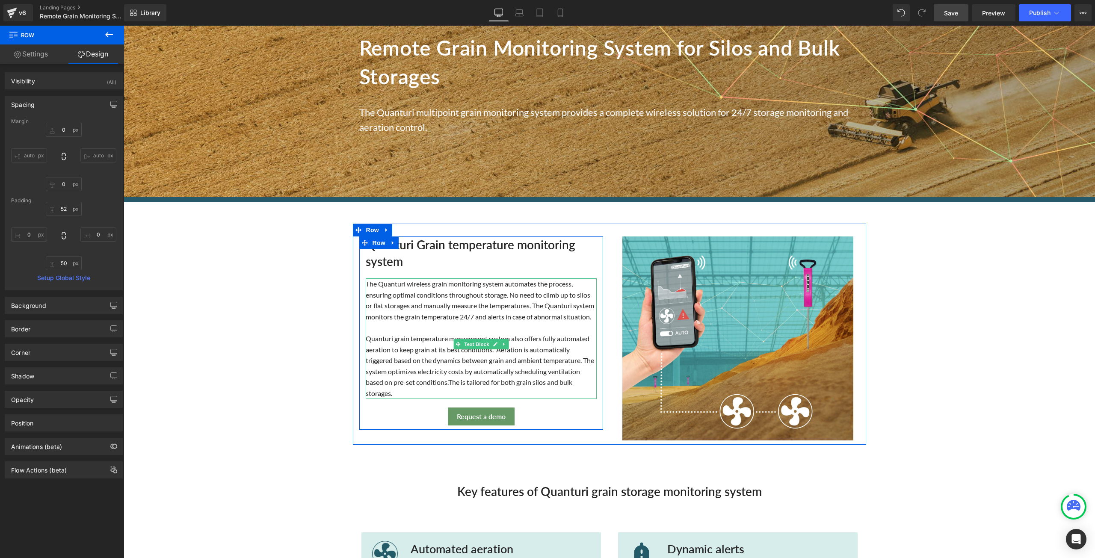
click at [446, 283] on div "The Quanturi wireless grain monitoring system automates the process, ensuring o…" at bounding box center [481, 300] width 231 height 44
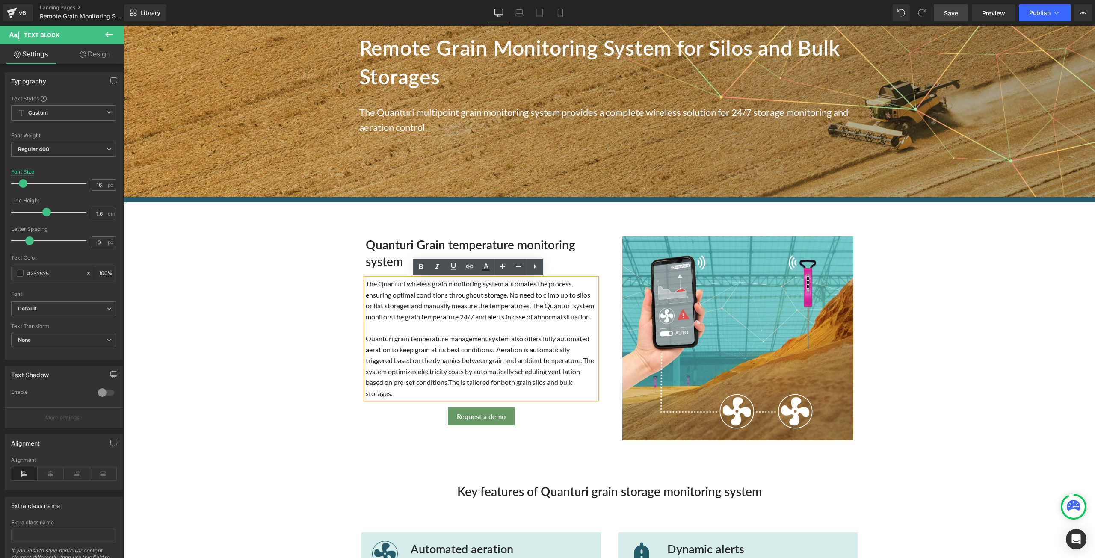
click at [446, 285] on div "The Quanturi wireless grain monitoring system automates the process, ensuring o…" at bounding box center [481, 300] width 231 height 44
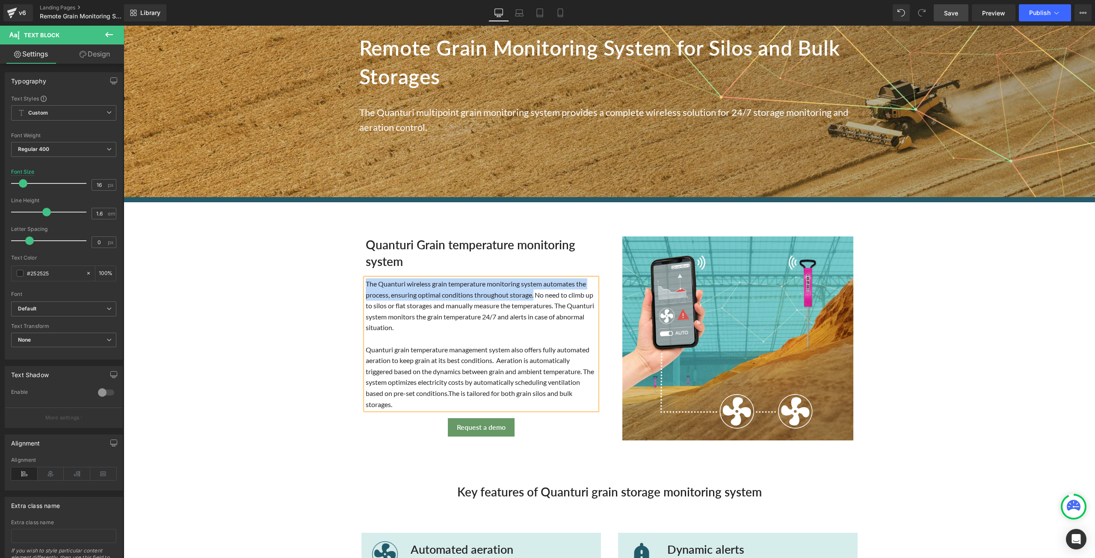
drag, startPoint x: 531, startPoint y: 294, endPoint x: 363, endPoint y: 286, distance: 168.3
click at [366, 286] on div "The Quanturi wireless grain temperature monitoring system automates the process…" at bounding box center [481, 305] width 231 height 55
copy div "The Quanturi wireless grain temperature monitoring system automates the process…"
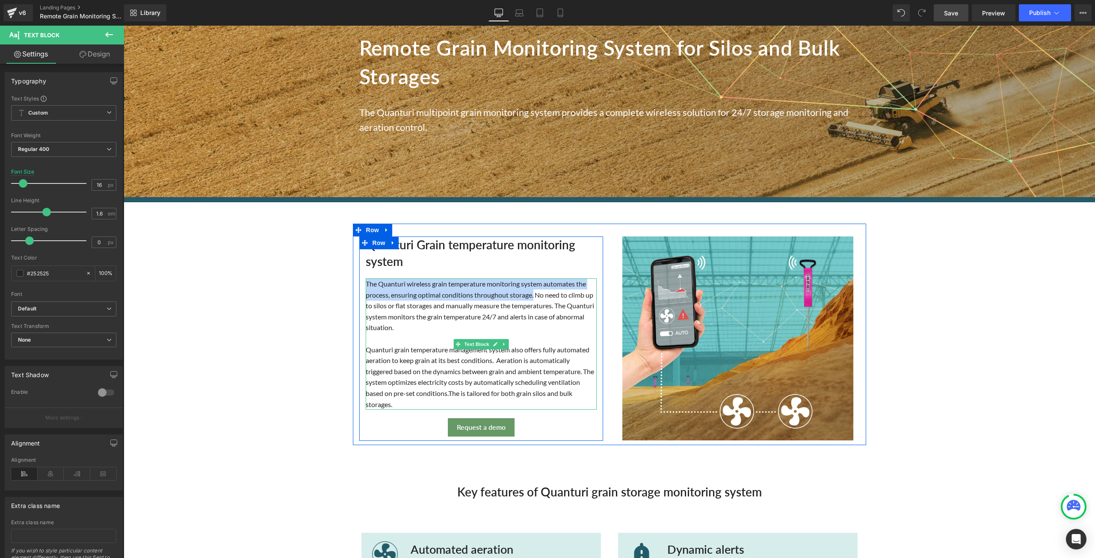
click at [530, 294] on div "The Quanturi wireless grain temperature monitoring system automates the process…" at bounding box center [481, 305] width 231 height 55
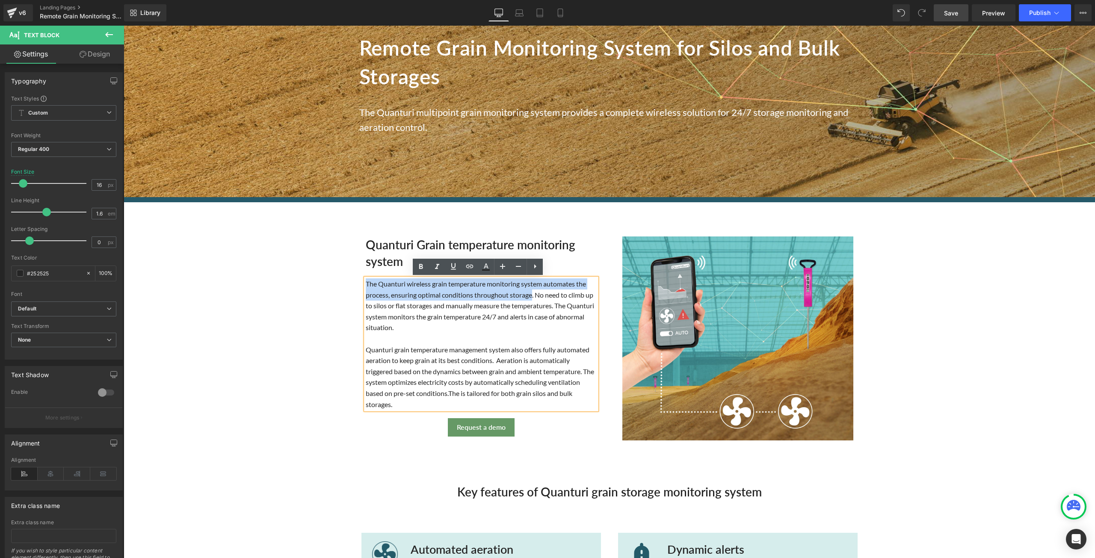
drag, startPoint x: 530, startPoint y: 296, endPoint x: 364, endPoint y: 284, distance: 166.4
click at [366, 284] on div "The Quanturi wireless grain temperature monitoring system automates the process…" at bounding box center [481, 305] width 231 height 55
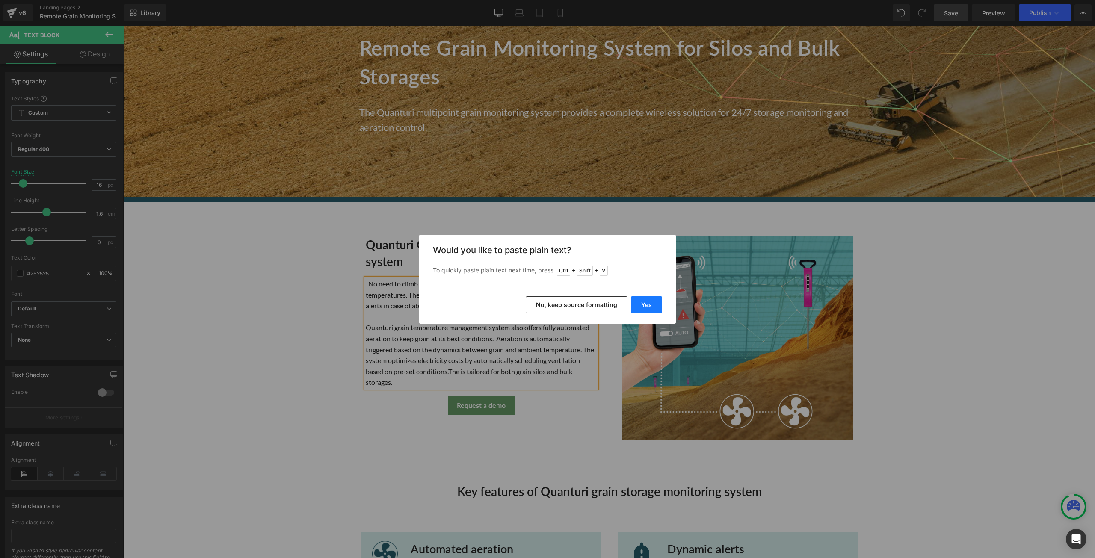
click at [651, 305] on button "Yes" at bounding box center [646, 304] width 31 height 17
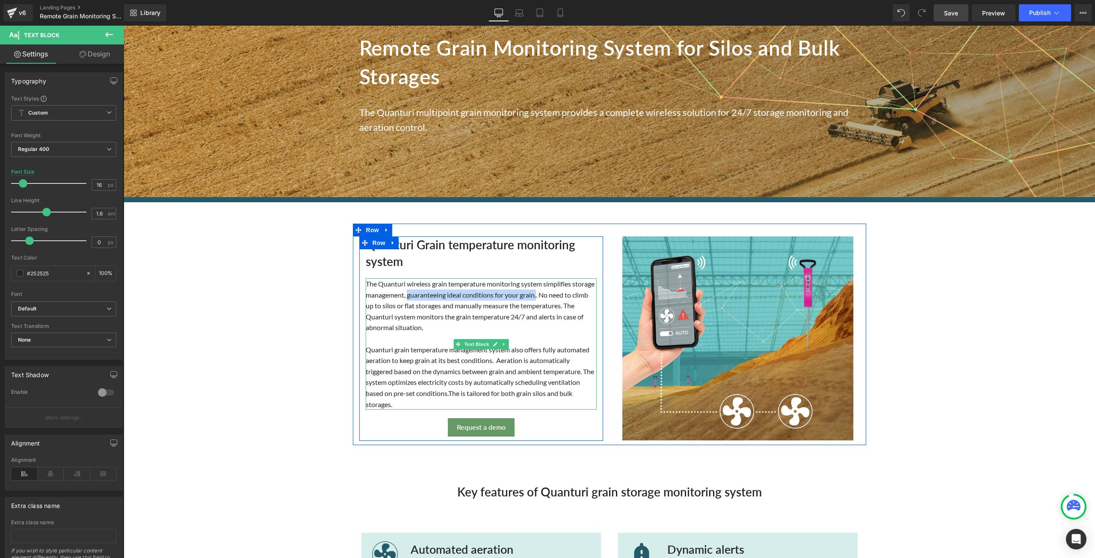
drag, startPoint x: 428, startPoint y: 295, endPoint x: 559, endPoint y: 295, distance: 130.9
click at [559, 295] on div "The Quanturi wireless grain temperature monitoring system simplifies storage ma…" at bounding box center [481, 305] width 231 height 55
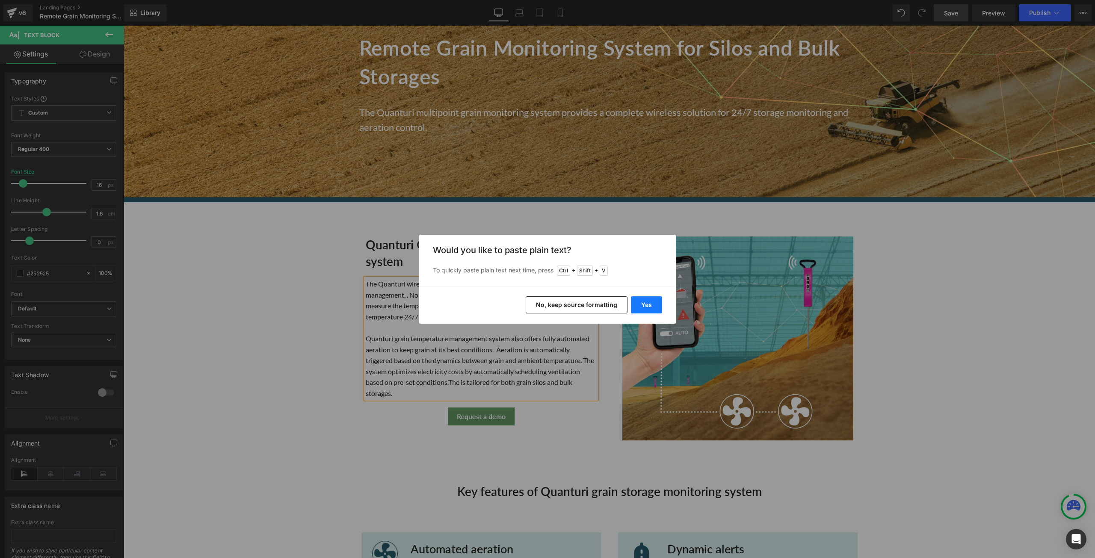
click at [650, 304] on button "Yes" at bounding box center [646, 304] width 31 height 17
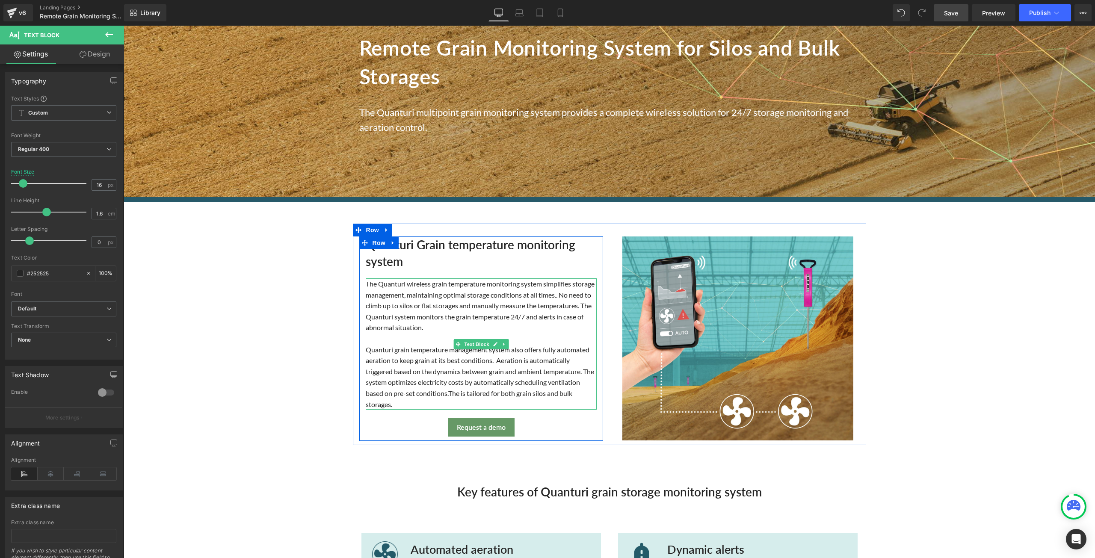
click at [581, 298] on div "The Quanturi wireless grain temperature monitoring system simplifies storage ma…" at bounding box center [481, 305] width 231 height 55
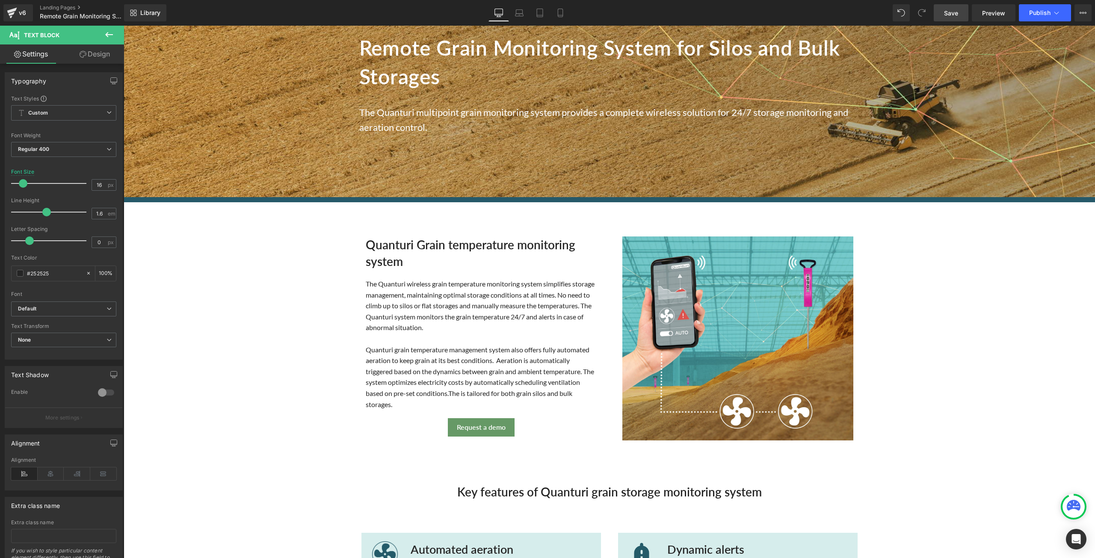
click at [948, 6] on link "Save" at bounding box center [951, 12] width 35 height 17
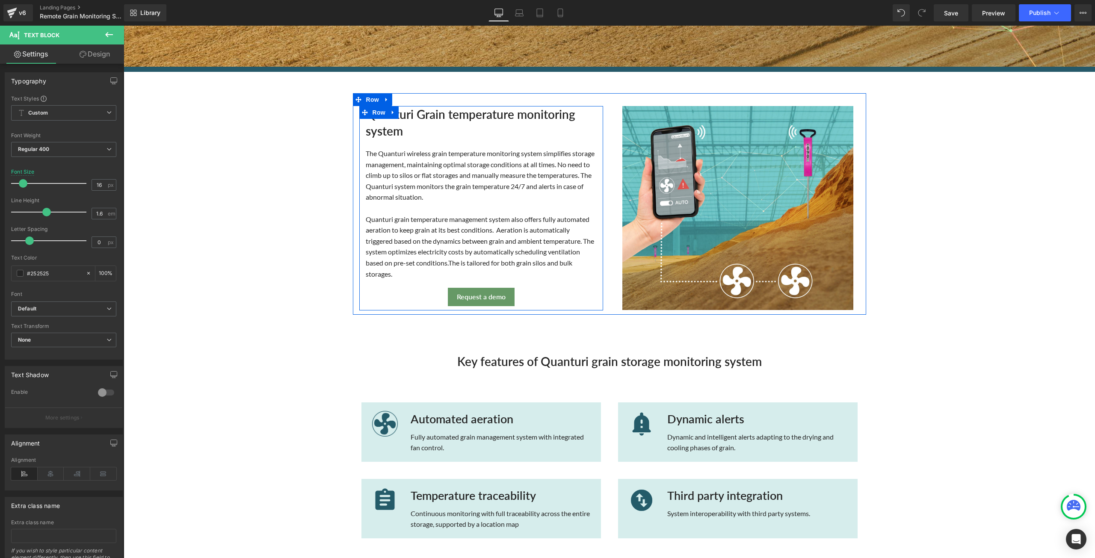
scroll to position [257, 0]
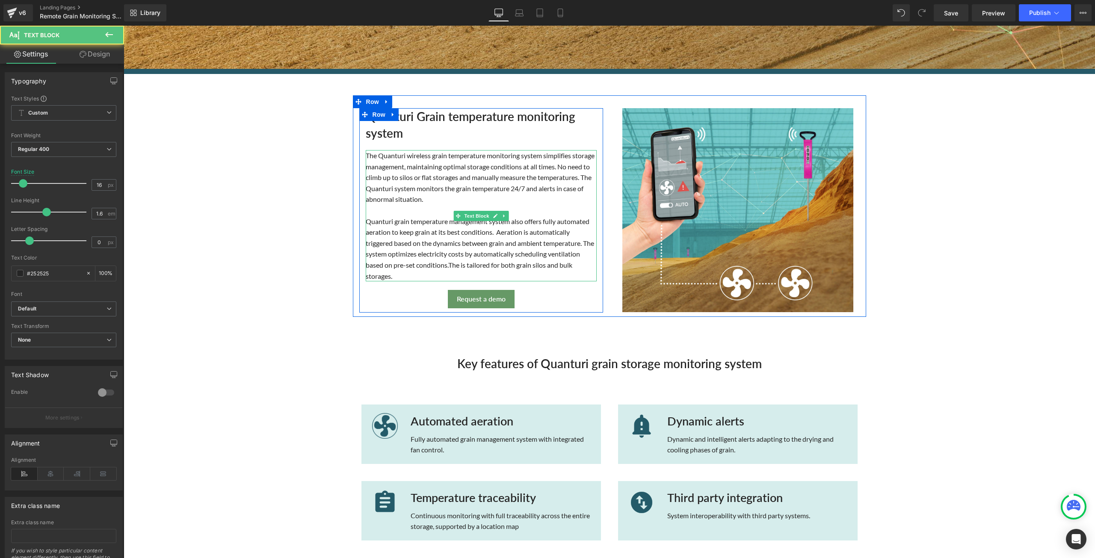
click at [493, 235] on div "Quanturi grain temperature management system also offers fully automated aerati…" at bounding box center [481, 249] width 231 height 66
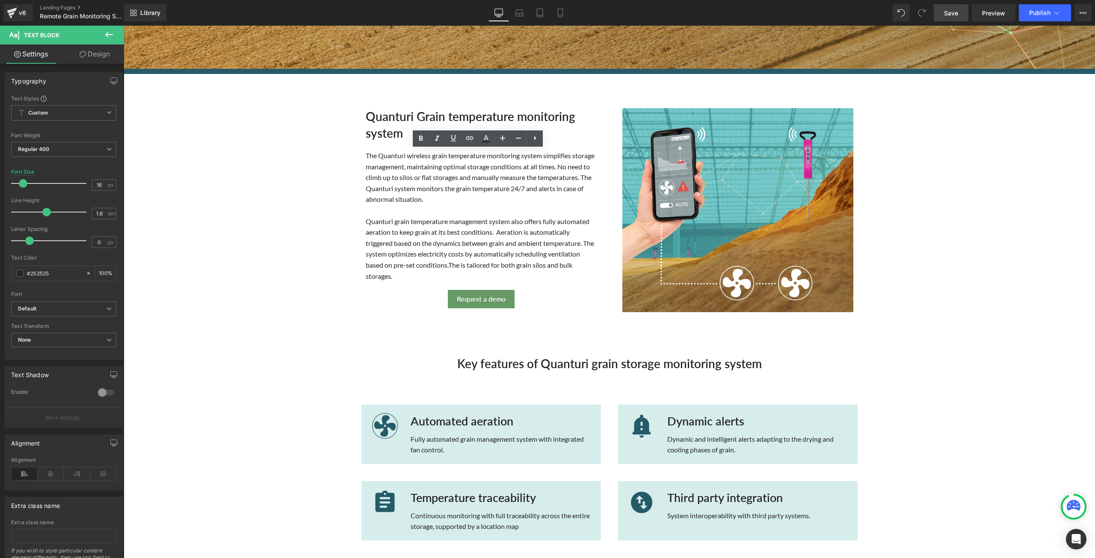
click at [949, 14] on span "Save" at bounding box center [951, 13] width 14 height 9
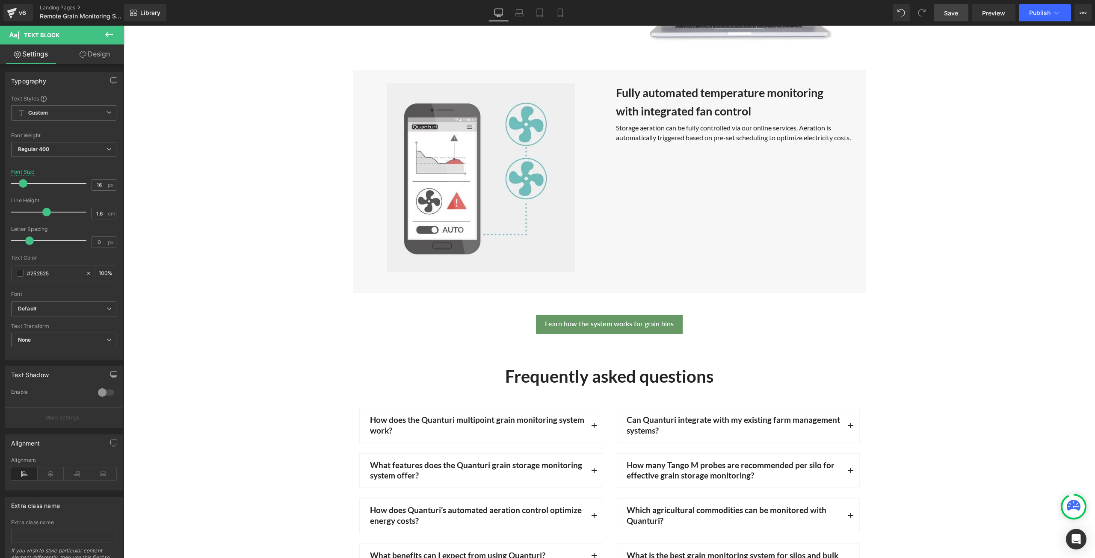
scroll to position [2908, 0]
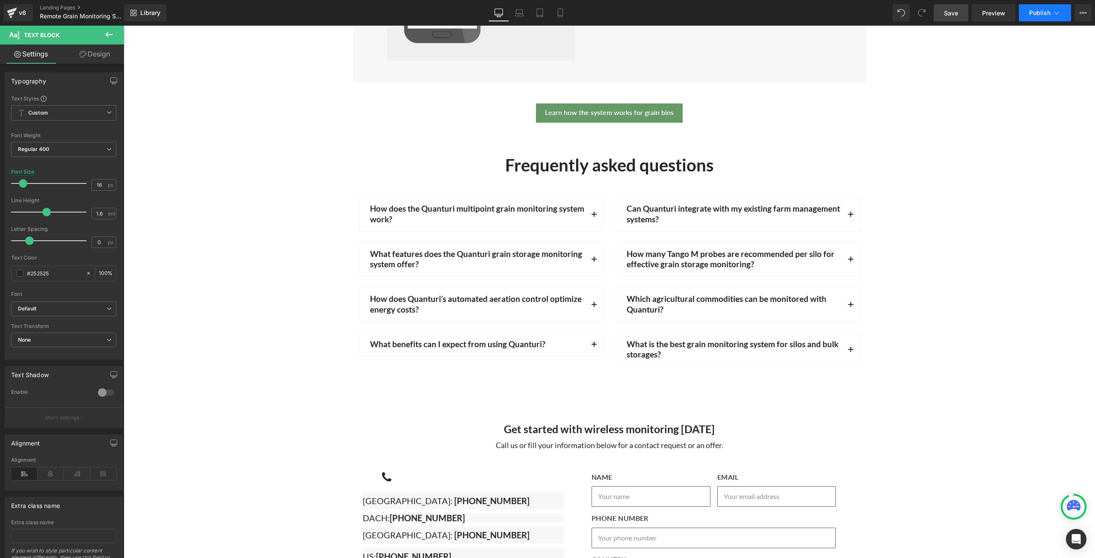
click at [1051, 18] on button "Publish" at bounding box center [1045, 12] width 52 height 17
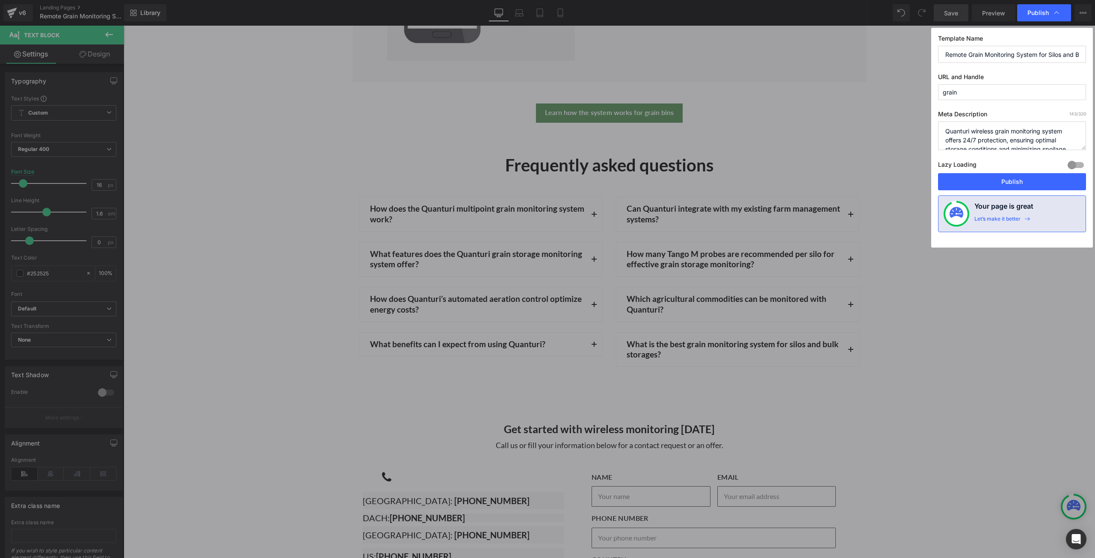
scroll to position [18, 0]
click at [996, 177] on button "Publish" at bounding box center [1012, 181] width 148 height 17
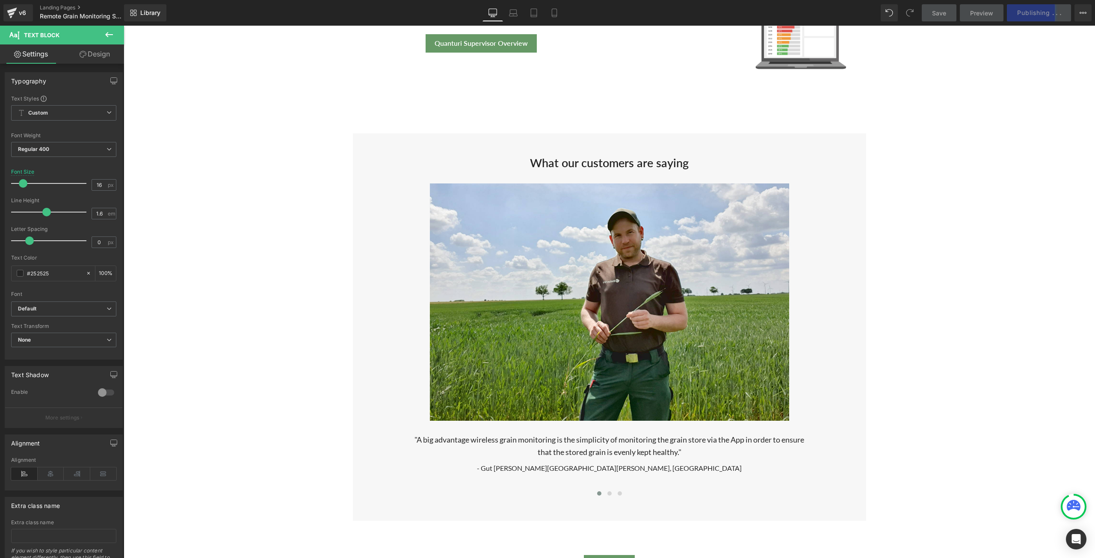
scroll to position [1240, 0]
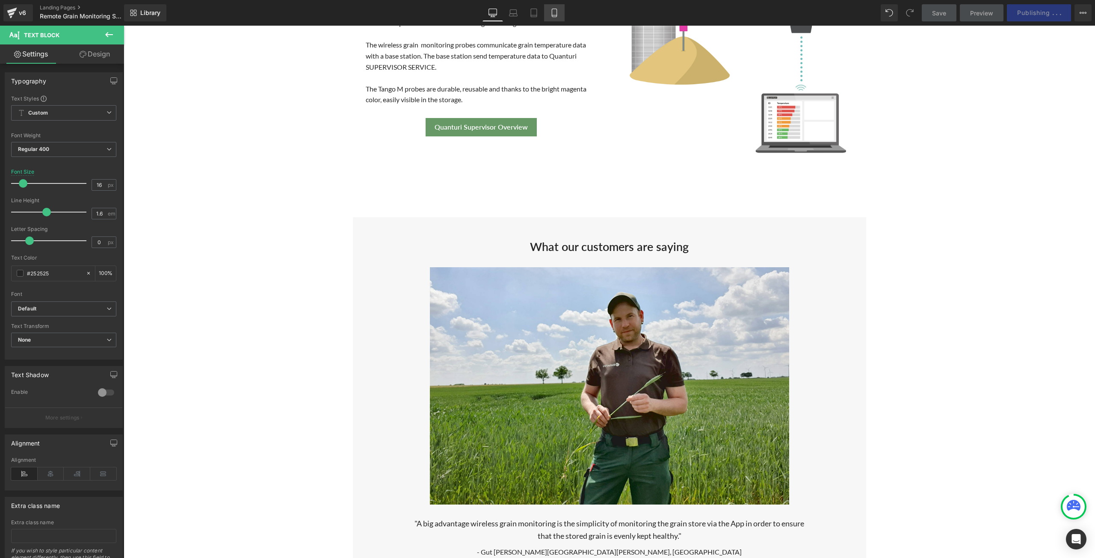
click at [549, 12] on div "Desktop Laptop Tablet Mobile" at bounding box center [523, 12] width 82 height 17
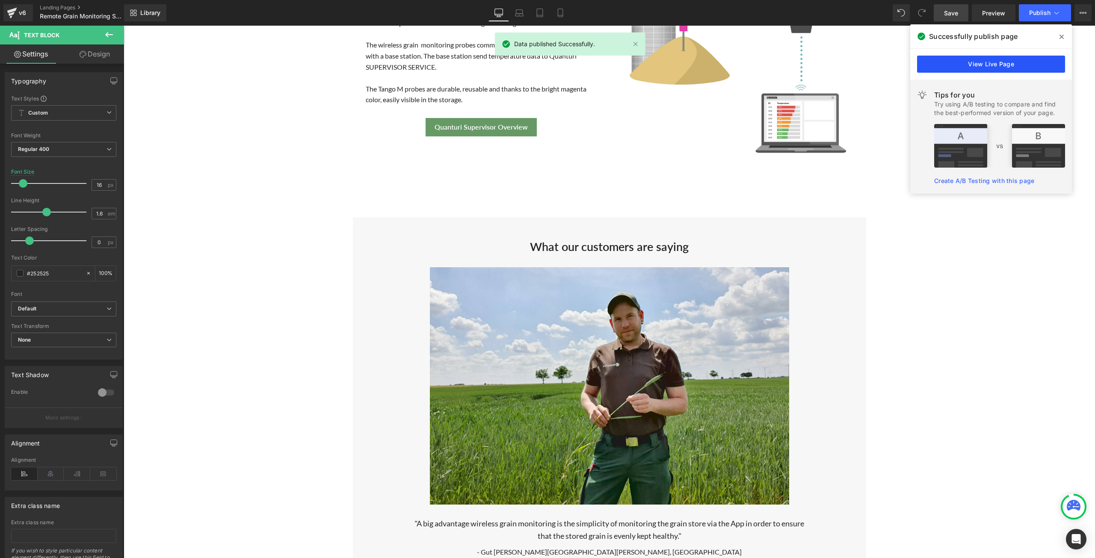
click at [995, 66] on link "View Live Page" at bounding box center [991, 64] width 148 height 17
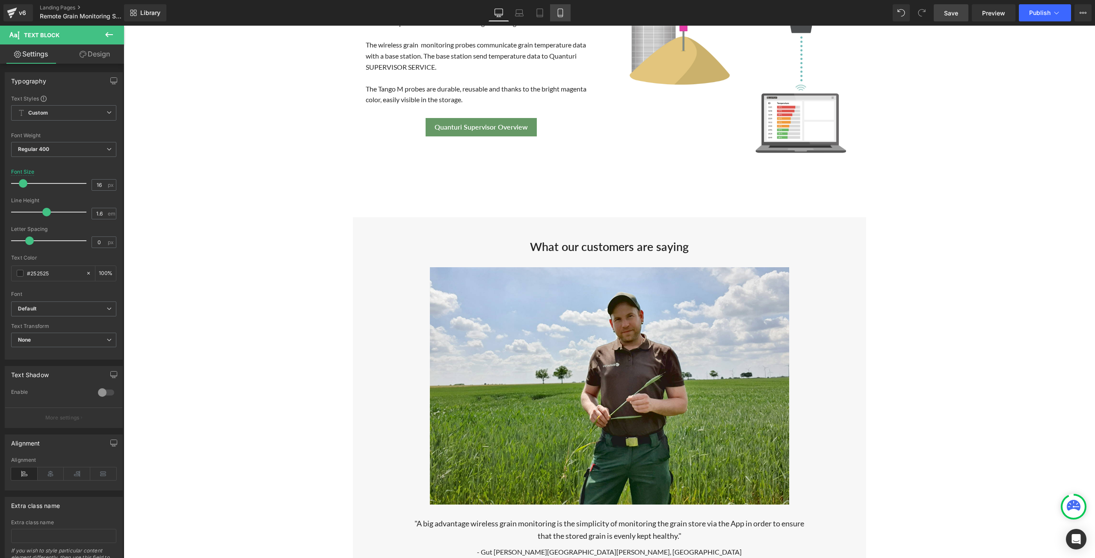
click at [562, 10] on icon at bounding box center [560, 13] width 9 height 9
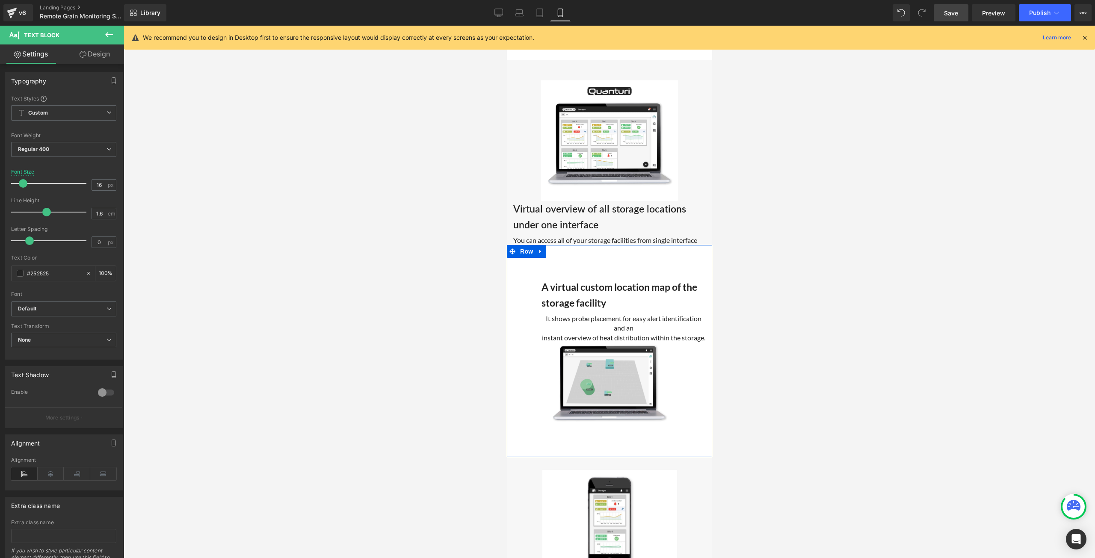
scroll to position [2522, 0]
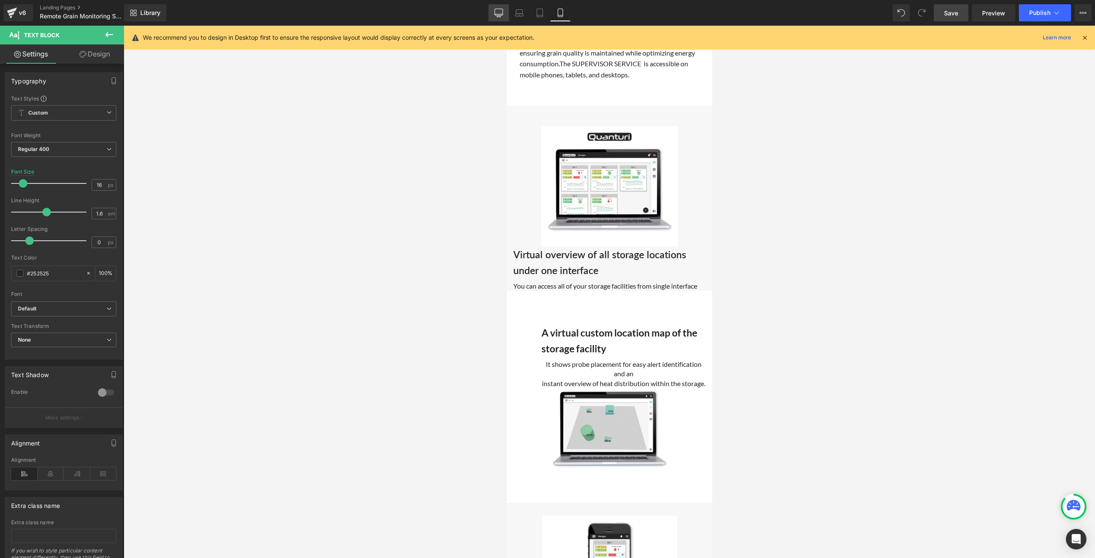
click at [493, 11] on link "Desktop" at bounding box center [498, 12] width 21 height 17
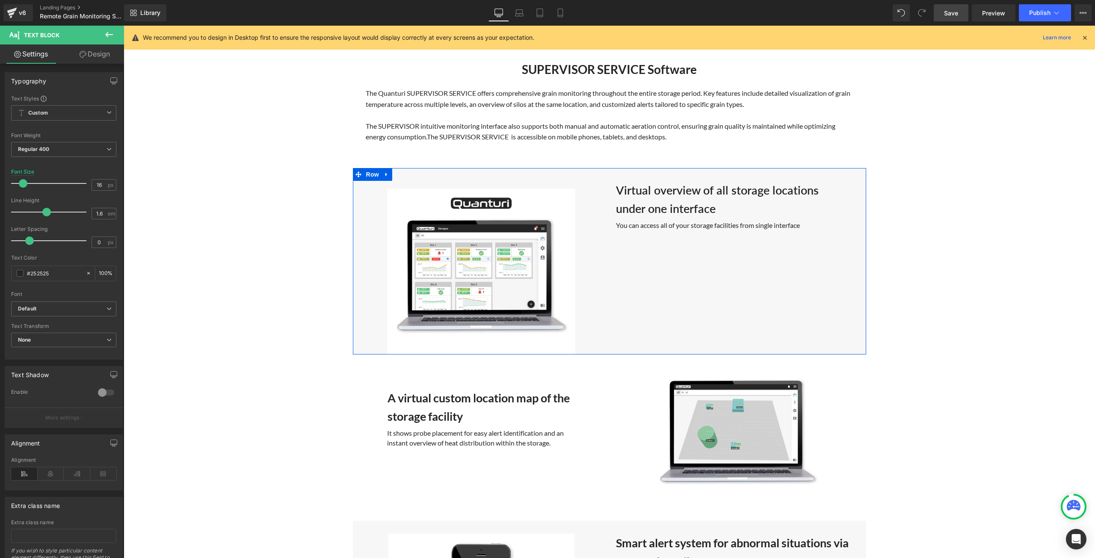
scroll to position [1870, 0]
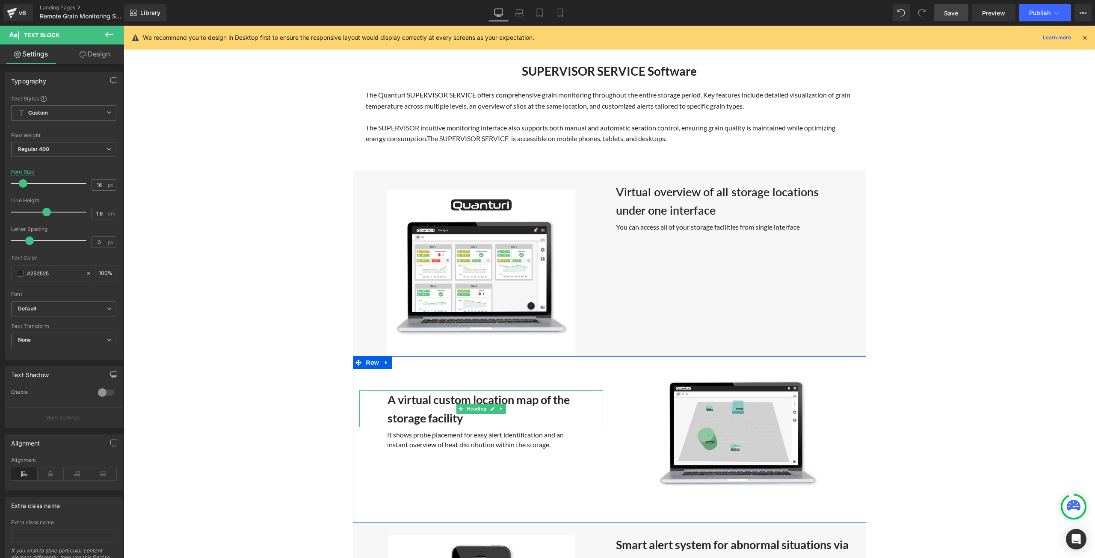
click at [387, 418] on strong "A virtual custom location map of the storage facility" at bounding box center [478, 409] width 182 height 33
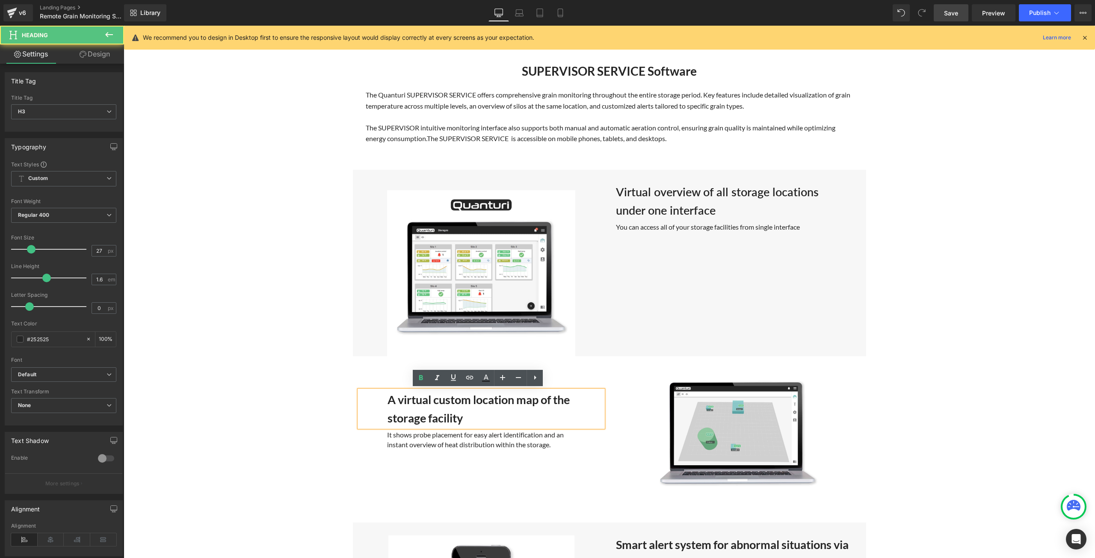
click at [387, 417] on strong "A virtual custom location map of the storage facility" at bounding box center [478, 409] width 182 height 33
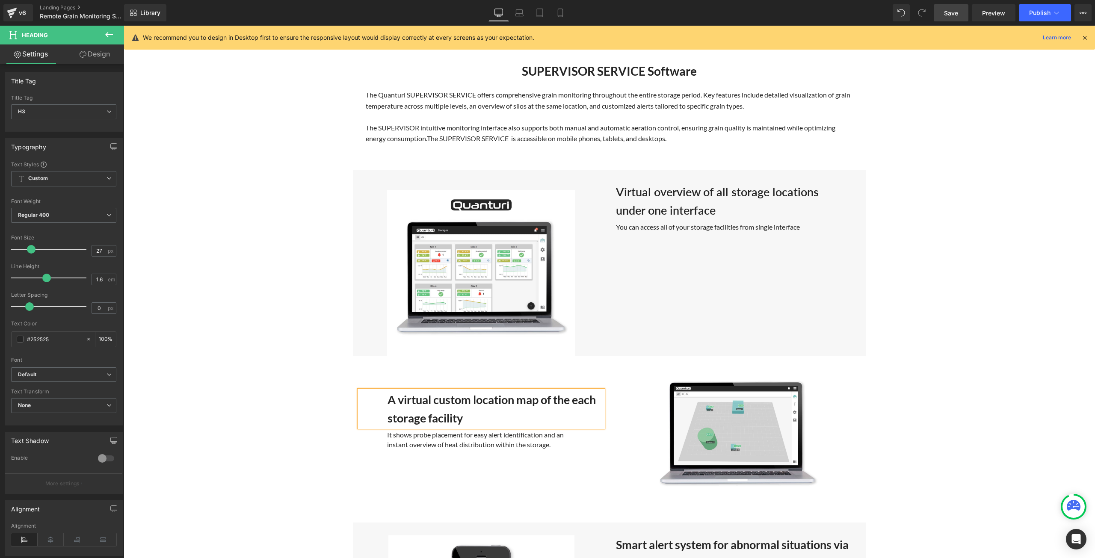
click at [423, 417] on strong "A virtual custom location map of the each storage facility" at bounding box center [491, 409] width 208 height 33
click at [1023, 14] on button "Publish" at bounding box center [1045, 12] width 52 height 17
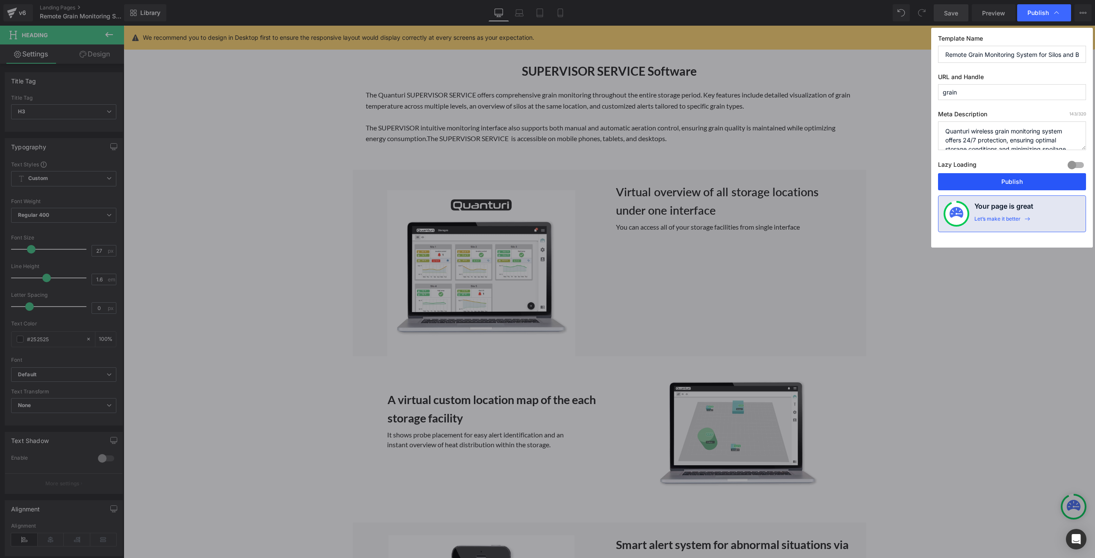
click at [1000, 180] on button "Publish" at bounding box center [1012, 181] width 148 height 17
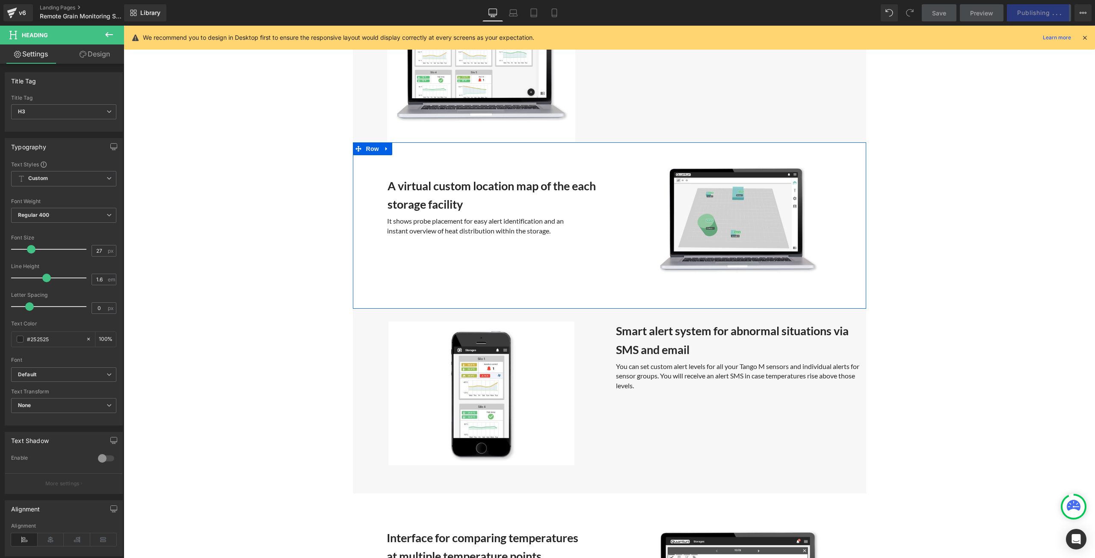
scroll to position [1912, 0]
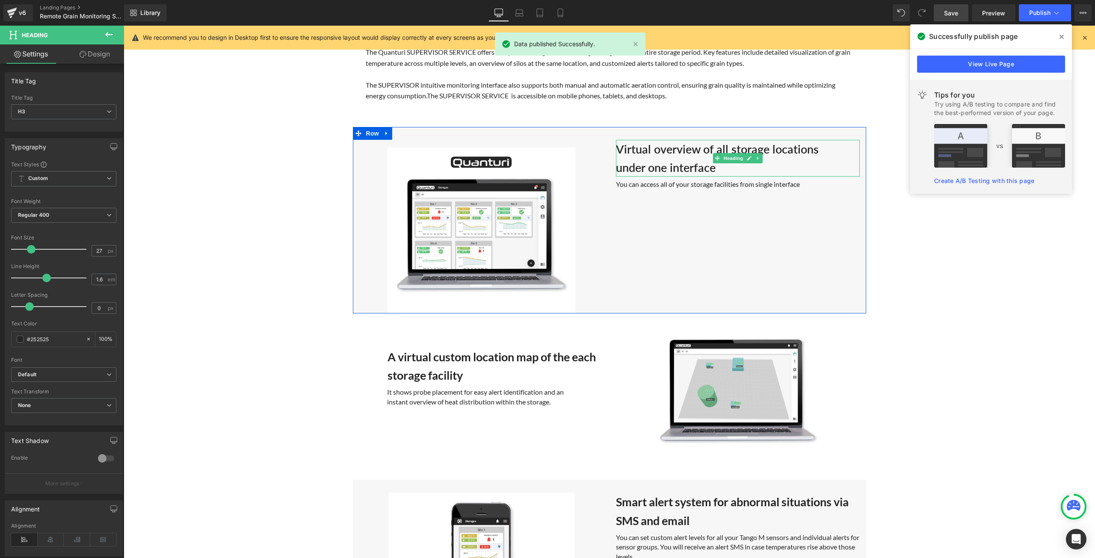
click at [652, 148] on h3 "Virtual overview of all storage locations" at bounding box center [738, 149] width 244 height 18
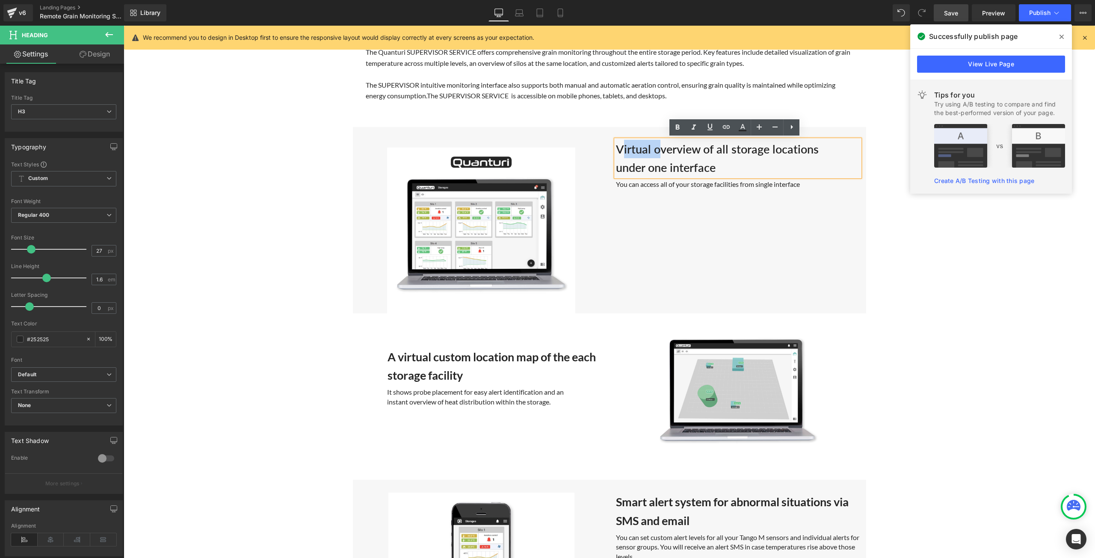
drag, startPoint x: 651, startPoint y: 149, endPoint x: 613, endPoint y: 149, distance: 37.6
click at [616, 149] on h3 "Virtual overview of all storage locations" at bounding box center [738, 149] width 244 height 18
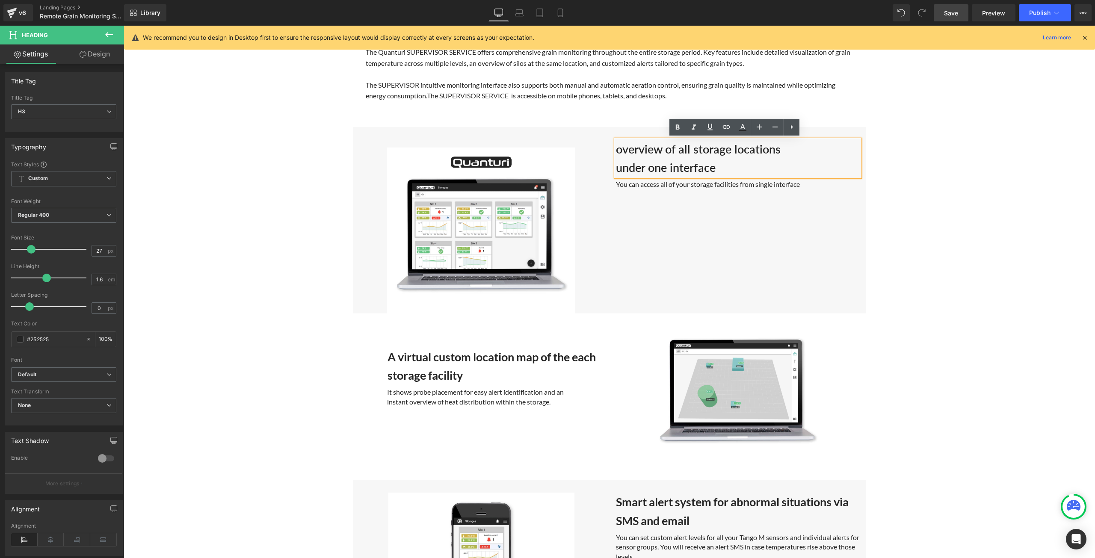
click at [620, 148] on h3 "overview of all storage locations" at bounding box center [738, 149] width 244 height 18
click at [1056, 12] on icon at bounding box center [1056, 13] width 9 height 9
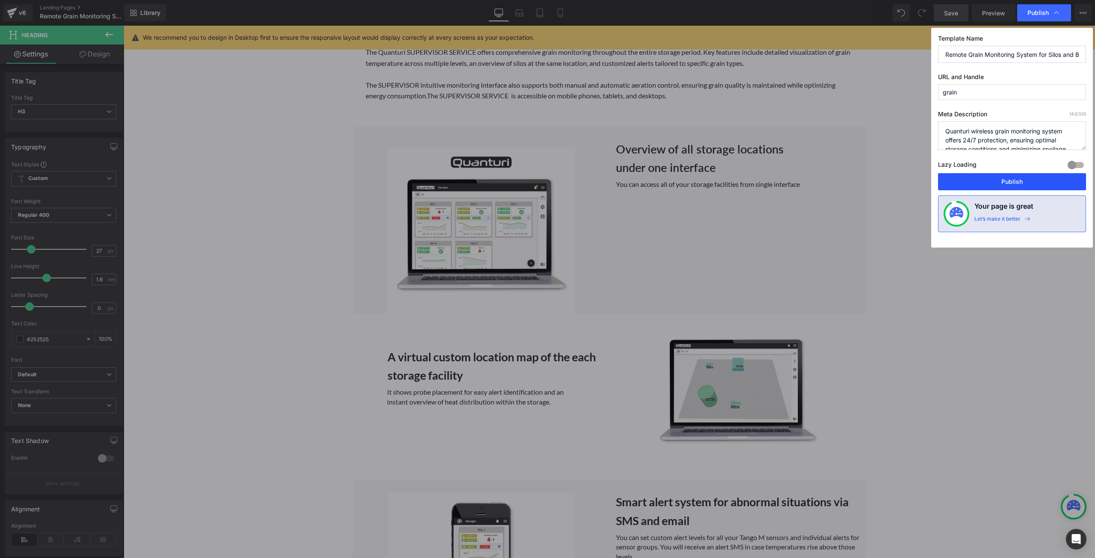
click at [1016, 186] on button "Publish" at bounding box center [1012, 181] width 148 height 17
